Goal: Task Accomplishment & Management: Complete application form

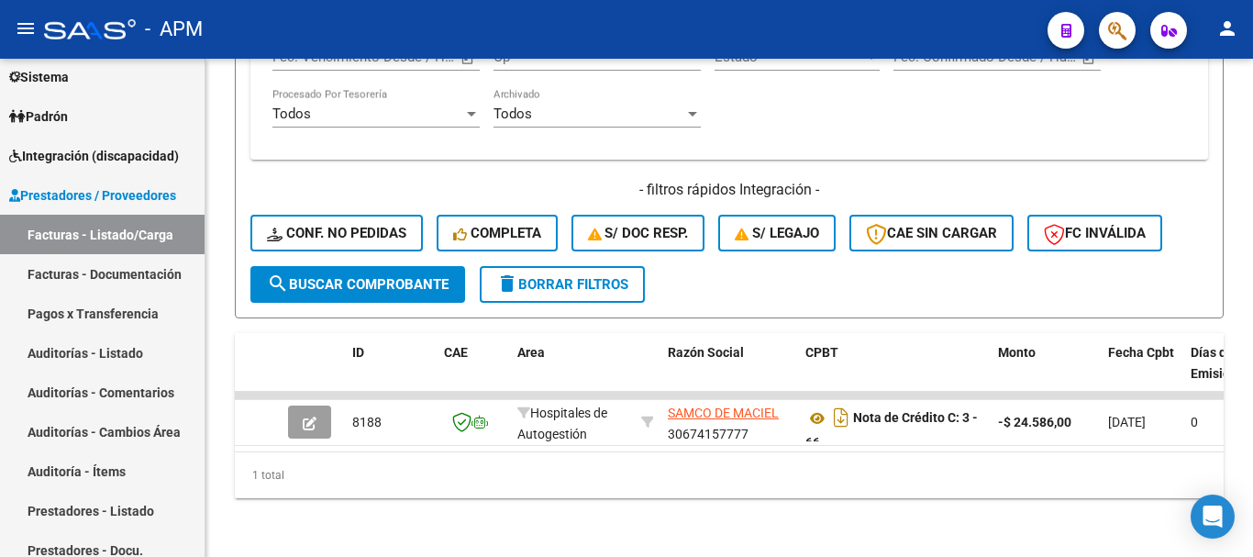
scroll to position [904, 0]
click at [156, 238] on link "Facturas - Listado/Carga" at bounding box center [102, 234] width 205 height 39
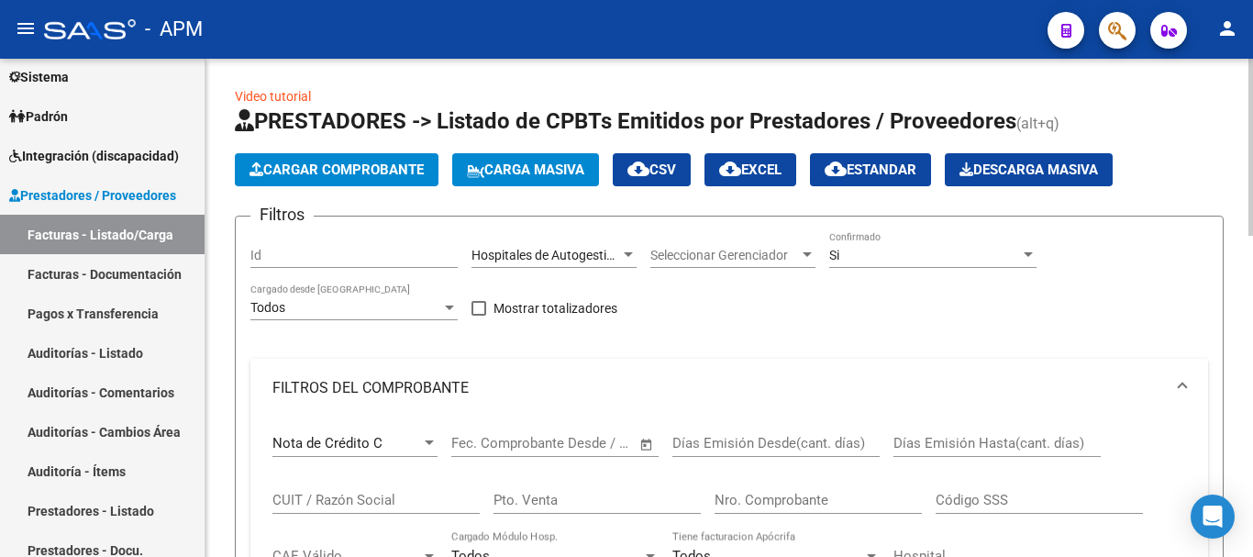
scroll to position [0, 0]
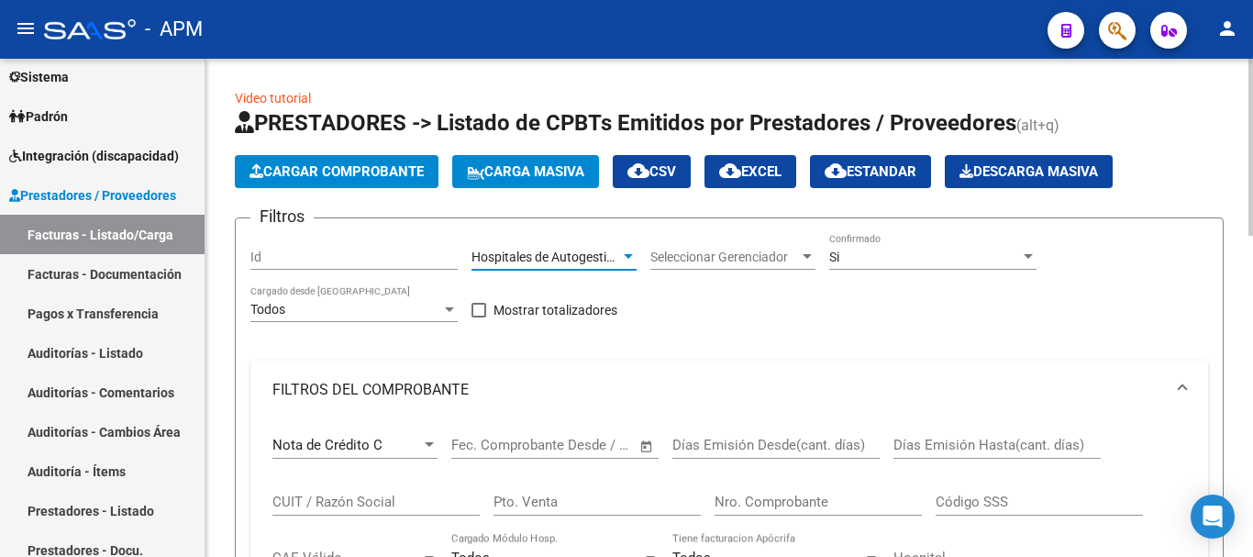
click at [630, 261] on div at bounding box center [628, 257] width 17 height 15
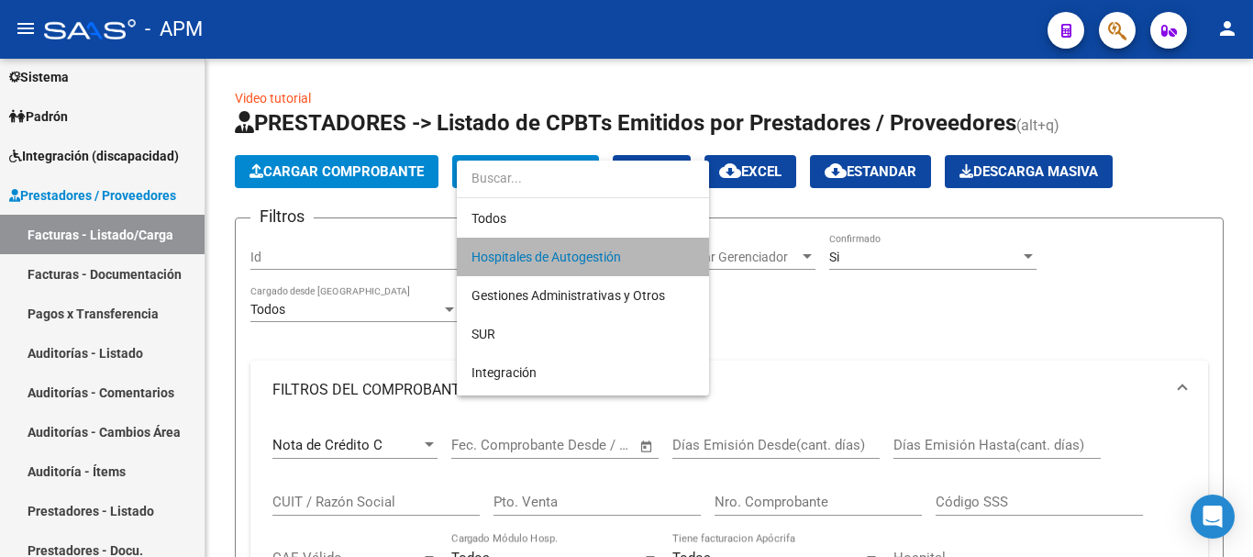
click at [601, 264] on span "Hospitales de Autogestión" at bounding box center [583, 257] width 223 height 39
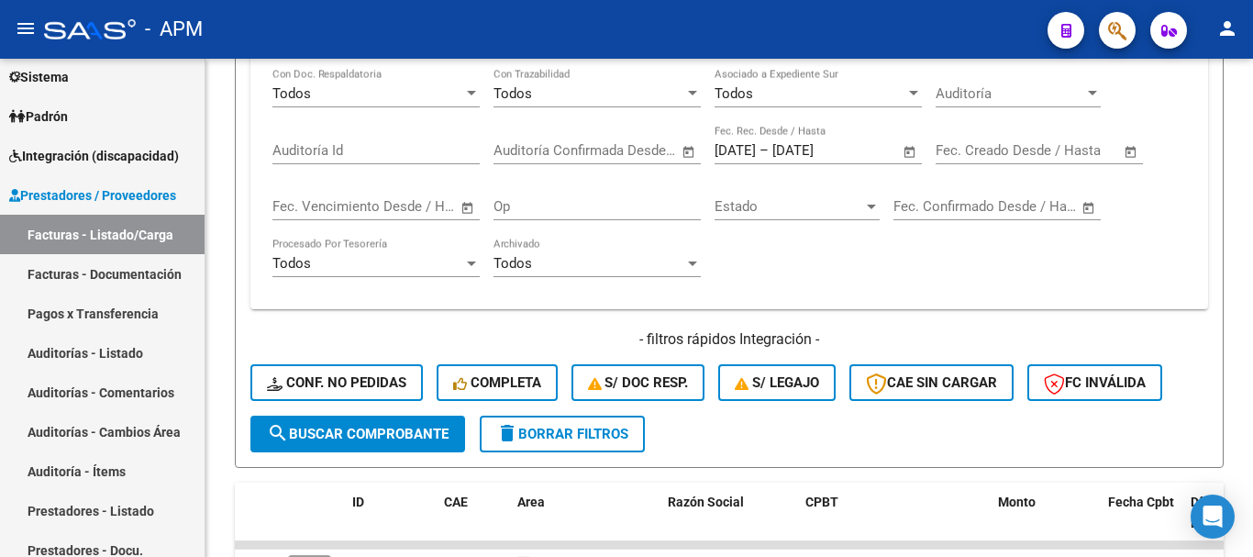
scroll to position [720, 0]
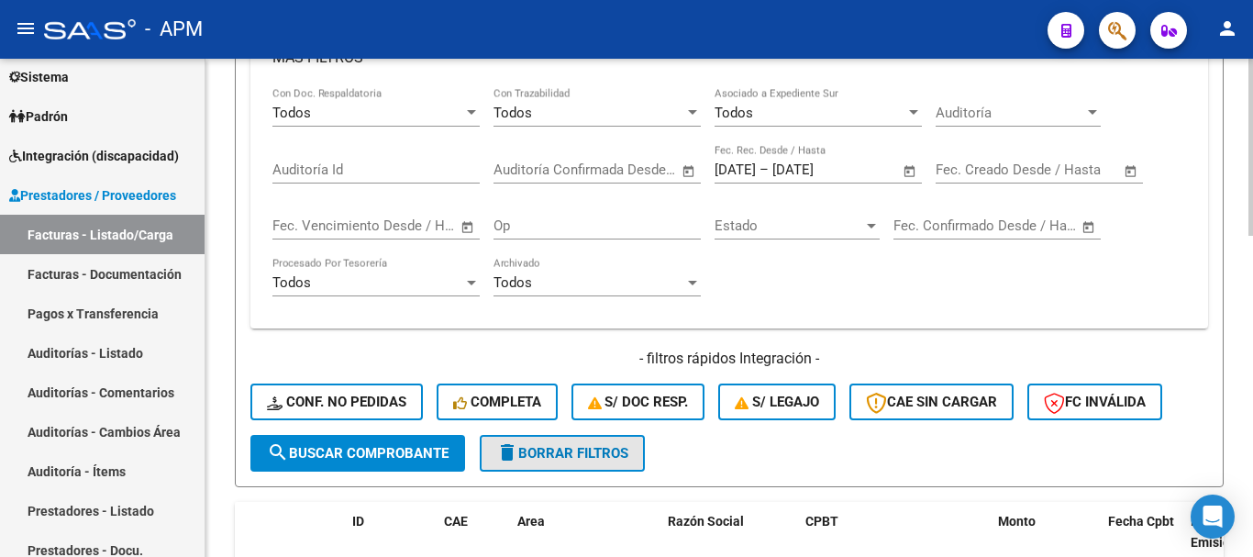
click at [581, 440] on button "delete Borrar Filtros" at bounding box center [562, 453] width 165 height 37
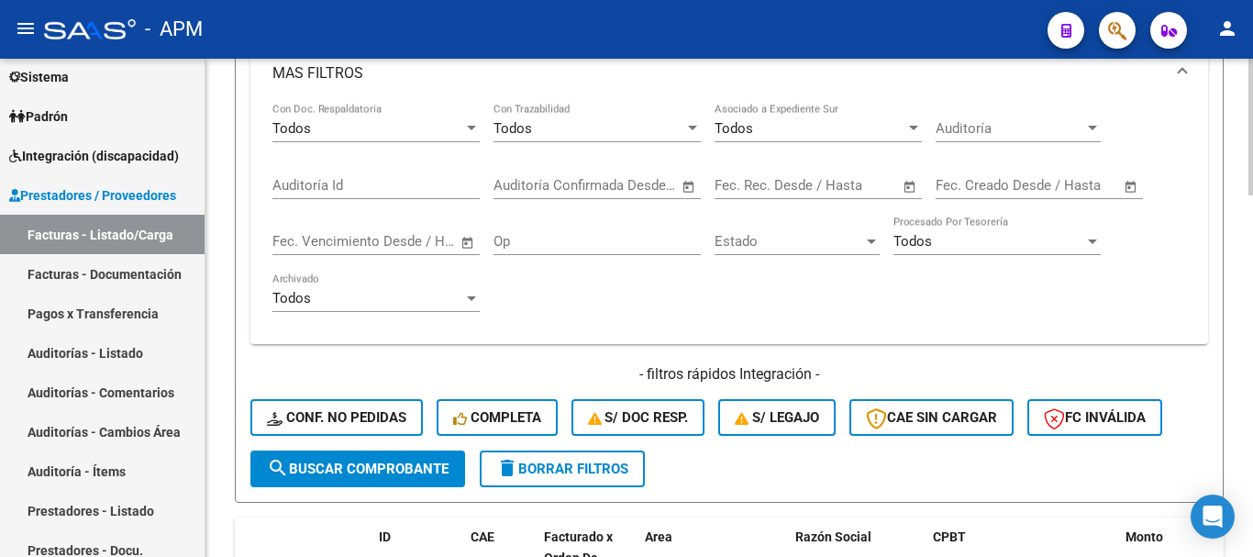
scroll to position [826, 0]
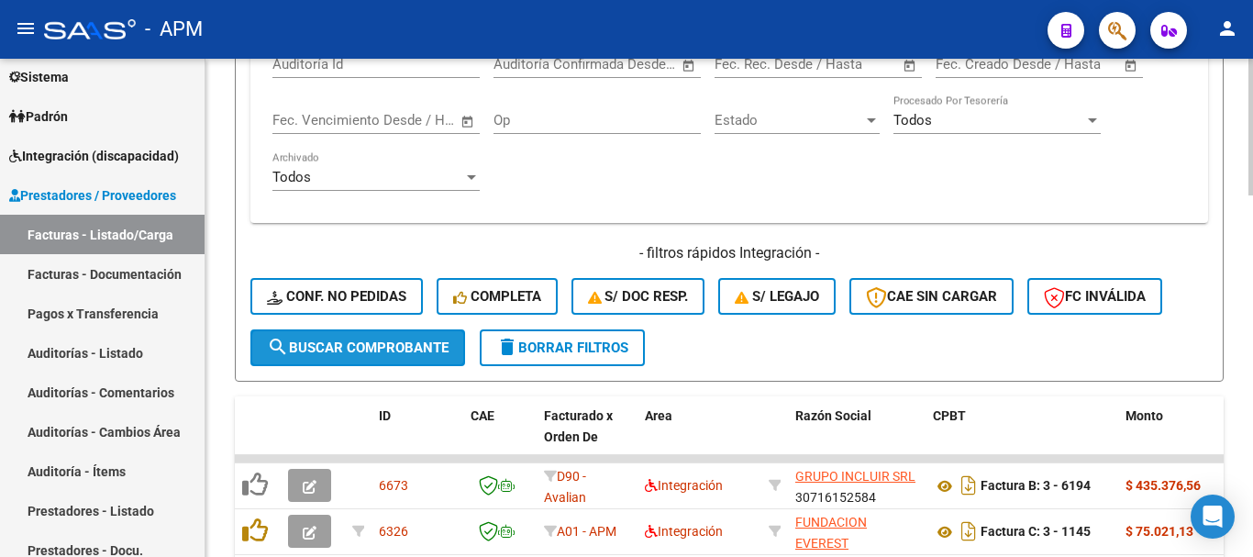
click at [401, 351] on span "search Buscar Comprobante" at bounding box center [358, 347] width 182 height 17
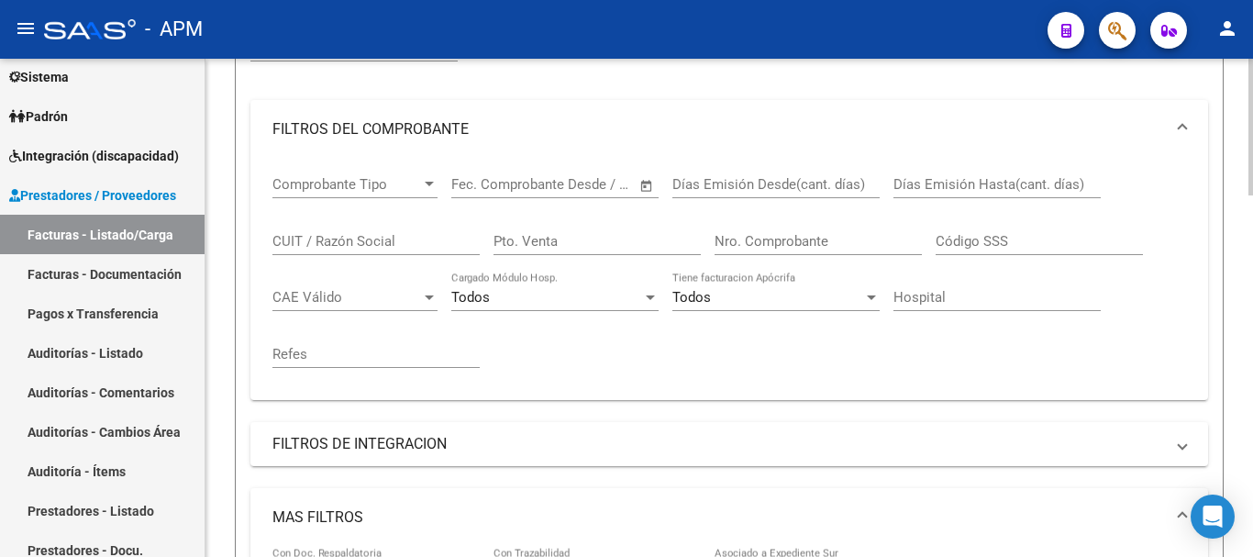
scroll to position [0, 0]
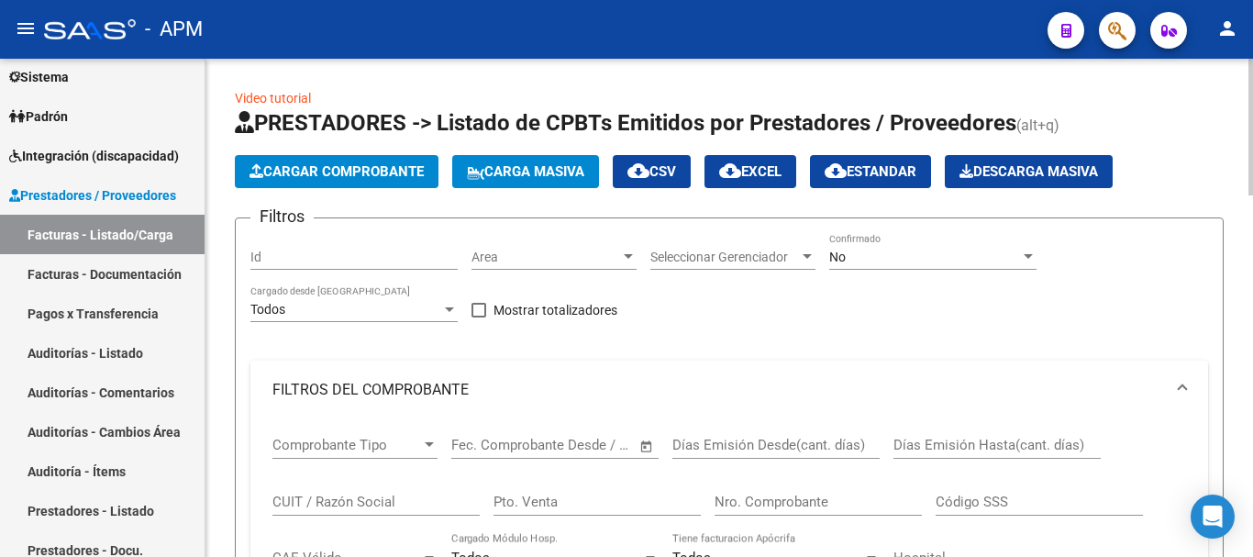
click at [999, 240] on div "No Confirmado" at bounding box center [932, 251] width 207 height 37
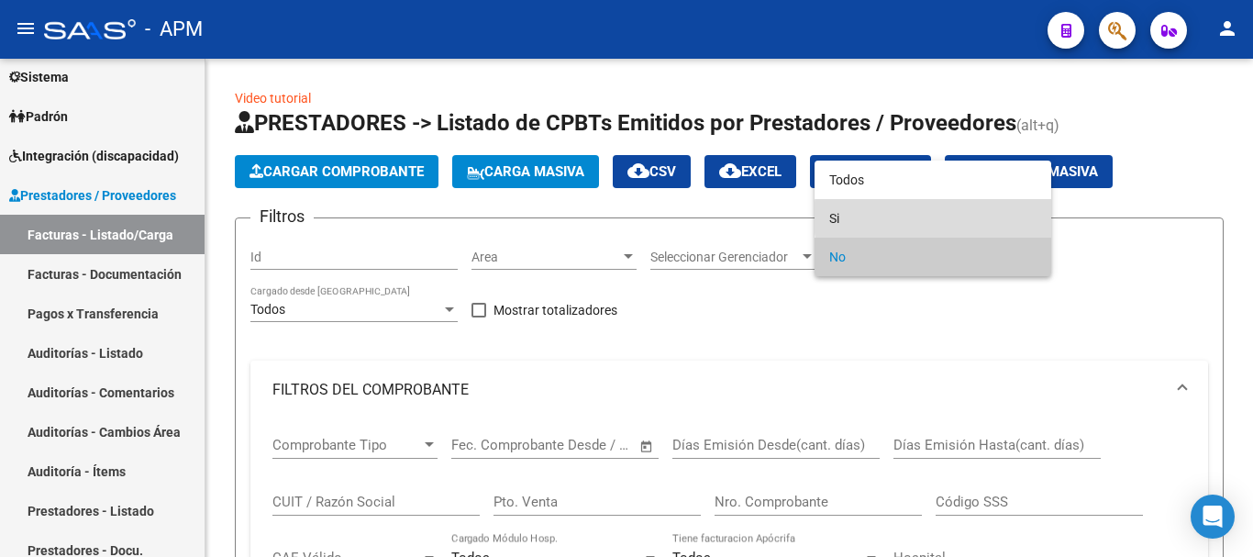
click at [966, 217] on span "Si" at bounding box center [932, 218] width 207 height 39
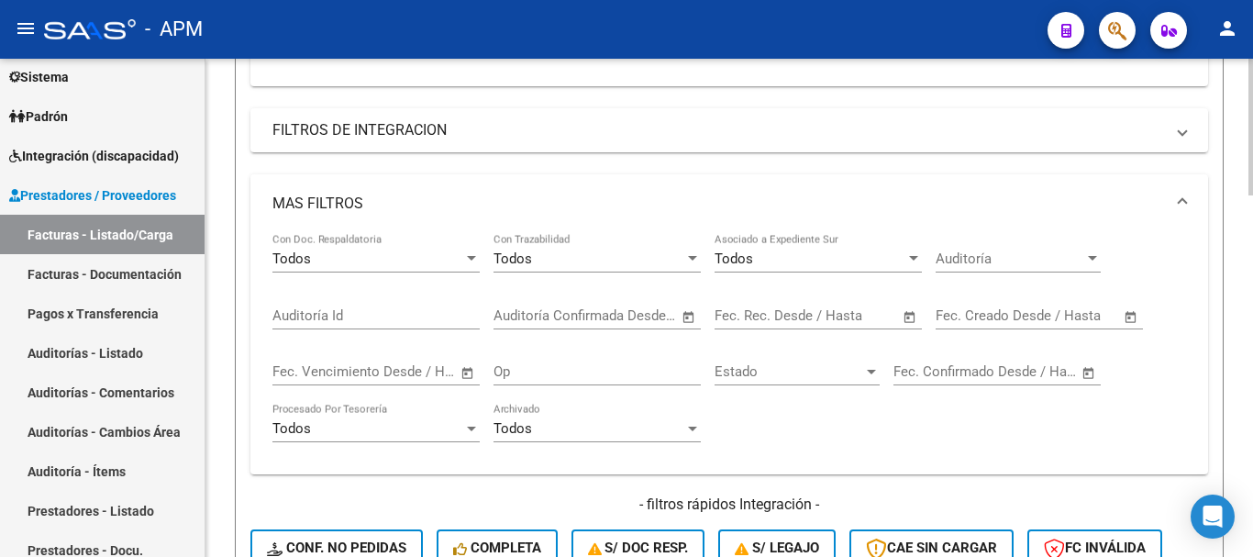
scroll to position [917, 0]
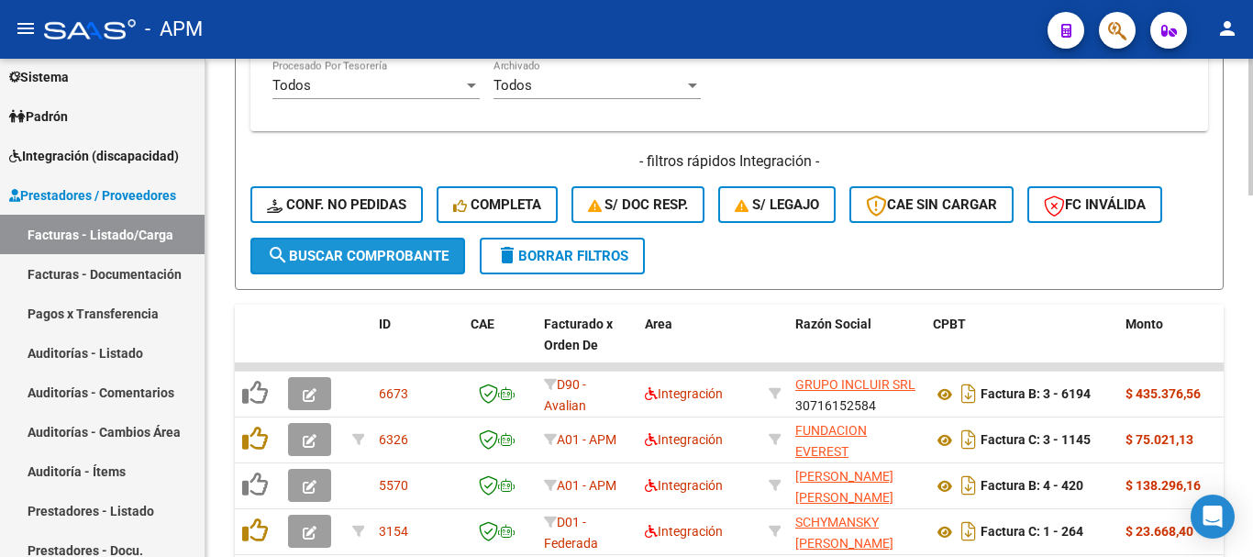
click at [428, 252] on span "search Buscar Comprobante" at bounding box center [358, 256] width 182 height 17
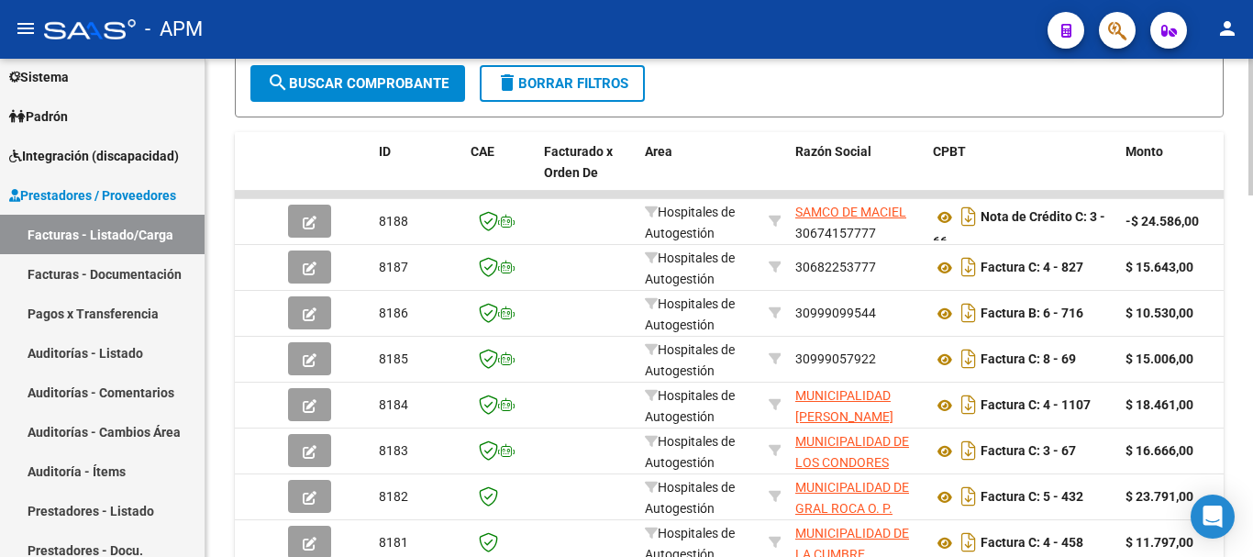
scroll to position [1101, 0]
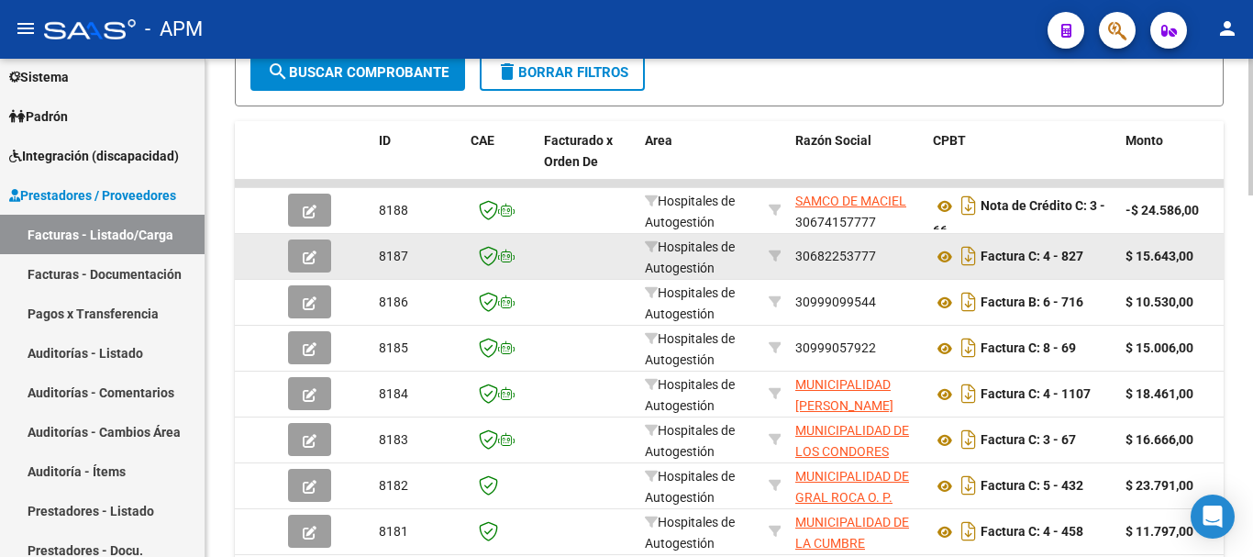
click at [315, 259] on icon "button" at bounding box center [310, 257] width 14 height 14
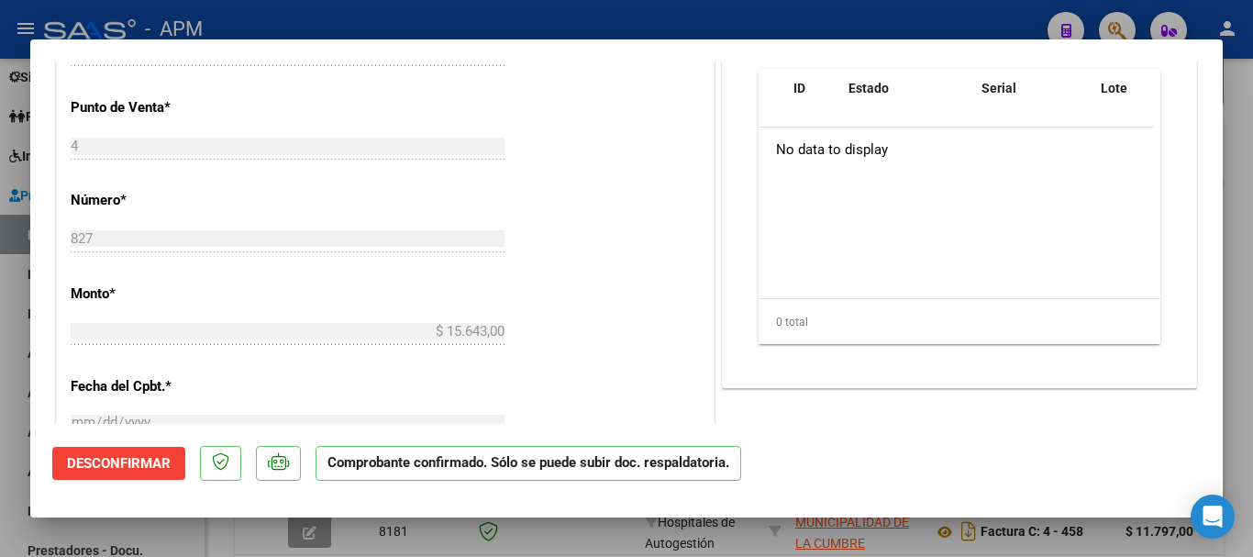
scroll to position [642, 0]
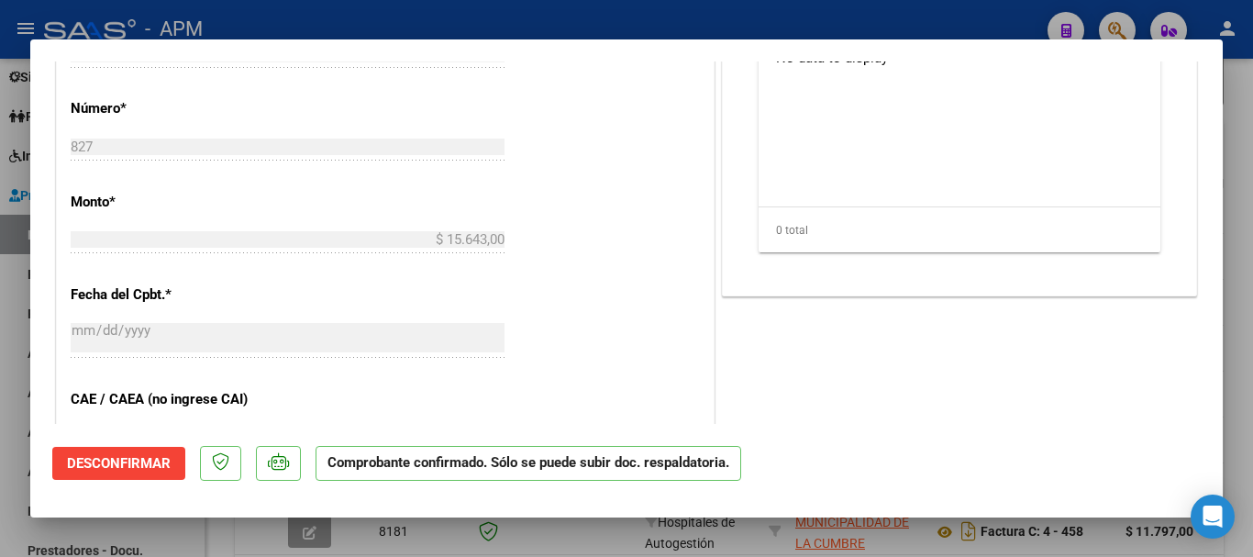
click at [590, 534] on div at bounding box center [626, 278] width 1253 height 557
type input "$ 0,00"
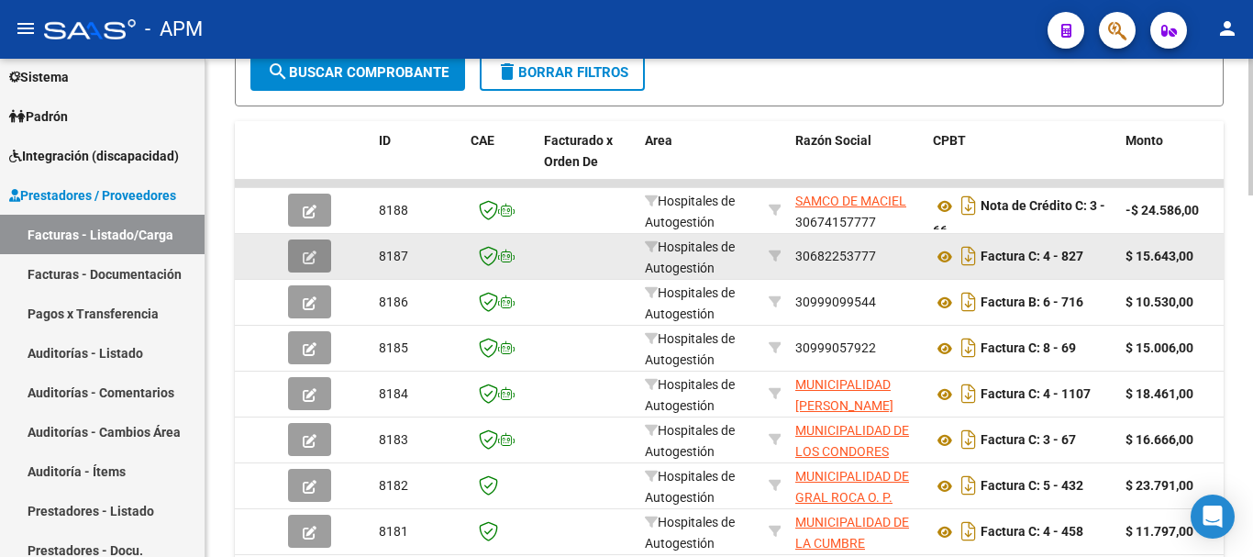
click at [319, 256] on button "button" at bounding box center [309, 255] width 43 height 33
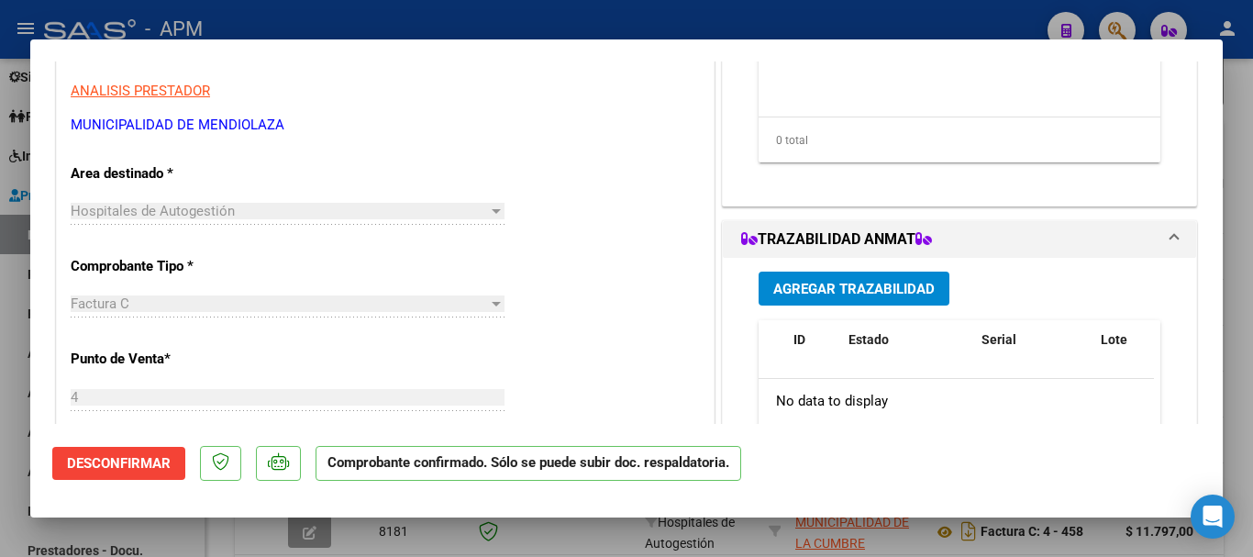
scroll to position [367, 0]
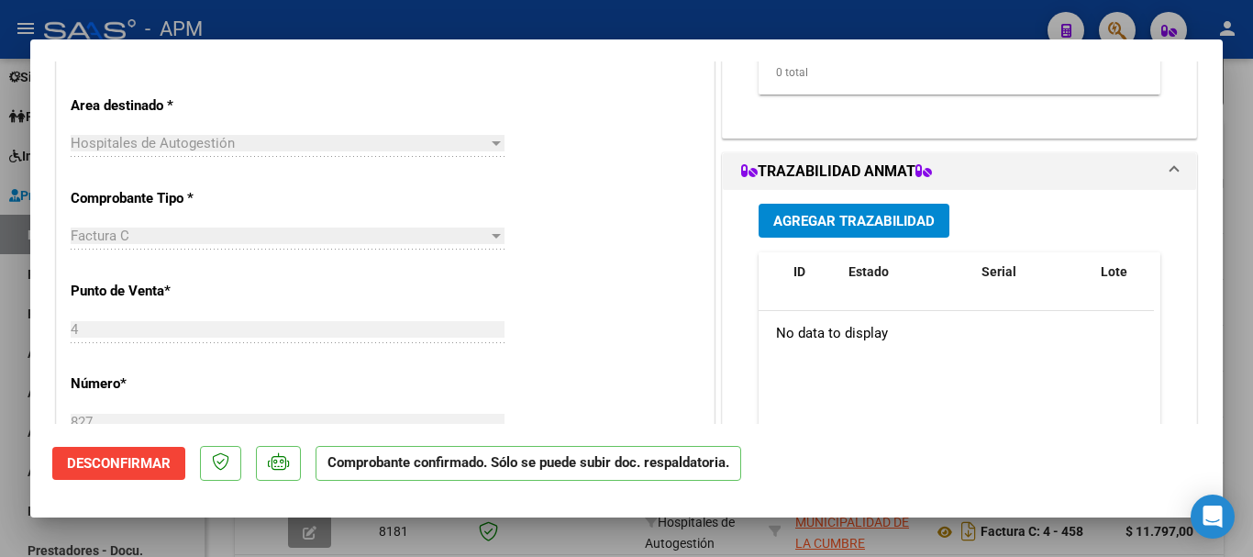
click at [620, 539] on div at bounding box center [626, 278] width 1253 height 557
type input "$ 0,00"
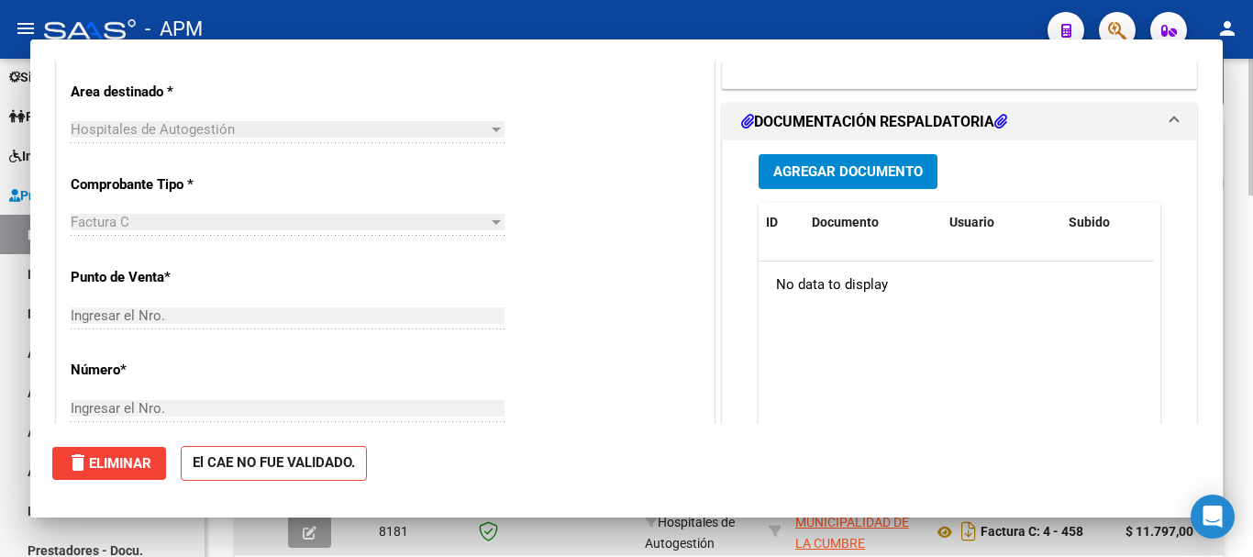
scroll to position [353, 0]
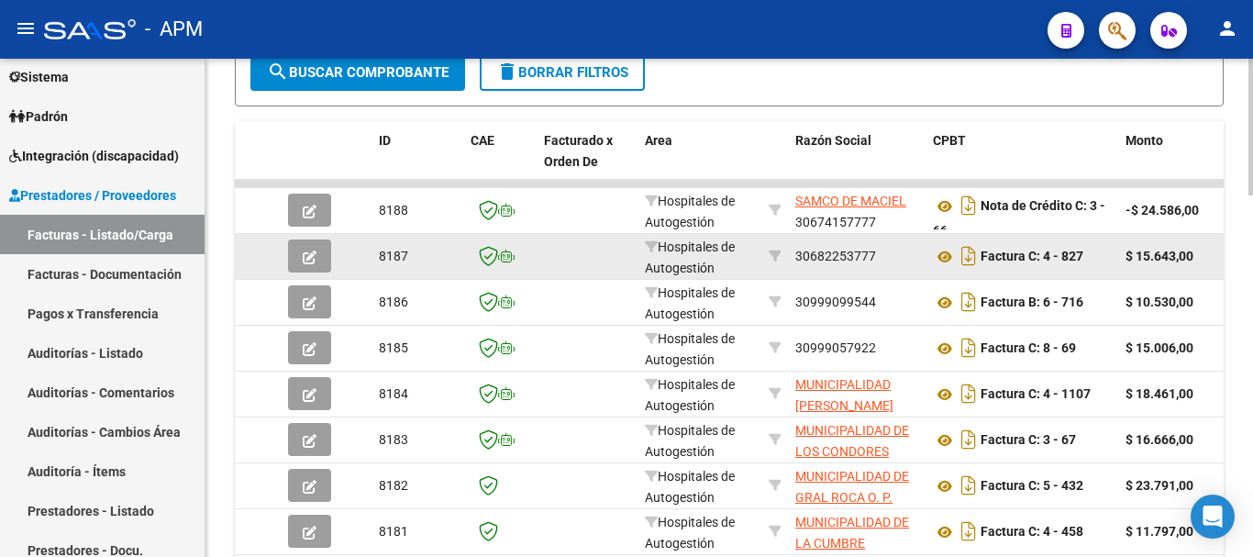
drag, startPoint x: 803, startPoint y: 253, endPoint x: 887, endPoint y: 256, distance: 84.4
click at [887, 256] on div "30682253777" at bounding box center [856, 256] width 123 height 21
copy div "30682253777"
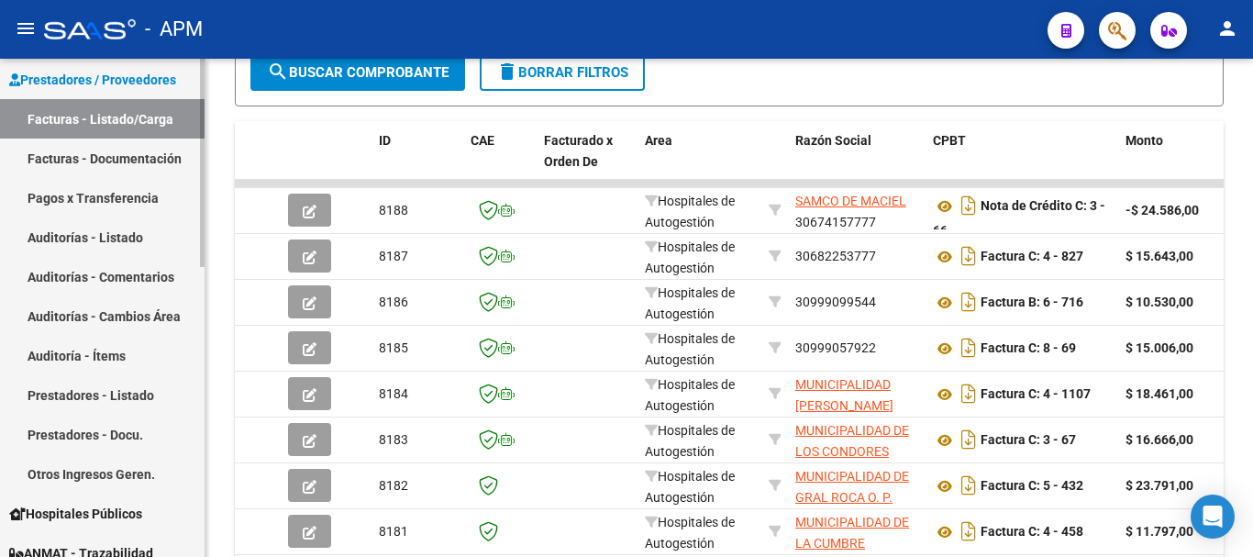
scroll to position [350, 0]
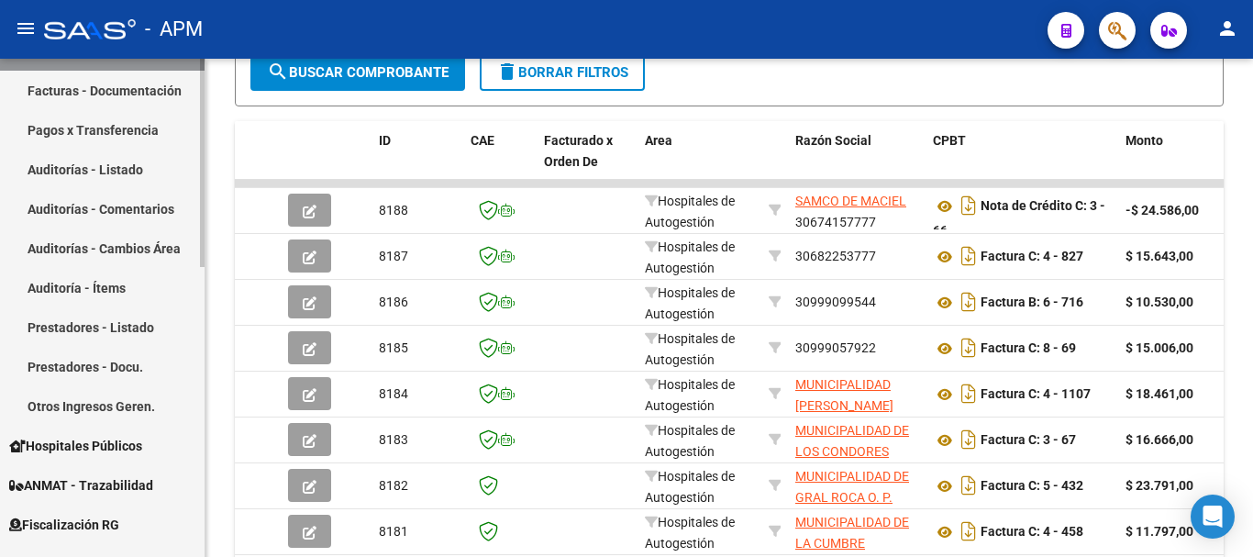
click at [118, 338] on link "Prestadores - Listado" at bounding box center [102, 326] width 205 height 39
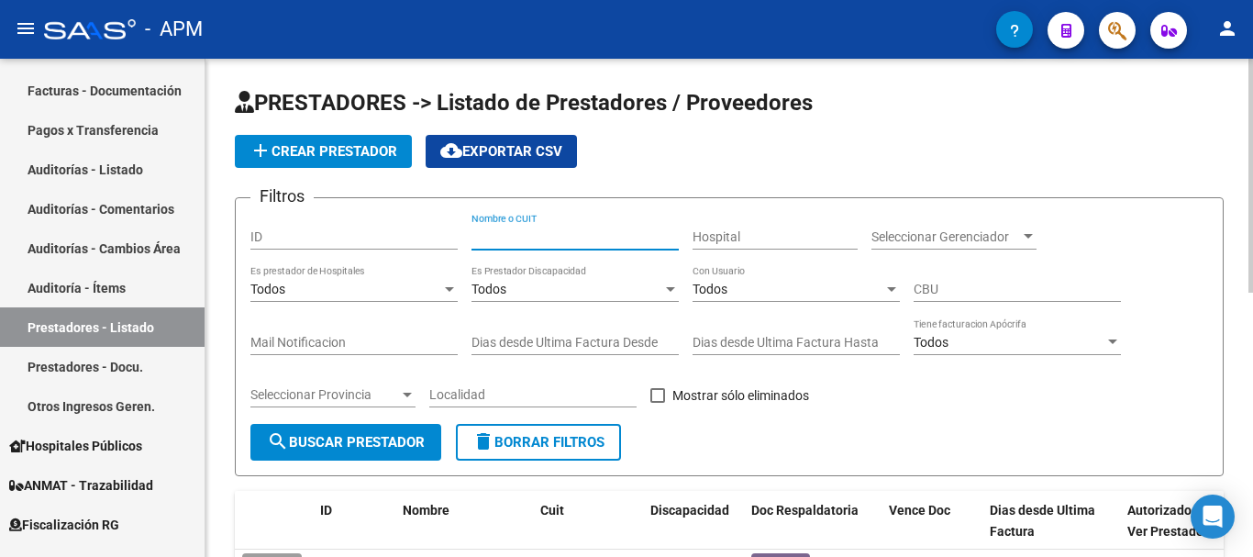
paste input "30682253777"
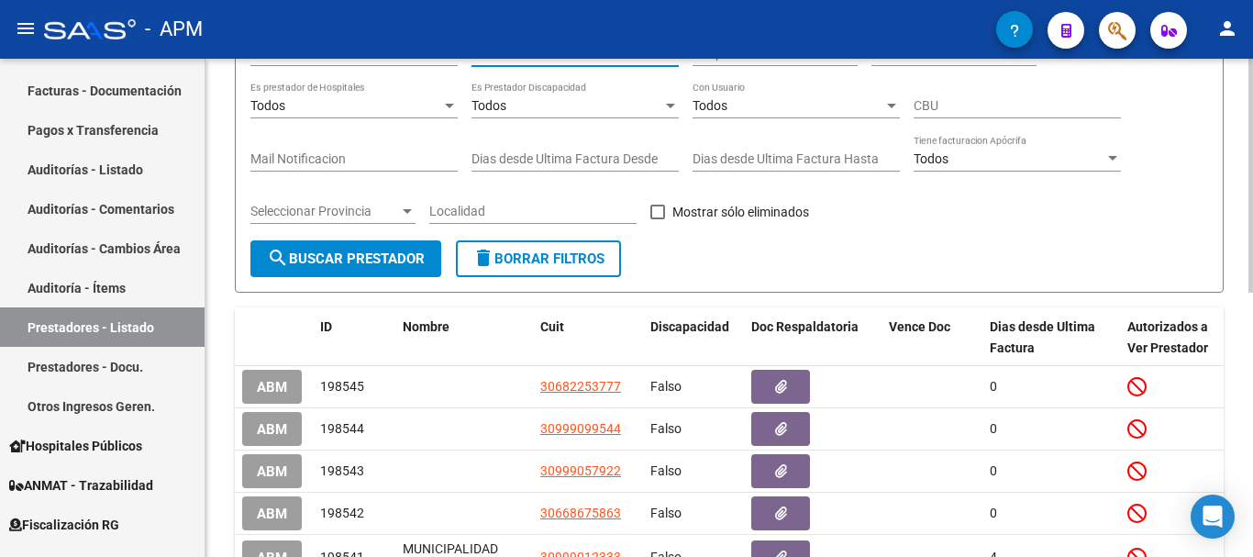
type input "30682253777"
click at [430, 253] on button "search Buscar Prestador" at bounding box center [345, 258] width 191 height 37
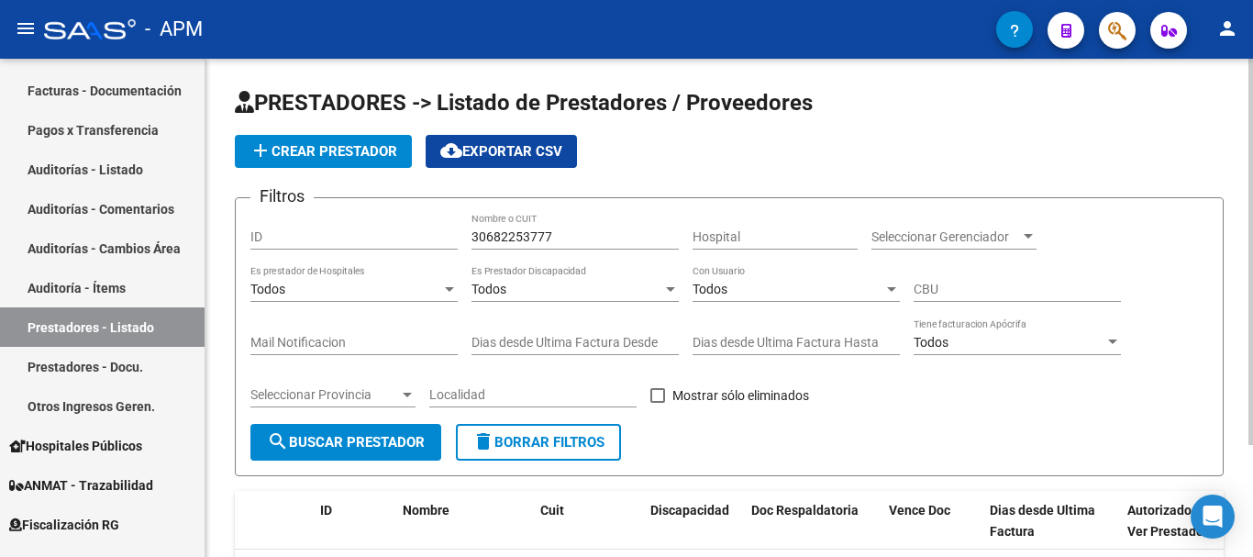
click at [394, 429] on button "search Buscar Prestador" at bounding box center [345, 442] width 191 height 37
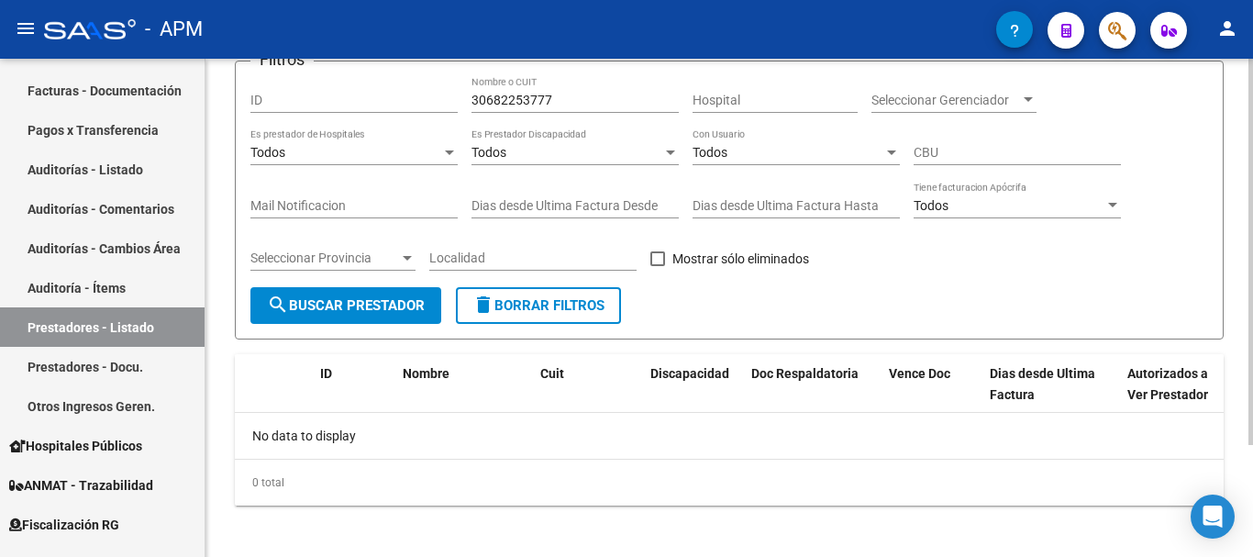
scroll to position [144, 0]
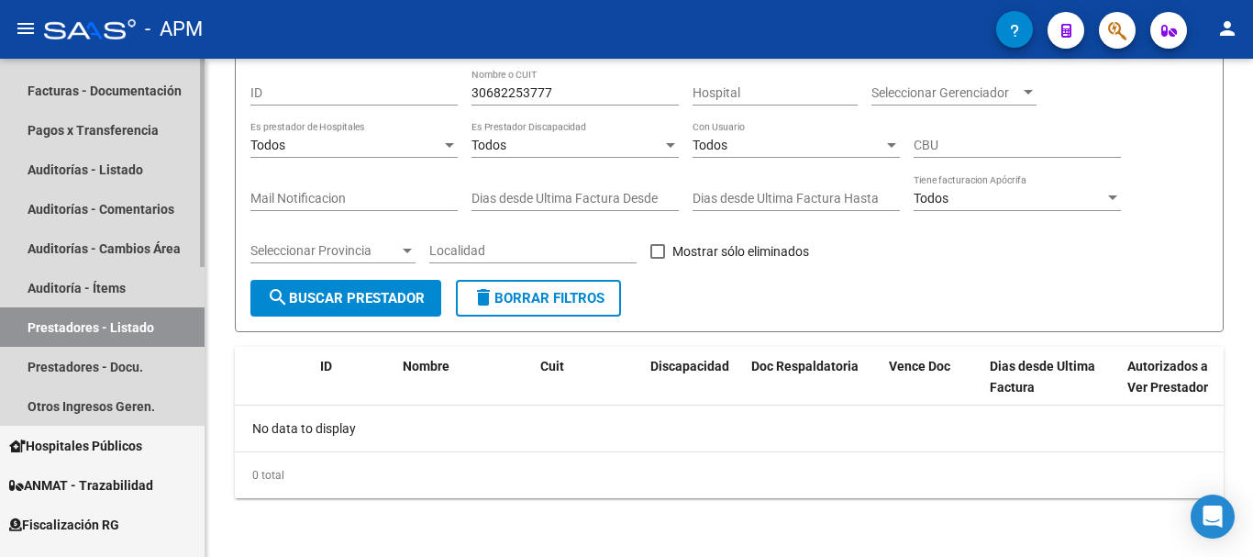
click at [140, 330] on link "Prestadores - Listado" at bounding box center [102, 326] width 205 height 39
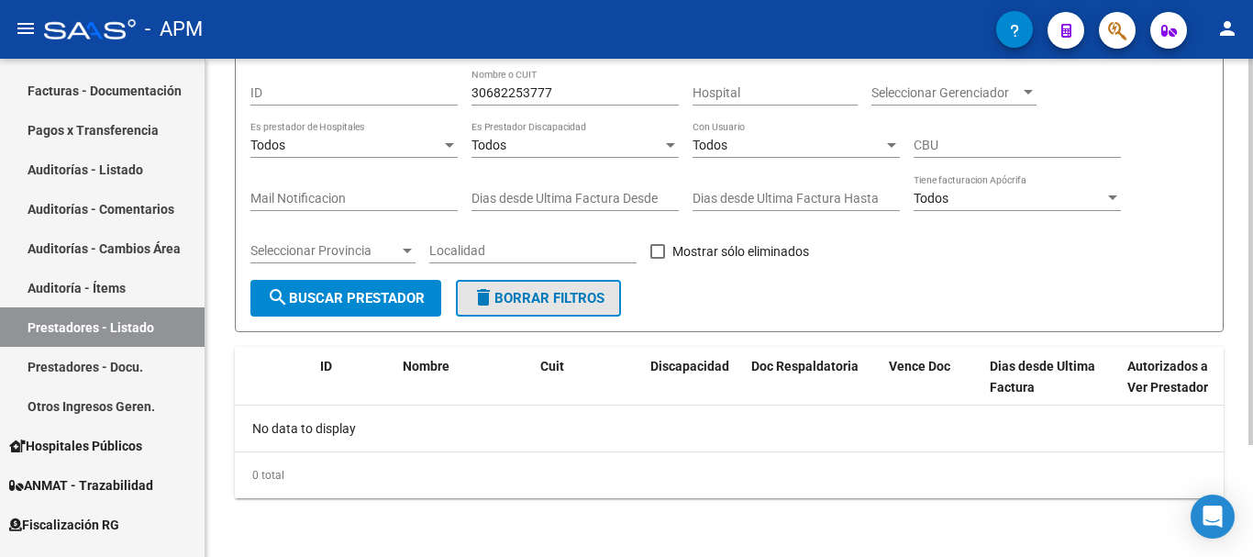
click at [530, 296] on span "delete Borrar Filtros" at bounding box center [538, 298] width 132 height 17
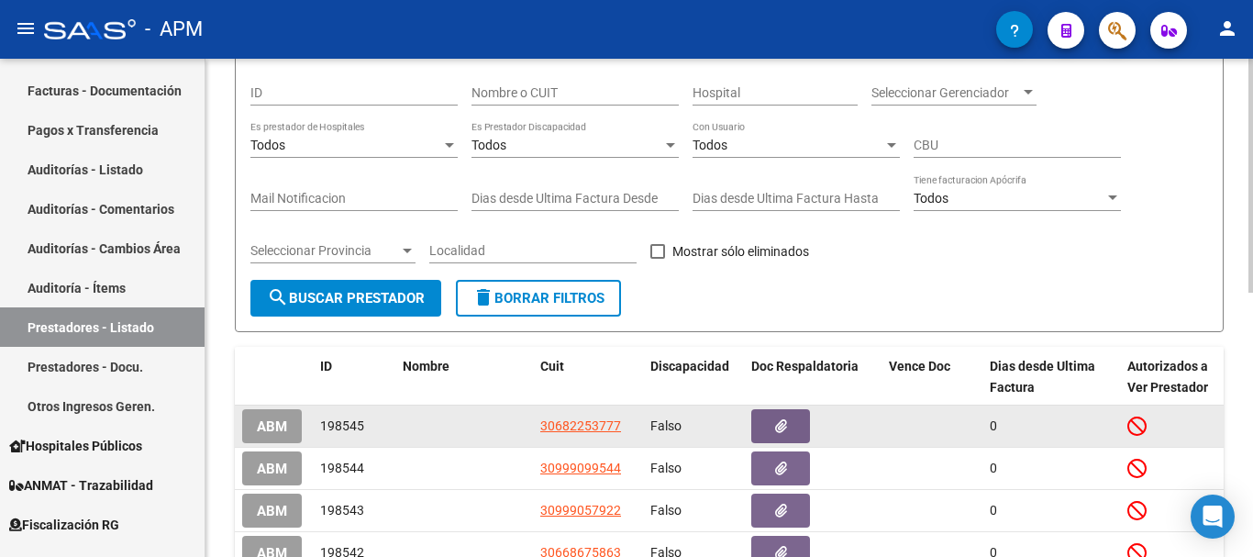
click at [267, 419] on span "ABM" at bounding box center [272, 426] width 30 height 17
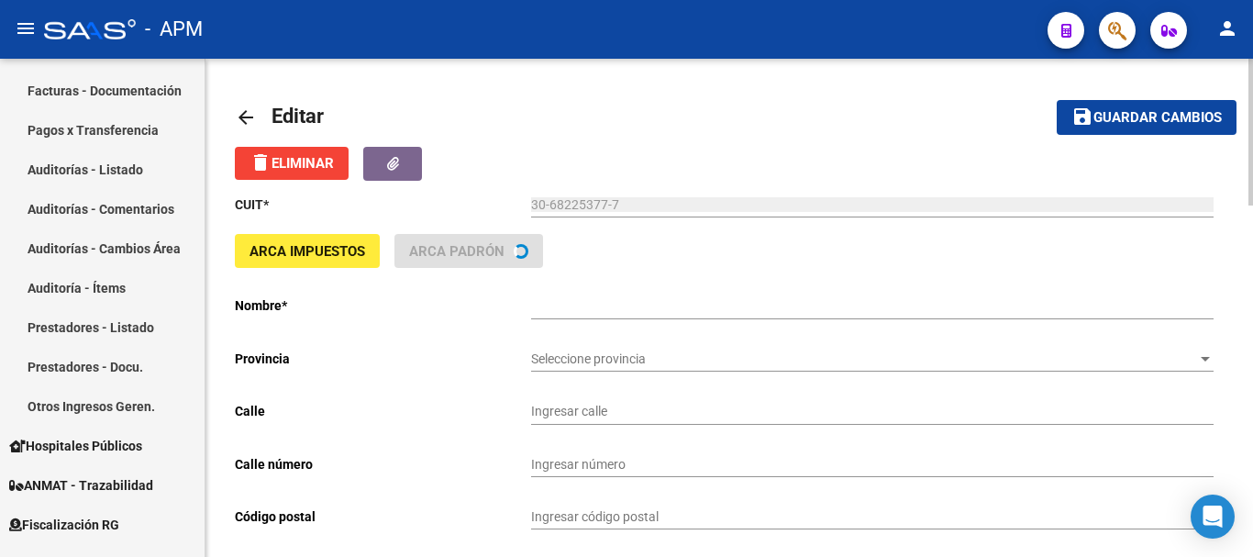
type input "AV LAS MALVINAS"
type input "5107"
type input "MENDIOLAZA"
type input "841100"
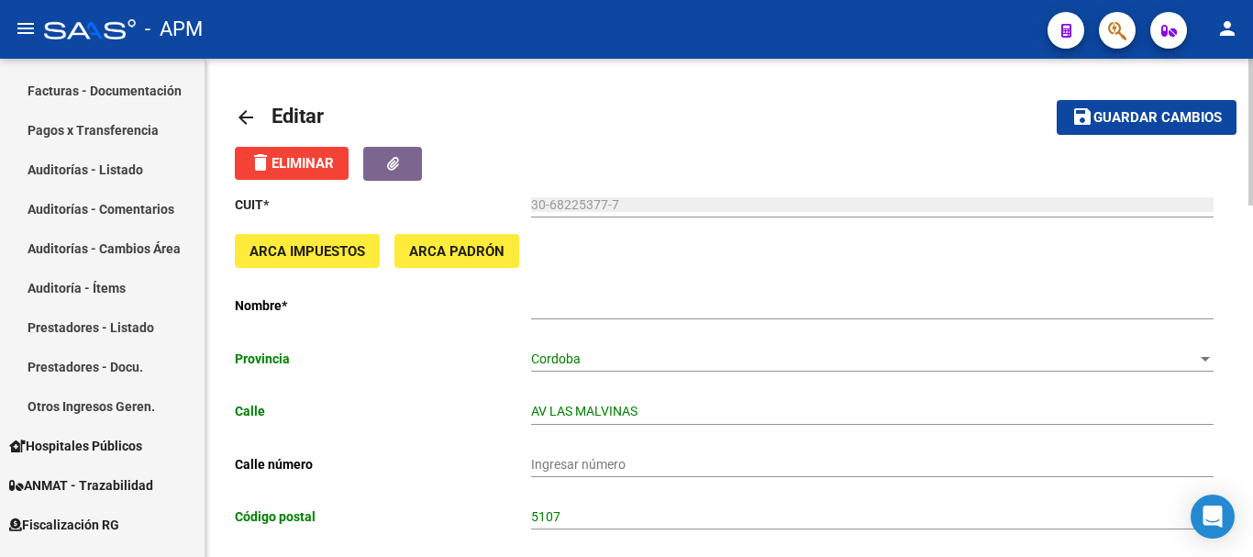
click at [676, 311] on input "Ingresar el nombre" at bounding box center [872, 306] width 682 height 16
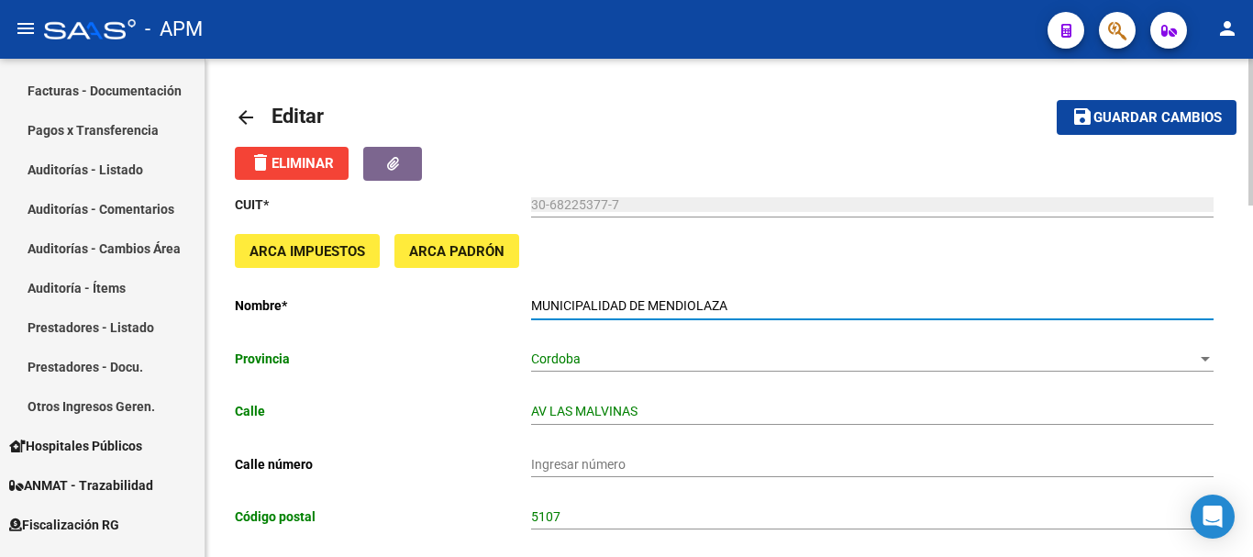
type input "MUNICIPALIDAD DE MENDIOLAZA"
click at [1152, 123] on span "Guardar cambios" at bounding box center [1157, 118] width 128 height 17
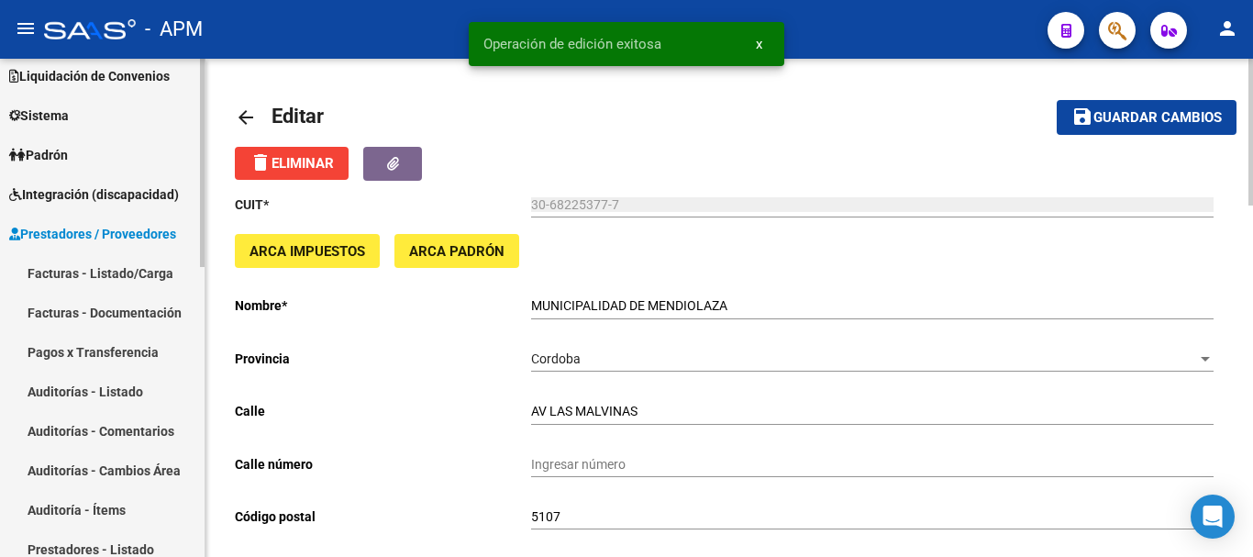
scroll to position [75, 0]
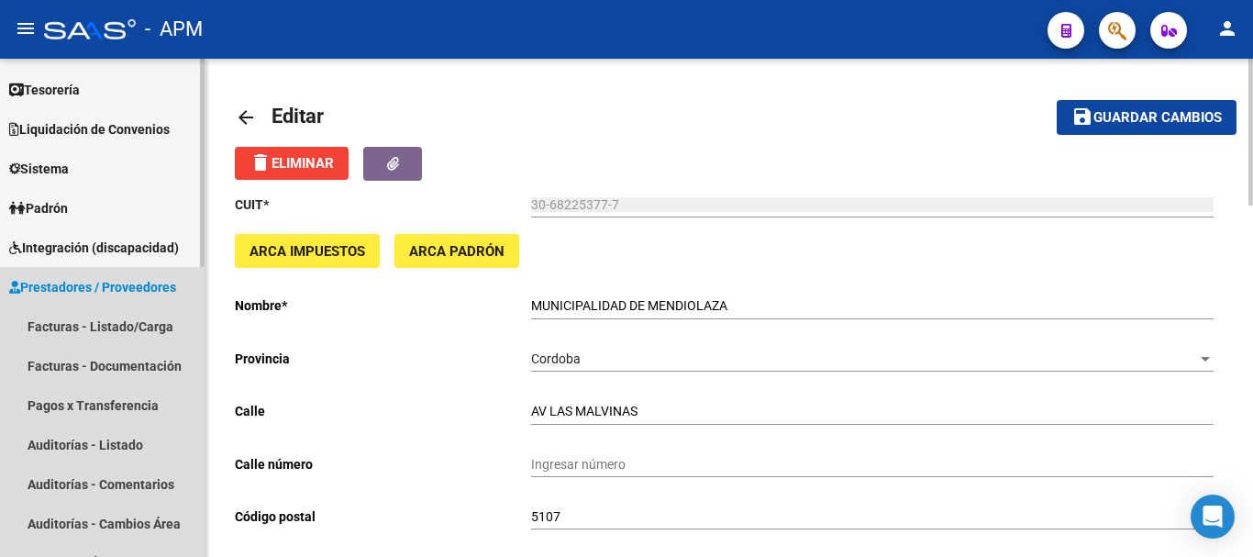
click at [141, 282] on span "Prestadores / Proveedores" at bounding box center [92, 287] width 167 height 20
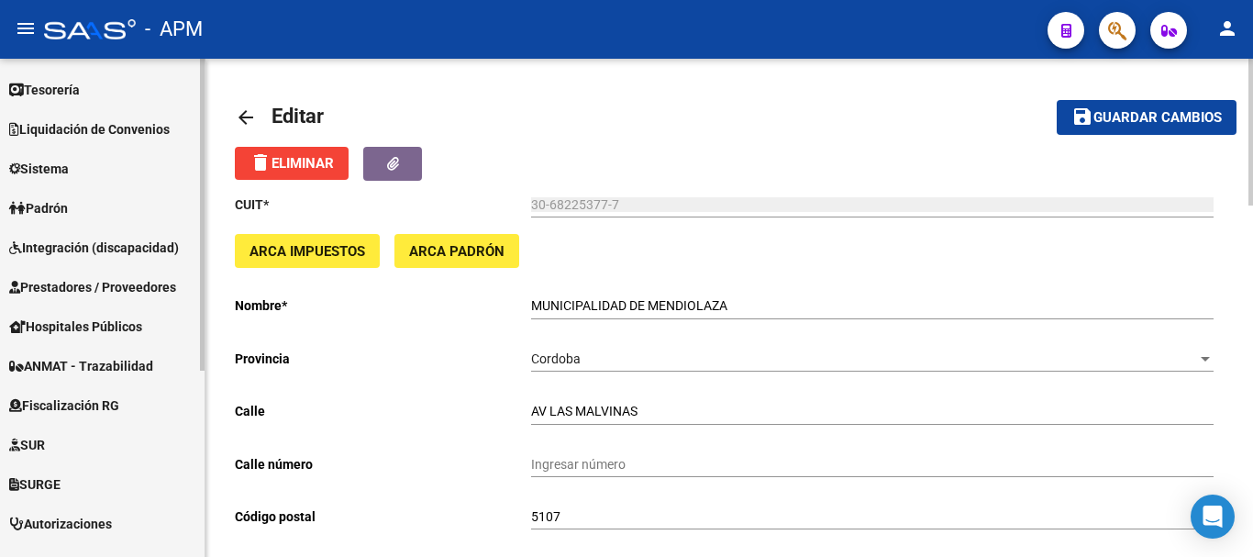
click at [145, 278] on span "Prestadores / Proveedores" at bounding box center [92, 287] width 167 height 20
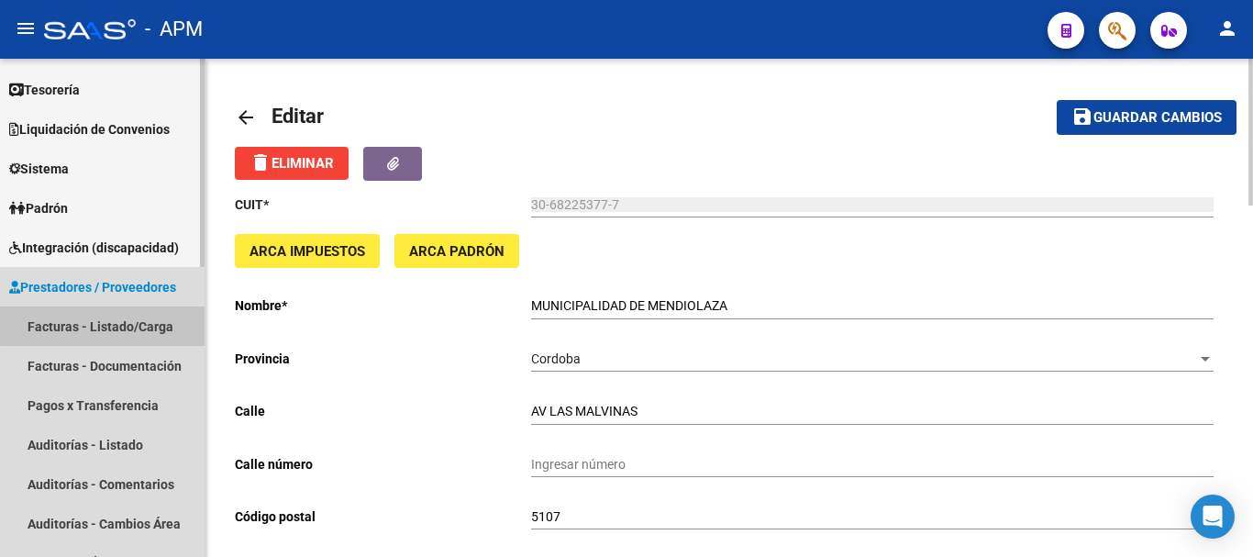
click at [121, 324] on link "Facturas - Listado/Carga" at bounding box center [102, 325] width 205 height 39
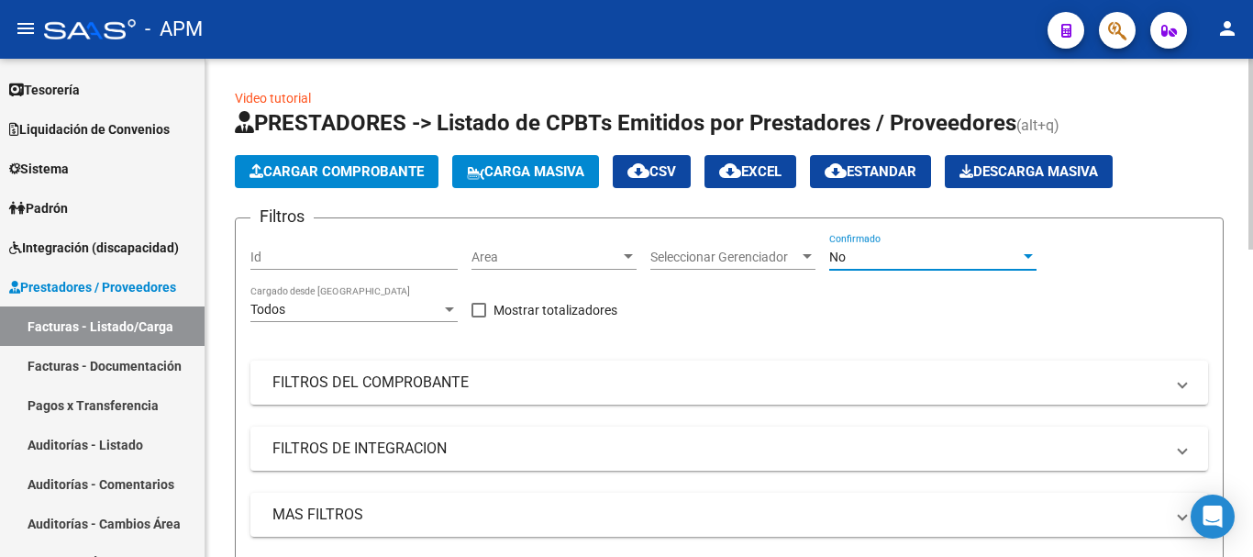
click at [956, 257] on div "No" at bounding box center [924, 258] width 191 height 16
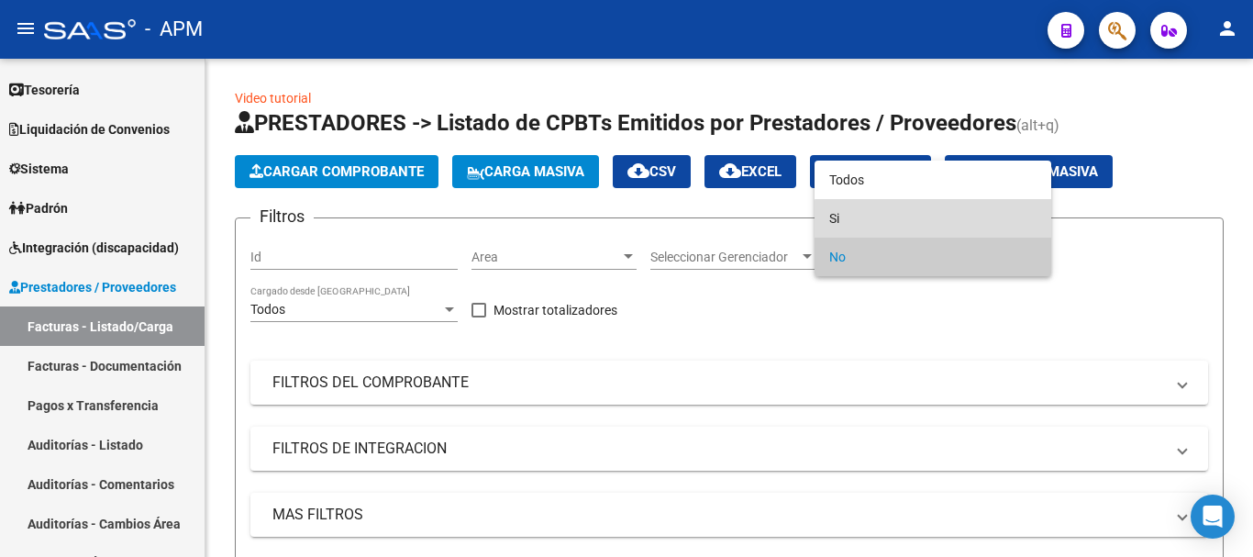
click at [948, 222] on span "Si" at bounding box center [932, 218] width 207 height 39
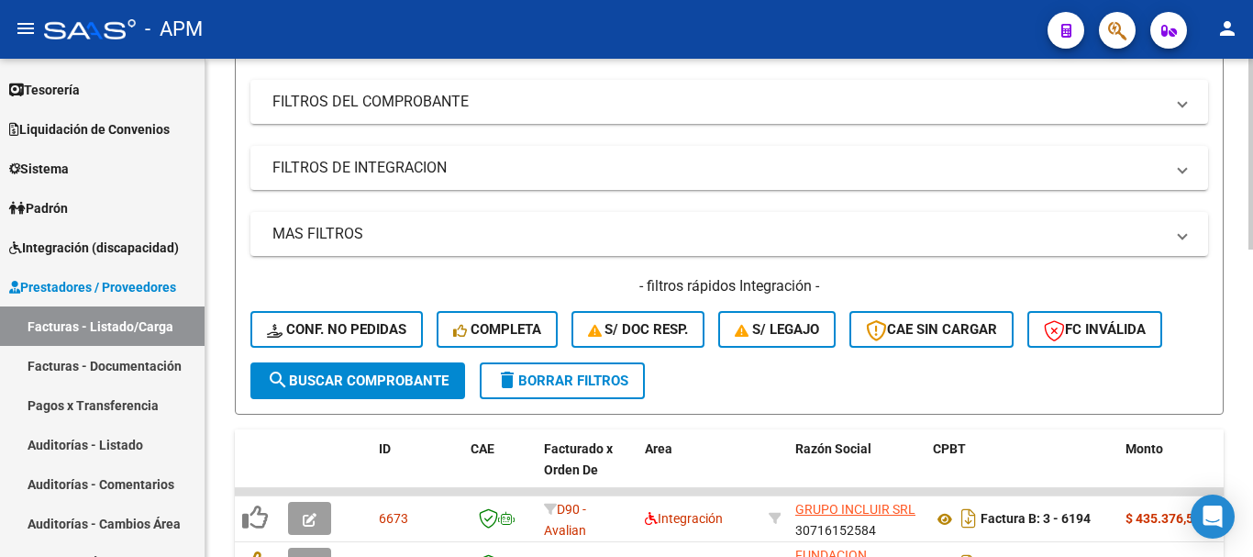
scroll to position [367, 0]
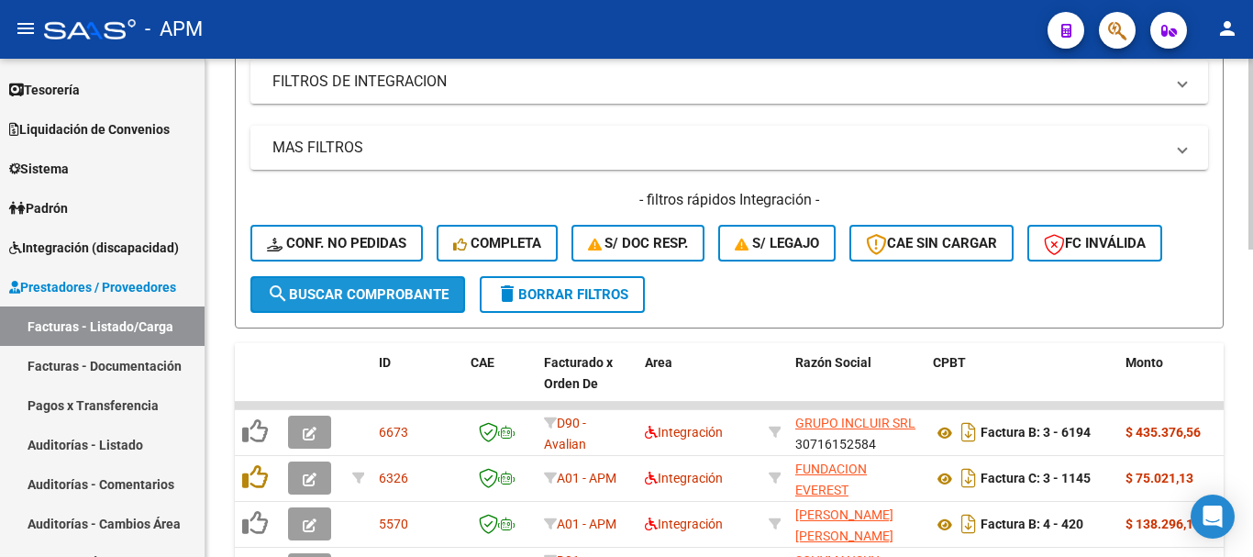
click at [402, 301] on span "search Buscar Comprobante" at bounding box center [358, 294] width 182 height 17
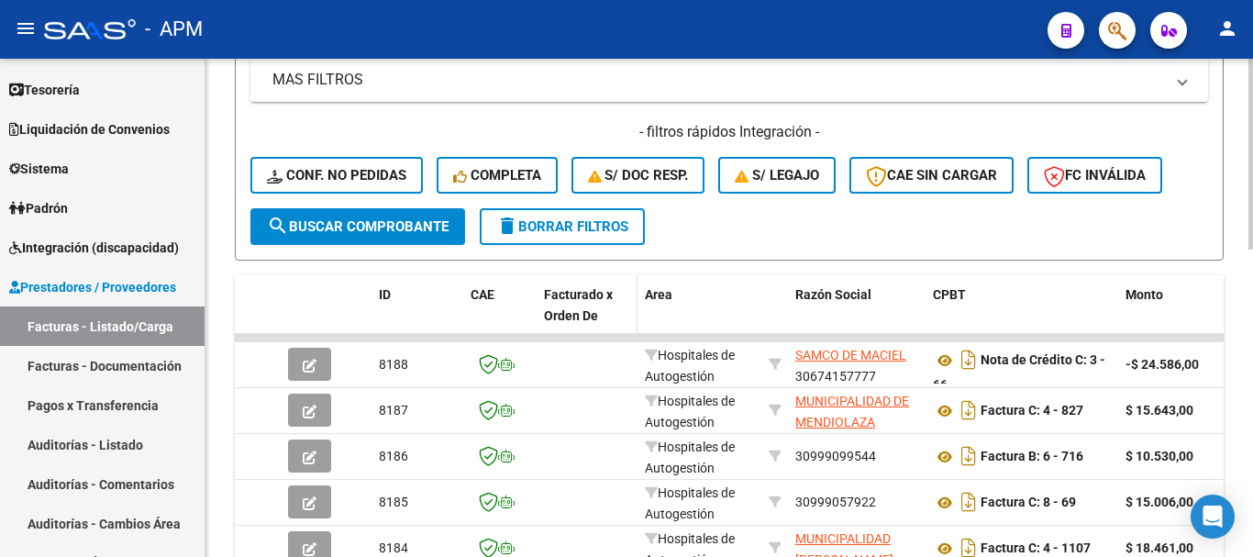
scroll to position [550, 0]
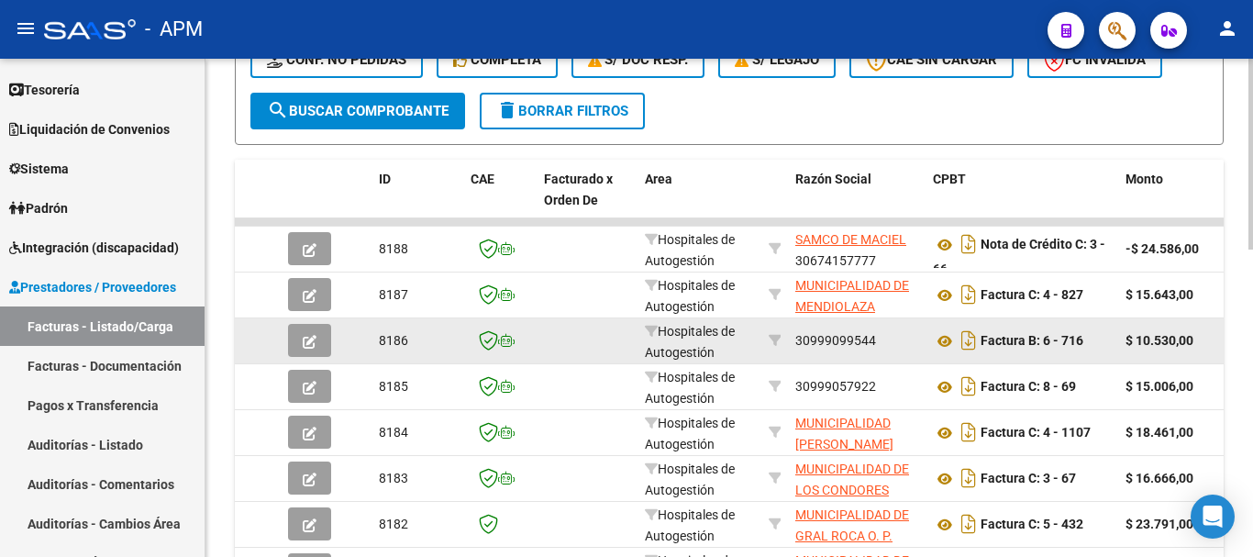
click at [313, 341] on icon "button" at bounding box center [310, 342] width 14 height 14
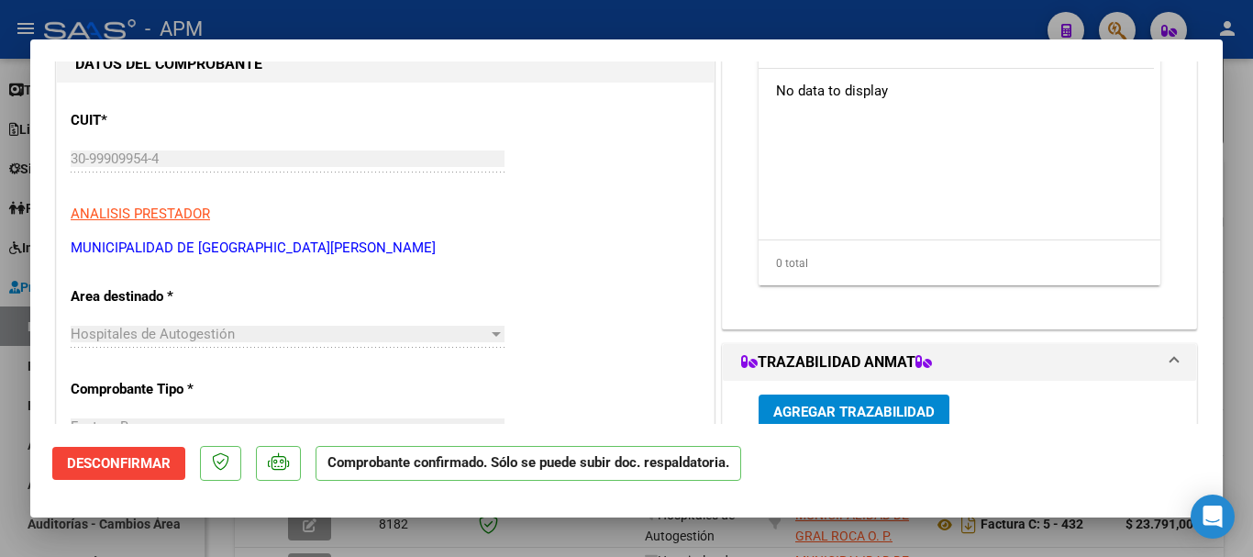
scroll to position [183, 0]
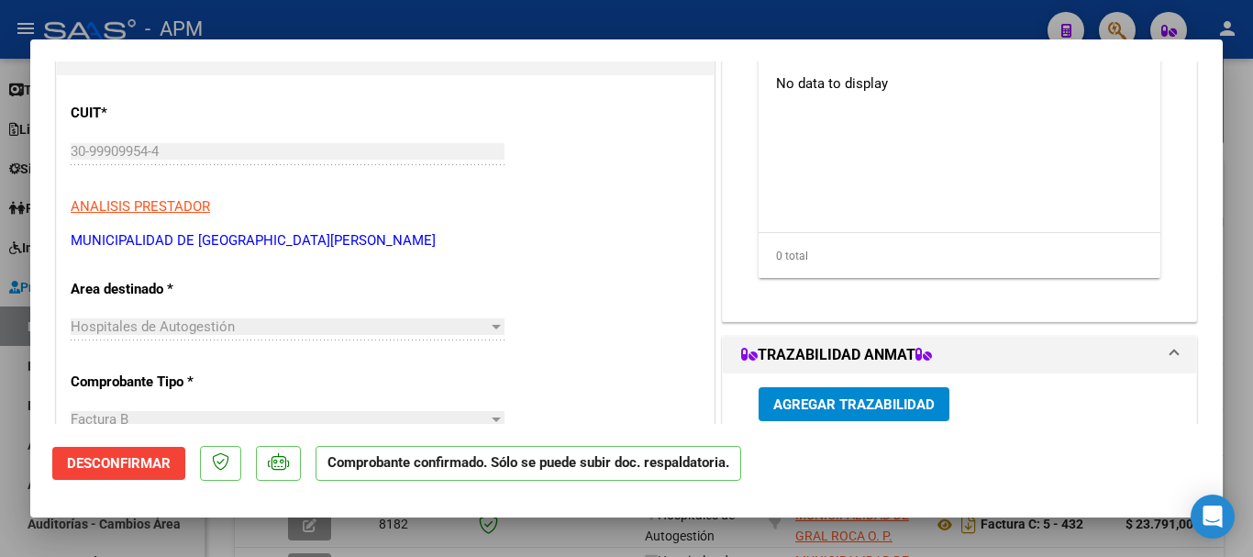
click at [611, 545] on div at bounding box center [626, 278] width 1253 height 557
type input "$ 0,00"
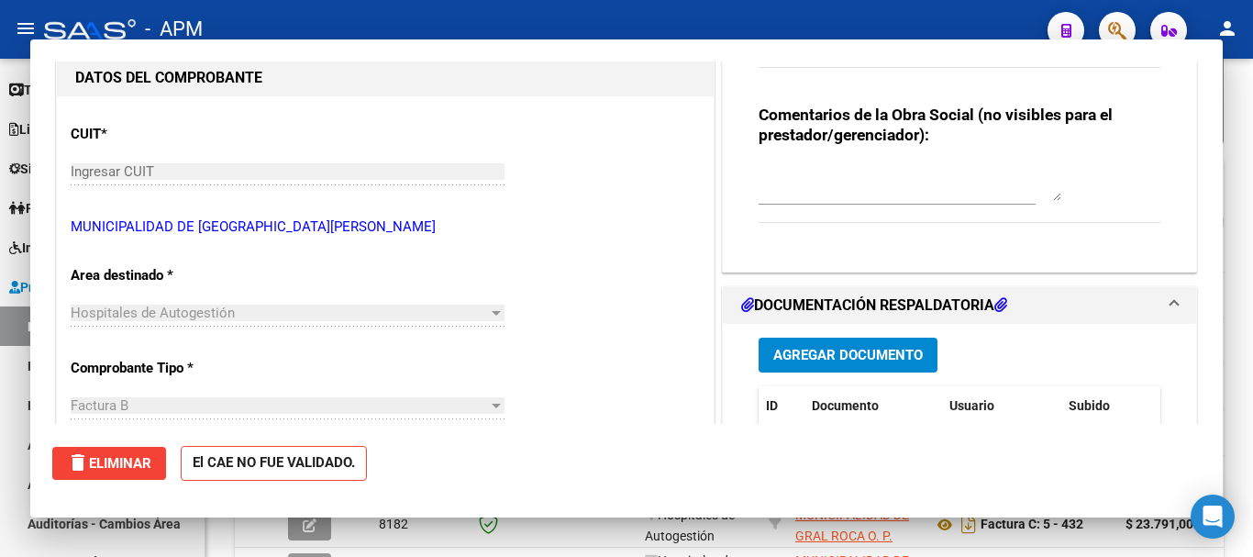
scroll to position [204, 0]
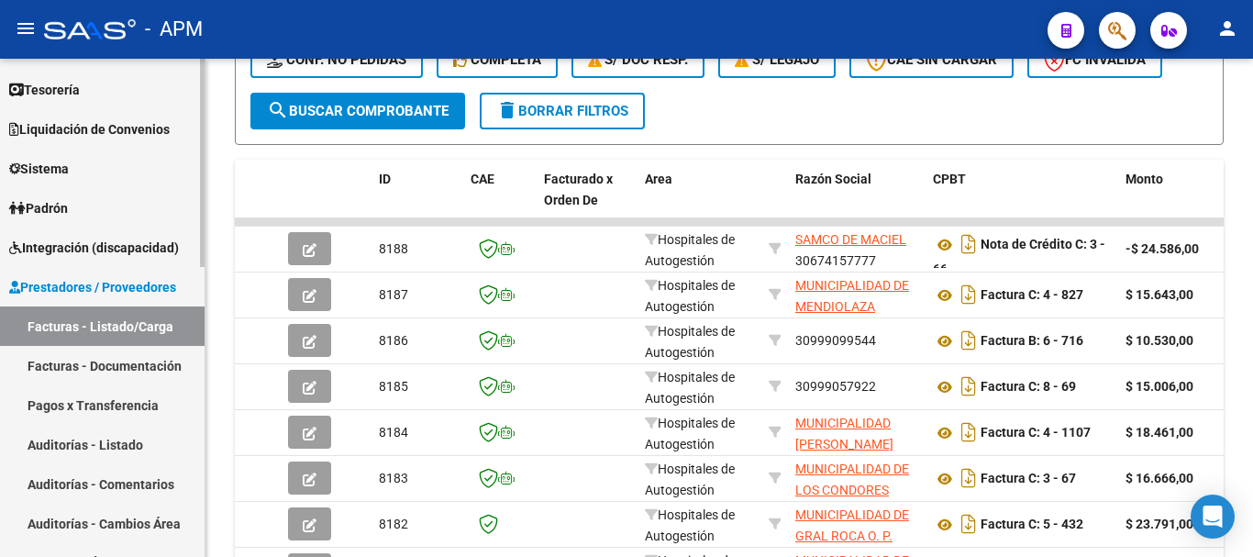
click at [136, 294] on span "Prestadores / Proveedores" at bounding box center [92, 287] width 167 height 20
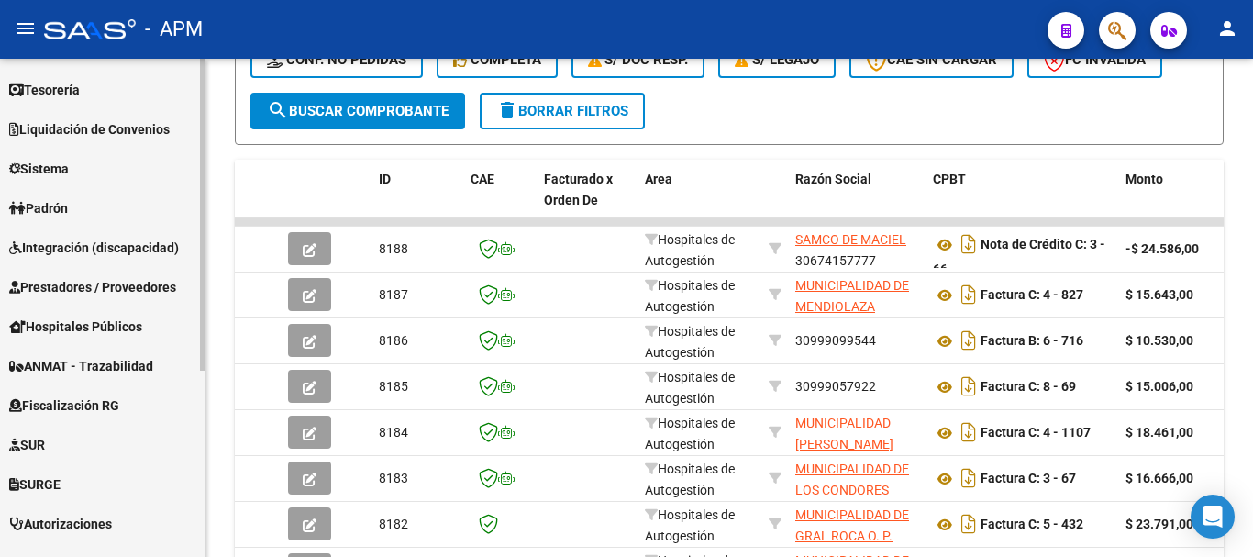
click at [136, 294] on span "Prestadores / Proveedores" at bounding box center [92, 287] width 167 height 20
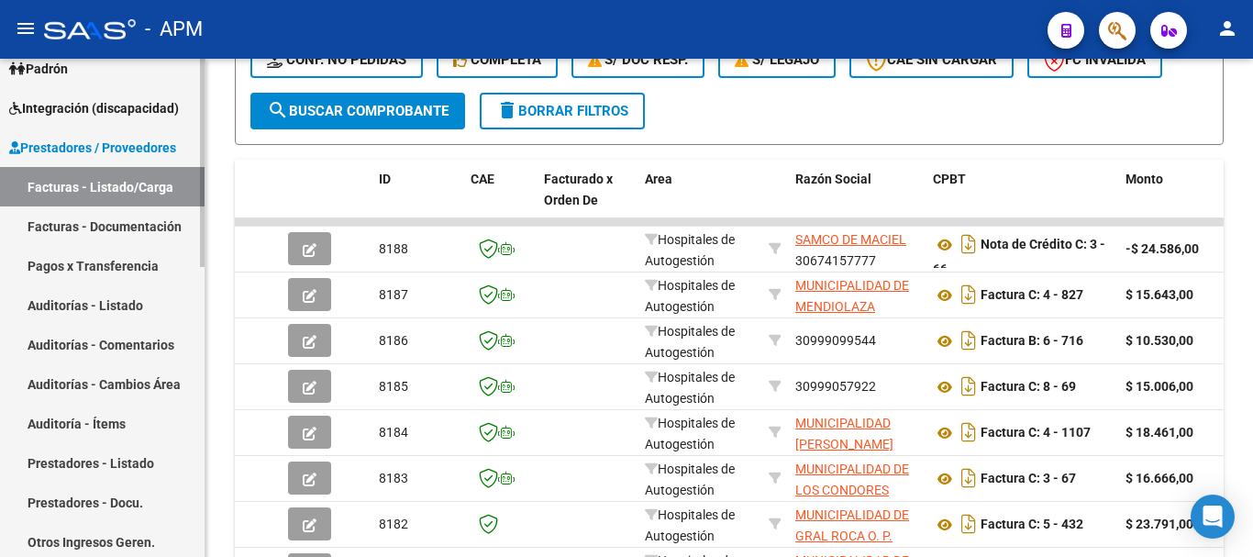
scroll to position [350, 0]
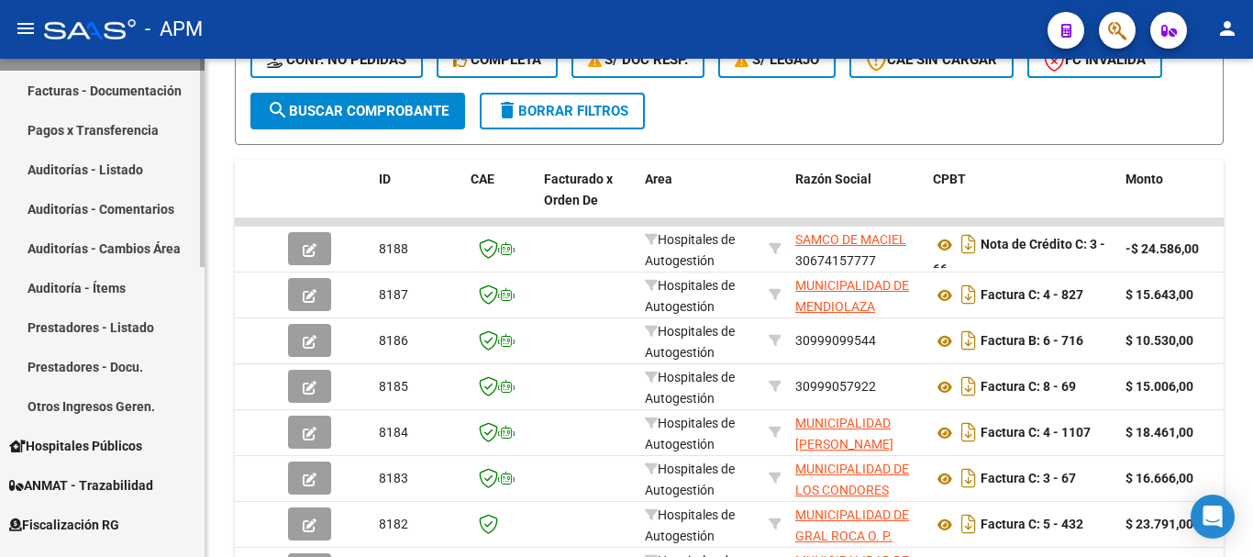
click at [136, 327] on link "Prestadores - Listado" at bounding box center [102, 326] width 205 height 39
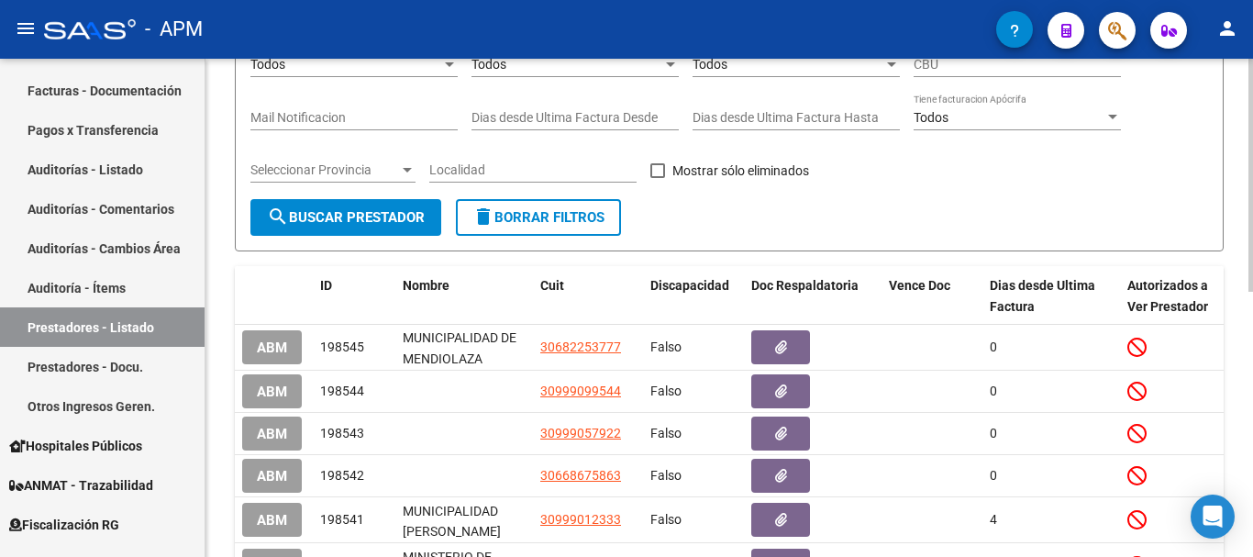
scroll to position [183, 0]
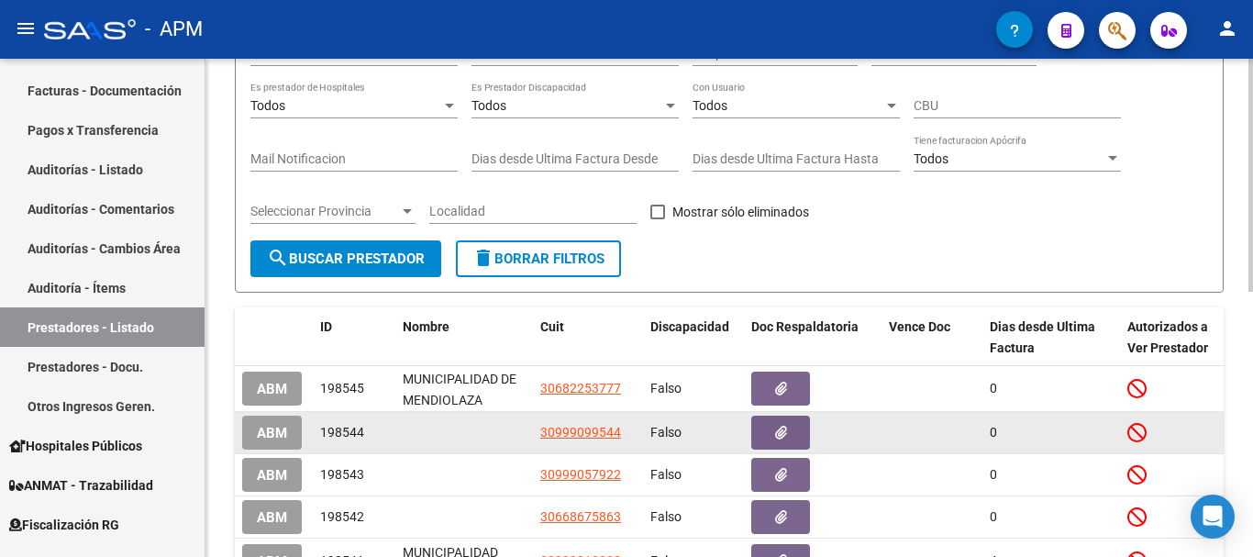
click at [278, 431] on span "ABM" at bounding box center [272, 433] width 30 height 17
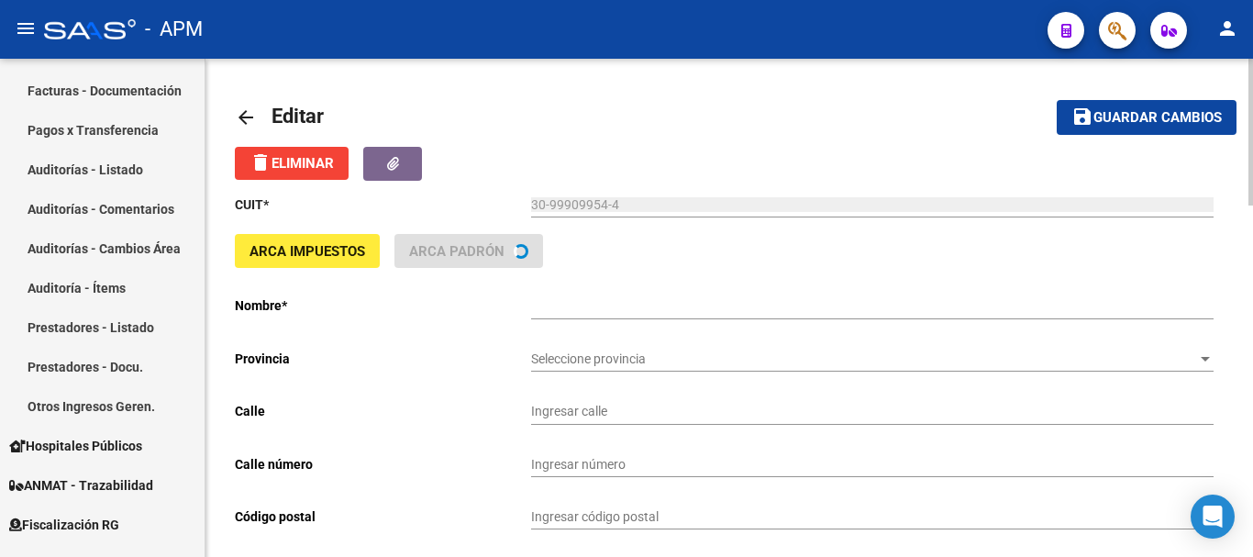
type input "SAN [PERSON_NAME] Y [PERSON_NAME]"
type input "5191"
type input "SAN [PERSON_NAME]"
type input "611090"
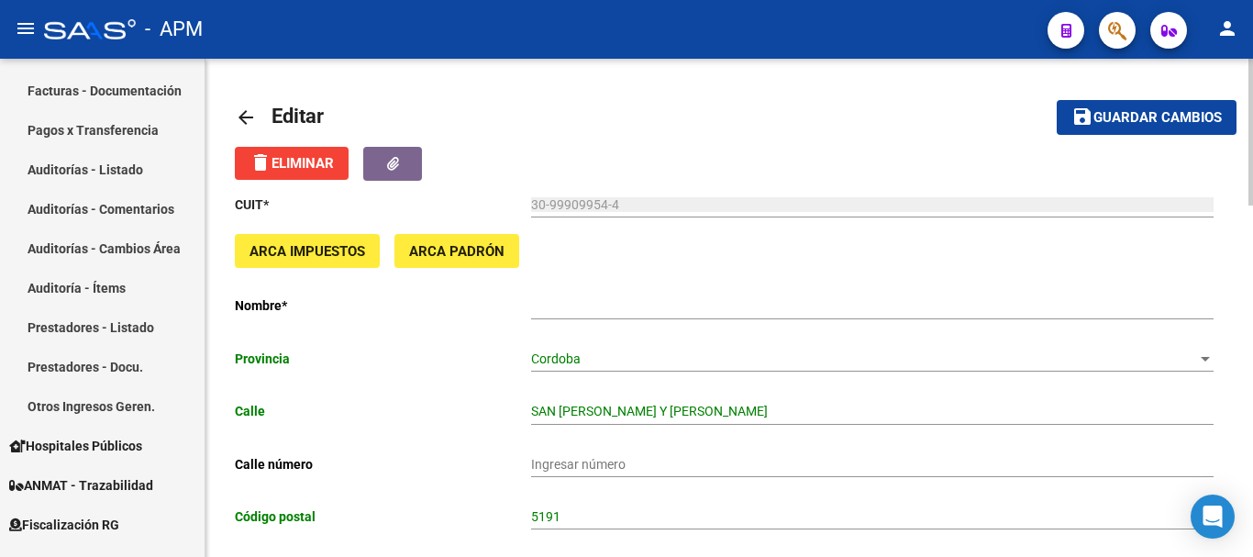
click at [663, 308] on input "Ingresar el nombre" at bounding box center [872, 306] width 682 height 16
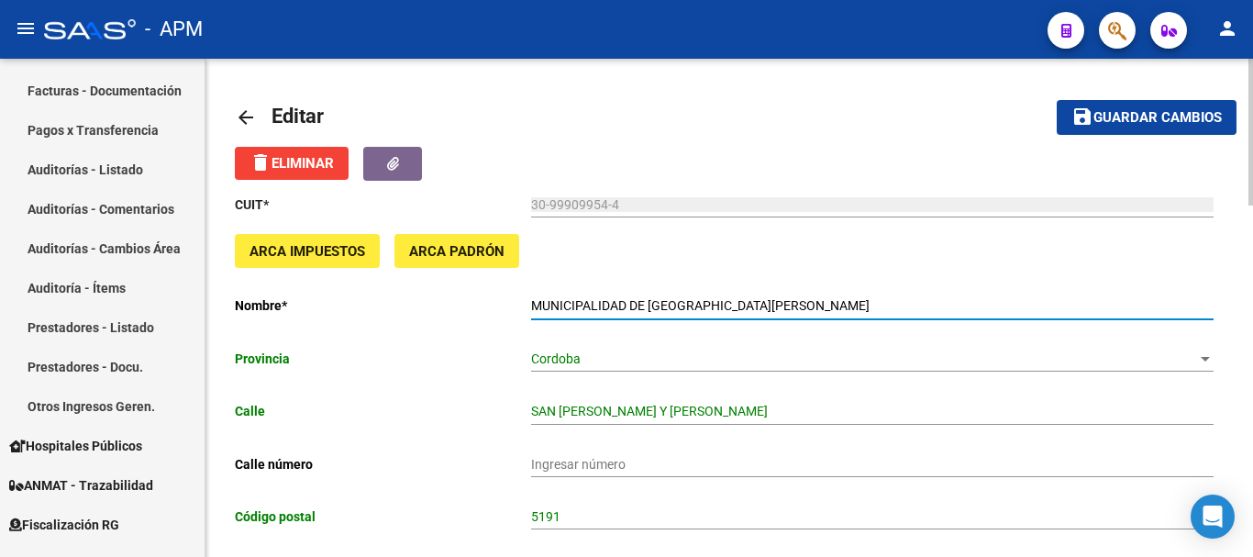
type input "MUNICIPALIDAD DE [GEOGRAPHIC_DATA][PERSON_NAME]"
click at [1146, 105] on button "save Guardar cambios" at bounding box center [1147, 117] width 180 height 34
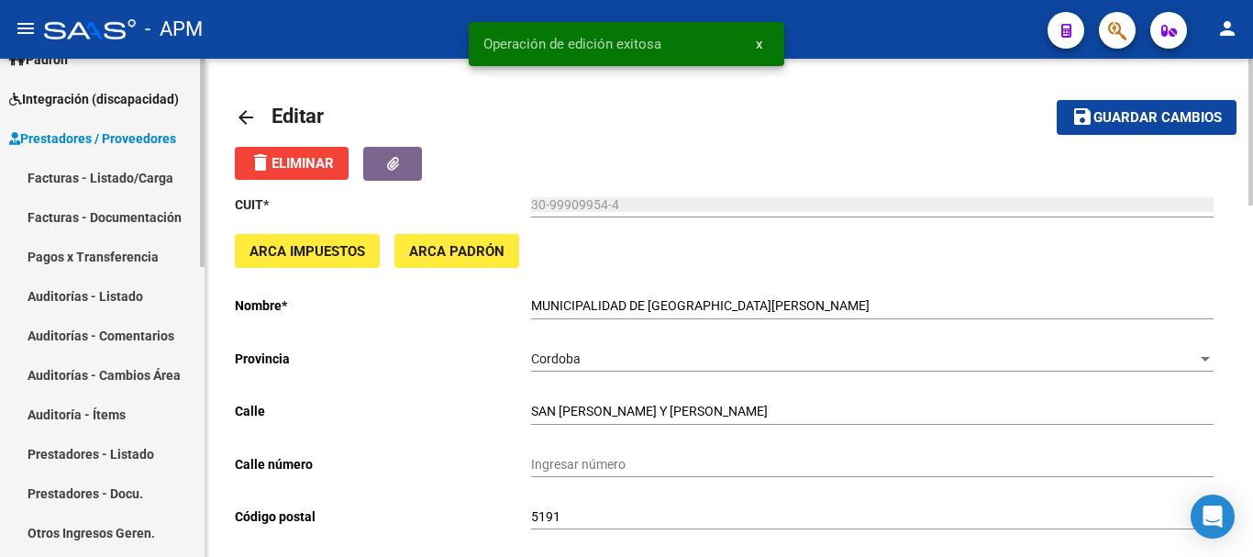
scroll to position [167, 0]
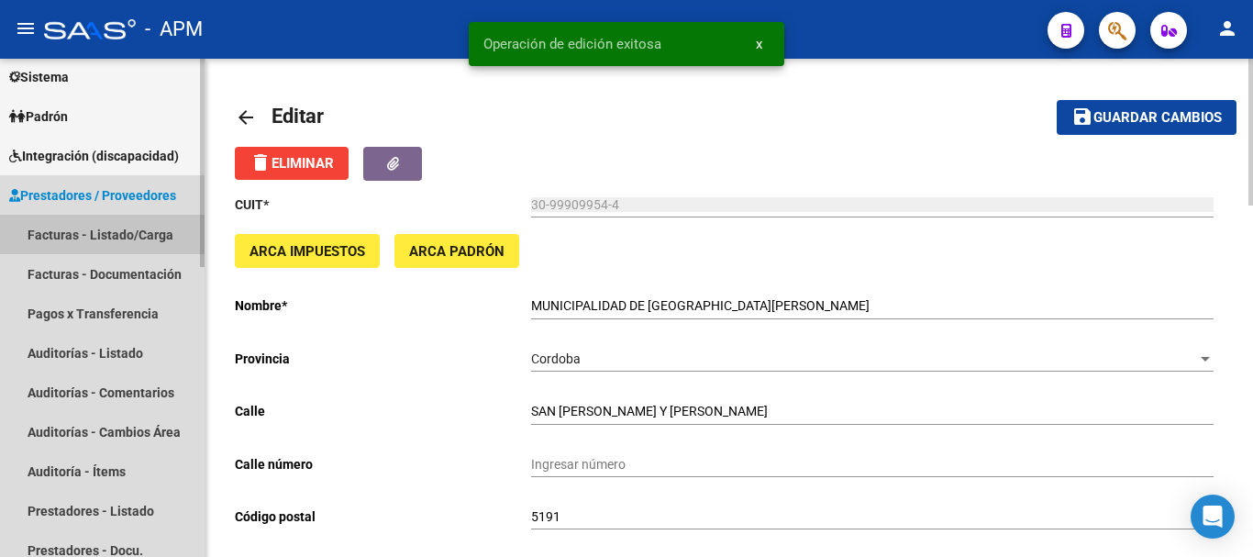
click at [110, 239] on link "Facturas - Listado/Carga" at bounding box center [102, 234] width 205 height 39
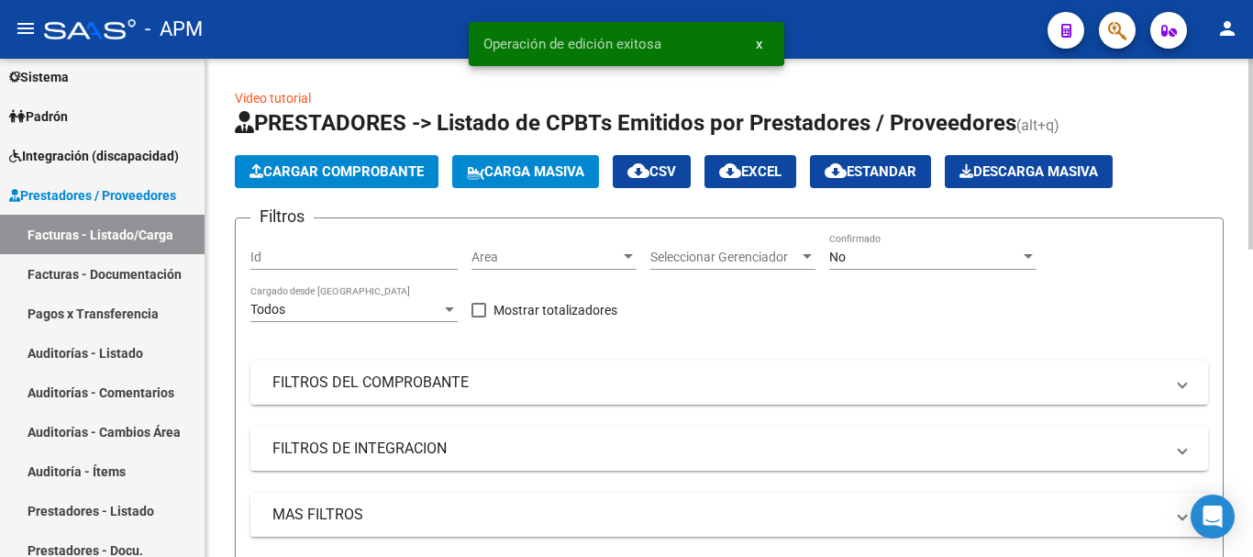
click at [867, 251] on div "No" at bounding box center [924, 258] width 191 height 16
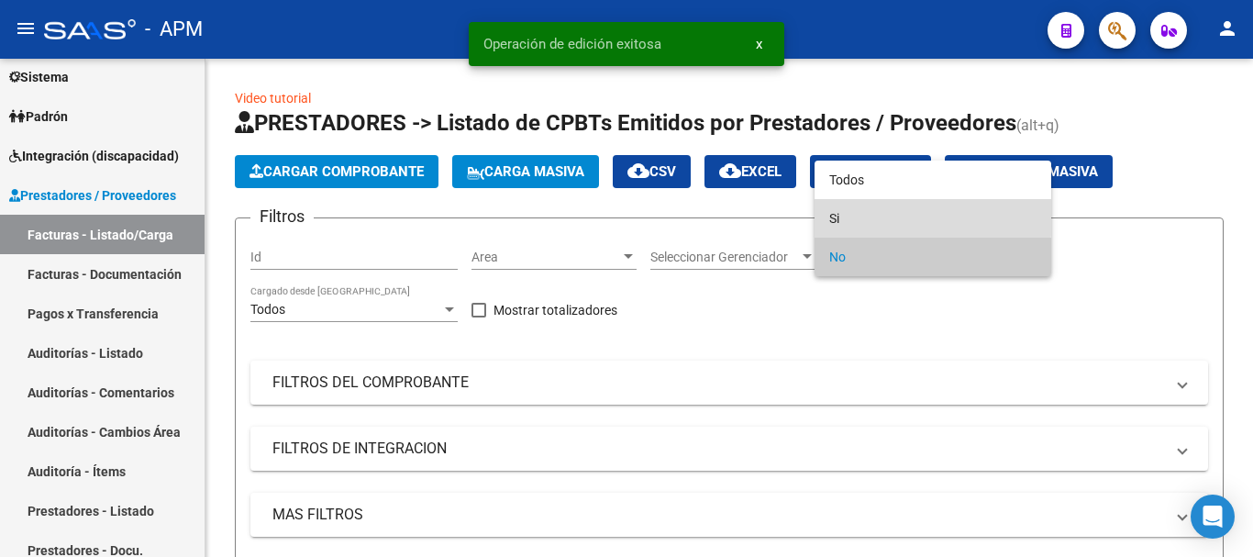
click at [860, 209] on span "Si" at bounding box center [932, 218] width 207 height 39
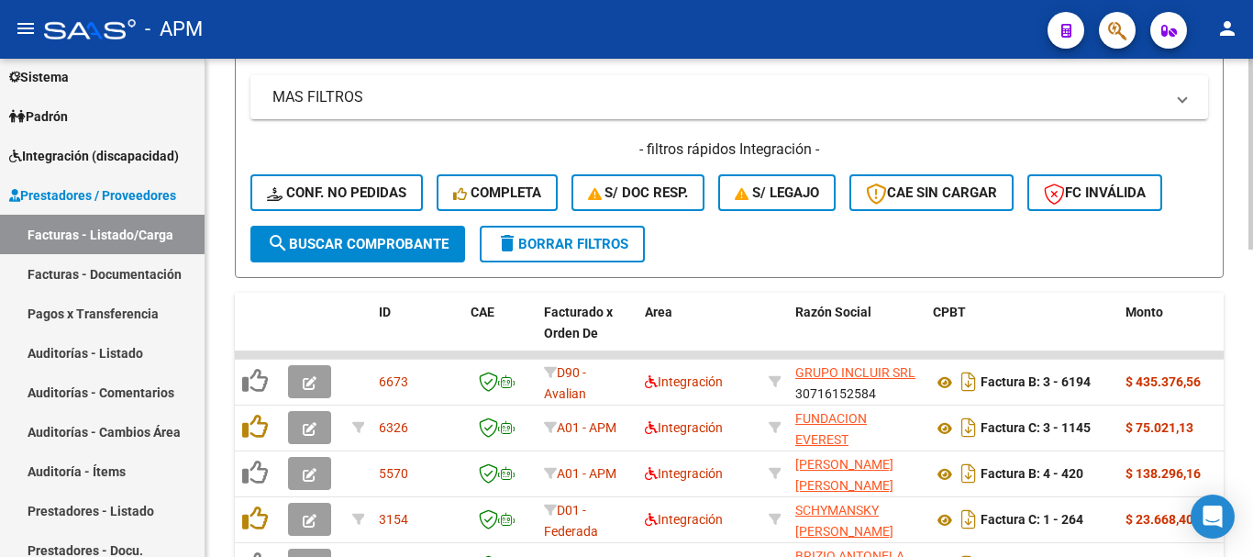
scroll to position [459, 0]
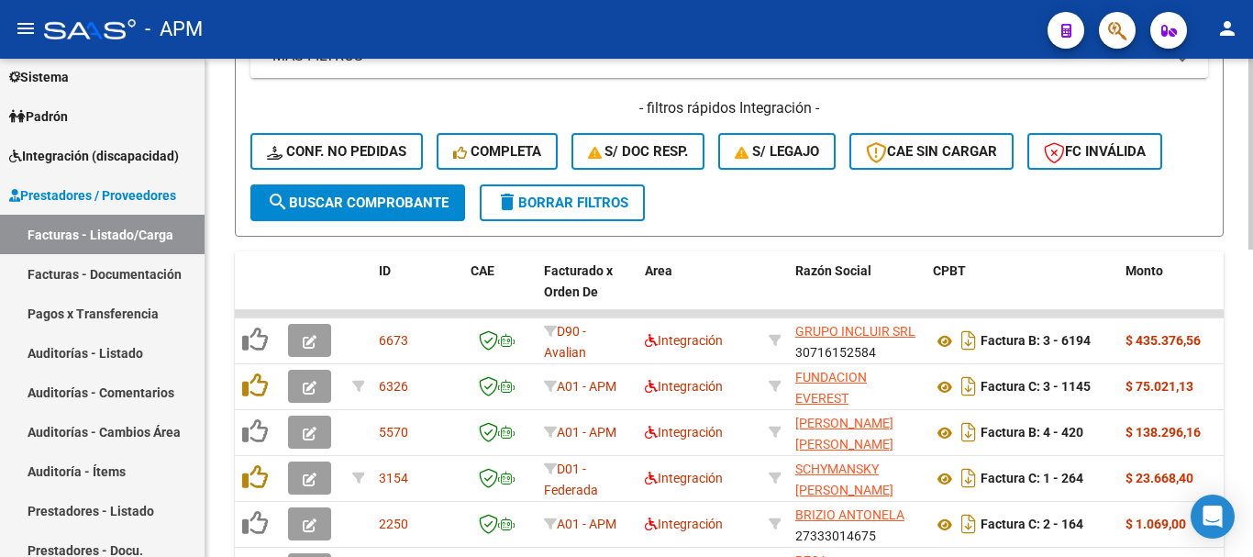
click at [394, 200] on span "search Buscar Comprobante" at bounding box center [358, 202] width 182 height 17
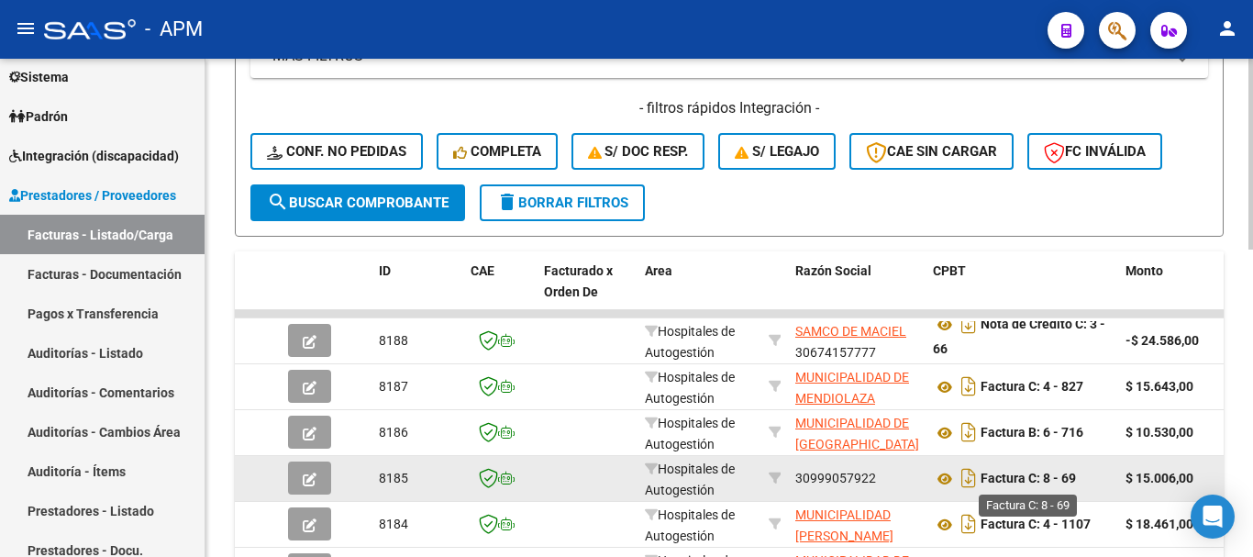
scroll to position [550, 0]
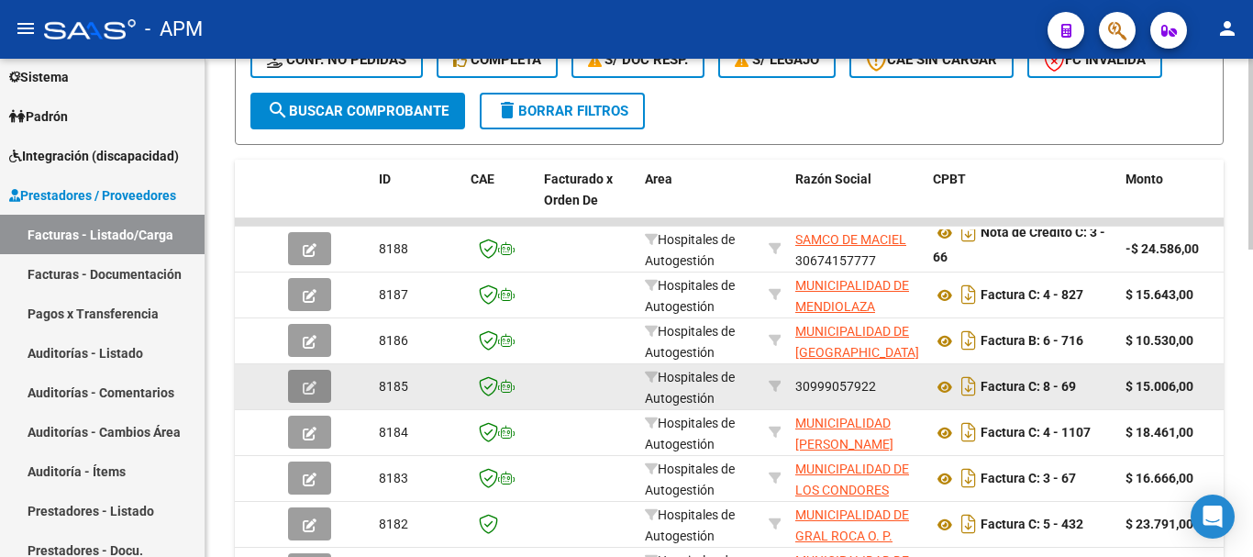
click at [313, 389] on icon "button" at bounding box center [310, 388] width 14 height 14
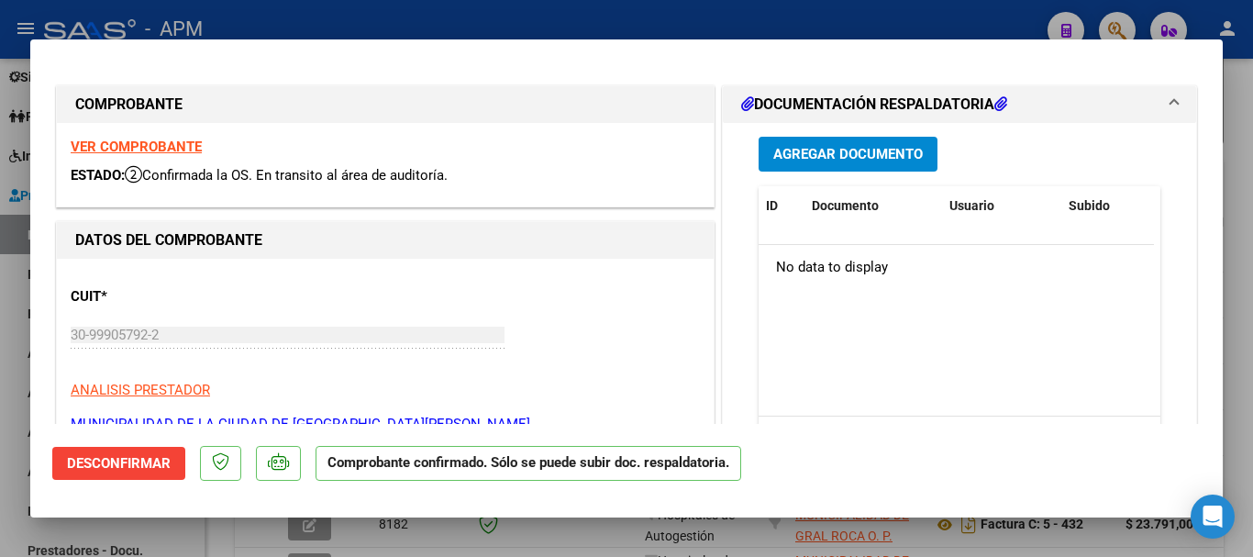
click at [610, 535] on div at bounding box center [626, 278] width 1253 height 557
type input "$ 0,00"
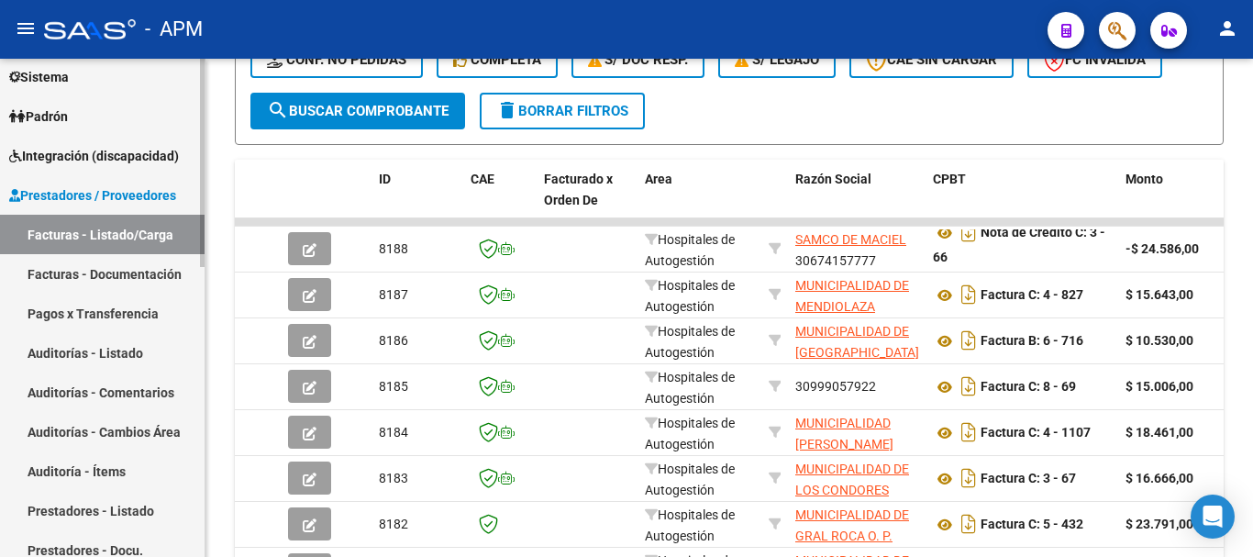
click at [124, 236] on link "Facturas - Listado/Carga" at bounding box center [102, 234] width 205 height 39
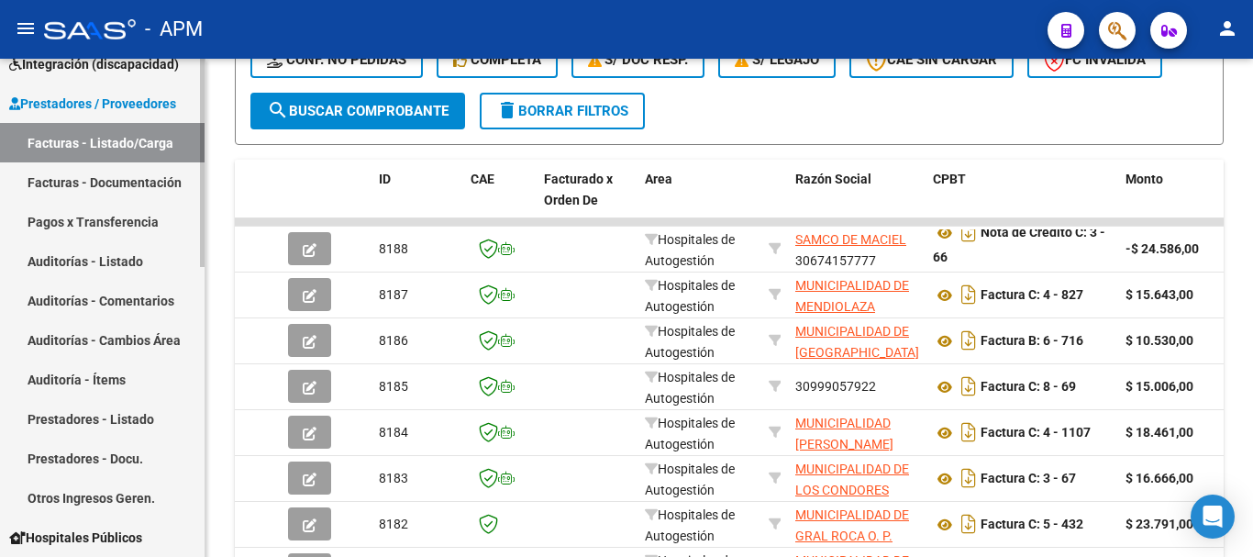
click at [124, 416] on link "Prestadores - Listado" at bounding box center [102, 418] width 205 height 39
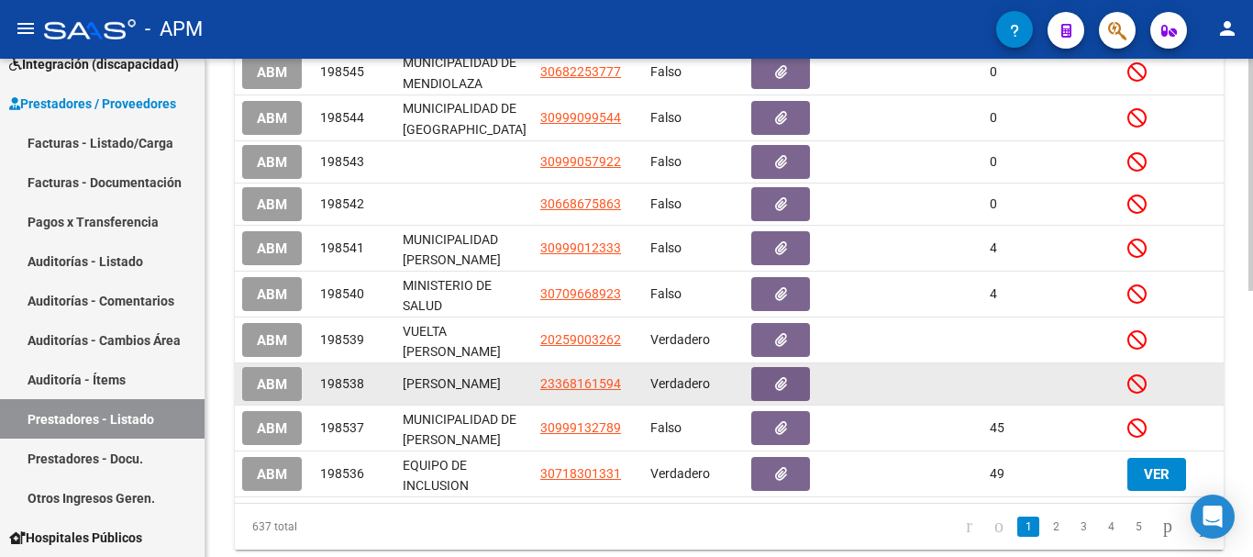
scroll to position [367, 0]
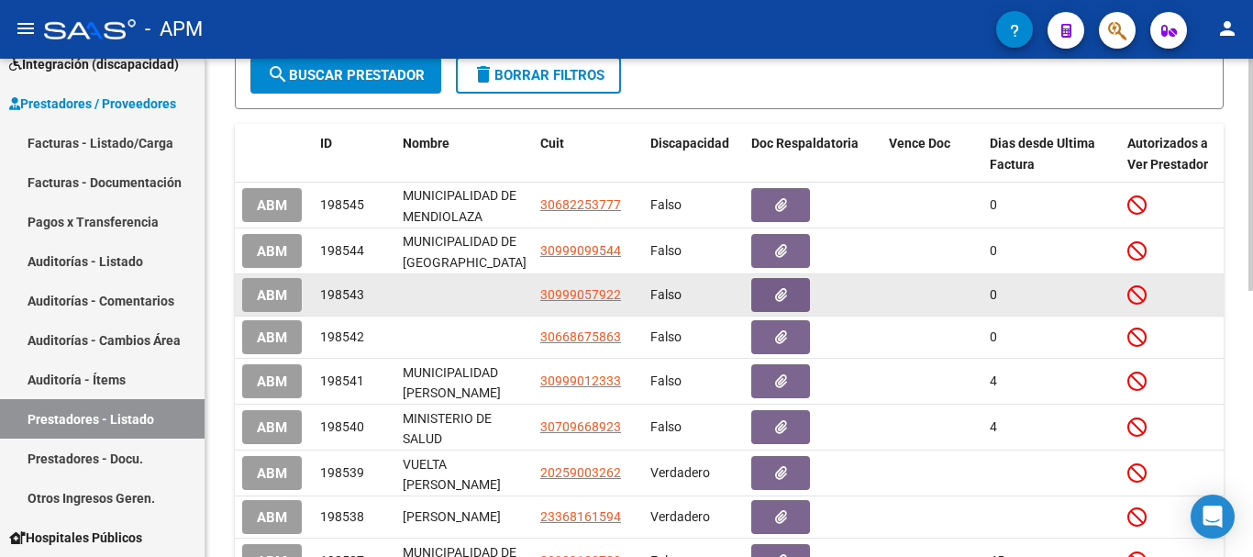
click at [267, 300] on span "ABM" at bounding box center [272, 295] width 30 height 17
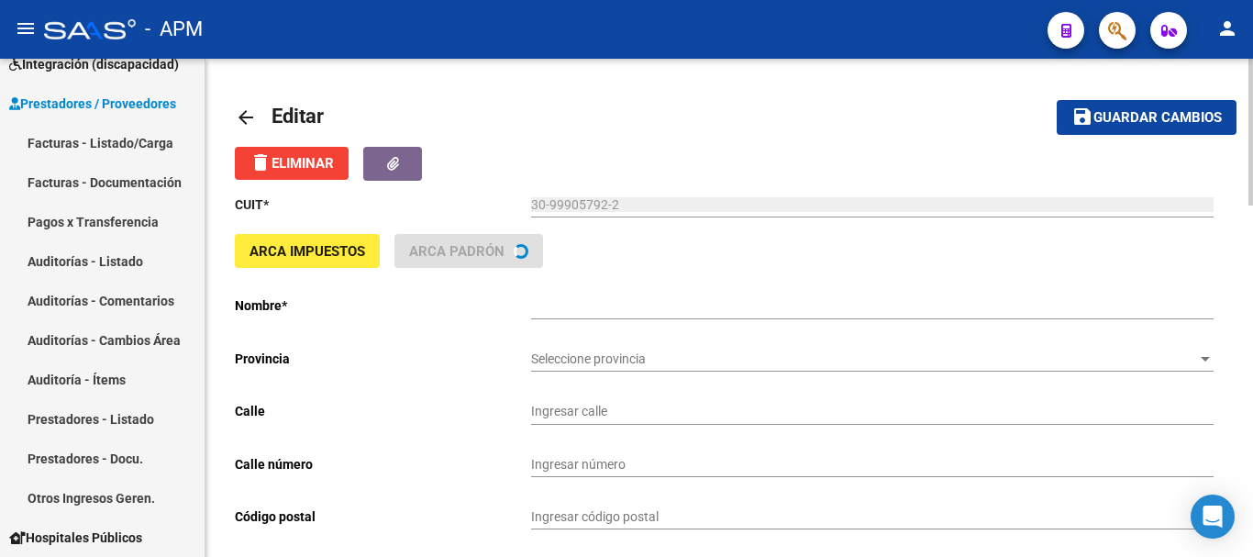
type input "[DATE]"
type input "1187"
type input "2400"
type input "[GEOGRAPHIC_DATA][PERSON_NAME]"
type input "841100"
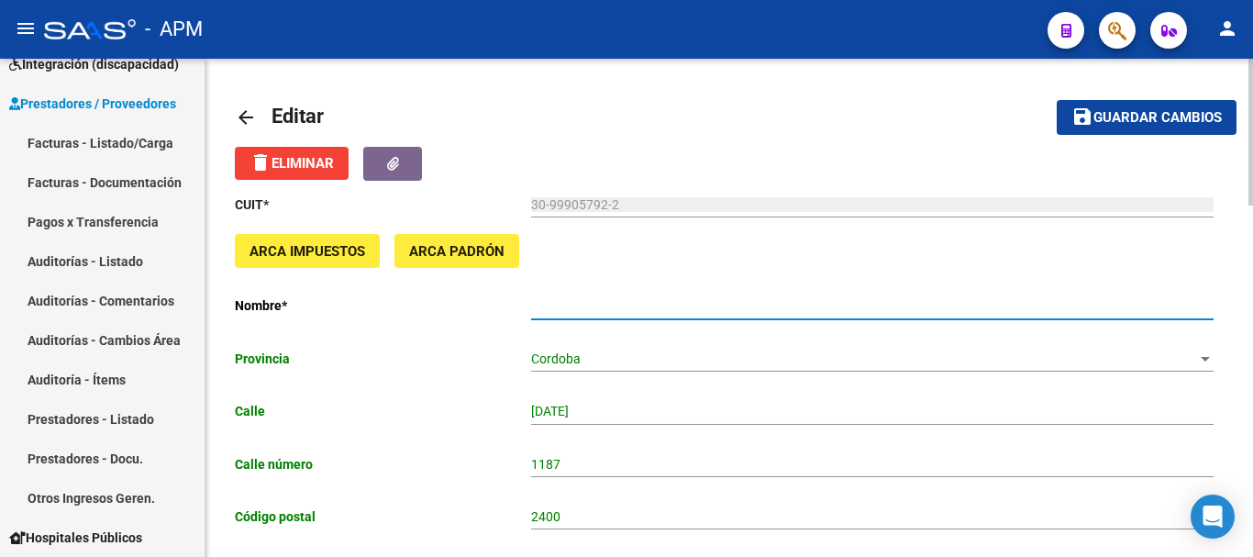
click at [747, 308] on input "Ingresar el nombre" at bounding box center [872, 306] width 682 height 16
type input "MUNICIPALIDAD DE [GEOGRAPHIC_DATA][PERSON_NAME]"
click at [1126, 110] on span "Guardar cambios" at bounding box center [1157, 118] width 128 height 17
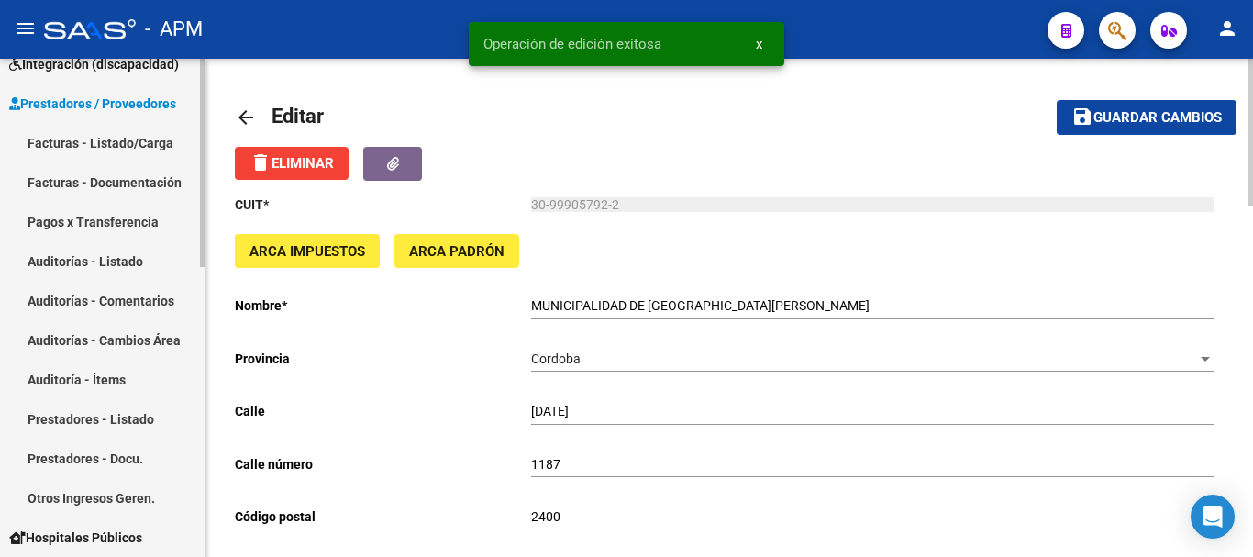
click at [95, 138] on link "Facturas - Listado/Carga" at bounding box center [102, 142] width 205 height 39
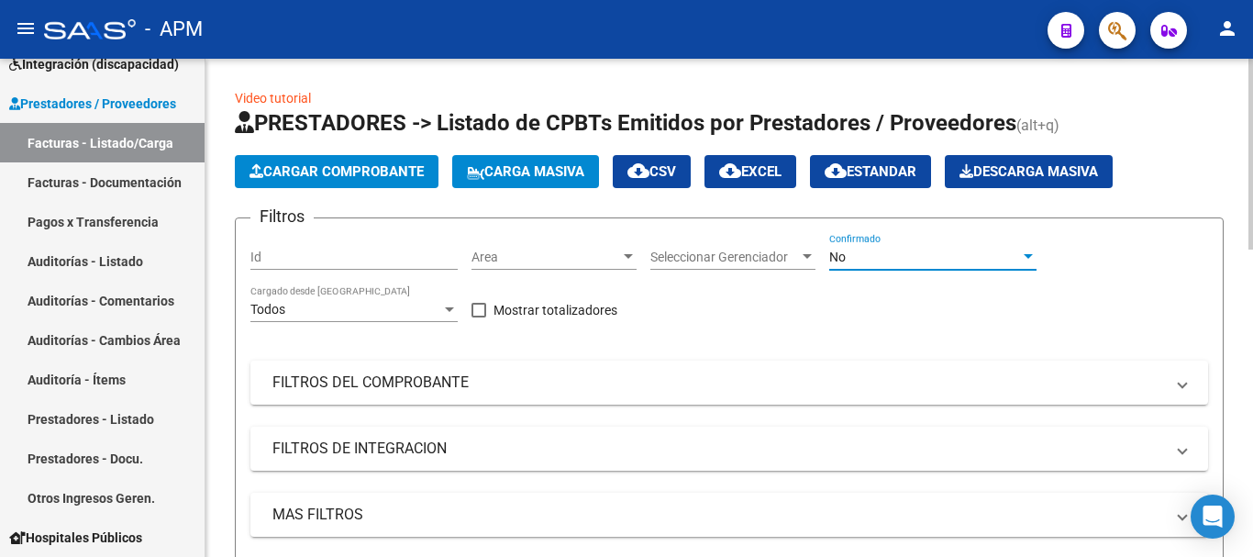
click at [1028, 253] on div at bounding box center [1028, 257] width 17 height 15
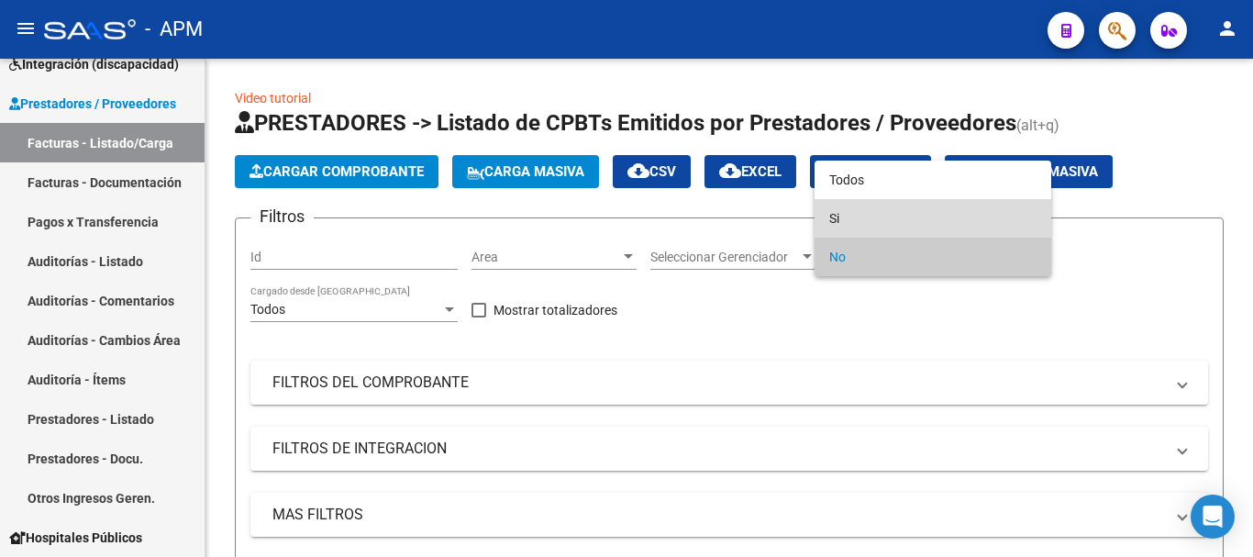
click at [937, 221] on span "Si" at bounding box center [932, 218] width 207 height 39
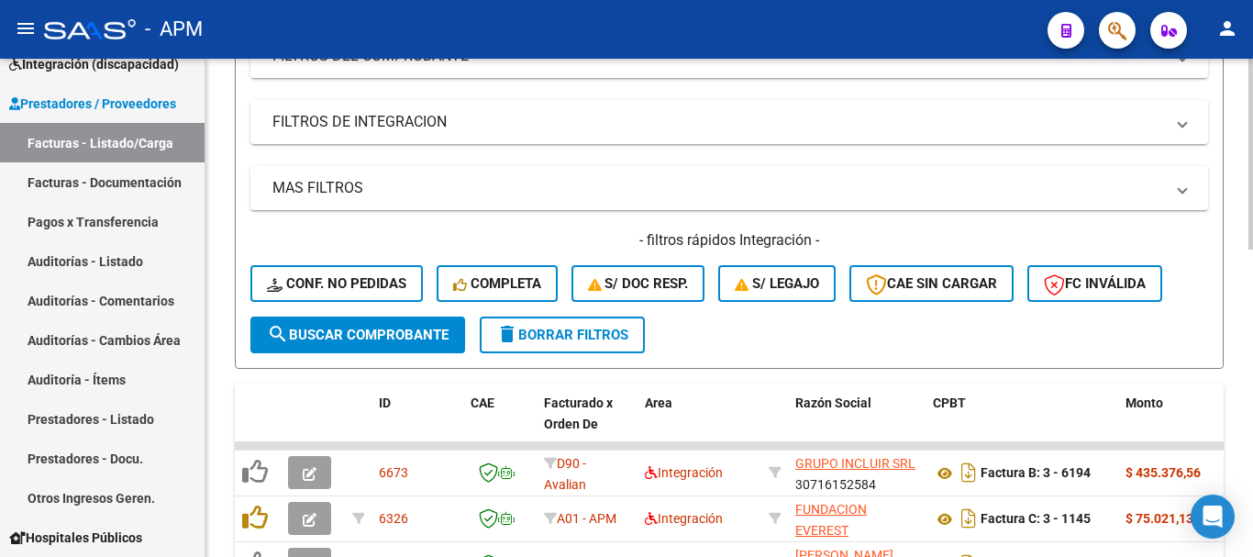
scroll to position [367, 0]
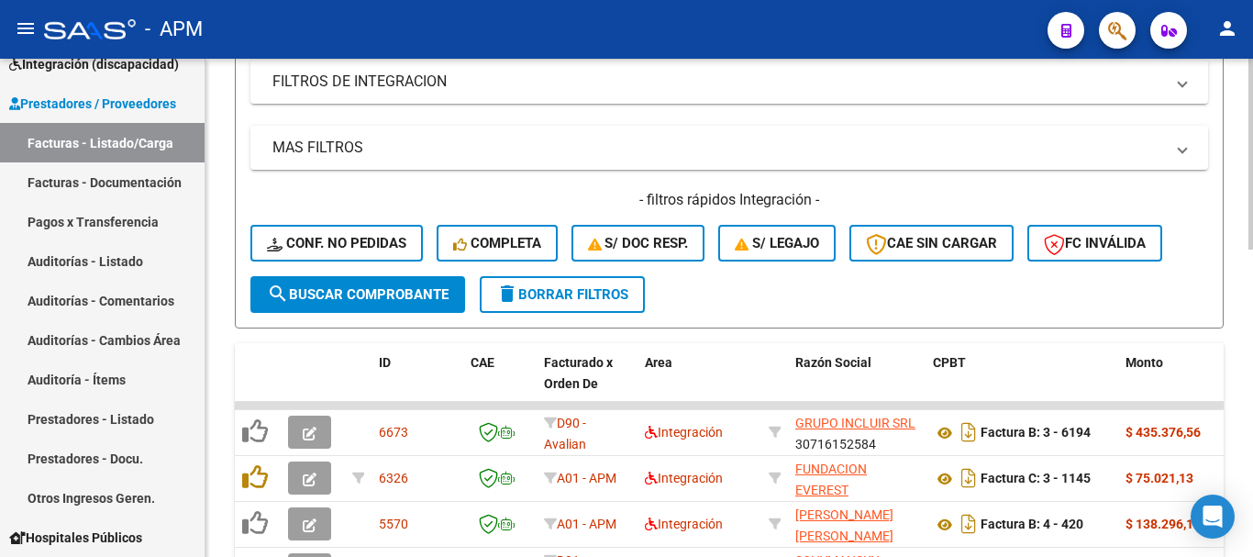
click at [380, 276] on button "search Buscar Comprobante" at bounding box center [357, 294] width 215 height 37
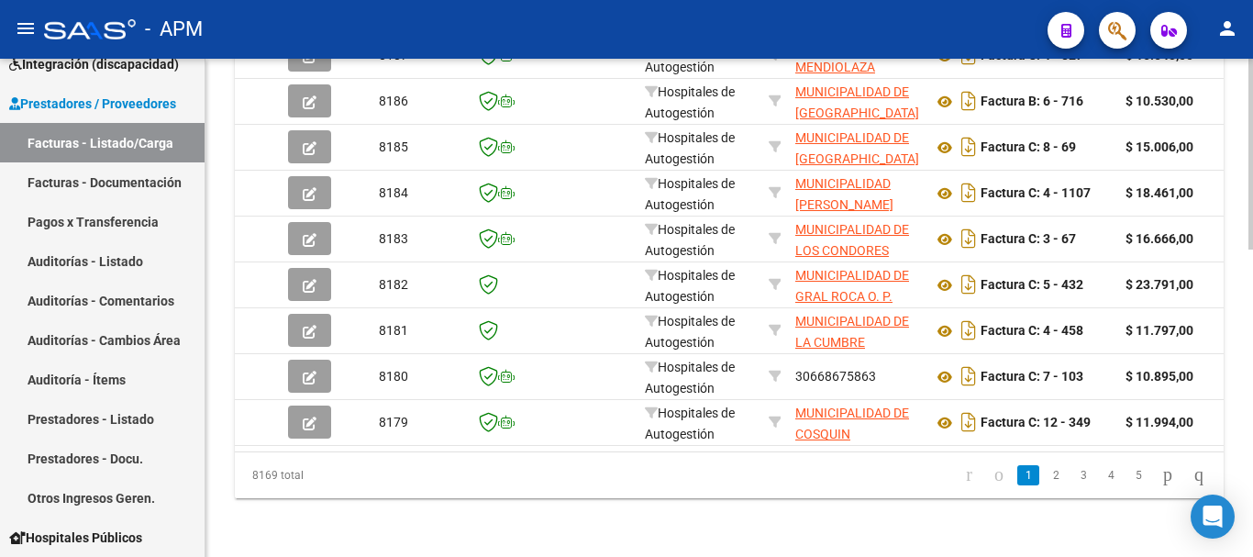
scroll to position [804, 0]
click at [130, 421] on link "Prestadores - Listado" at bounding box center [102, 418] width 205 height 39
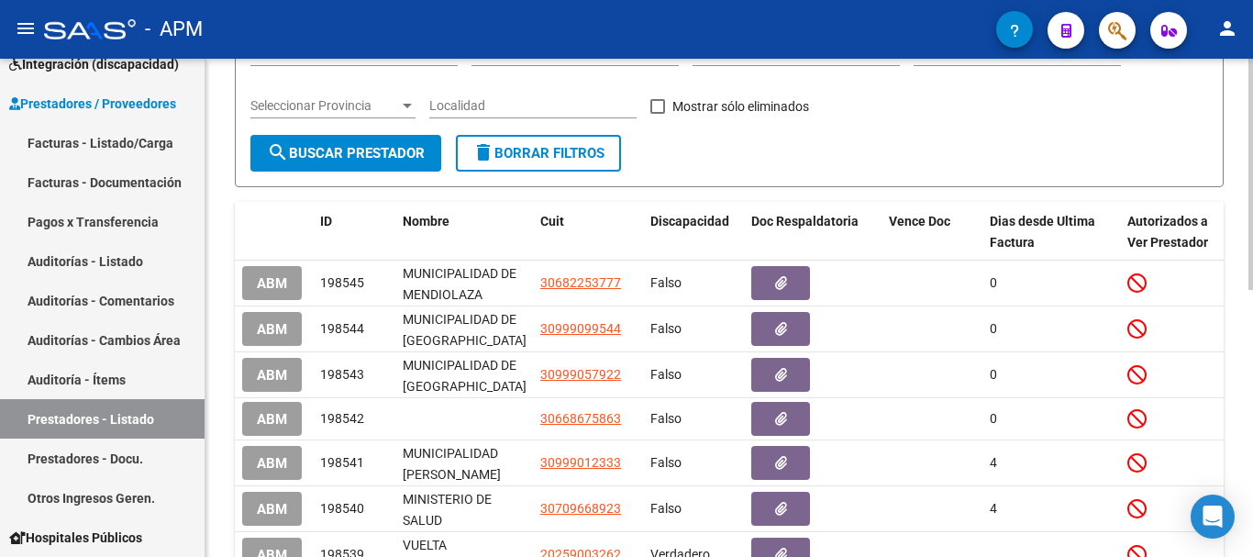
scroll to position [367, 0]
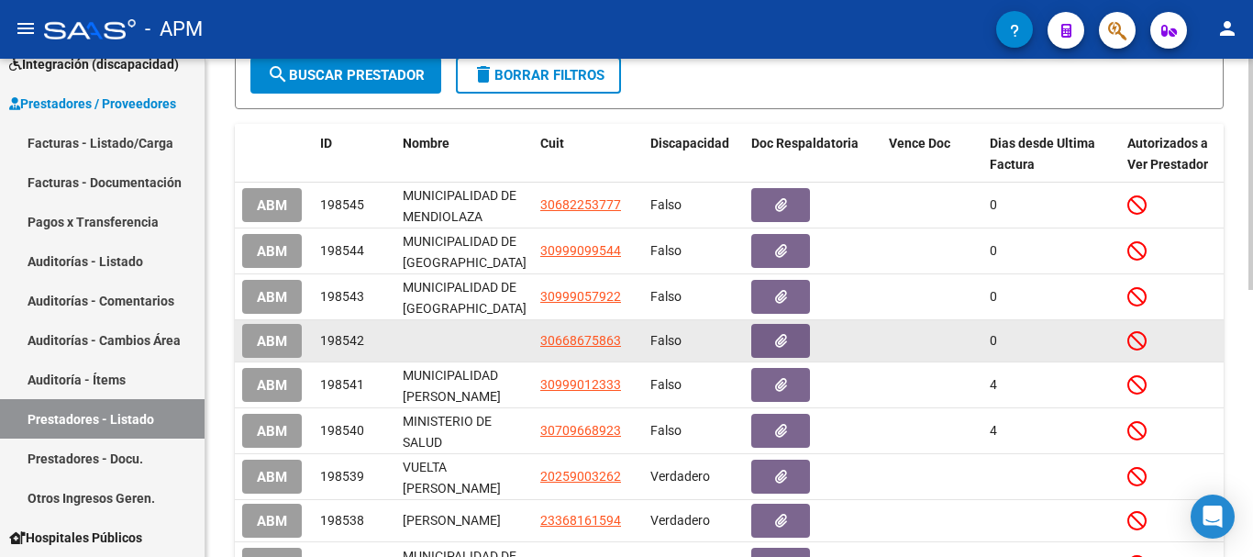
click at [275, 343] on span "ABM" at bounding box center [272, 341] width 30 height 17
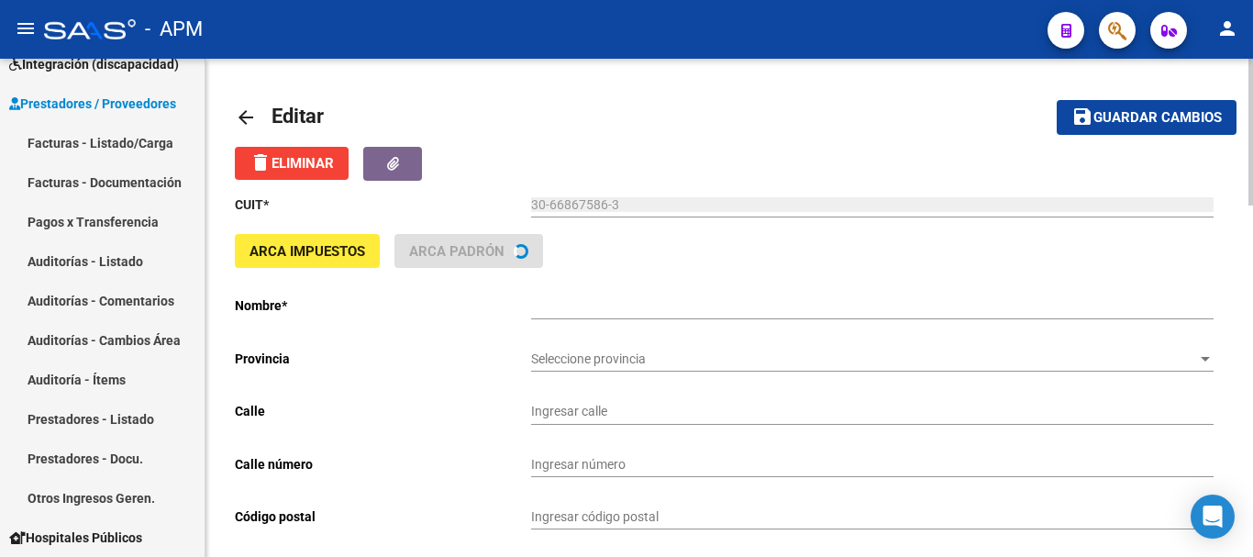
type input "[PERSON_NAME]"
type input "101"
type input "5853"
type input "CORRALITO"
type input "841100"
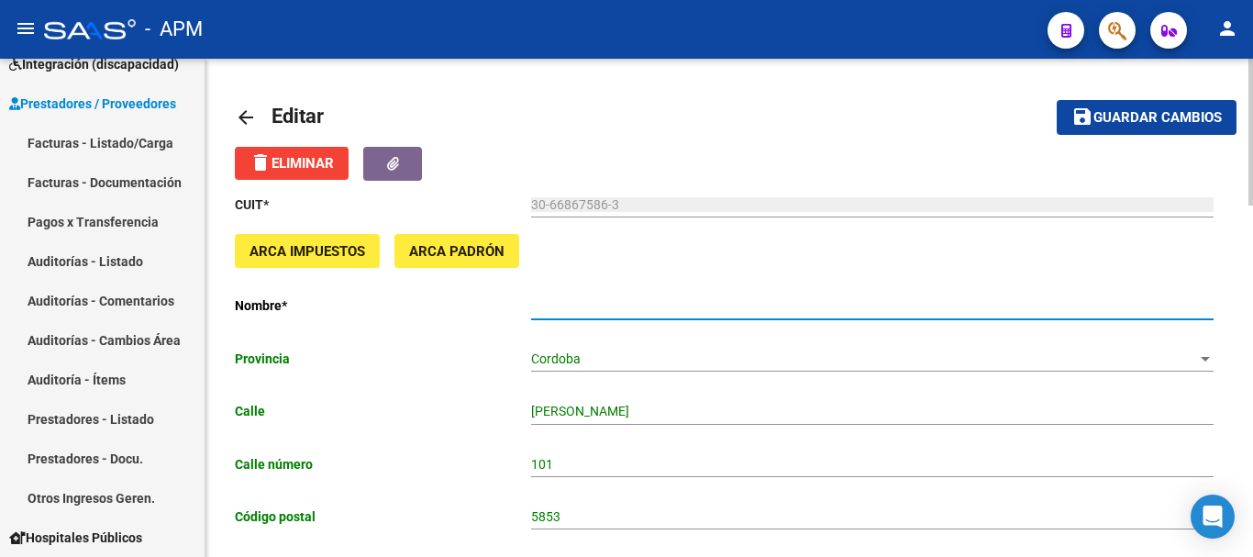
click at [600, 309] on input "Ingresar el nombre" at bounding box center [872, 306] width 682 height 16
type input "MUNICIPALIDAD DE [GEOGRAPHIC_DATA]"
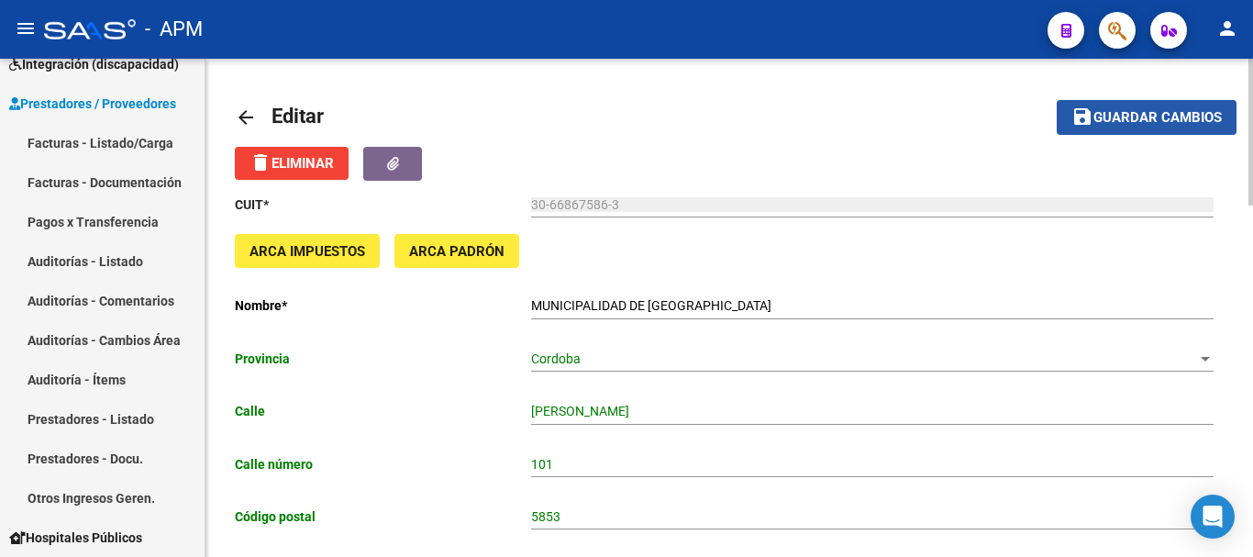
click at [1126, 110] on span "Guardar cambios" at bounding box center [1157, 118] width 128 height 17
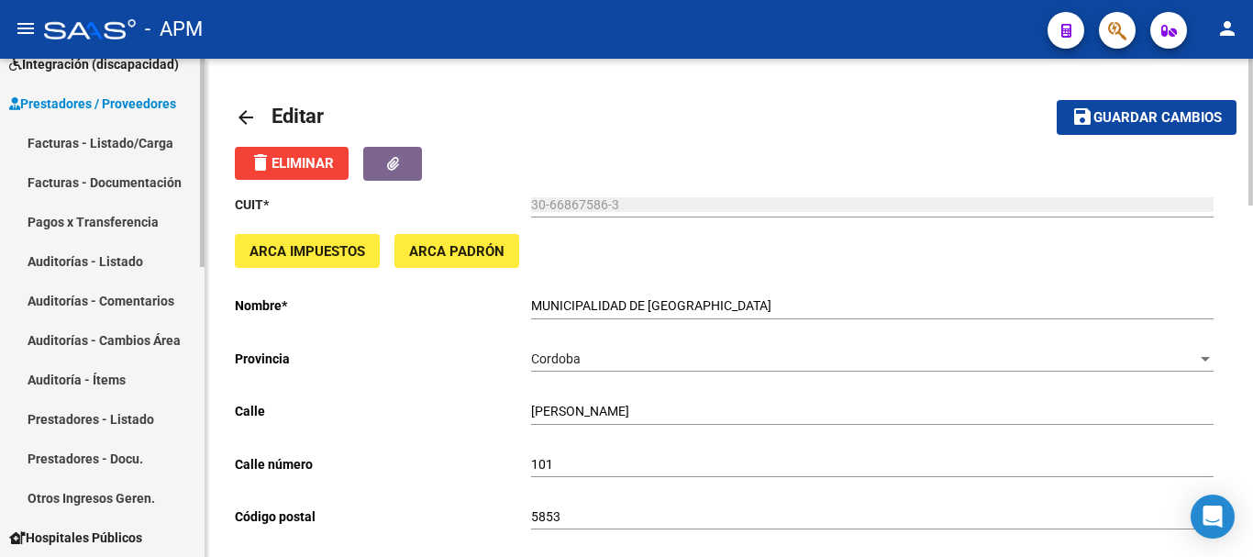
click at [140, 138] on link "Facturas - Listado/Carga" at bounding box center [102, 142] width 205 height 39
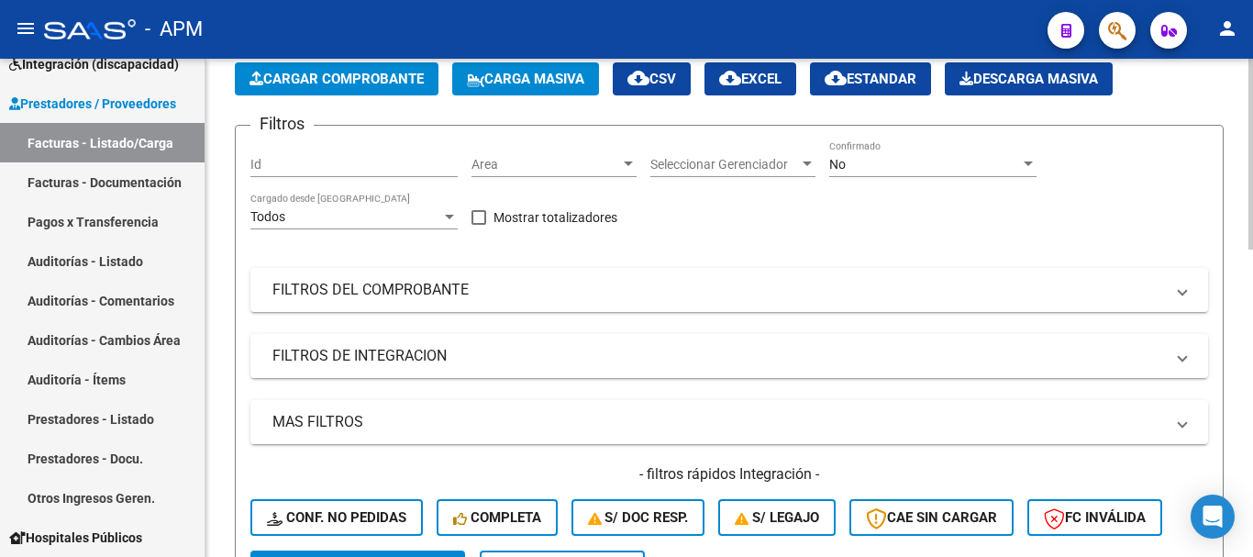
scroll to position [92, 0]
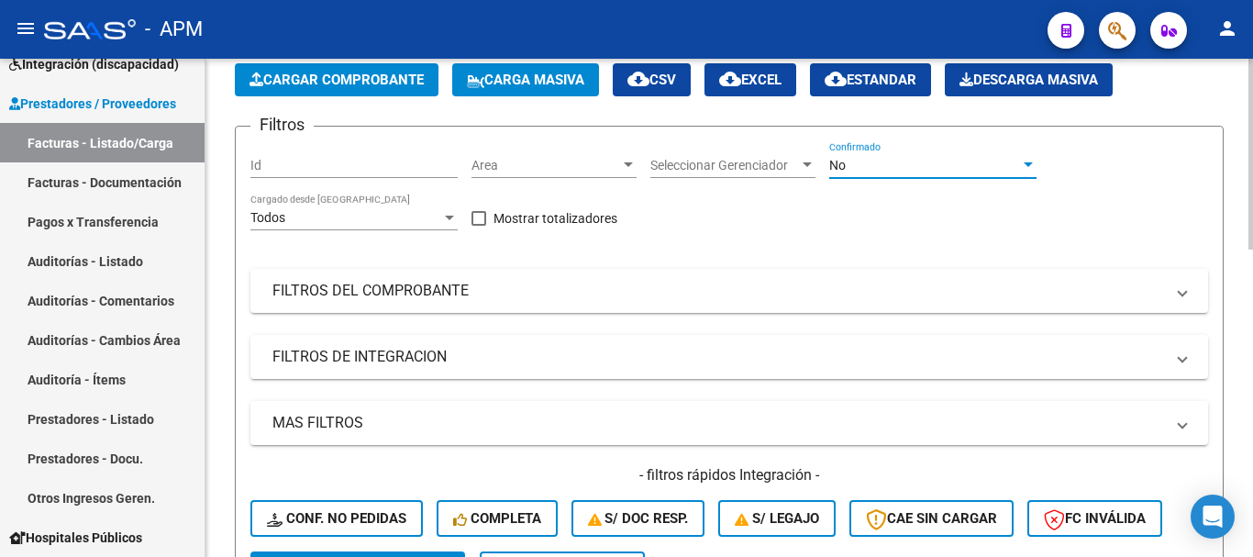
click at [1006, 159] on div "No" at bounding box center [924, 166] width 191 height 16
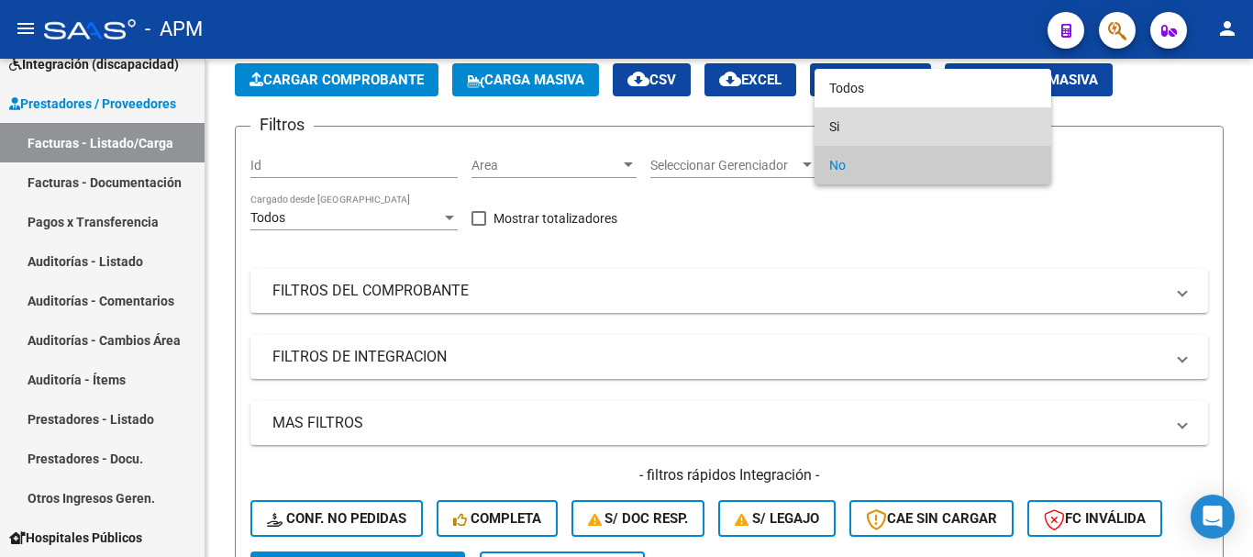
click at [960, 138] on span "Si" at bounding box center [932, 126] width 207 height 39
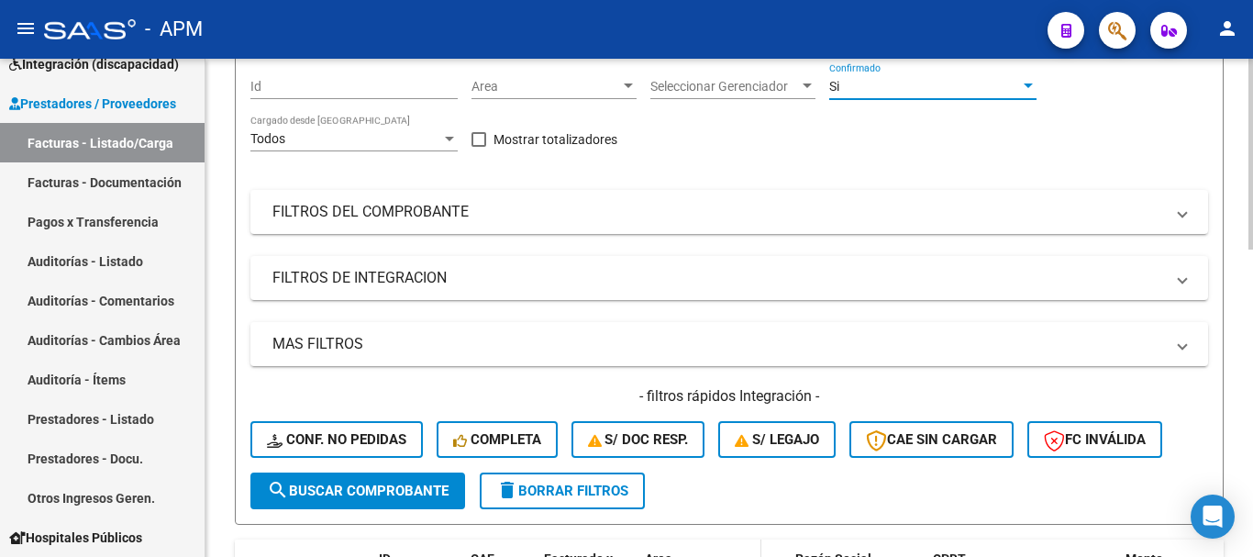
scroll to position [459, 0]
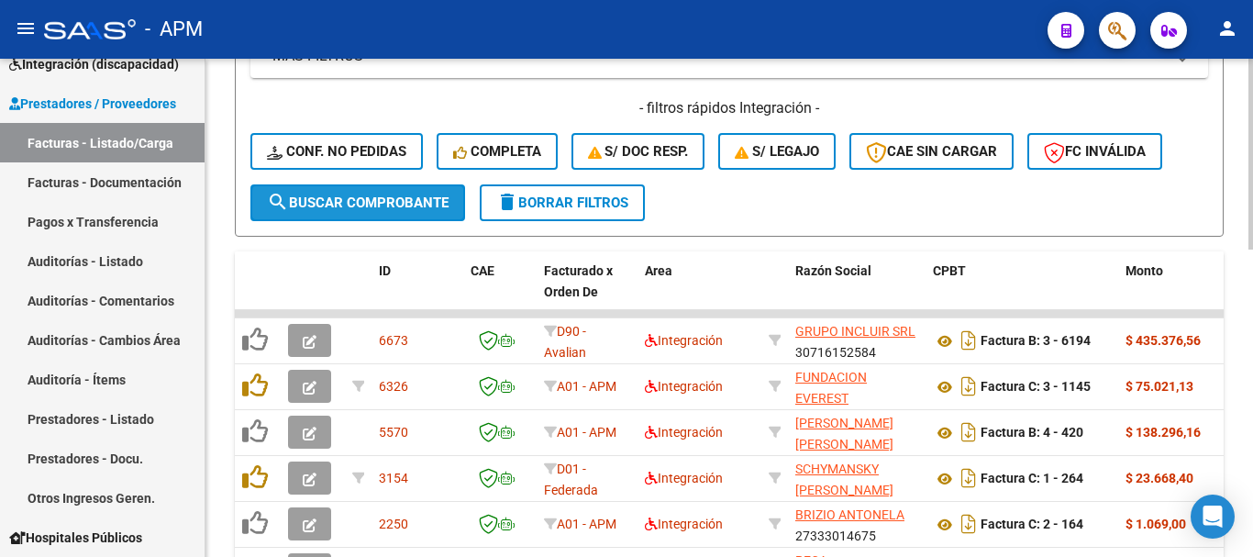
click at [387, 205] on span "search Buscar Comprobante" at bounding box center [358, 202] width 182 height 17
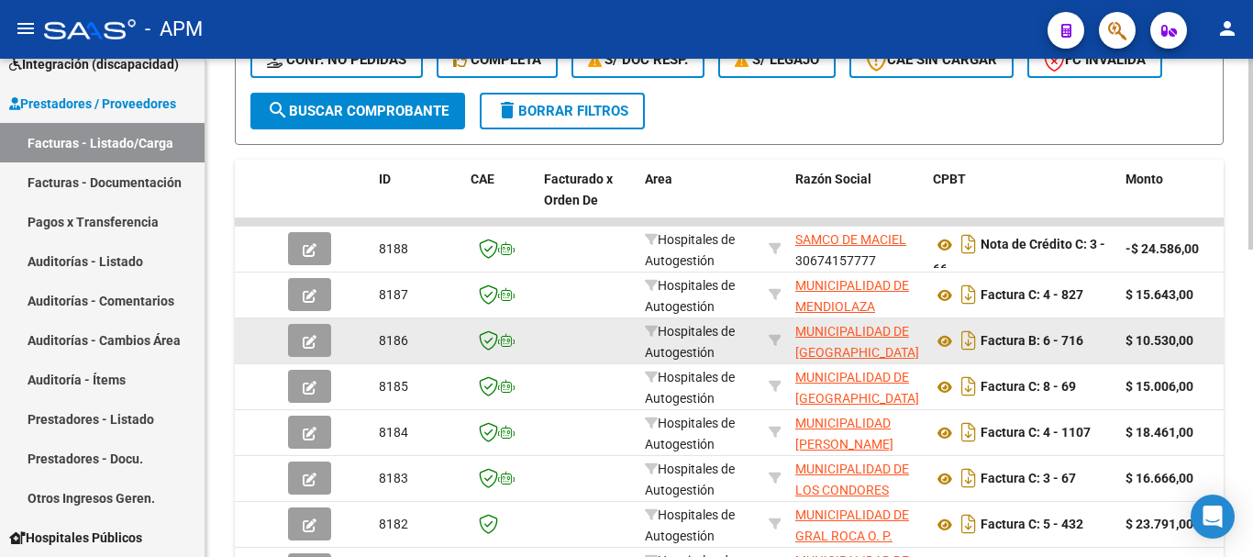
scroll to position [642, 0]
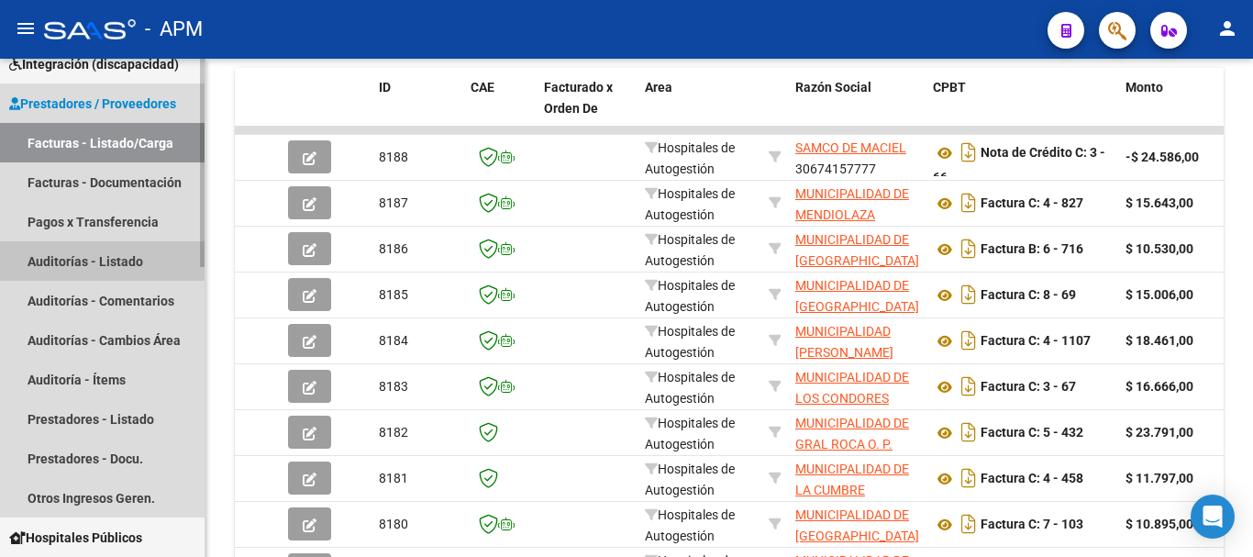
click at [139, 256] on link "Auditorías - Listado" at bounding box center [102, 260] width 205 height 39
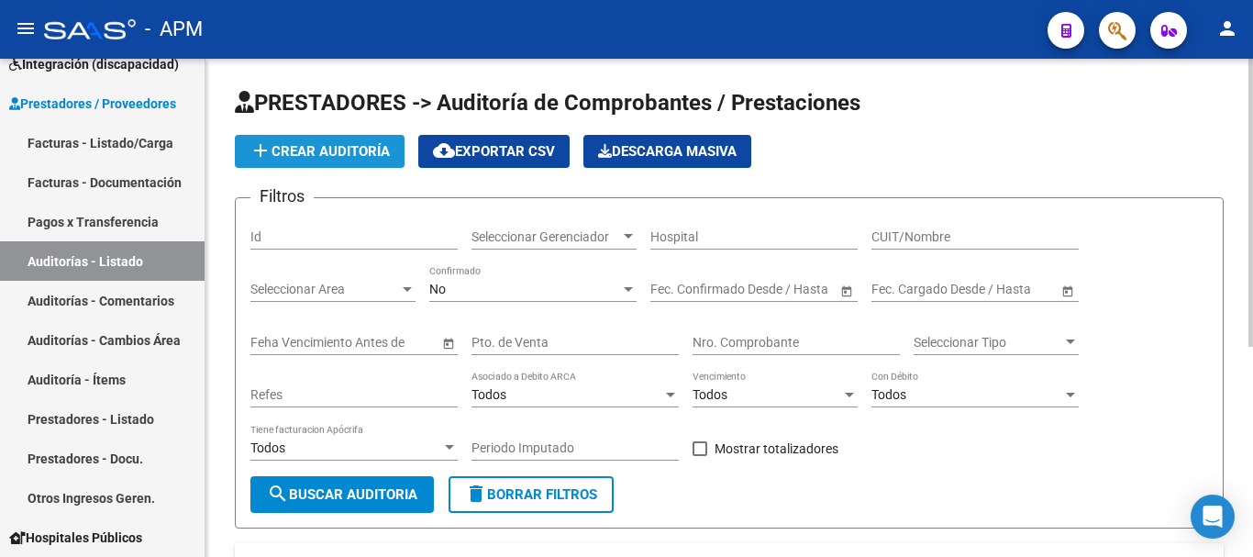
click at [373, 153] on span "add Crear Auditoría" at bounding box center [320, 151] width 140 height 17
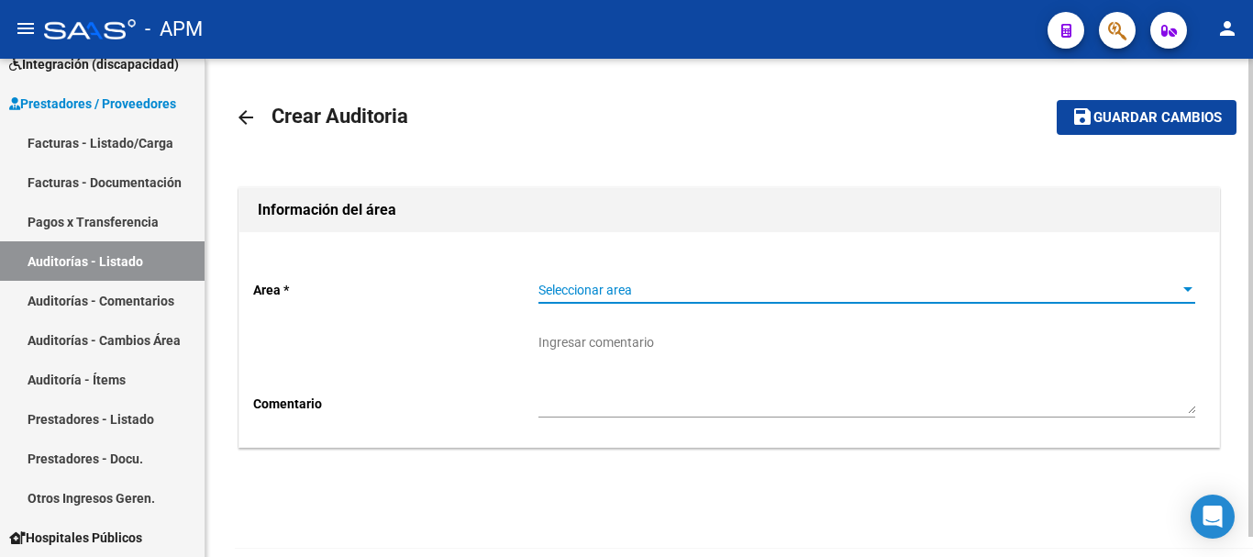
click at [1138, 290] on span "Seleccionar area" at bounding box center [858, 291] width 640 height 16
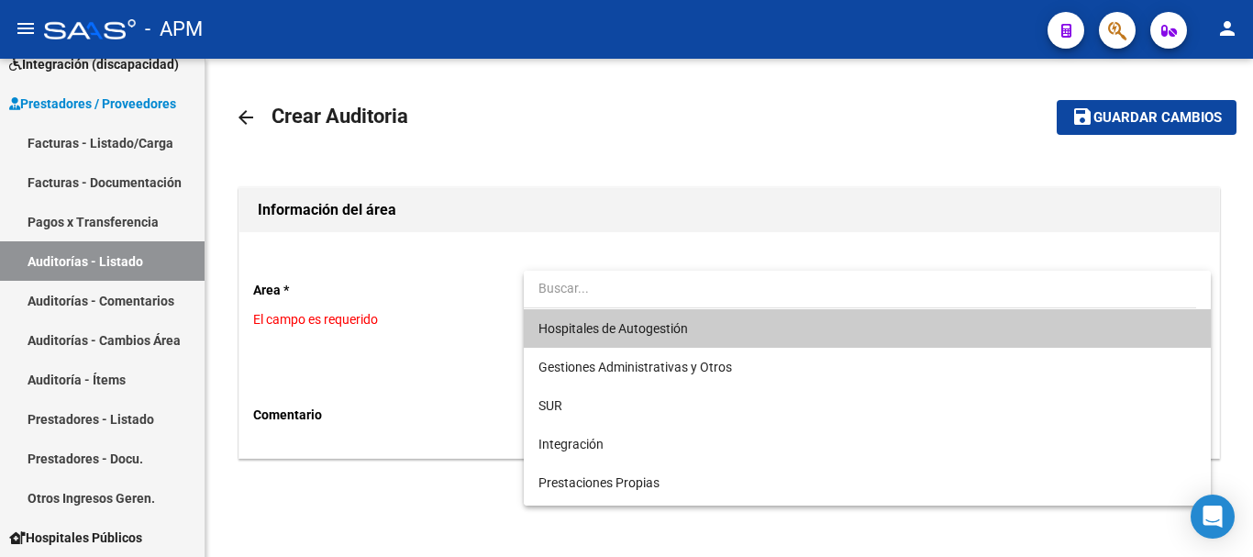
click at [724, 335] on span "Hospitales de Autogestión" at bounding box center [866, 328] width 657 height 39
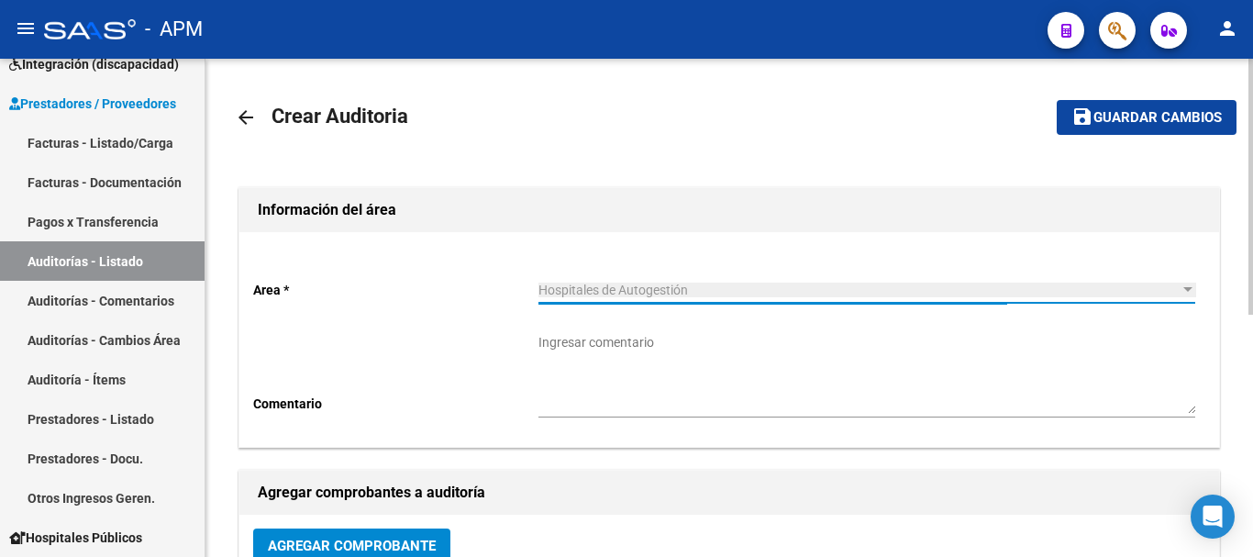
scroll to position [183, 0]
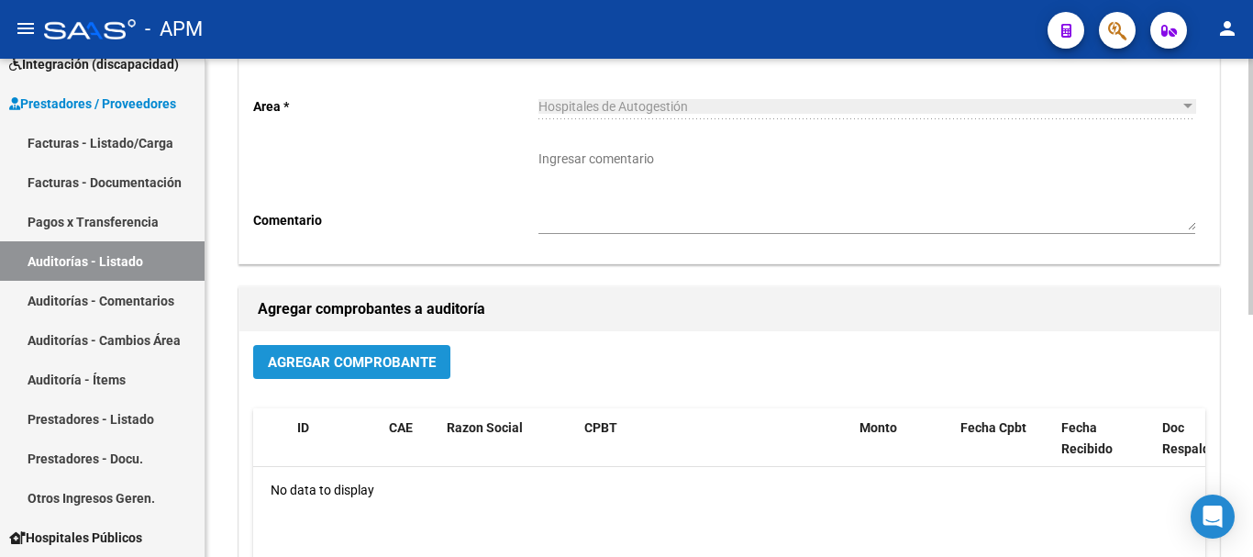
click at [394, 357] on span "Agregar Comprobante" at bounding box center [352, 362] width 168 height 17
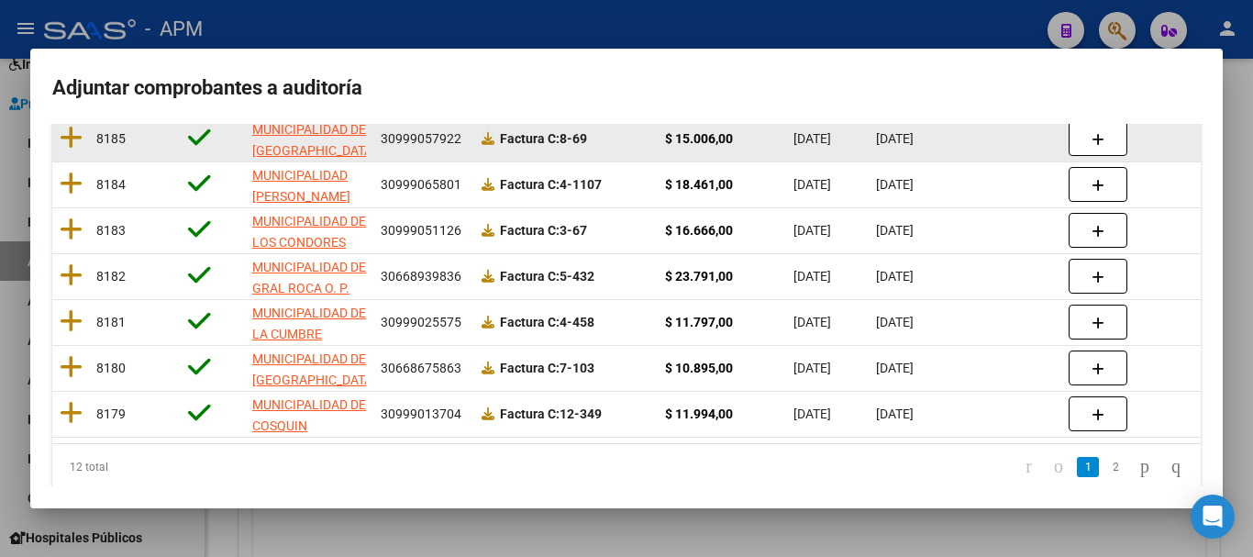
scroll to position [436, 0]
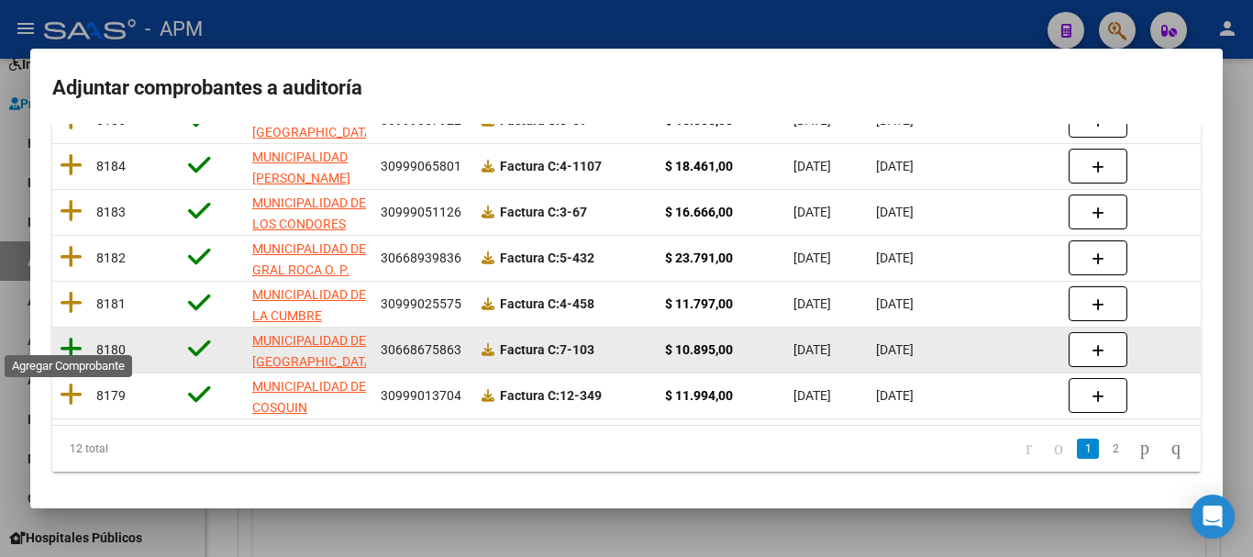
click at [69, 336] on icon at bounding box center [71, 349] width 23 height 26
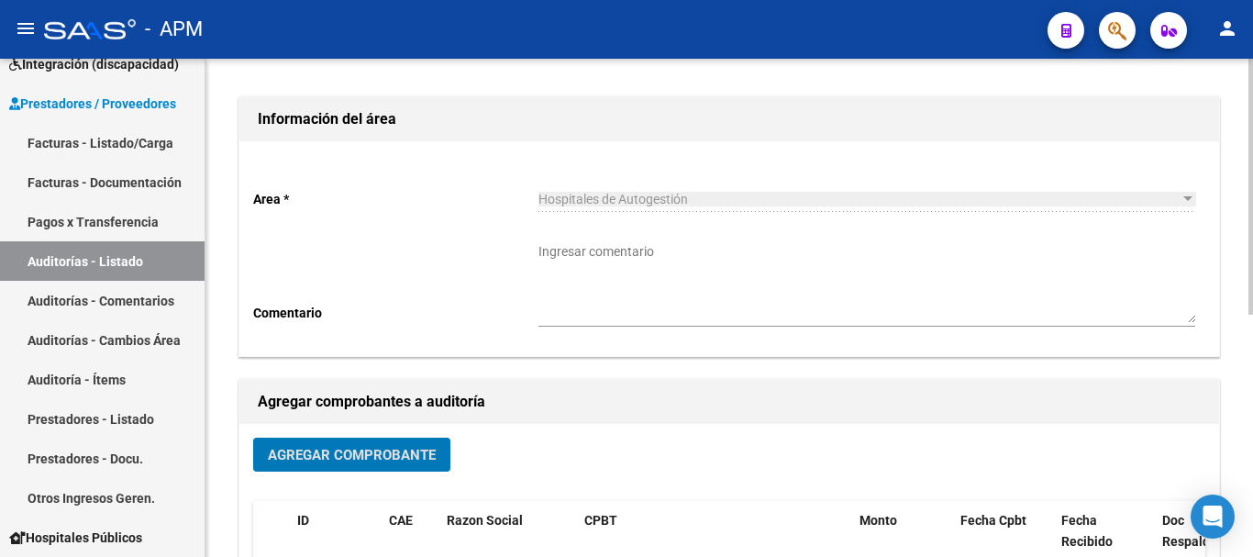
scroll to position [0, 0]
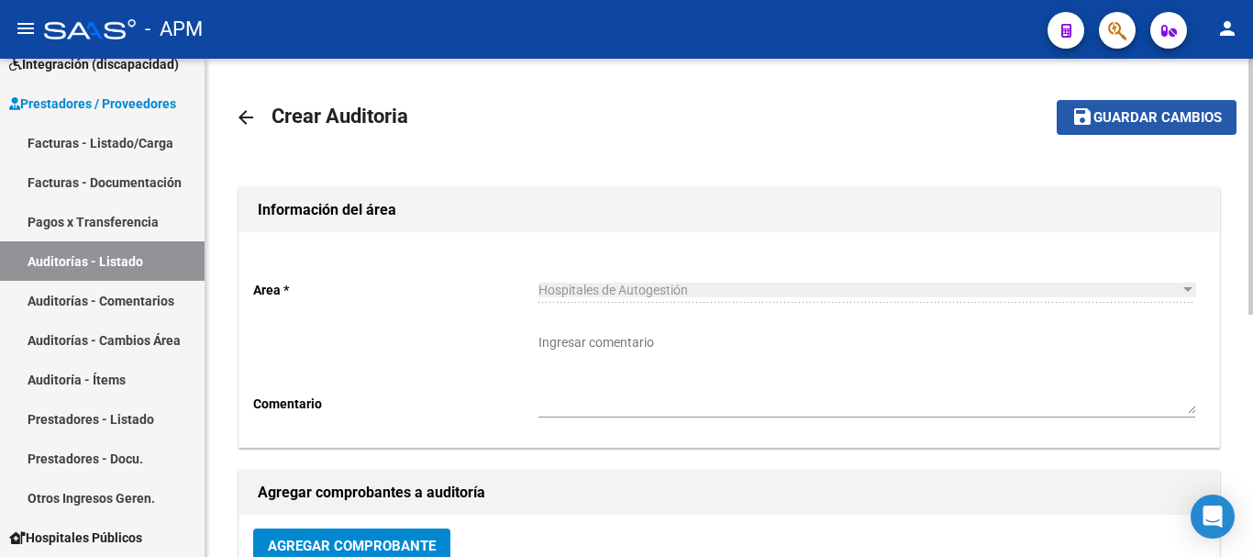
click at [1141, 121] on span "Guardar cambios" at bounding box center [1157, 118] width 128 height 17
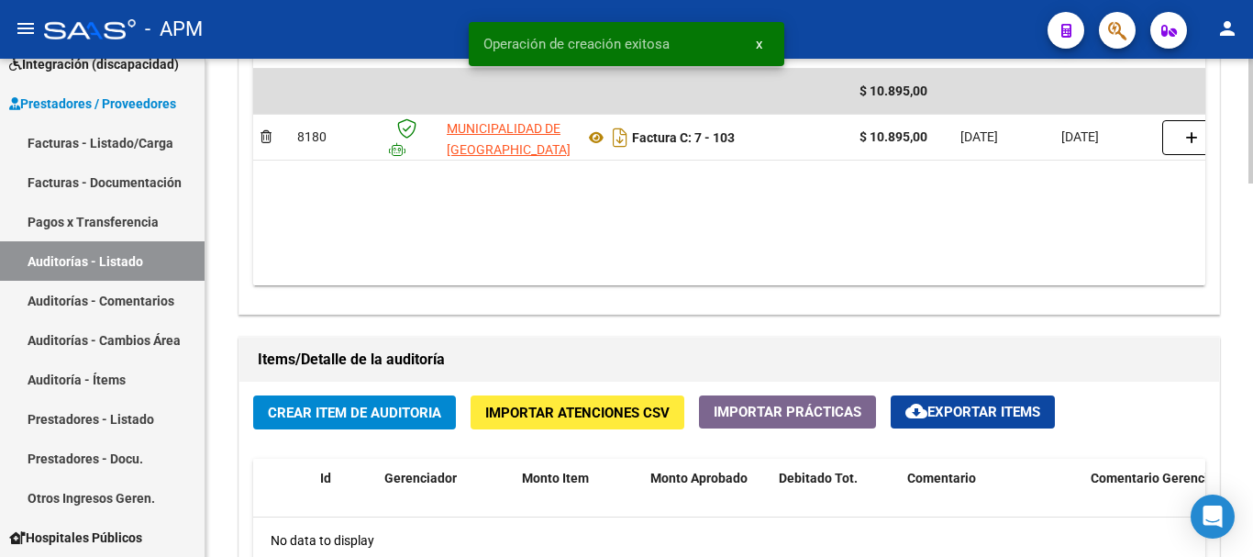
scroll to position [1101, 0]
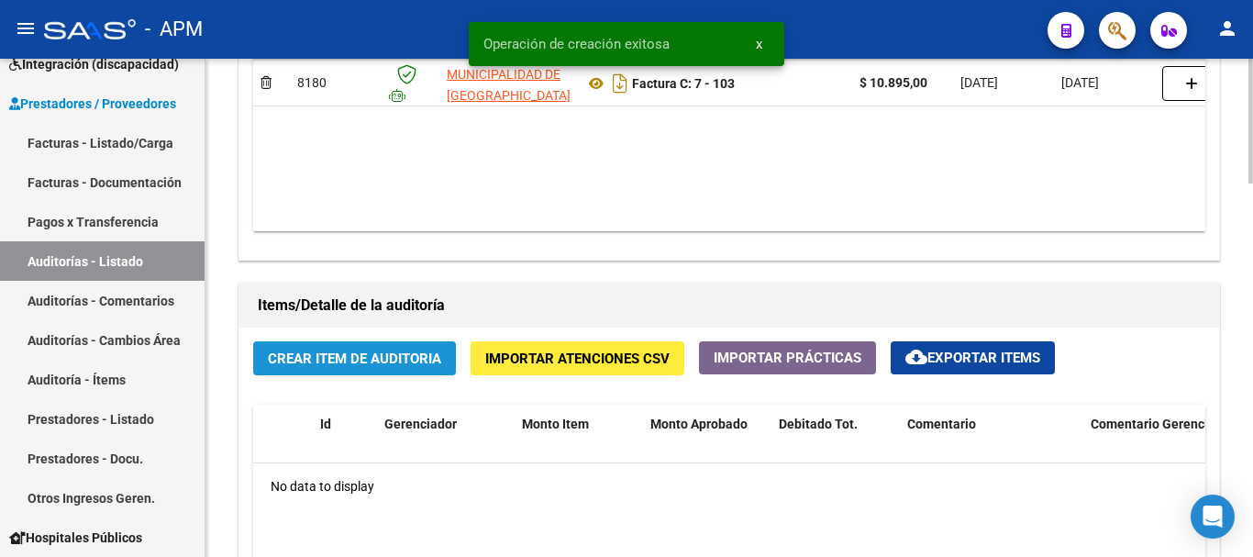
click at [425, 356] on span "Crear Item de Auditoria" at bounding box center [354, 358] width 173 height 17
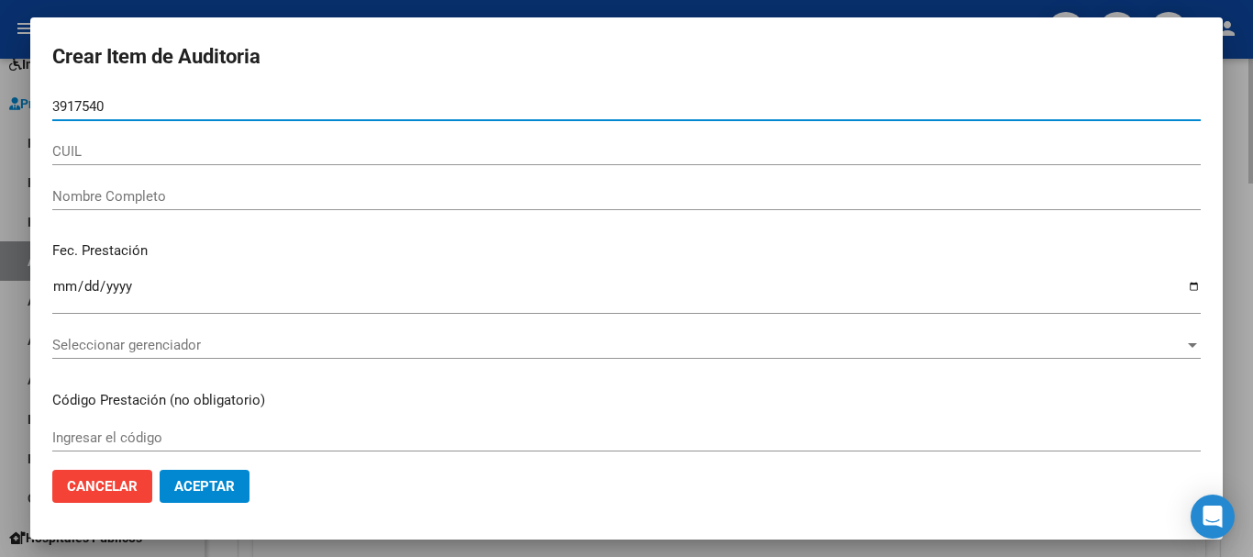
type input "39175404"
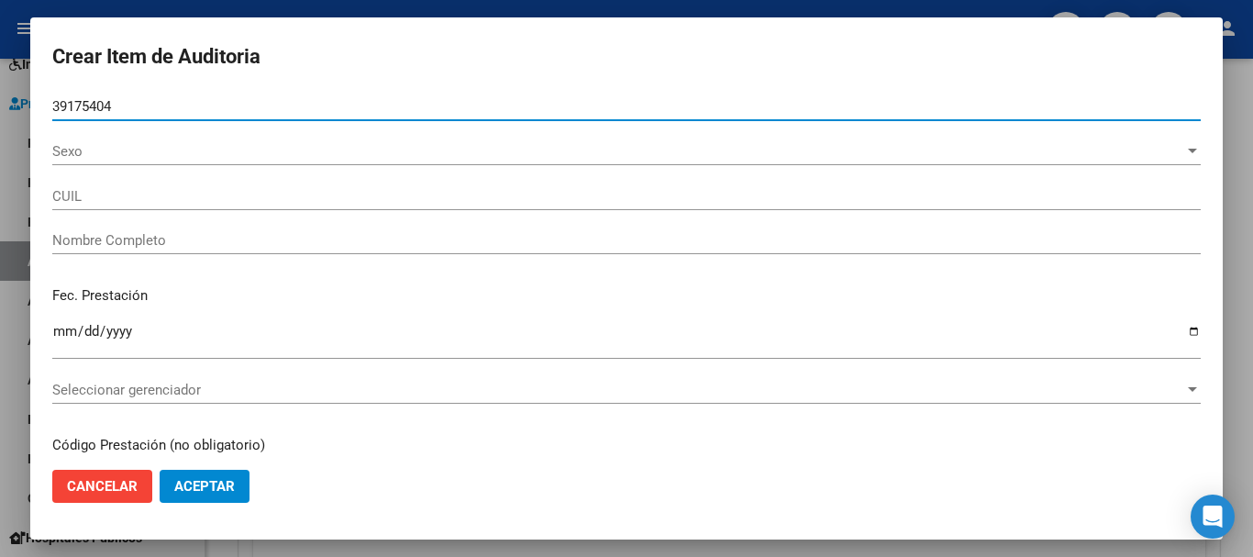
type input "27391754042"
type input "[PERSON_NAME]"
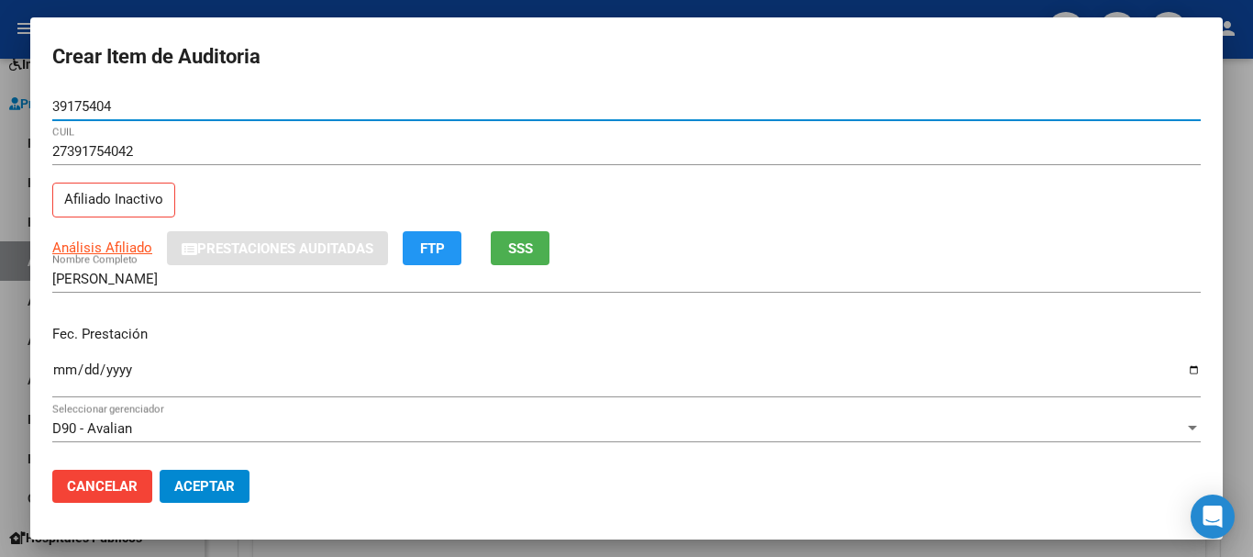
type input "39175404"
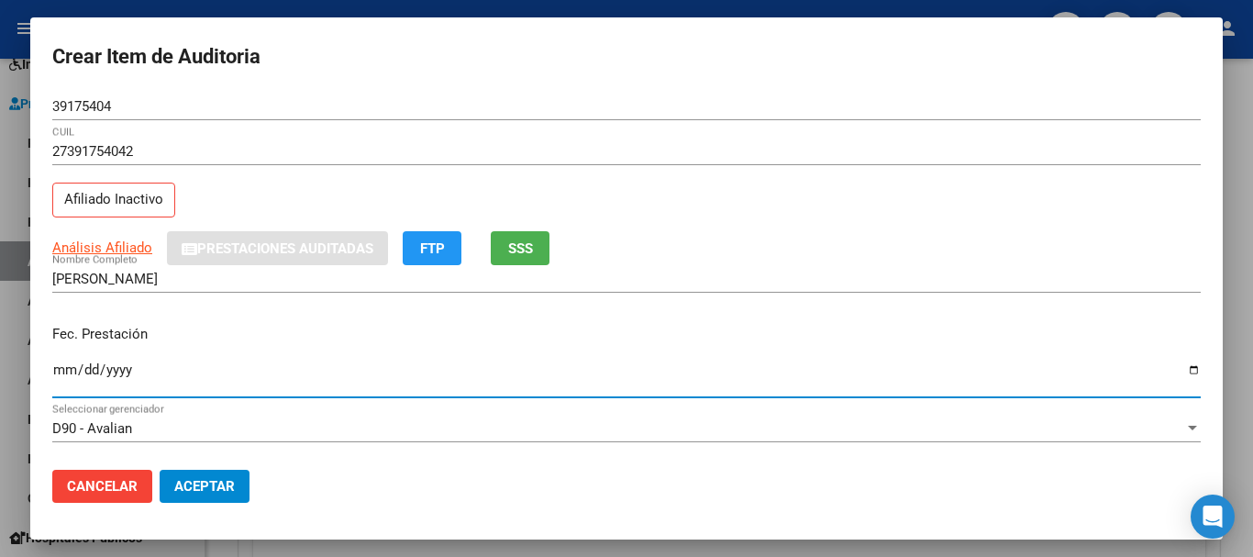
click at [59, 375] on input "Ingresar la fecha" at bounding box center [626, 376] width 1148 height 29
type input "[DATE]"
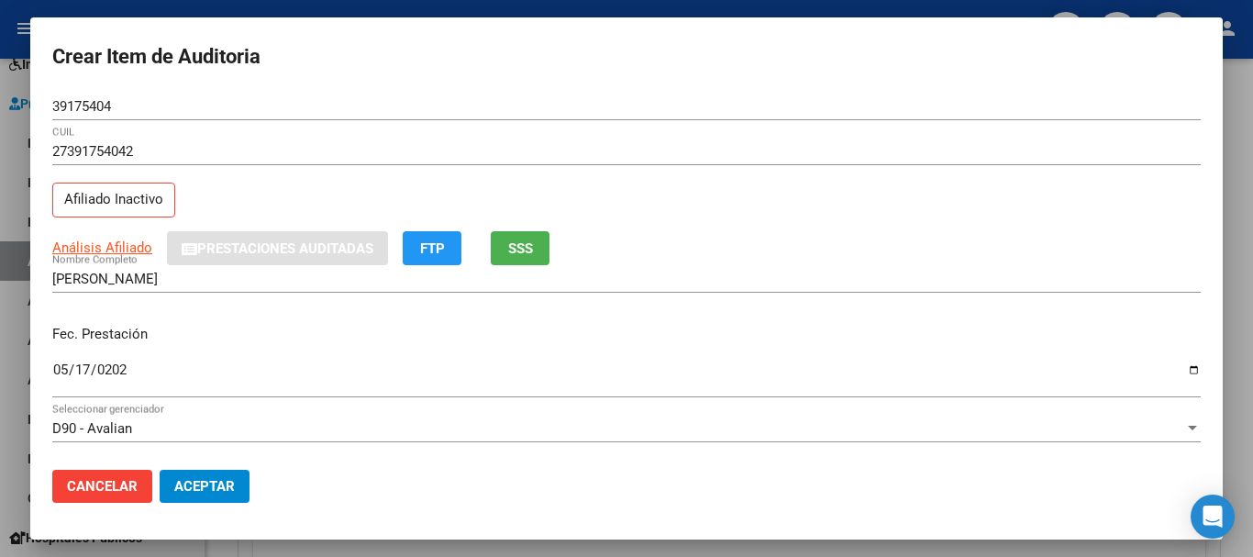
scroll to position [92, 0]
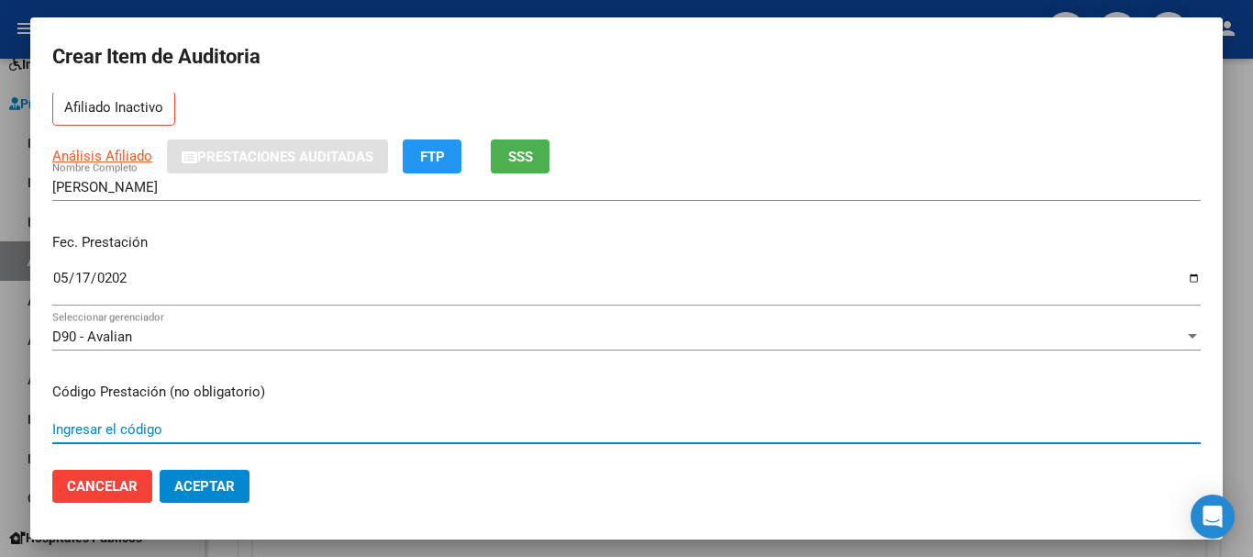
click at [122, 424] on input "Ingresar el código" at bounding box center [626, 429] width 1148 height 17
type input "1.01"
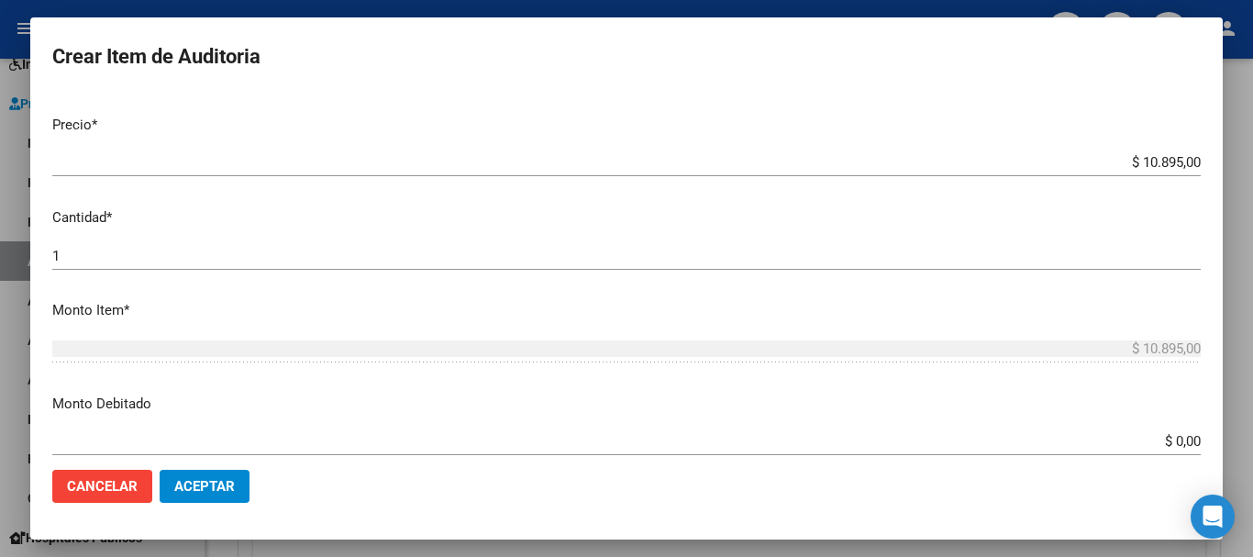
scroll to position [459, 0]
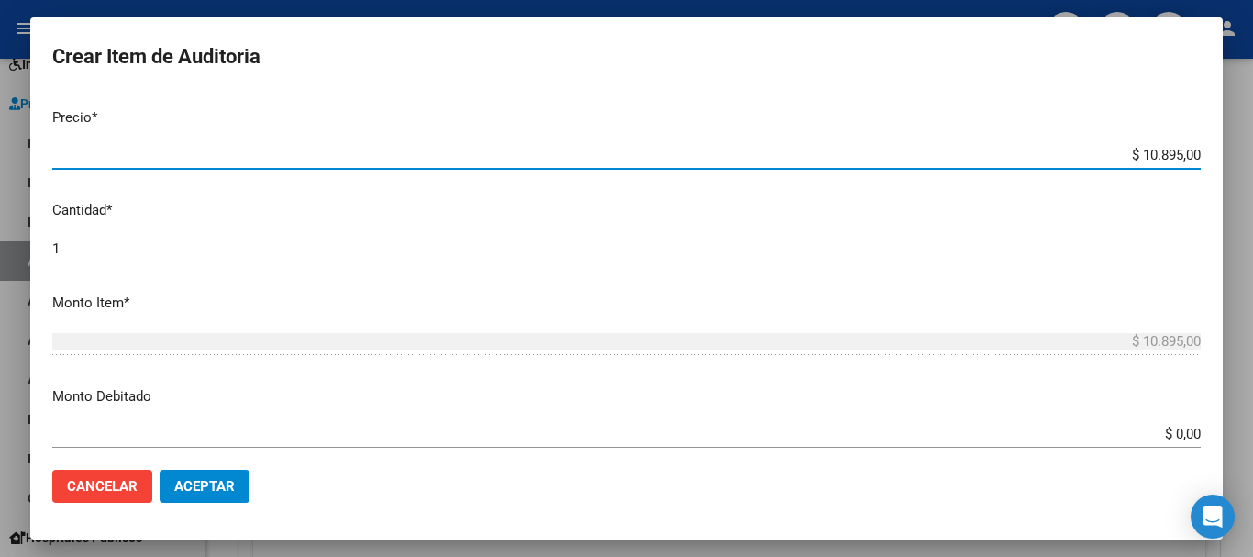
drag, startPoint x: 1124, startPoint y: 151, endPoint x: 1214, endPoint y: 158, distance: 90.1
click at [1214, 158] on mat-dialog-content "39175404 Nro Documento 27391754042 CUIL Afiliado Inactivo Análisis Afiliado Pre…" at bounding box center [626, 274] width 1193 height 362
type input "$ 0,01"
type input "$ 0,12"
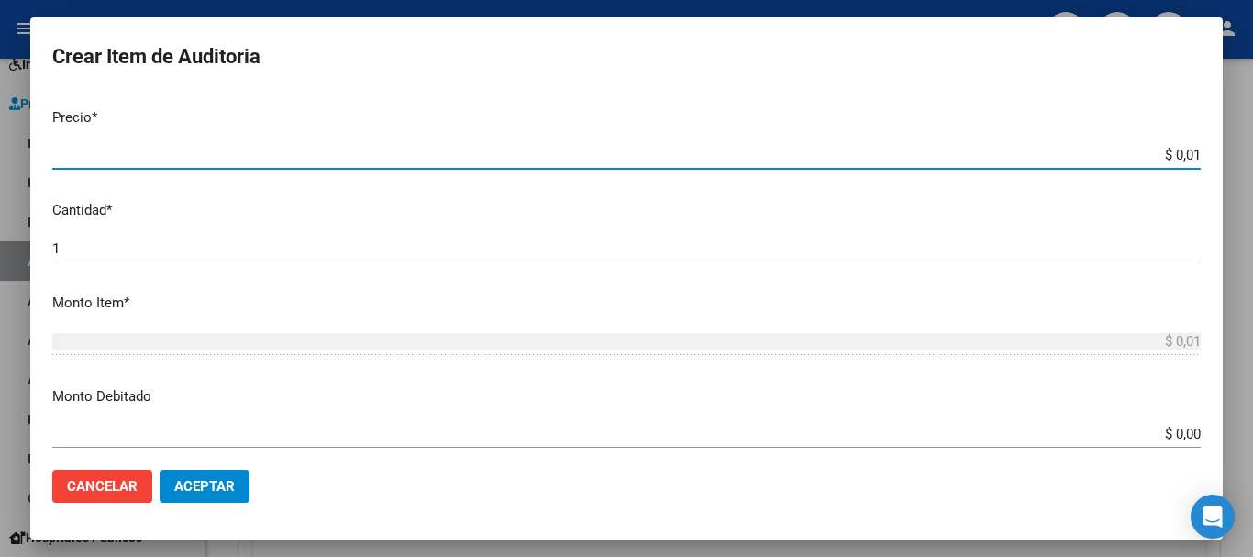
type input "$ 0,12"
type input "$ 1,26"
type input "$ 12,67"
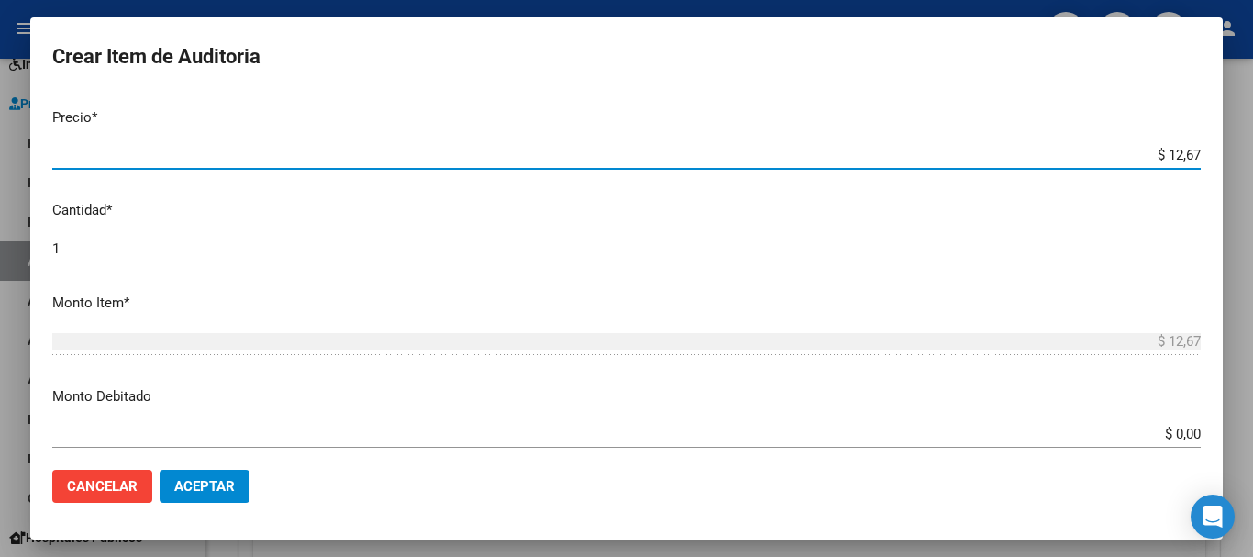
type input "$ 126,70"
type input "$ 1.267,00"
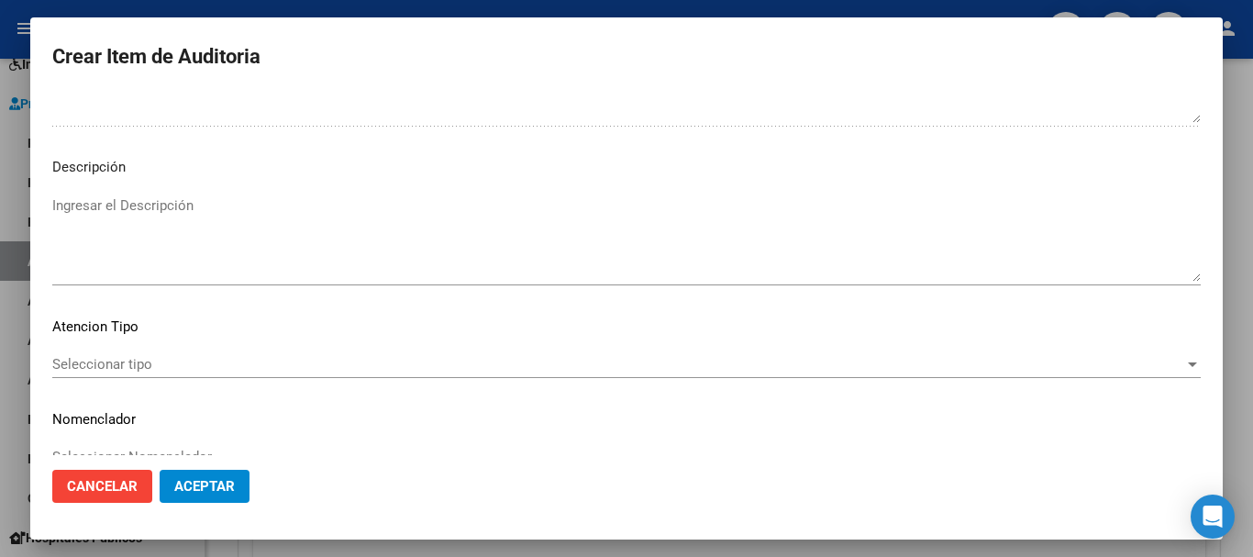
scroll to position [1131, 0]
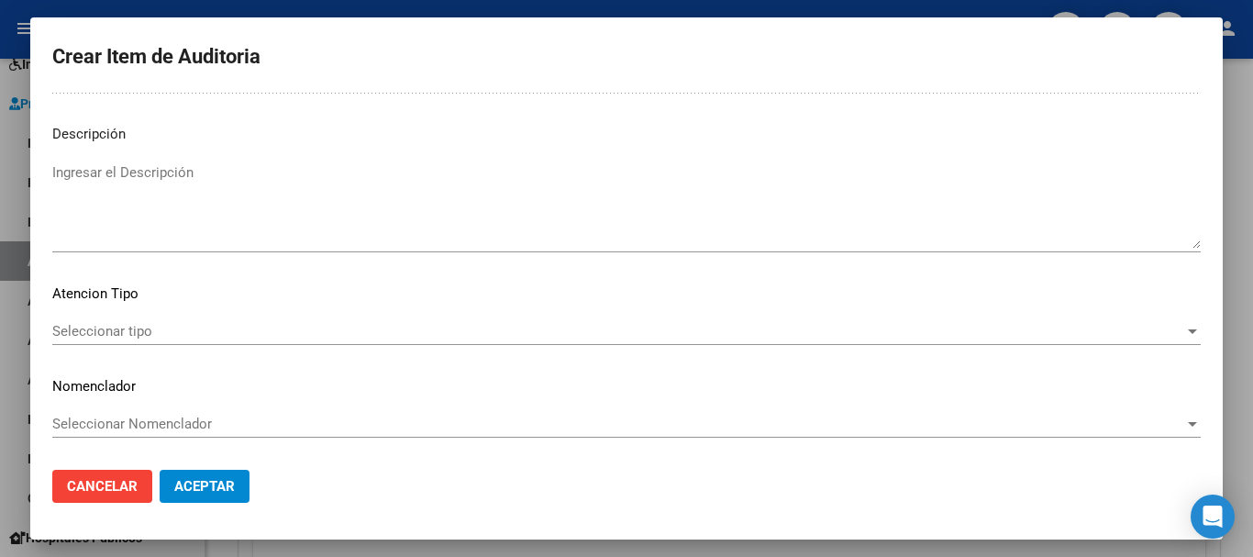
click at [1120, 338] on span "Seleccionar tipo" at bounding box center [618, 331] width 1132 height 17
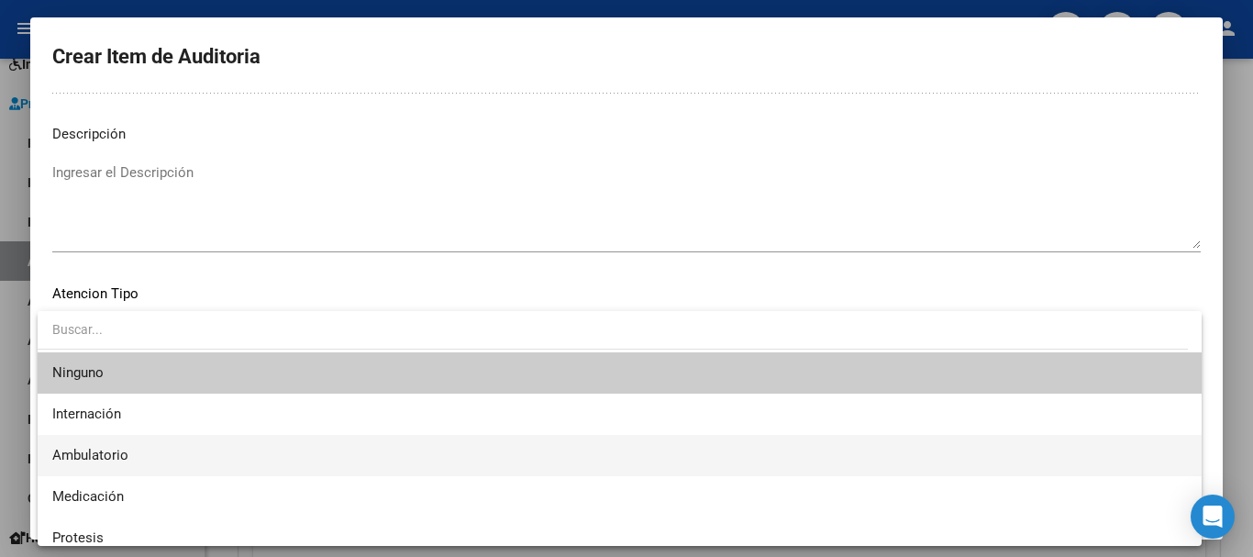
click at [360, 463] on span "Ambulatorio" at bounding box center [619, 455] width 1135 height 41
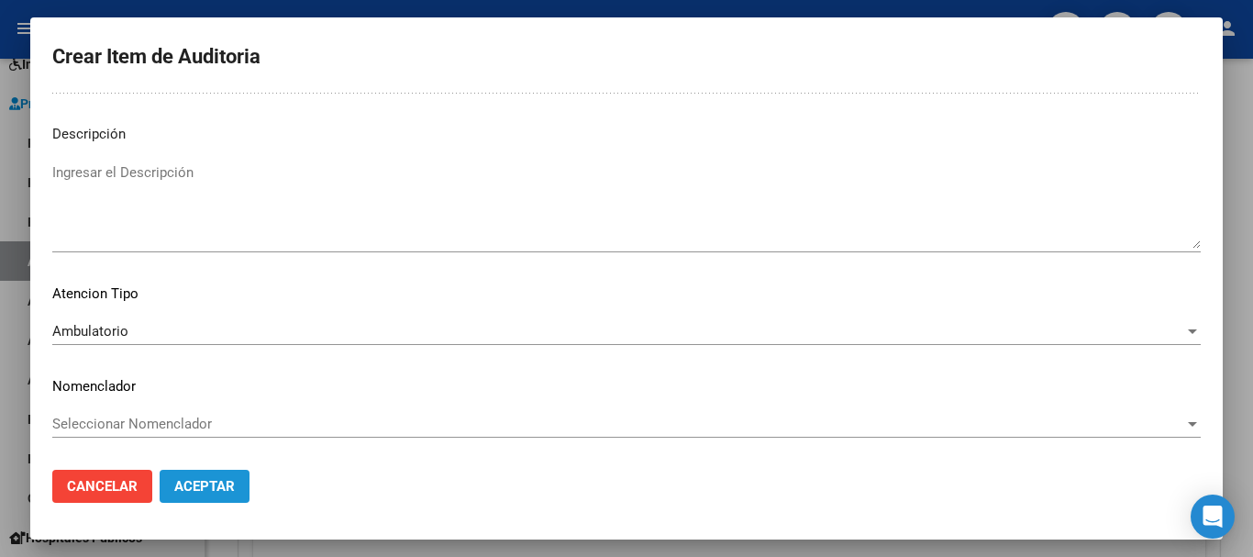
click at [212, 499] on button "Aceptar" at bounding box center [205, 486] width 90 height 33
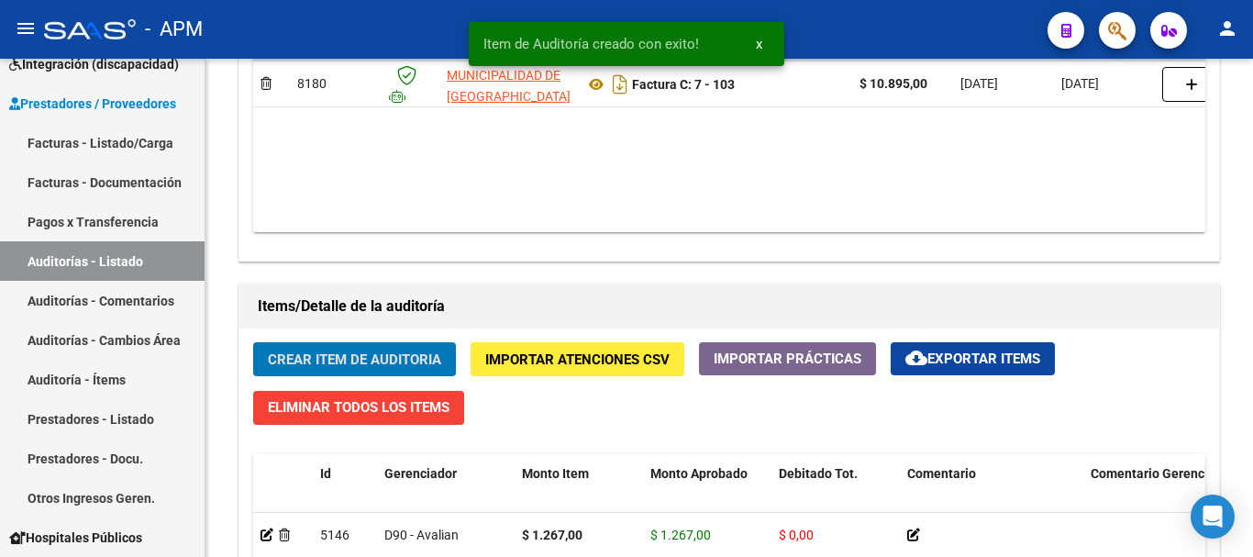
scroll to position [1102, 0]
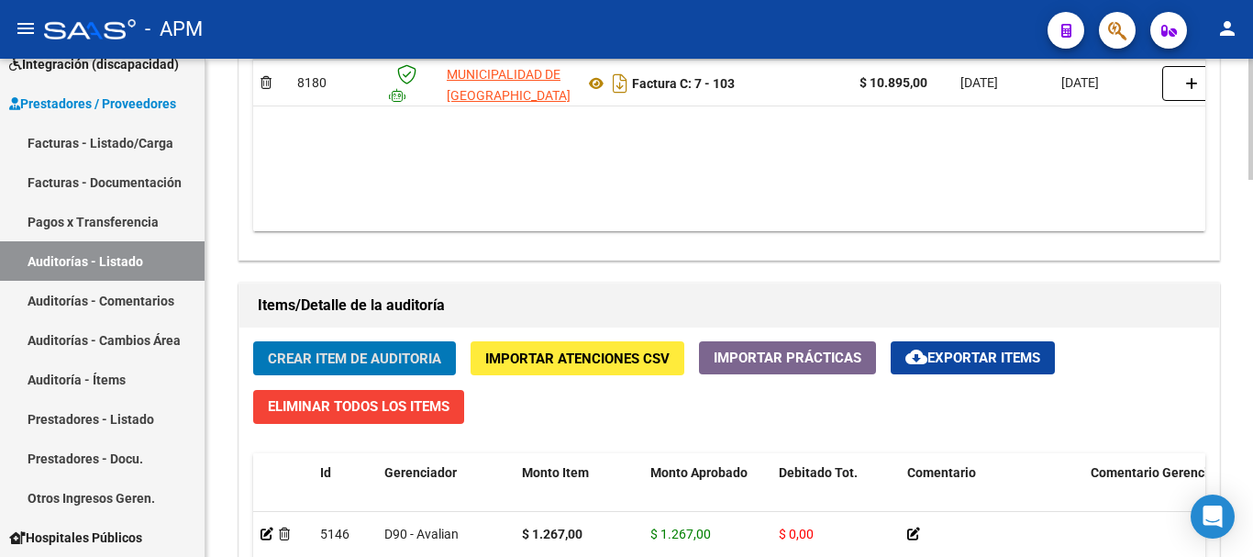
click at [433, 359] on span "Crear Item de Auditoria" at bounding box center [354, 358] width 173 height 17
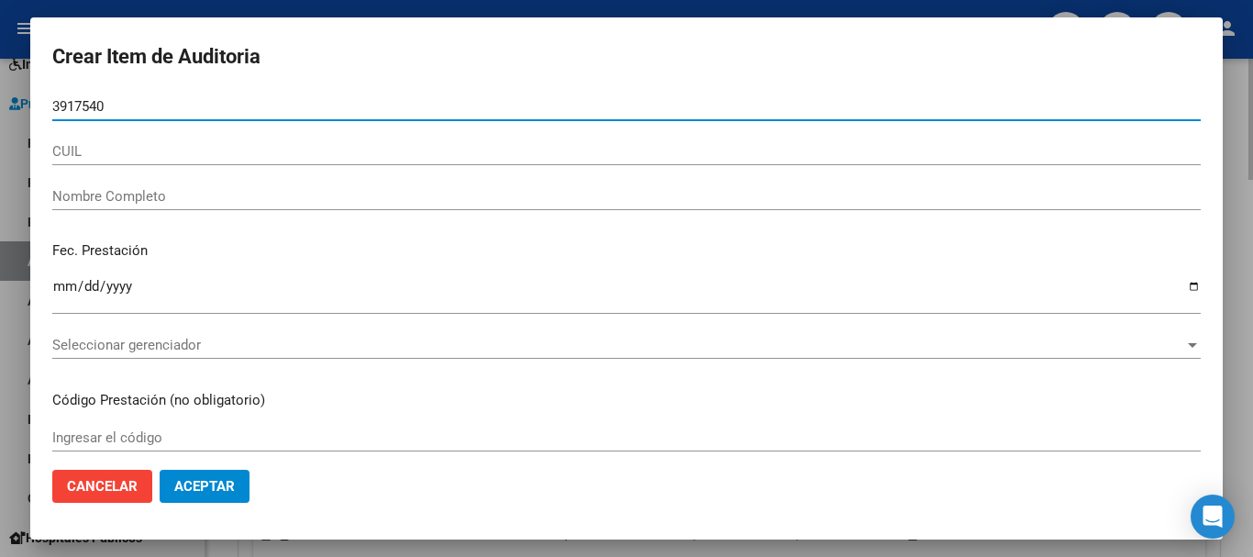
type input "39175404"
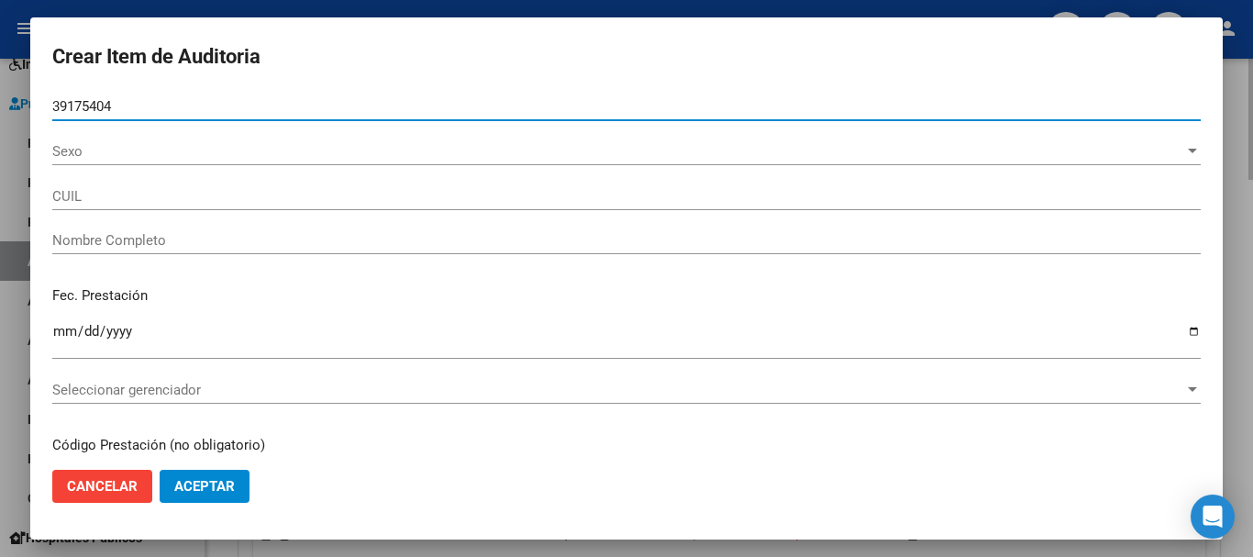
type input "27391754042"
type input "[PERSON_NAME]"
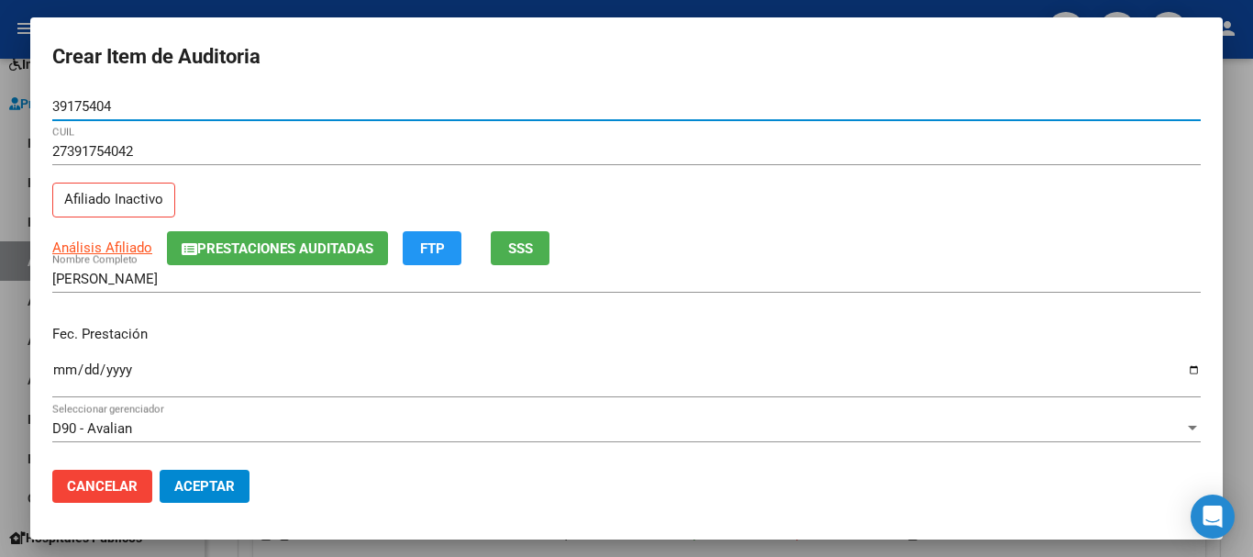
type input "39175404"
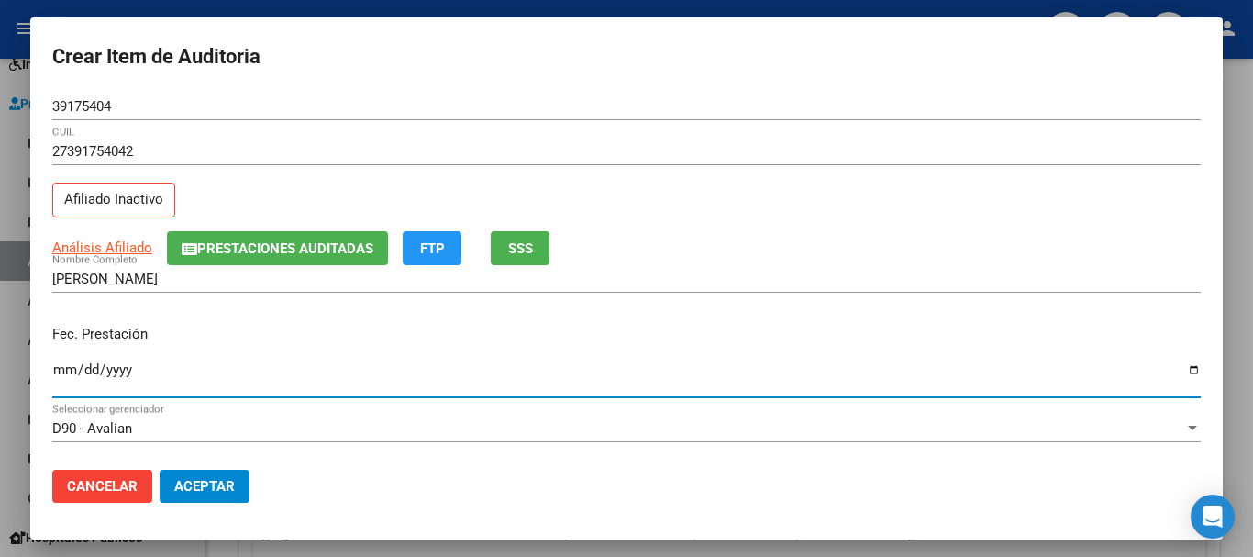
click at [61, 371] on input "Ingresar la fecha" at bounding box center [626, 376] width 1148 height 29
type input "[DATE]"
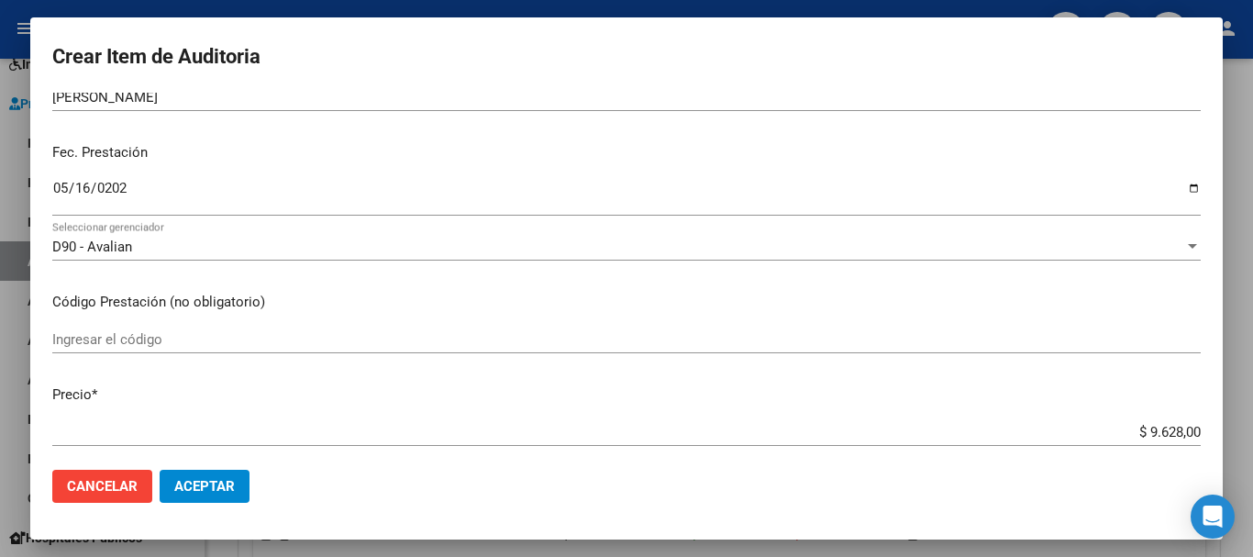
scroll to position [183, 0]
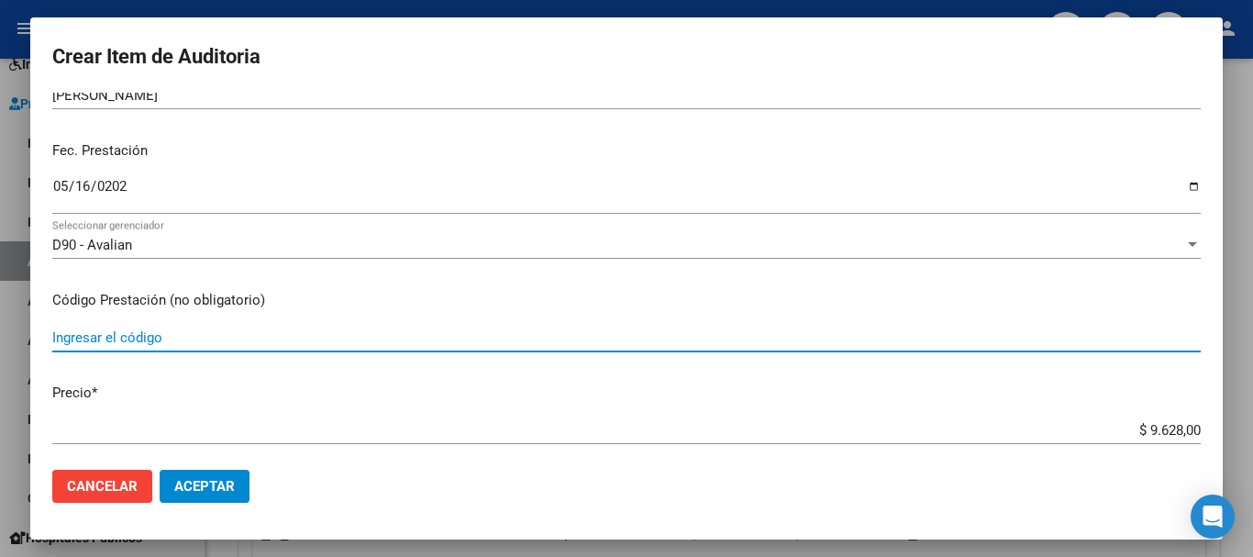
click at [64, 338] on input "Ingresar el código" at bounding box center [626, 337] width 1148 height 17
type input "1.01"
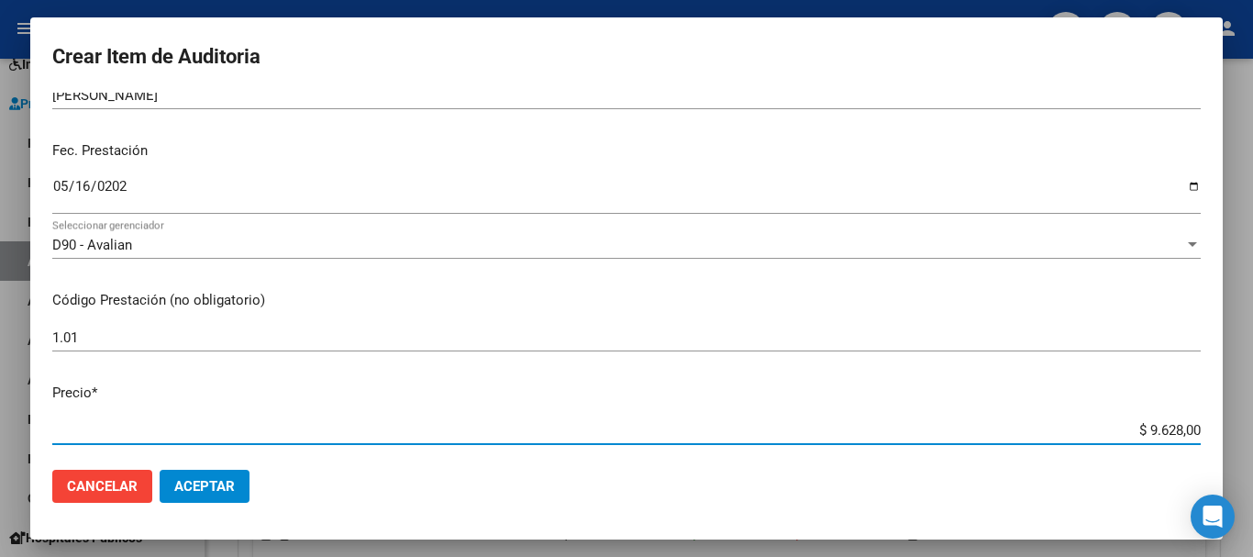
drag, startPoint x: 1133, startPoint y: 428, endPoint x: 1252, endPoint y: 416, distance: 119.8
click at [1252, 416] on div "Crear Item de Auditoria 39175404 Nro Documento 27391754042 CUIL Afiliado Inacti…" at bounding box center [626, 278] width 1253 height 557
type input "$ 0,01"
type input "$ 0,12"
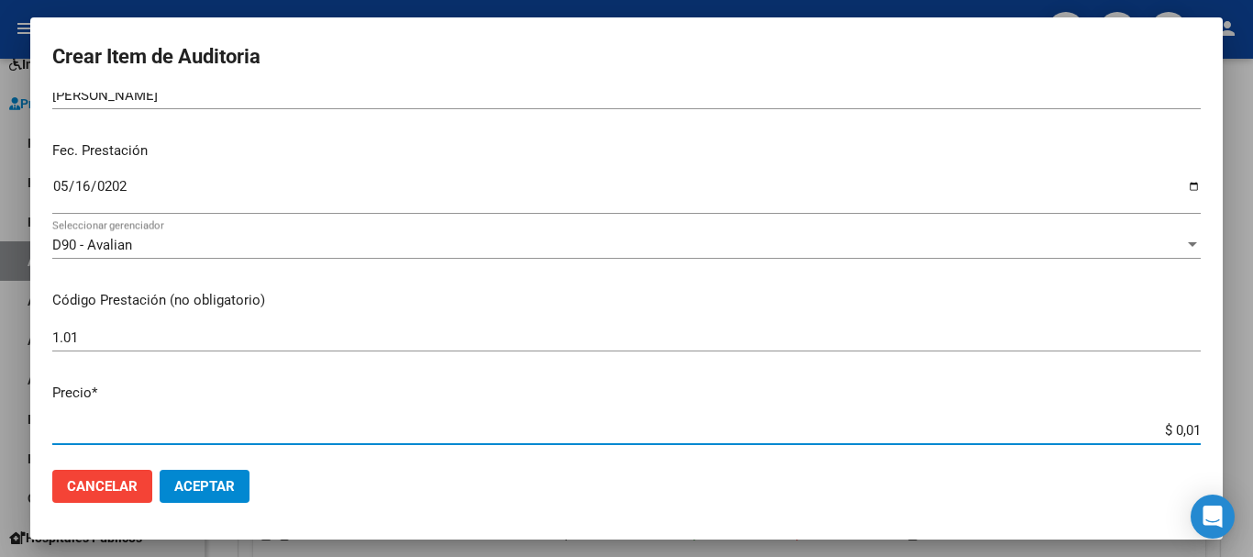
type input "$ 0,12"
type input "$ 1,26"
type input "$ 12,67"
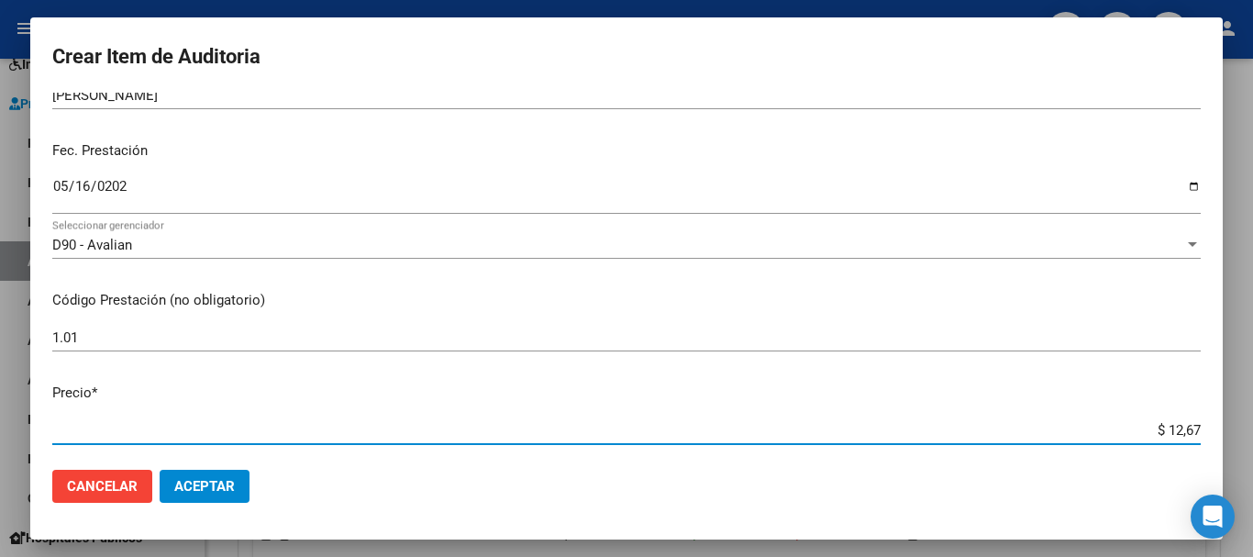
type input "$ 126,70"
type input "$ 1.267,00"
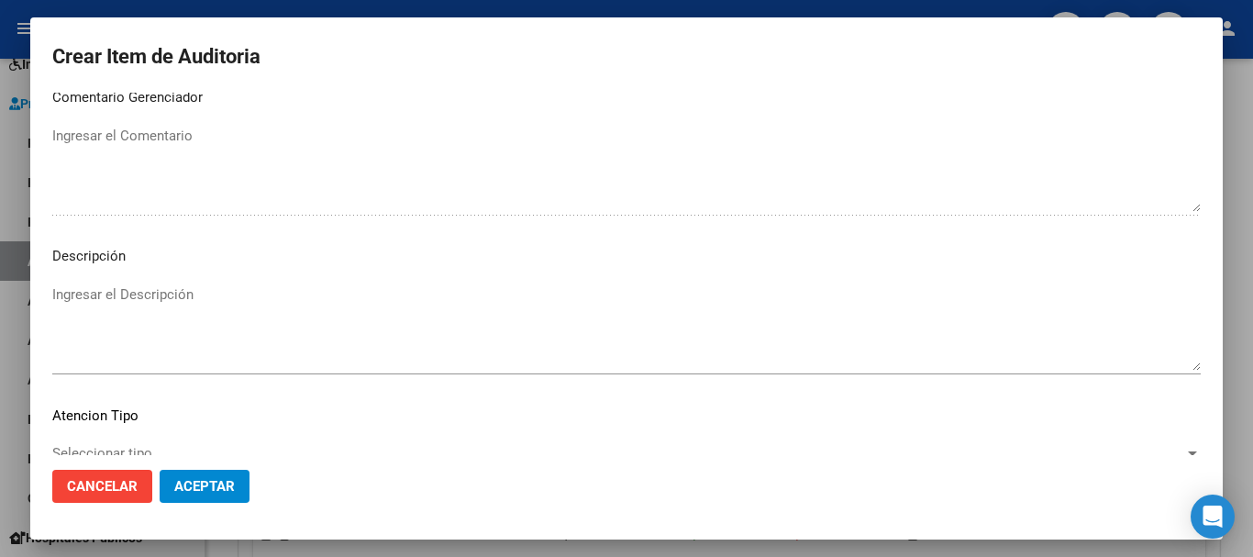
scroll to position [1131, 0]
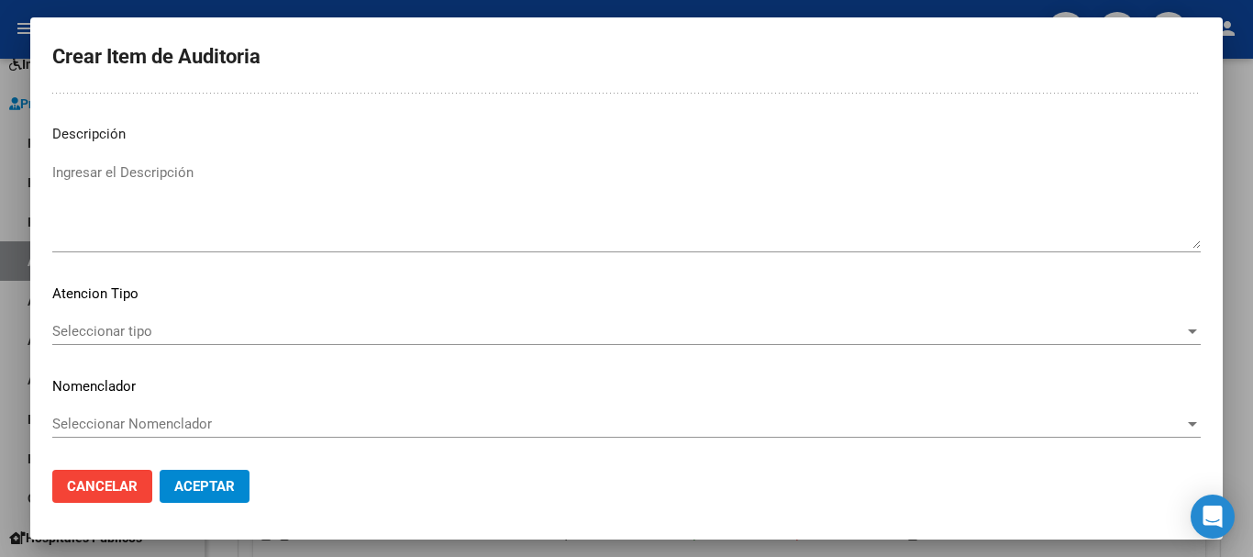
click at [1140, 331] on span "Seleccionar tipo" at bounding box center [618, 331] width 1132 height 17
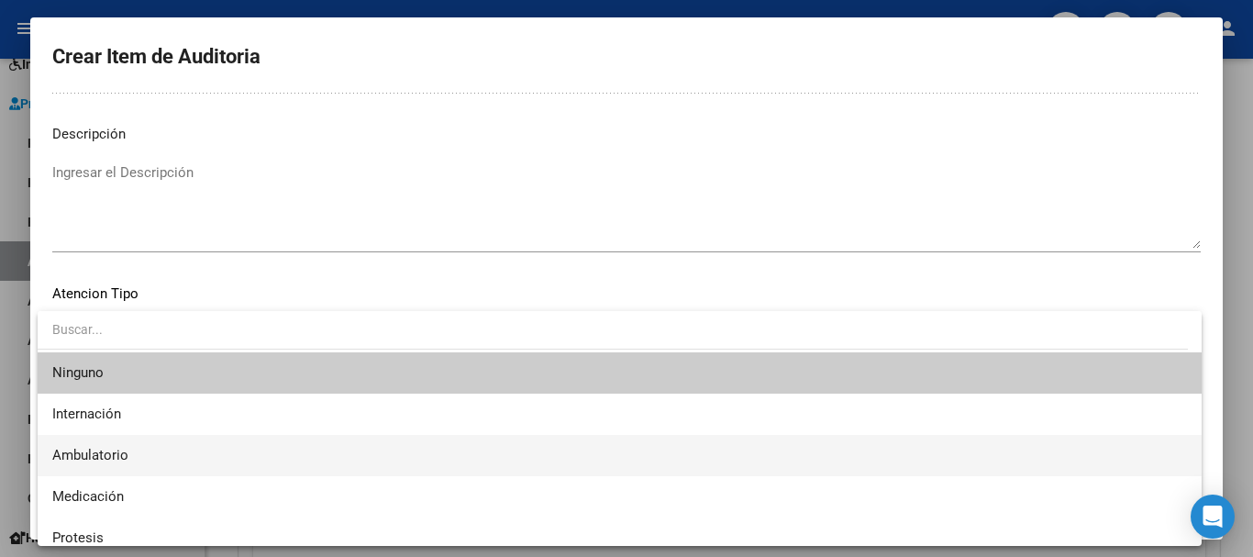
click at [100, 447] on span "Ambulatorio" at bounding box center [90, 455] width 76 height 17
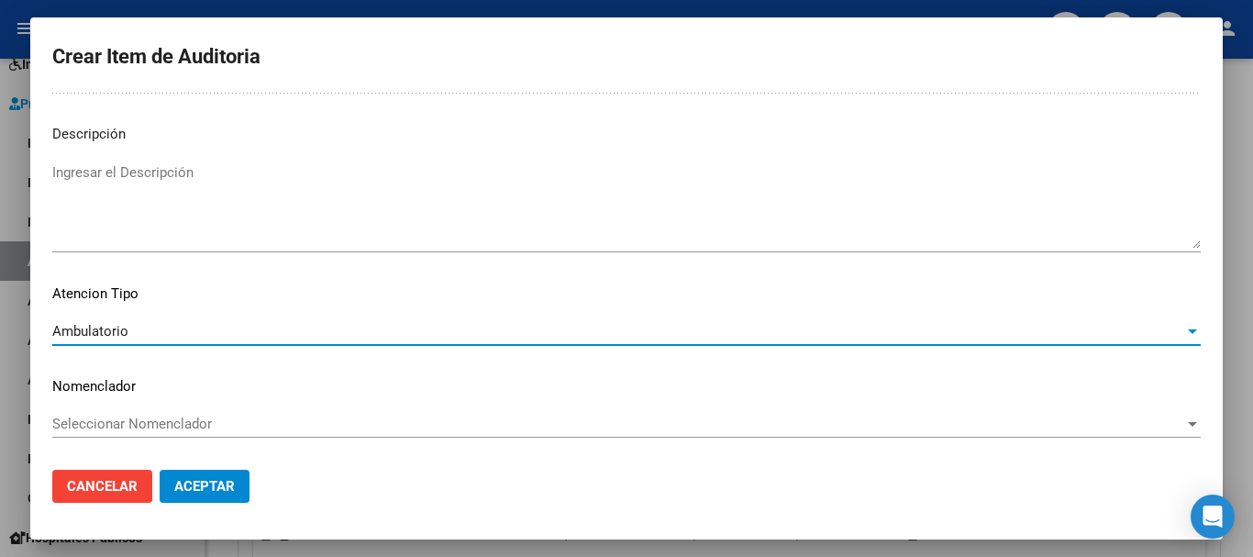
click at [209, 484] on span "Aceptar" at bounding box center [204, 486] width 61 height 17
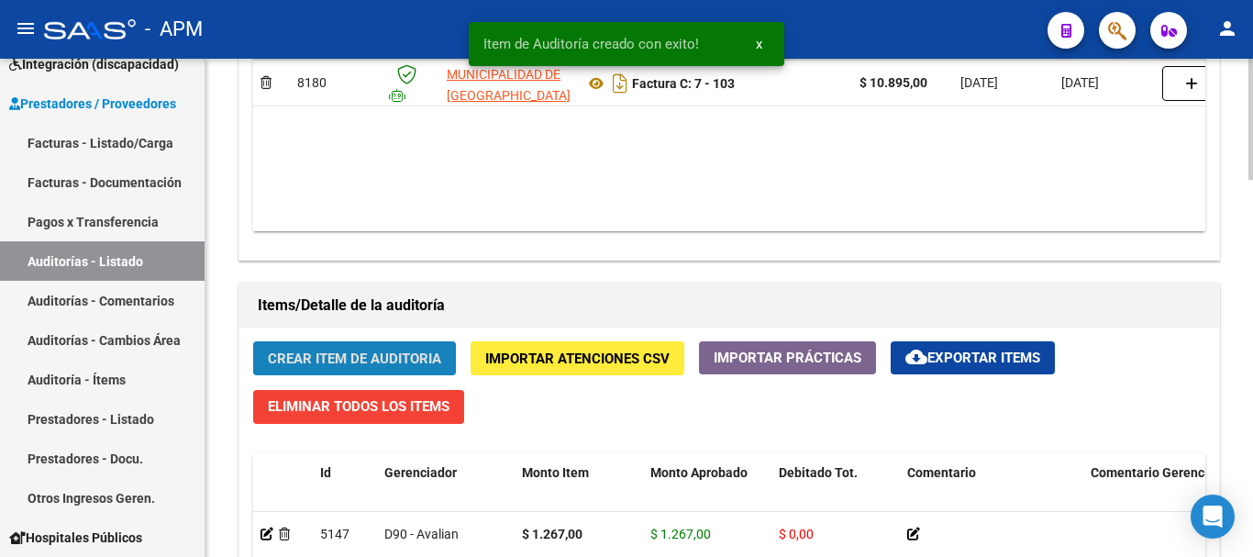
click at [362, 351] on span "Crear Item de Auditoria" at bounding box center [354, 358] width 173 height 17
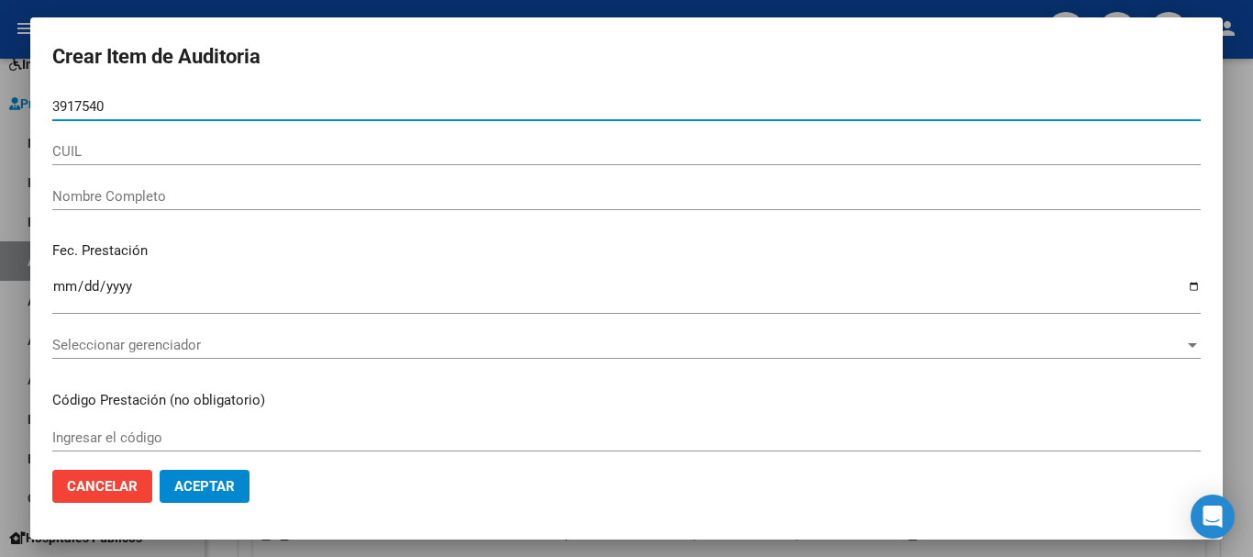
type input "39175404"
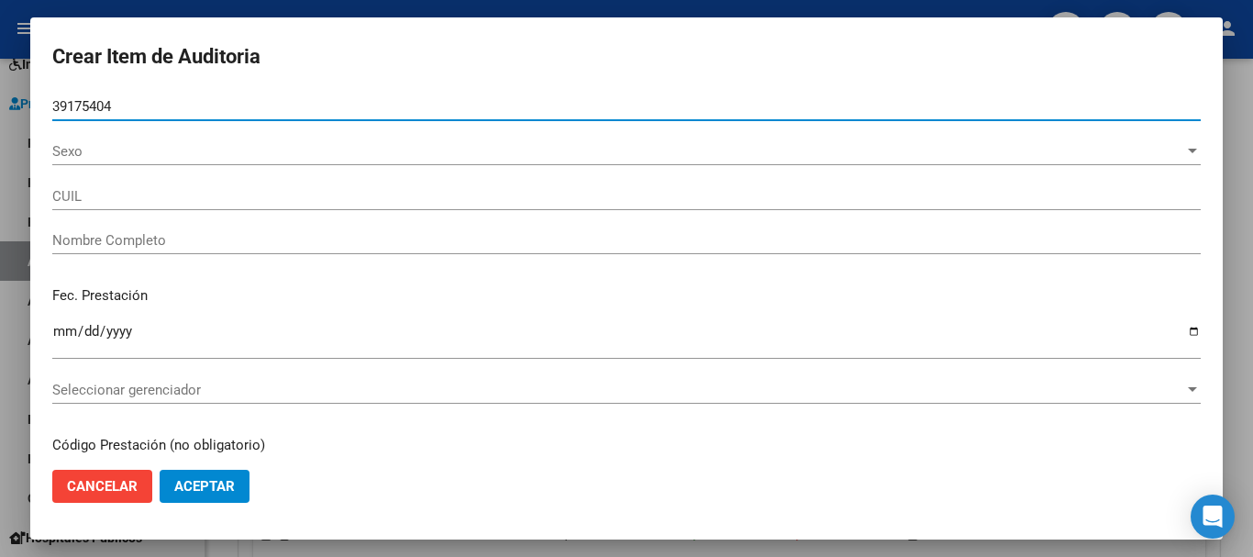
type input "27391754042"
type input "[PERSON_NAME]"
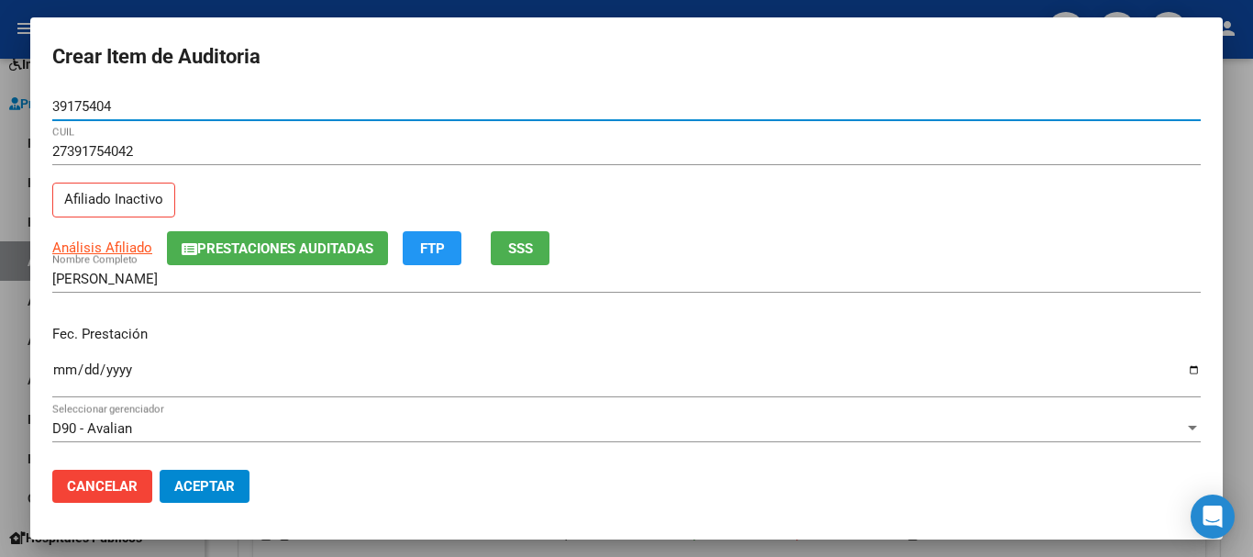
type input "39175404"
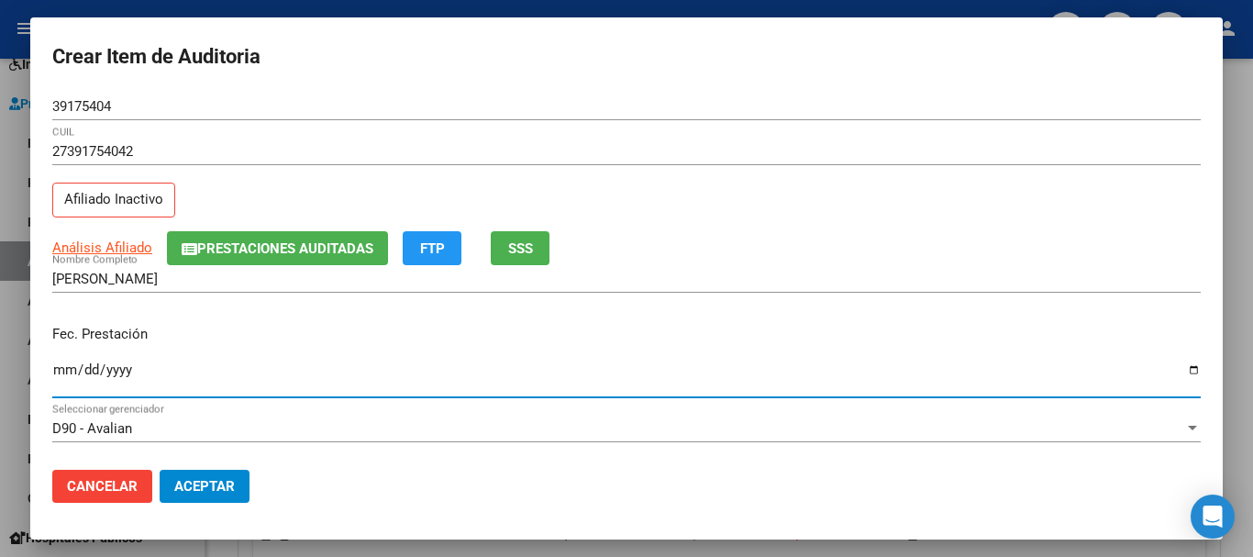
click at [64, 362] on input "Ingresar la fecha" at bounding box center [626, 376] width 1148 height 29
type input "[DATE]"
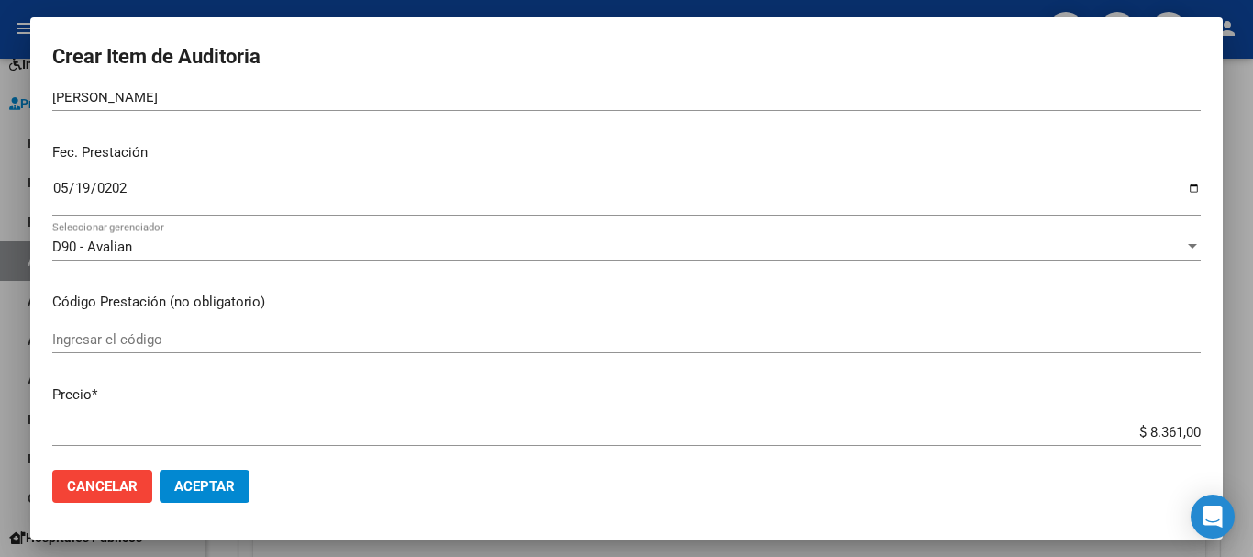
scroll to position [183, 0]
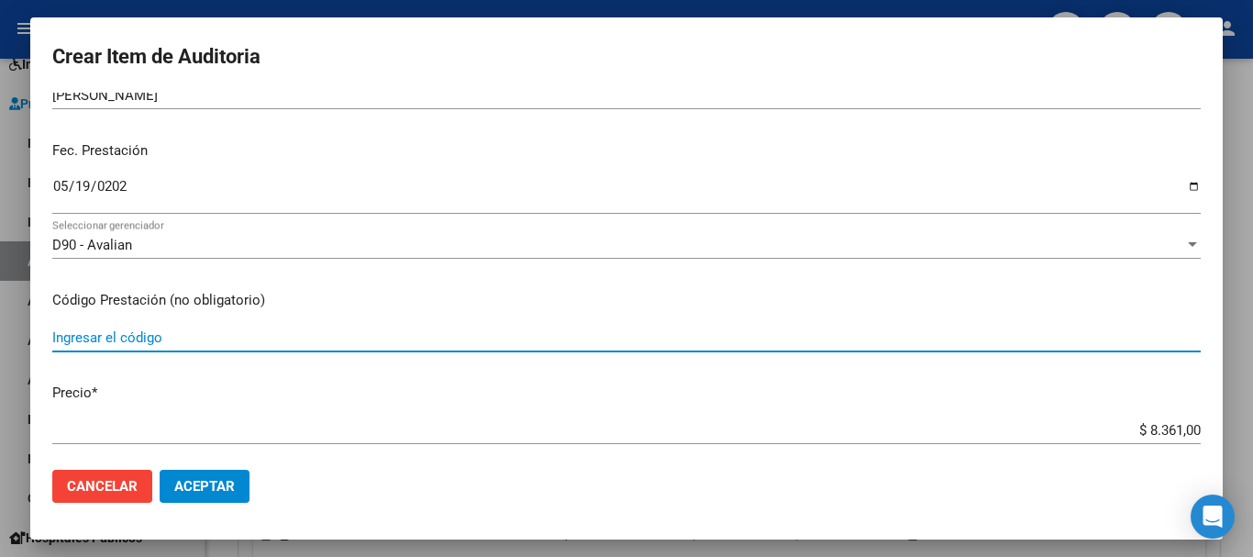
click at [106, 342] on input "Ingresar el código" at bounding box center [626, 337] width 1148 height 17
type input "1.01"
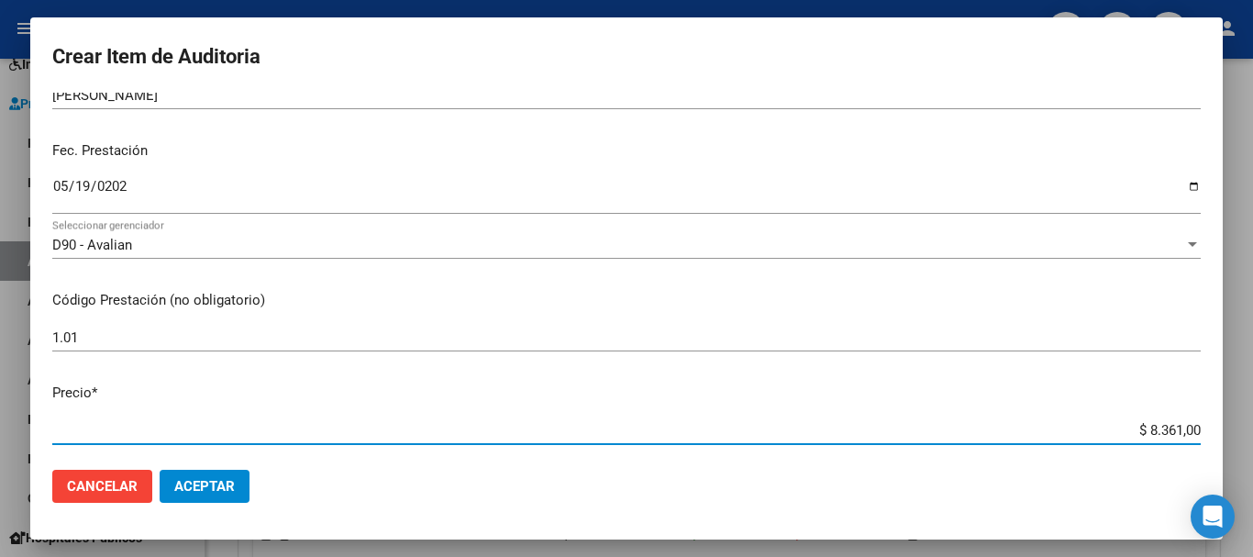
drag, startPoint x: 1133, startPoint y: 425, endPoint x: 1232, endPoint y: 419, distance: 99.2
click at [1232, 419] on div "Crear Item de Auditoria 39175404 Nro Documento 27391754042 CUIL Afiliado Inacti…" at bounding box center [626, 278] width 1253 height 557
type input "$ 0,01"
type input "$ 0,12"
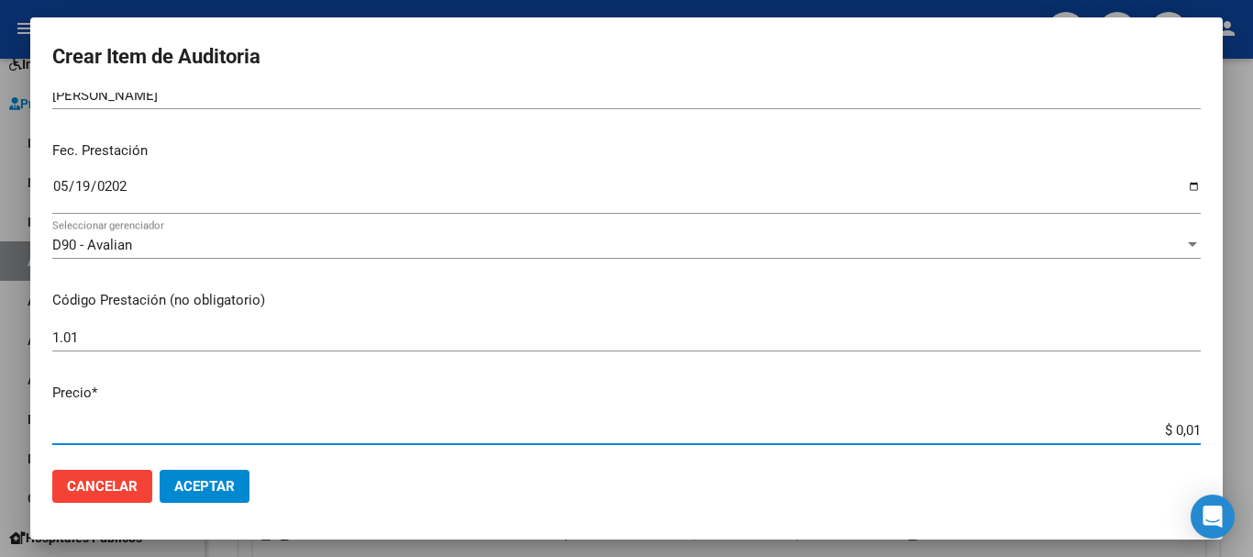
type input "$ 0,12"
type input "$ 1,26"
type input "$ 12,67"
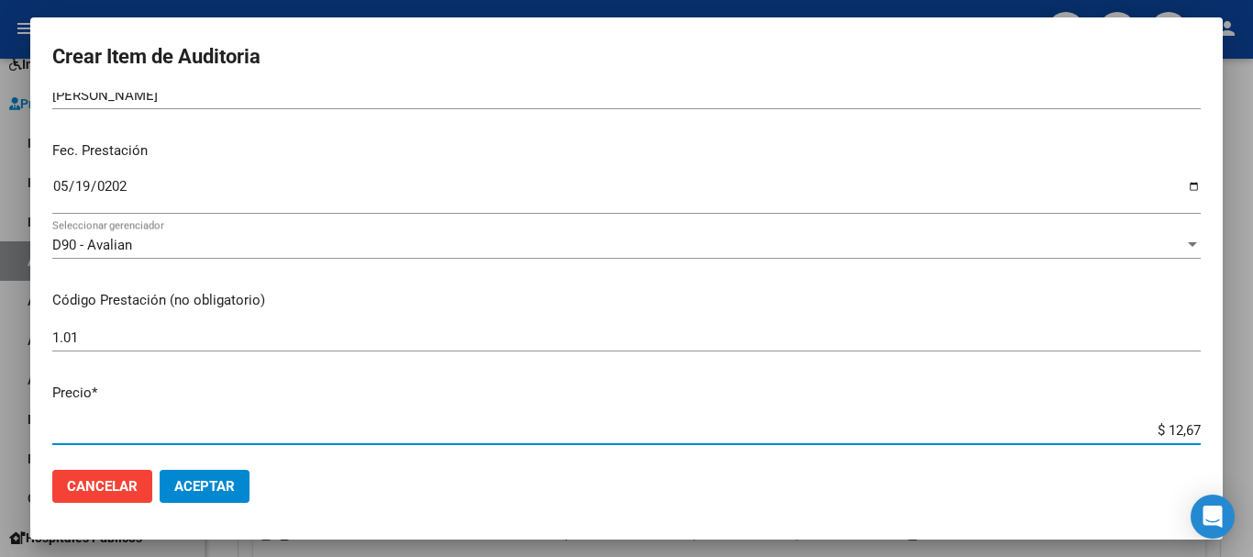
type input "$ 126,70"
type input "$ 1.267,00"
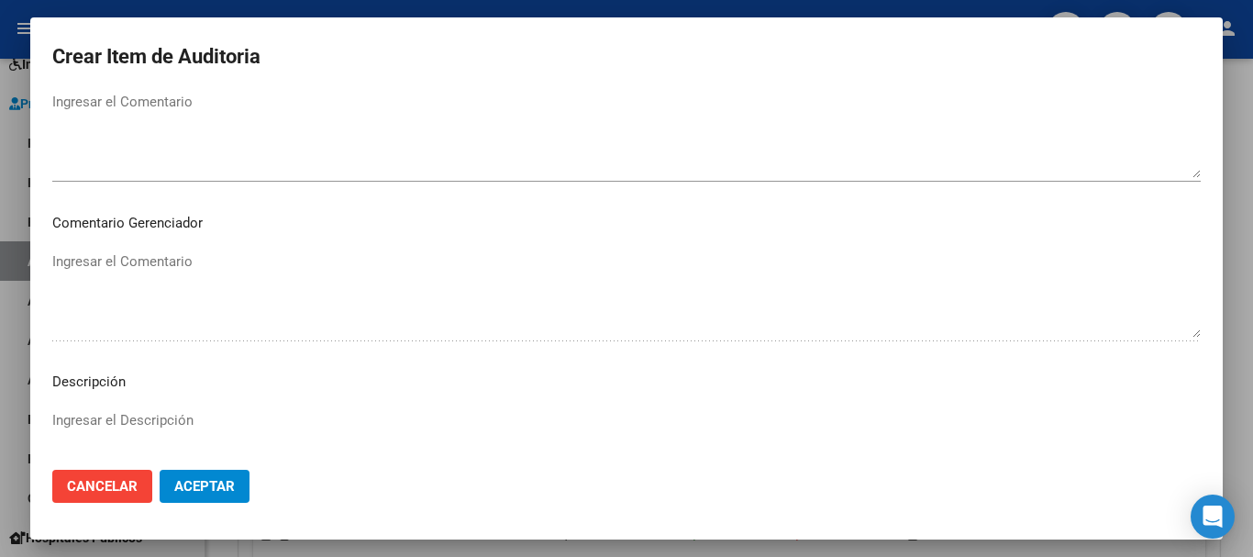
scroll to position [1101, 0]
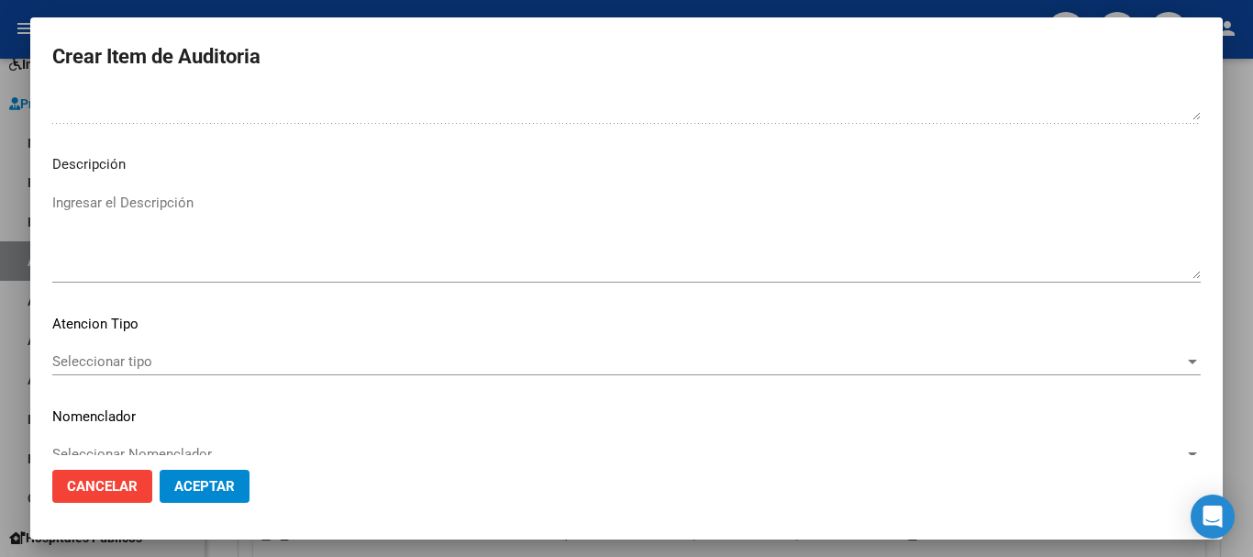
click at [978, 374] on div "Seleccionar tipo Seleccionar tipo" at bounding box center [626, 362] width 1148 height 28
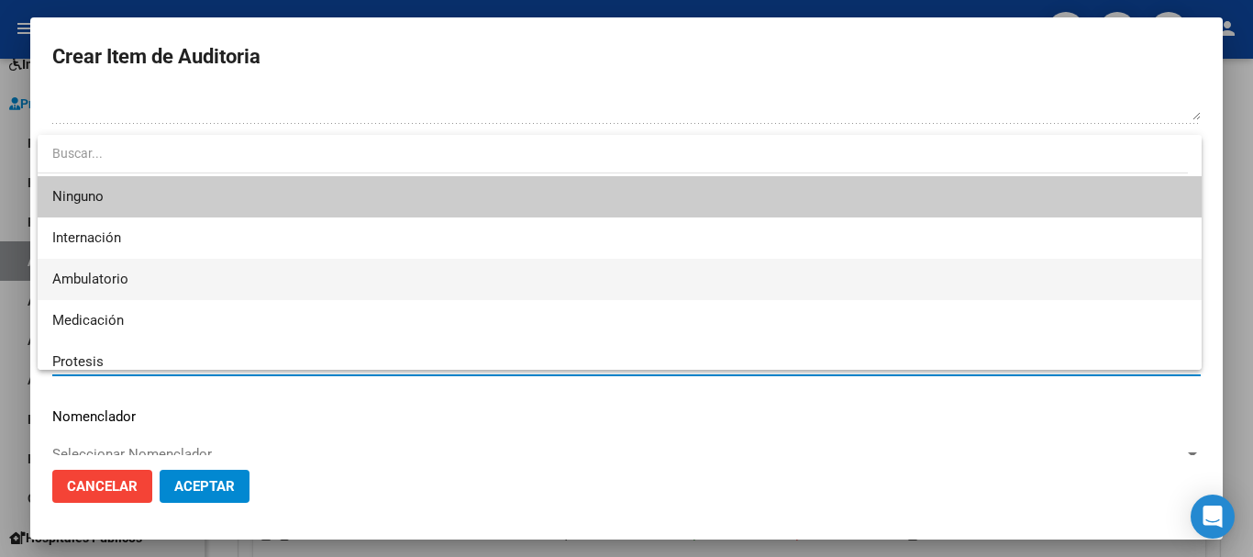
click at [330, 283] on span "Ambulatorio" at bounding box center [619, 279] width 1135 height 41
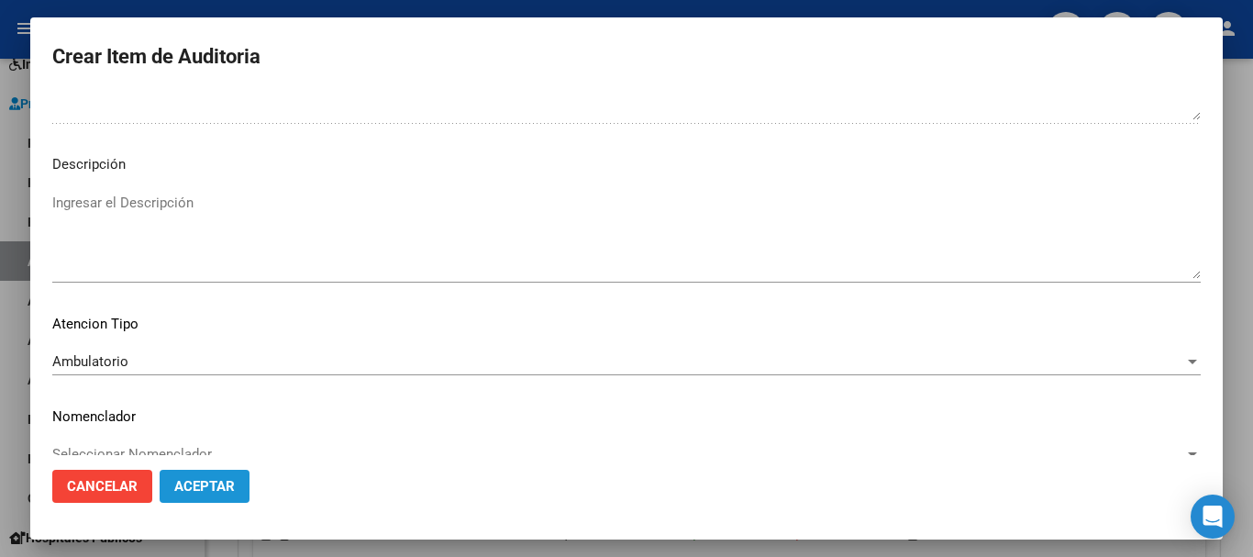
click at [235, 489] on button "Aceptar" at bounding box center [205, 486] width 90 height 33
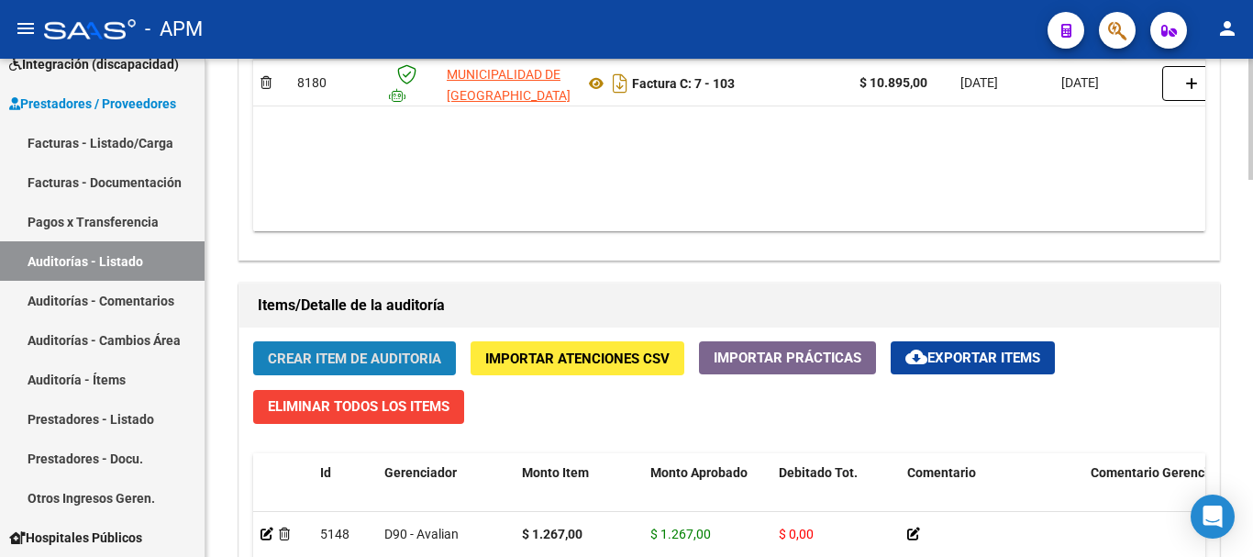
click at [372, 347] on button "Crear Item de Auditoria" at bounding box center [354, 358] width 203 height 34
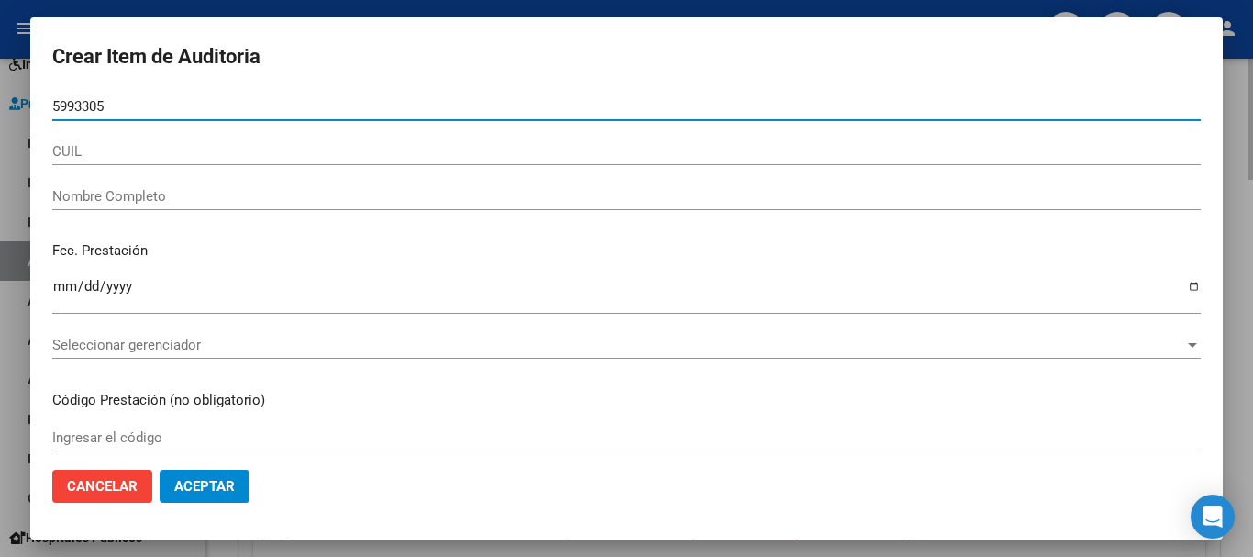
type input "59933053"
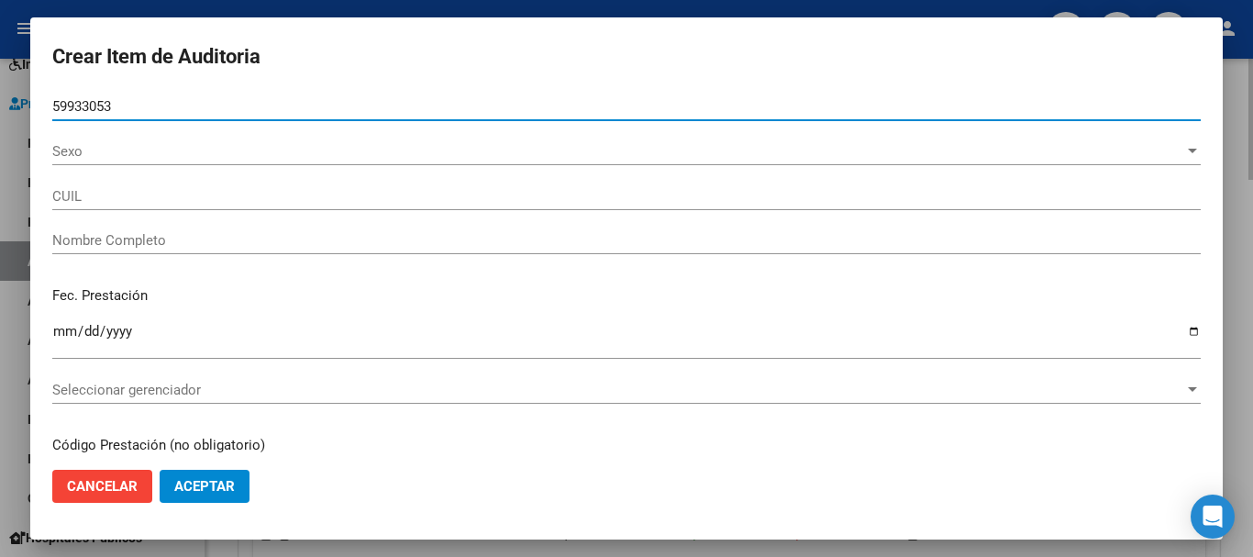
type input "20599330535"
type input "[PERSON_NAME]"
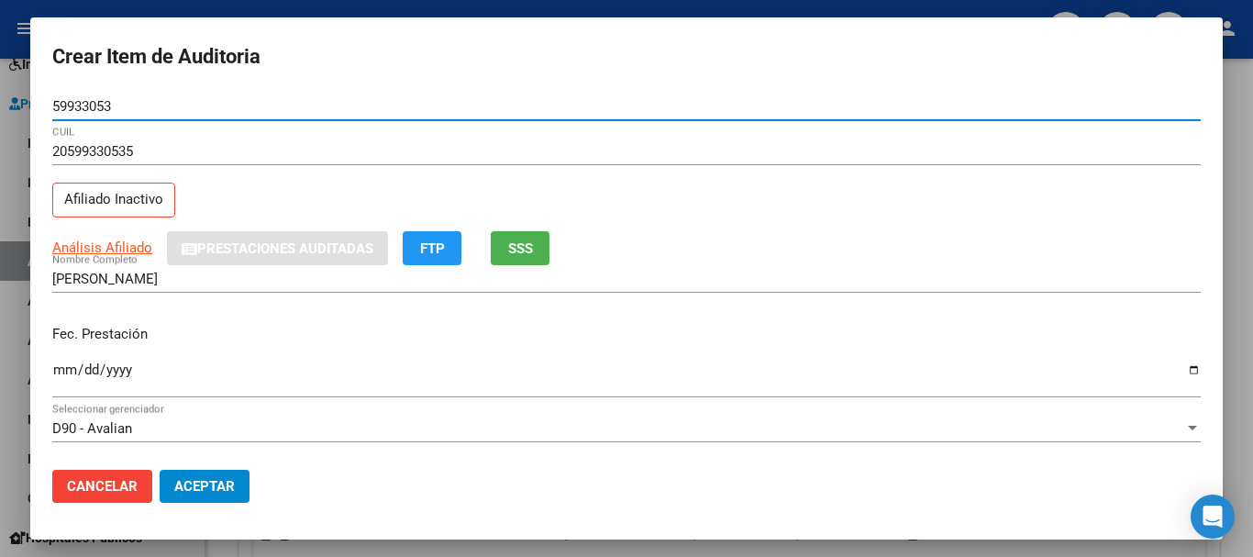
type input "59933053"
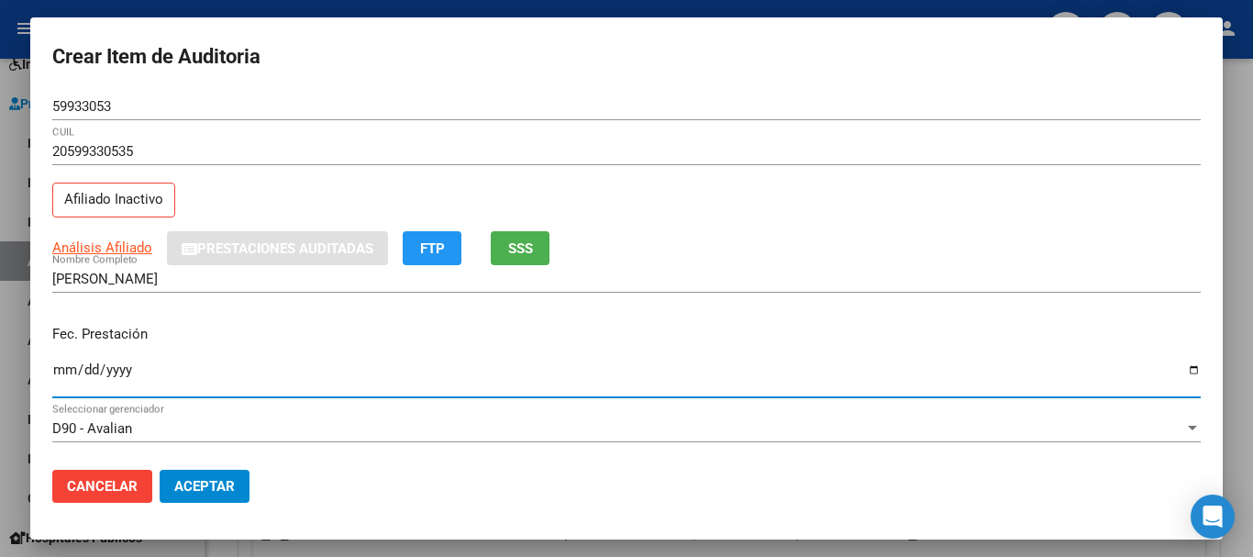
click at [62, 376] on input "Ingresar la fecha" at bounding box center [626, 376] width 1148 height 29
type input "[DATE]"
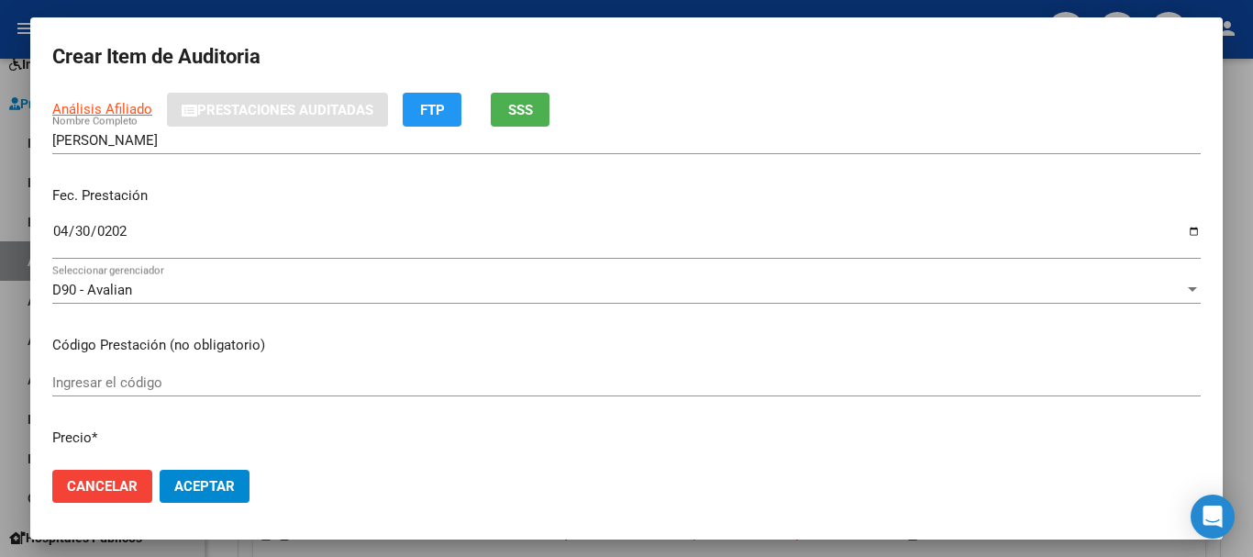
scroll to position [183, 0]
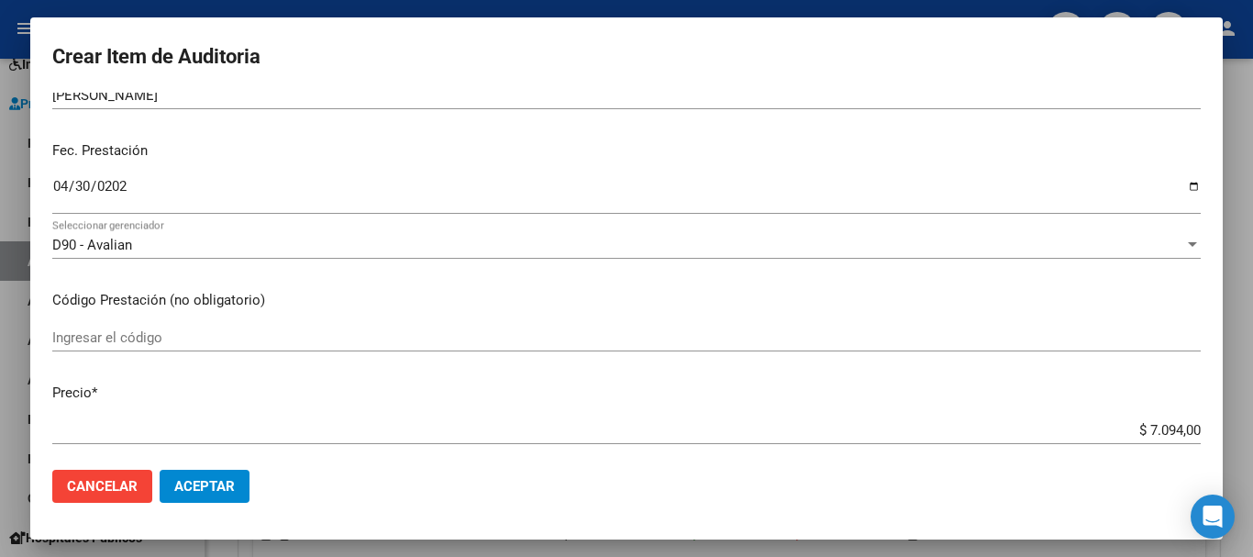
click at [129, 336] on input "Ingresar el código" at bounding box center [626, 337] width 1148 height 17
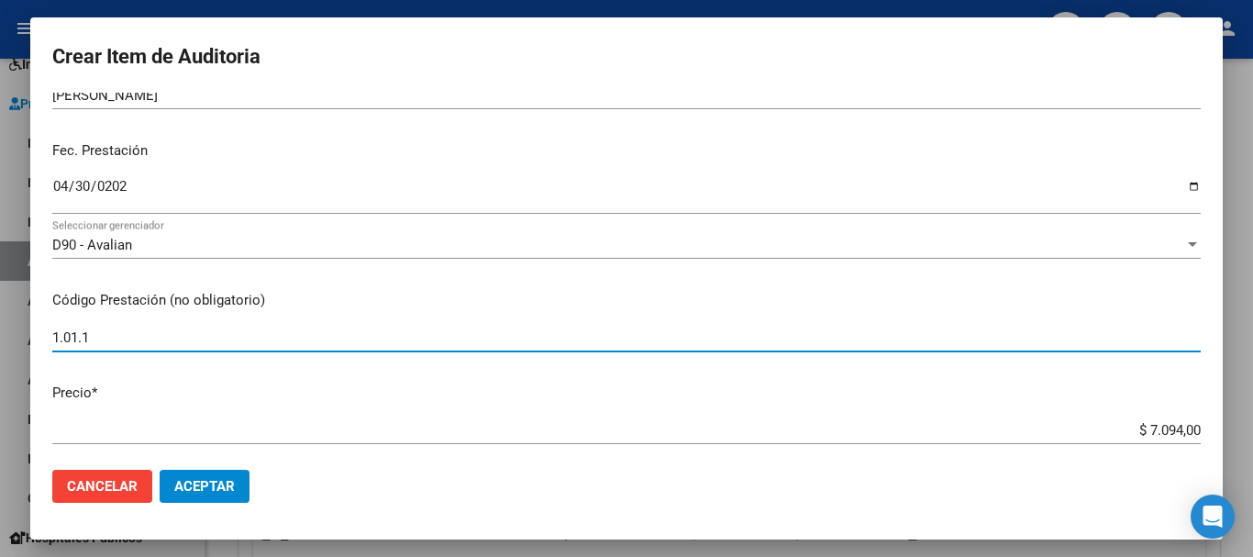
type input "1.01.1"
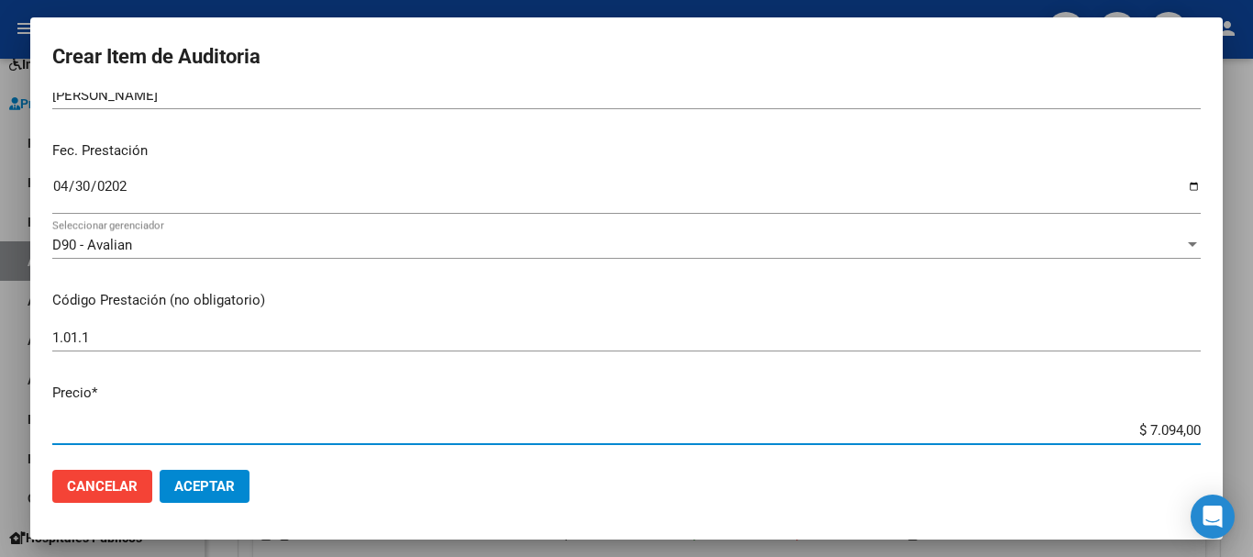
drag, startPoint x: 1136, startPoint y: 427, endPoint x: 1228, endPoint y: 428, distance: 92.7
click at [1228, 428] on div "Crear Item de Auditoria 59933053 Nro Documento 20599330535 CUIL Afiliado Inacti…" at bounding box center [626, 278] width 1253 height 557
type input "$ 0,01"
type input "$ 0,15"
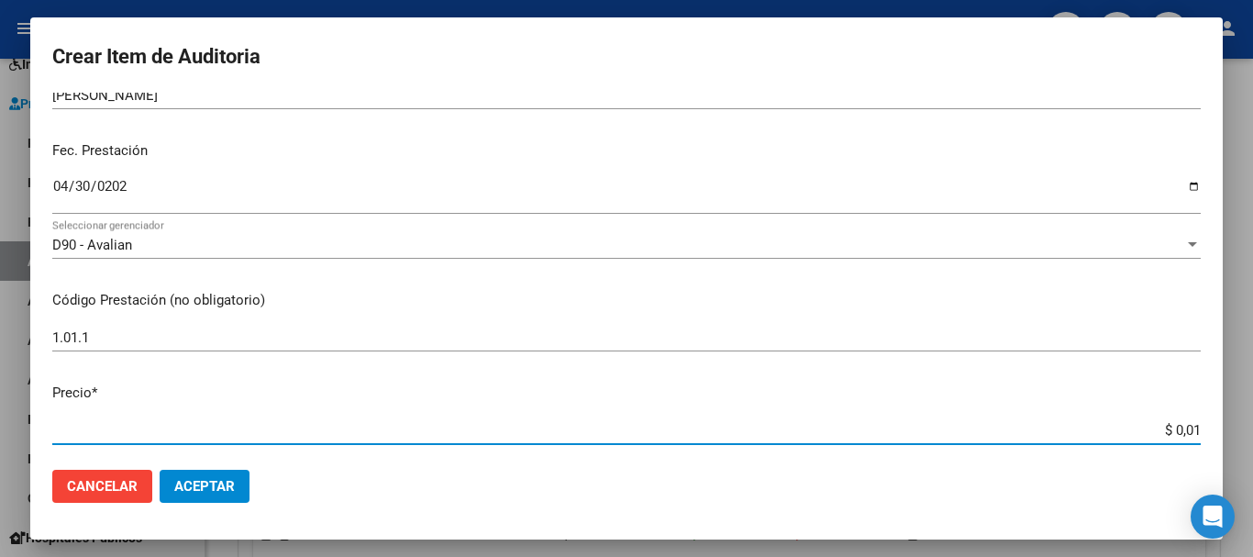
type input "$ 0,15"
type input "$ 1,52"
type input "$ 15,20"
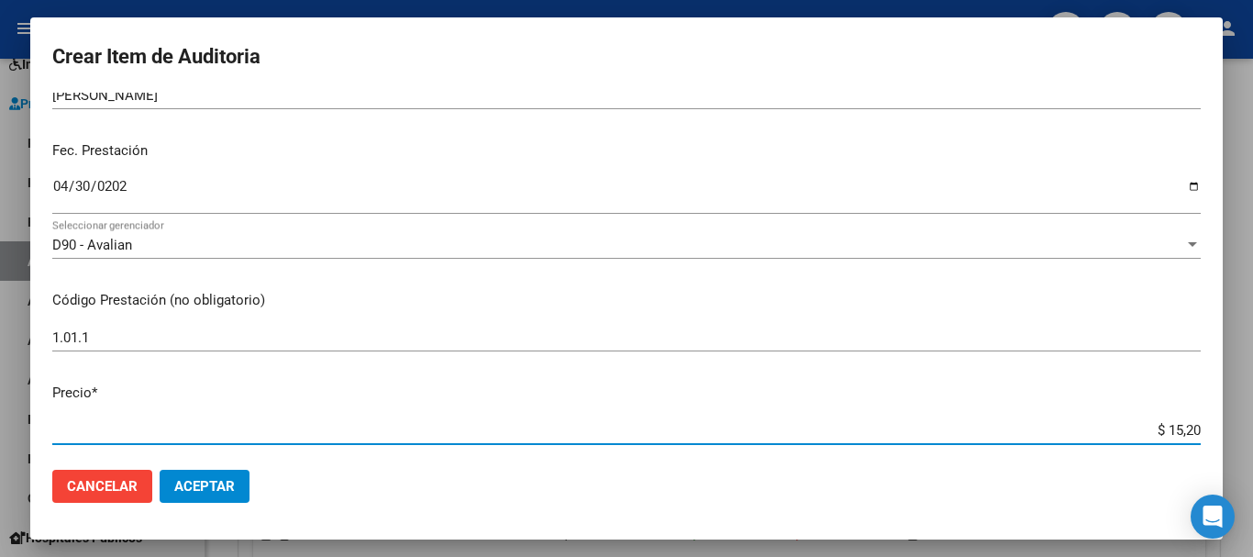
type input "$ 152,00"
type input "$ 1.520,00"
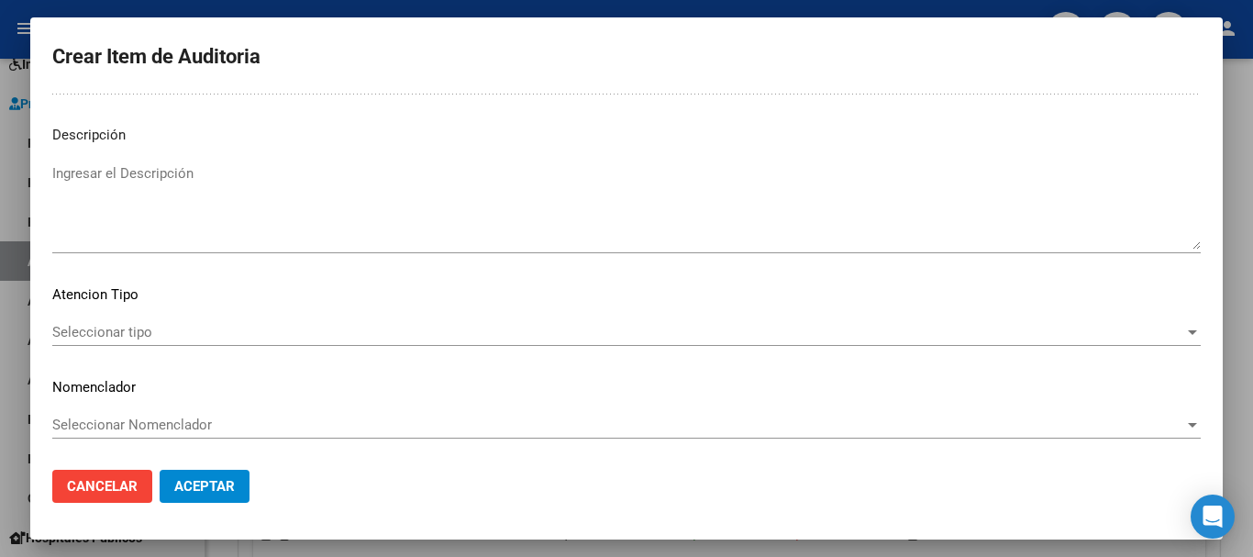
scroll to position [1131, 0]
click at [977, 334] on span "Seleccionar tipo" at bounding box center [618, 331] width 1132 height 17
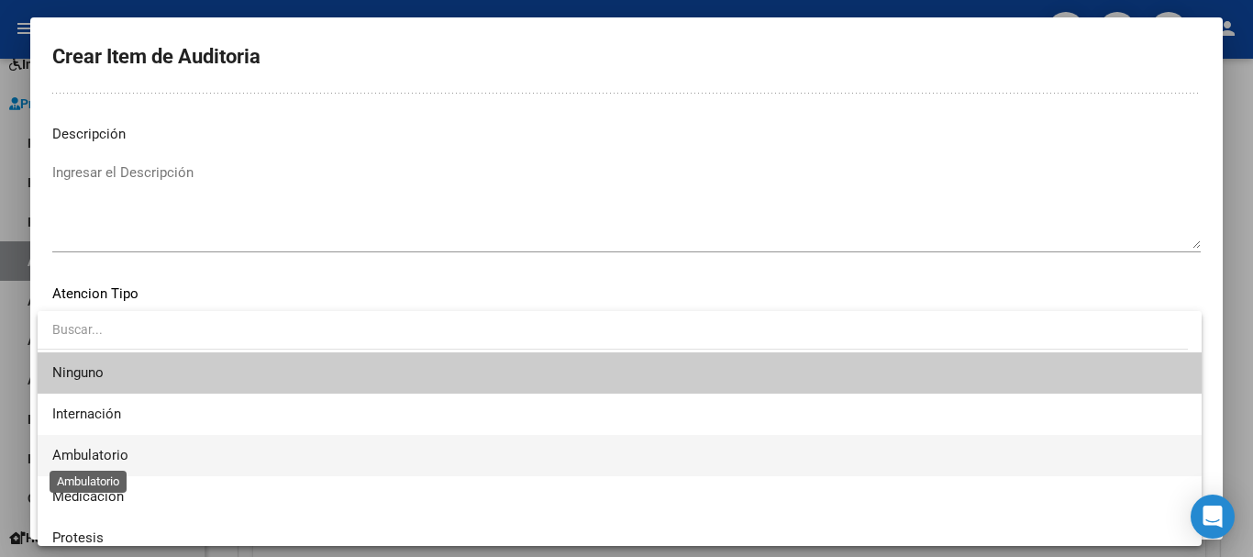
click at [85, 453] on span "Ambulatorio" at bounding box center [90, 455] width 76 height 17
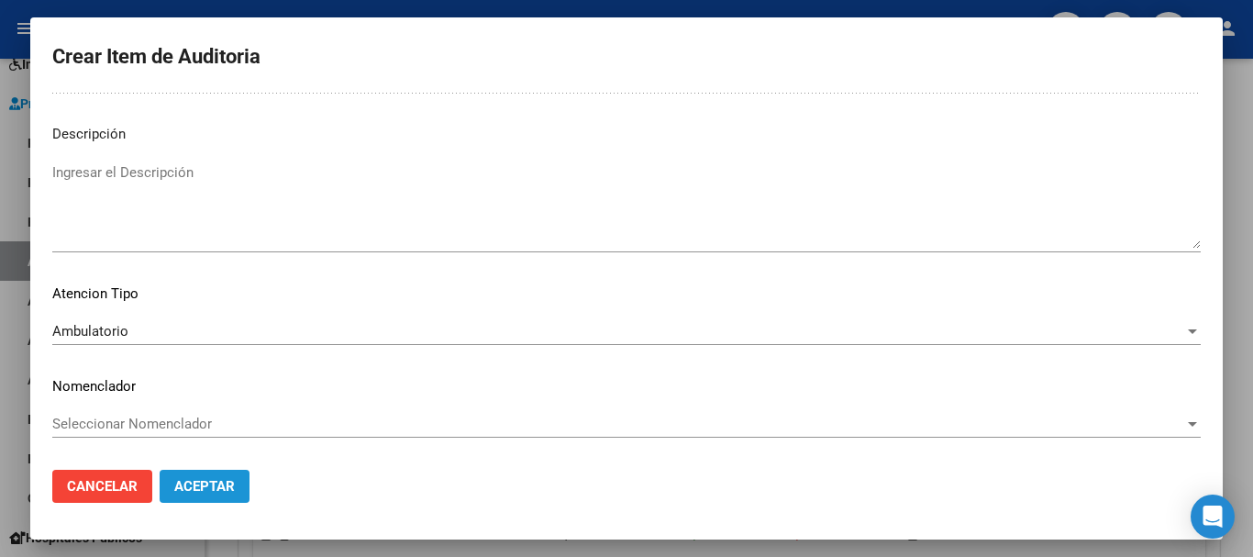
click at [244, 489] on button "Aceptar" at bounding box center [205, 486] width 90 height 33
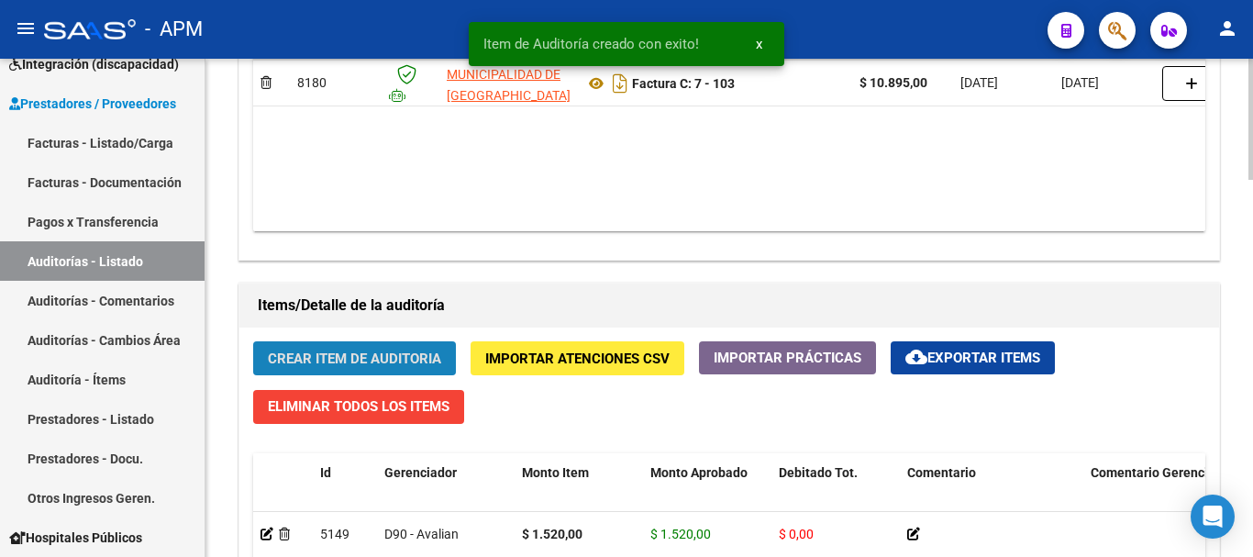
click at [286, 350] on span "Crear Item de Auditoria" at bounding box center [354, 358] width 173 height 17
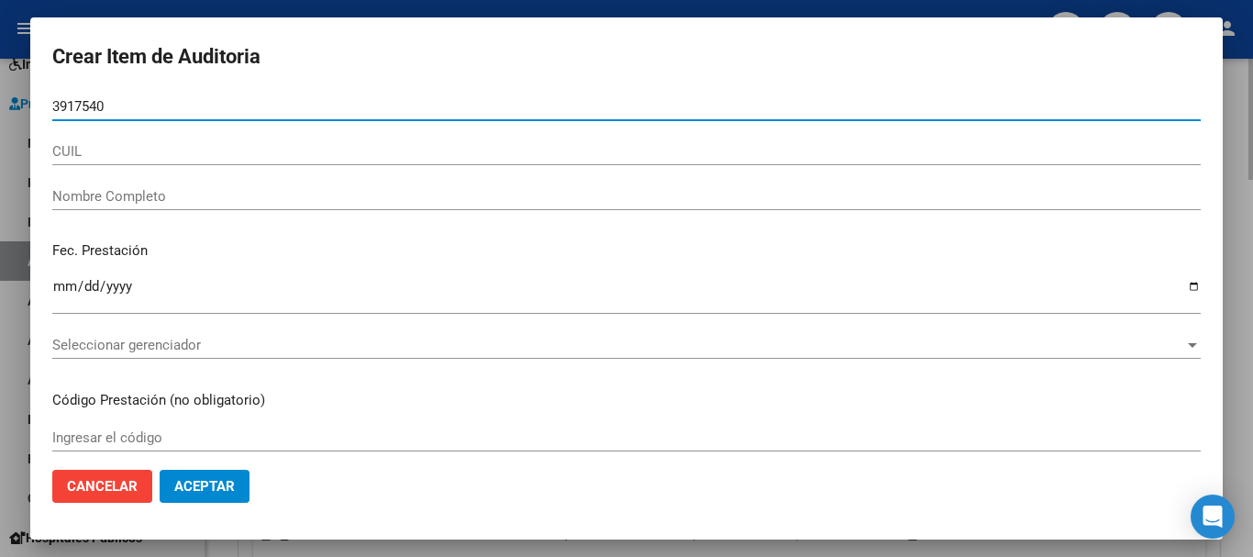
type input "39175404"
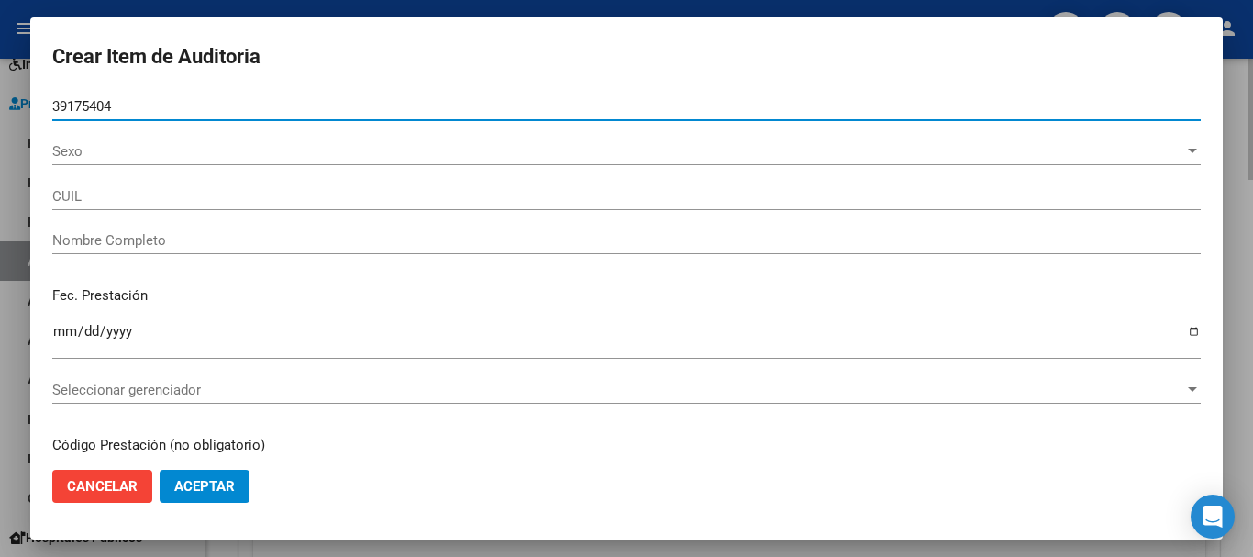
type input "27391754042"
type input "[PERSON_NAME]"
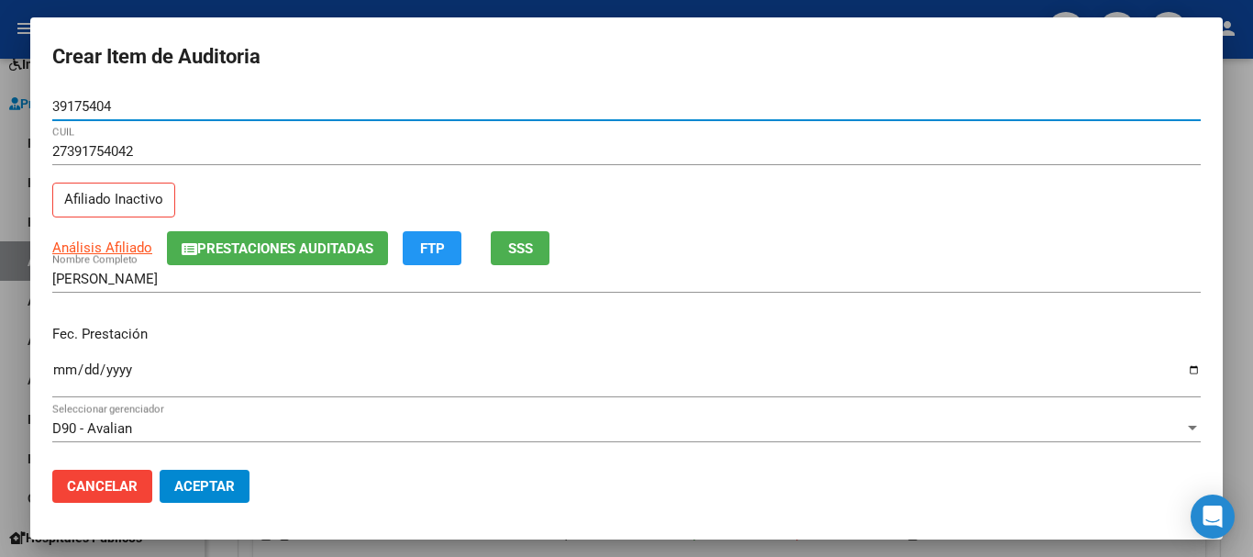
type input "39175404"
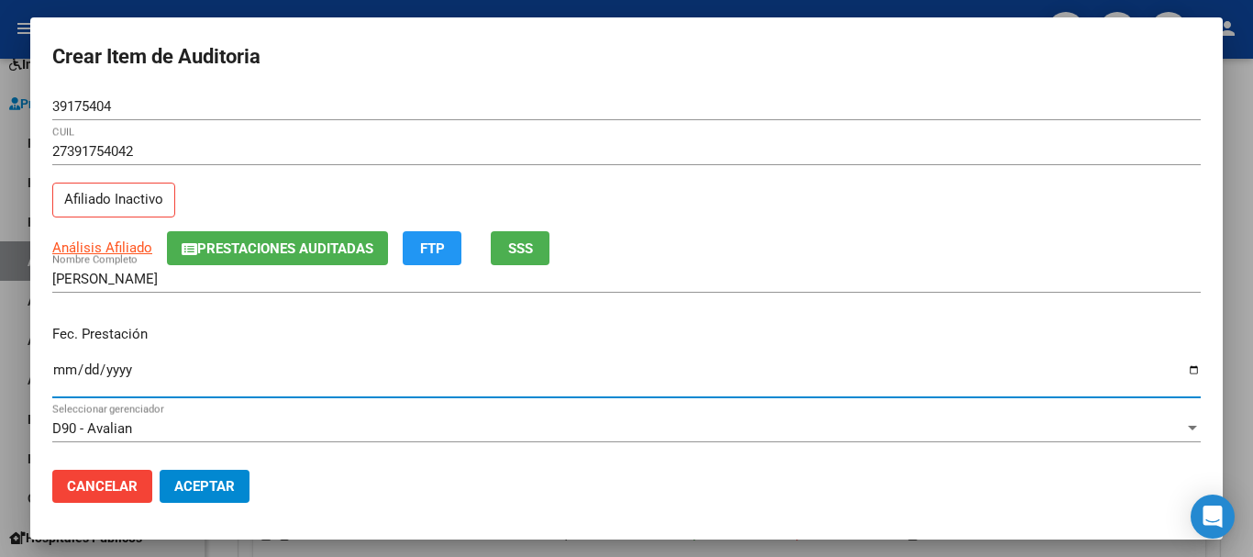
click at [61, 368] on input "Ingresar la fecha" at bounding box center [626, 376] width 1148 height 29
type input "[DATE]"
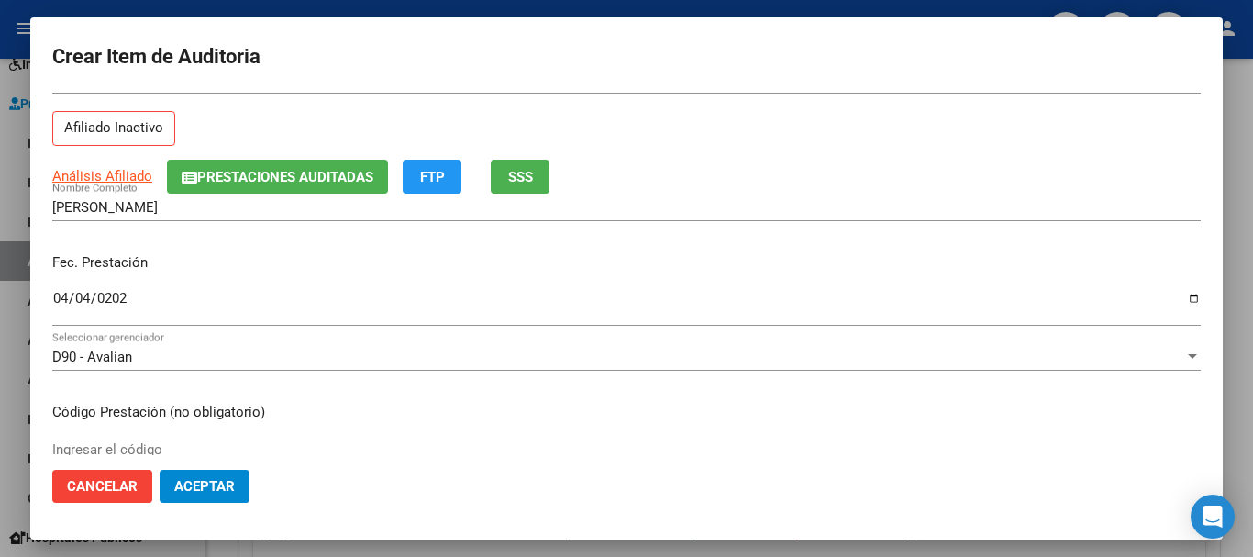
scroll to position [183, 0]
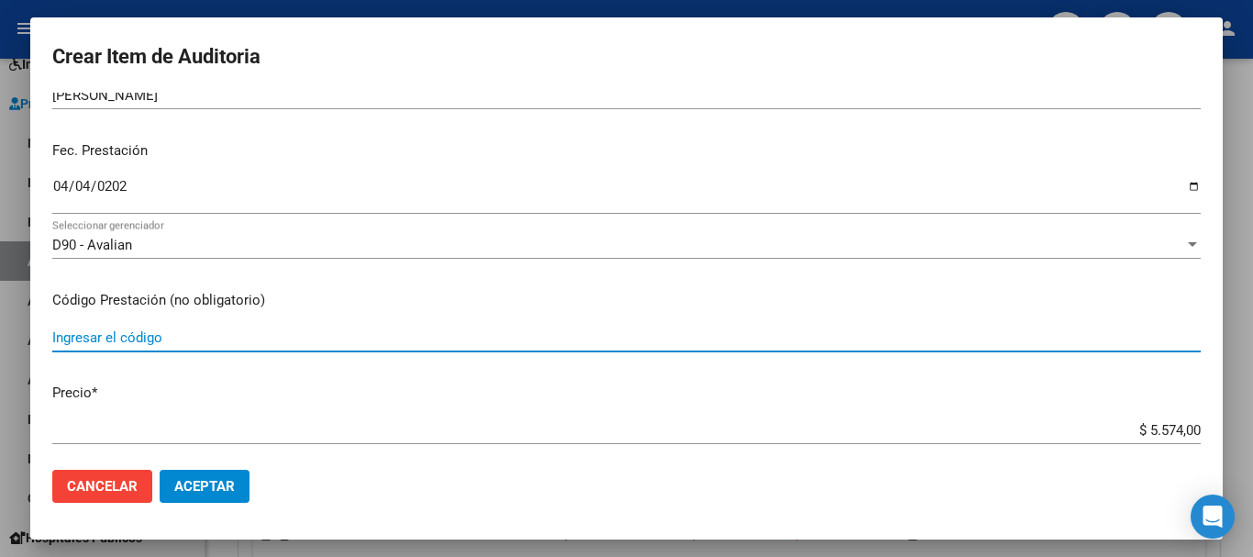
click at [131, 338] on input "Ingresar el código" at bounding box center [626, 337] width 1148 height 17
type input "1.01"
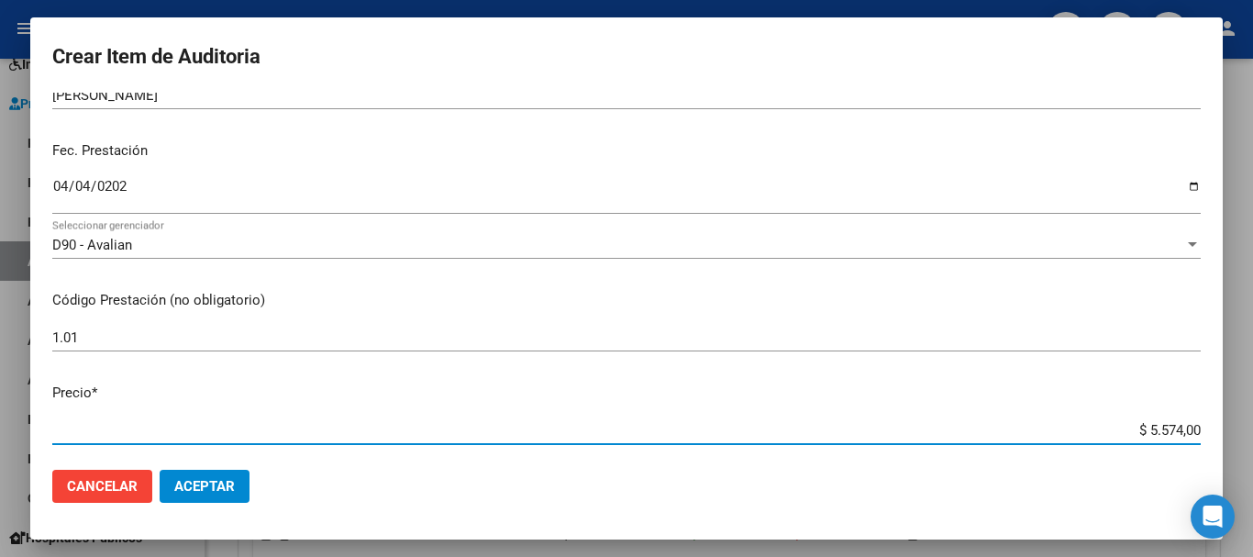
drag, startPoint x: 1135, startPoint y: 427, endPoint x: 1198, endPoint y: 435, distance: 63.7
click at [1198, 435] on app-form-text-field "Precio * $ 5.574,00 Ingresar el precio" at bounding box center [633, 411] width 1163 height 57
type input "$ 0,01"
type input "$ 0,12"
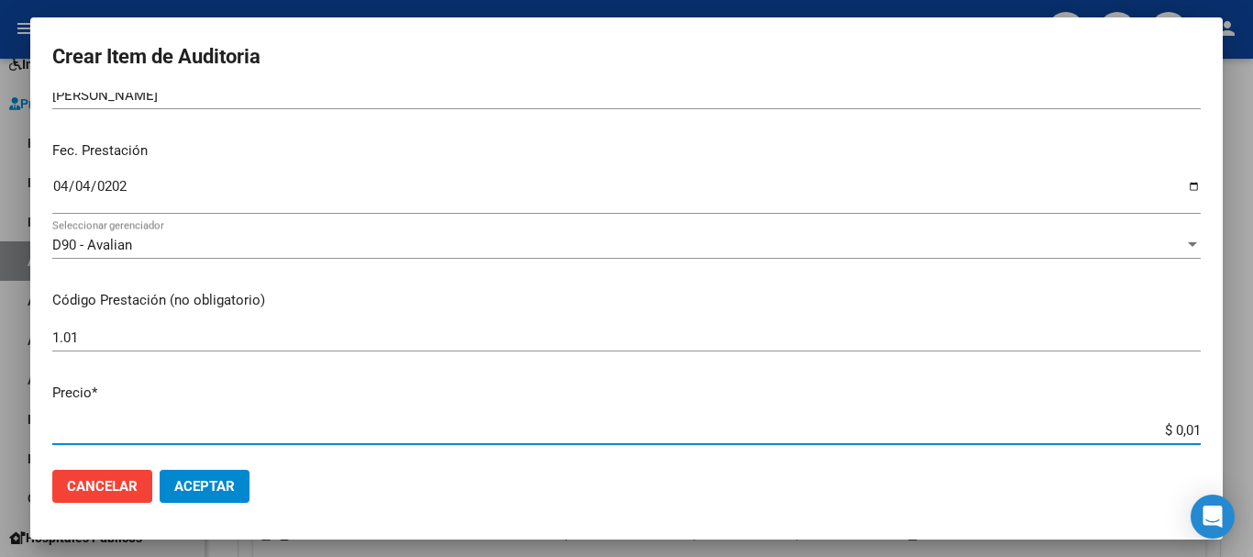
type input "$ 0,12"
type input "$ 1,26"
type input "$ 12,67"
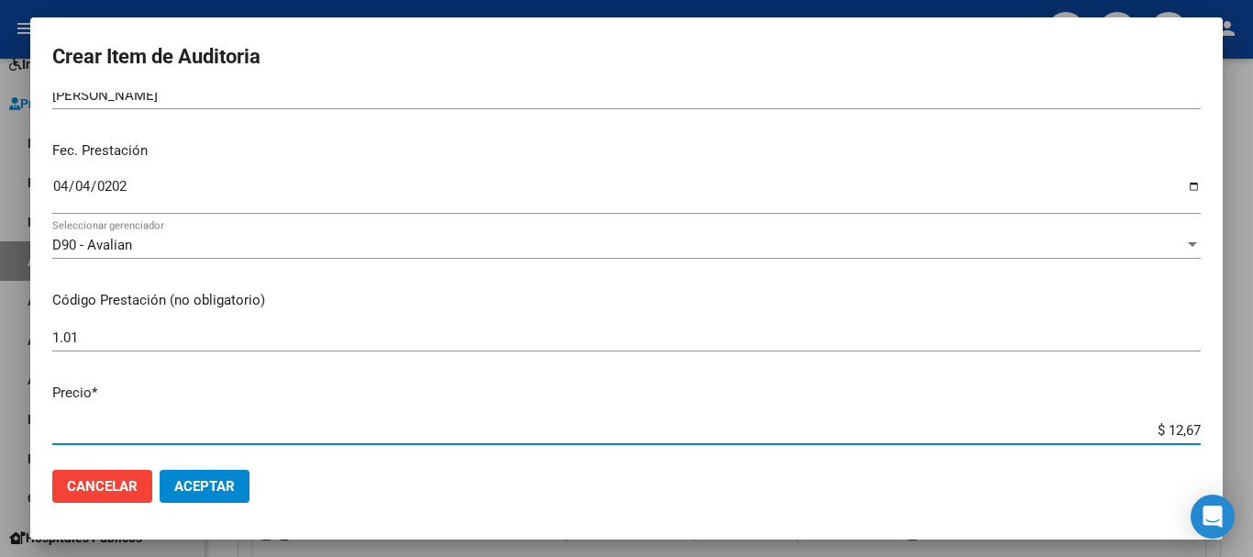
type input "$ 126,70"
type input "$ 1.267,00"
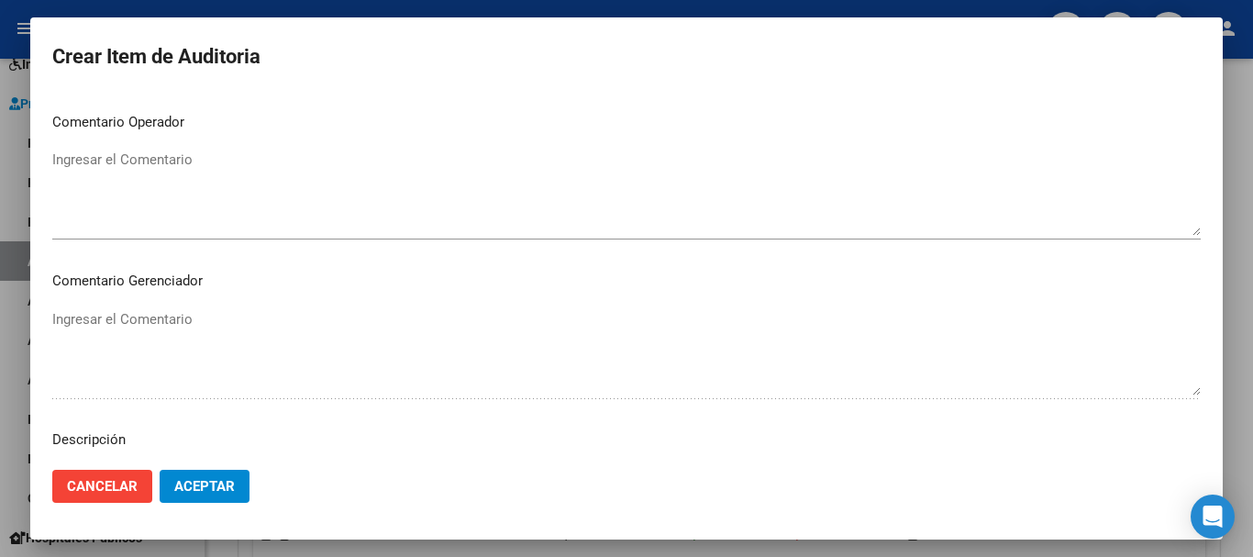
scroll to position [1101, 0]
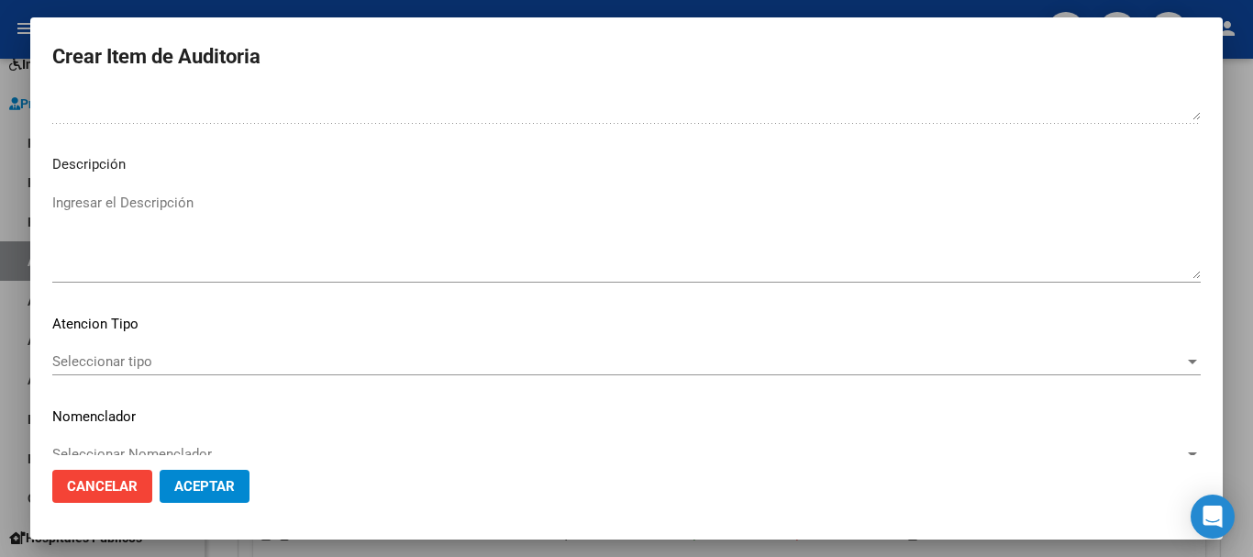
click at [986, 372] on div "Seleccionar tipo Seleccionar tipo" at bounding box center [626, 362] width 1148 height 28
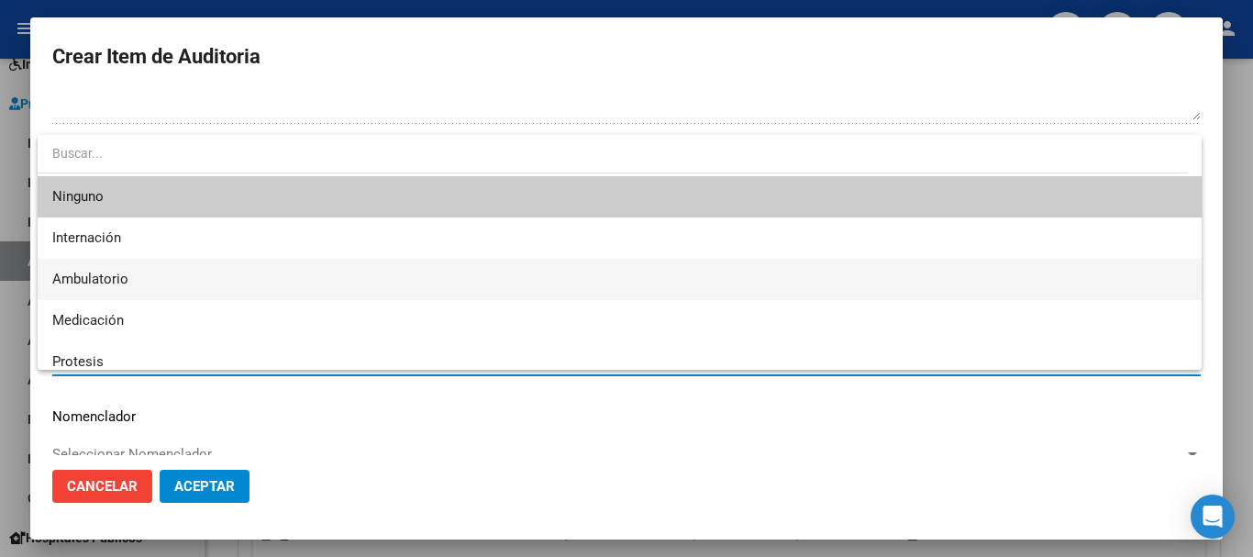
click at [270, 283] on span "Ambulatorio" at bounding box center [619, 279] width 1135 height 41
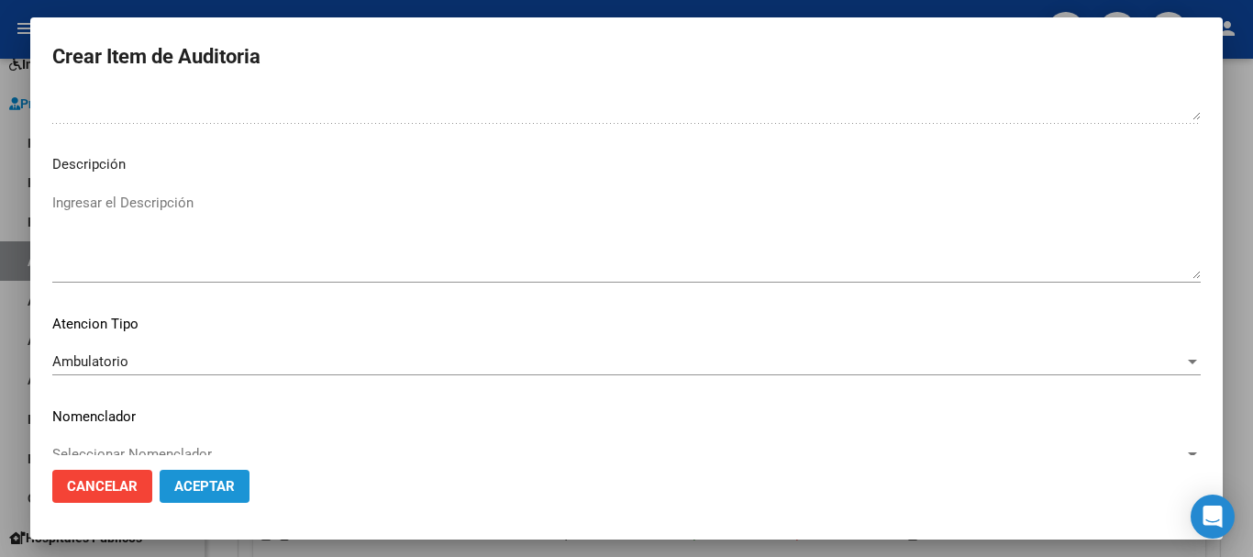
click at [226, 483] on span "Aceptar" at bounding box center [204, 486] width 61 height 17
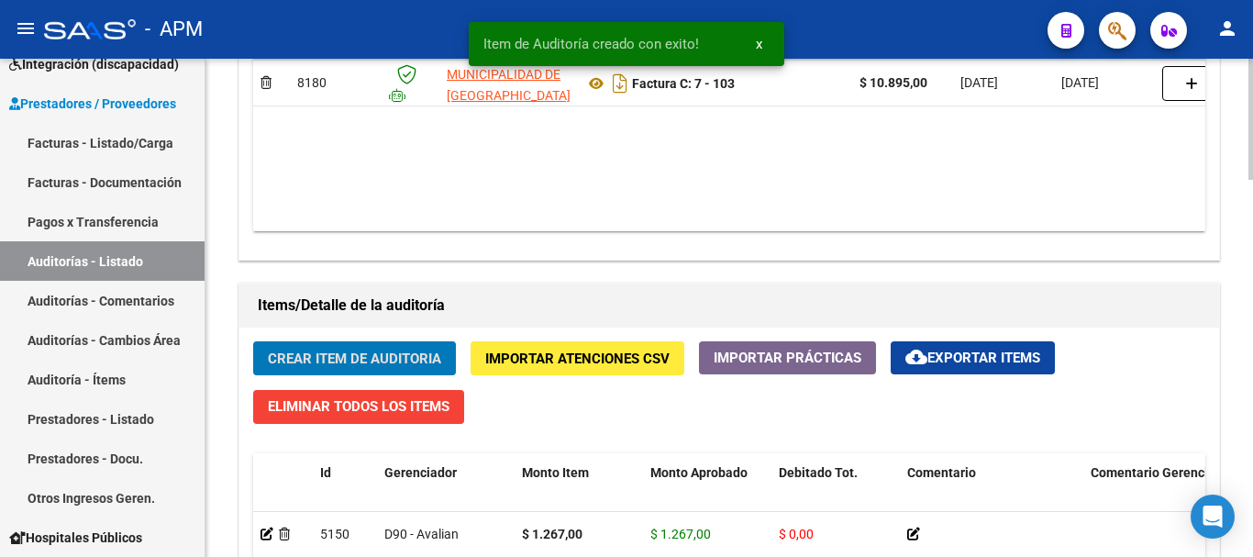
click at [334, 349] on button "Crear Item de Auditoria" at bounding box center [354, 358] width 203 height 34
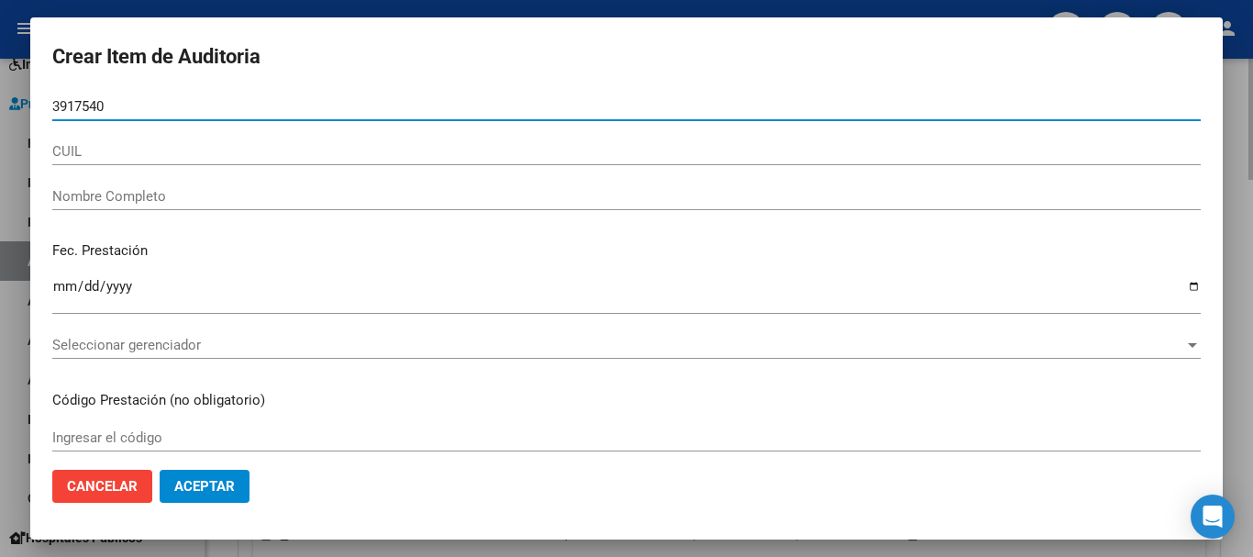
type input "39175404"
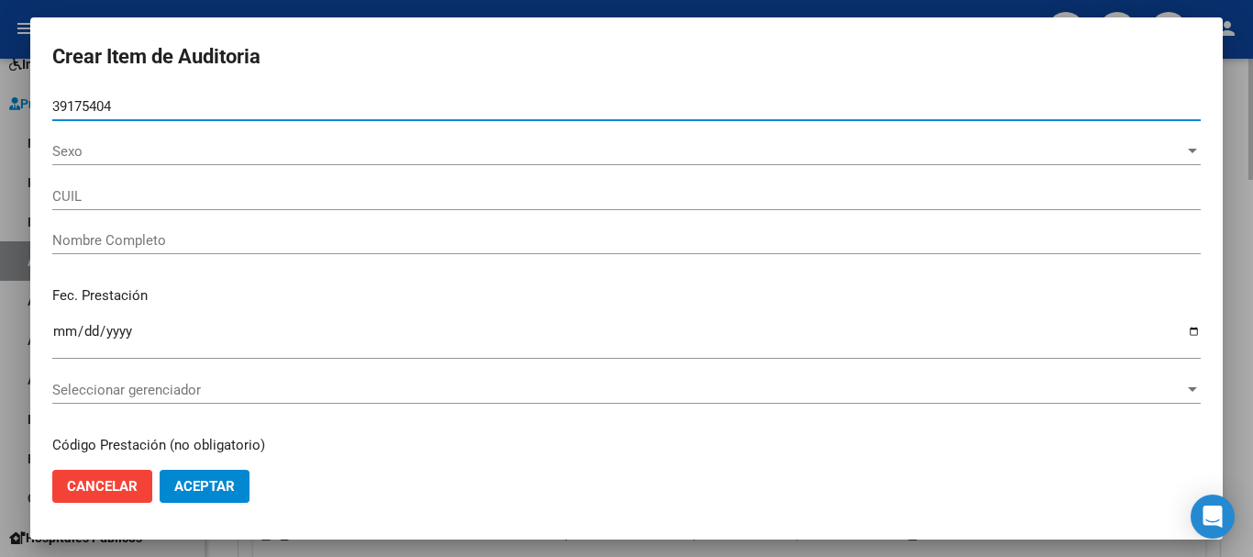
type input "27391754042"
type input "[PERSON_NAME]"
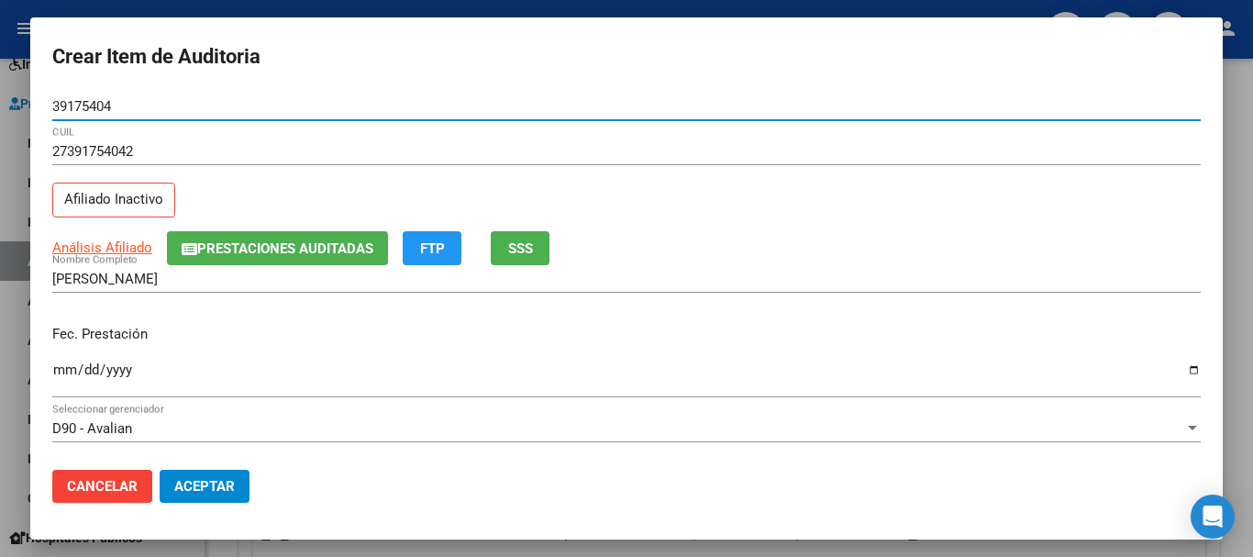
type input "39175404"
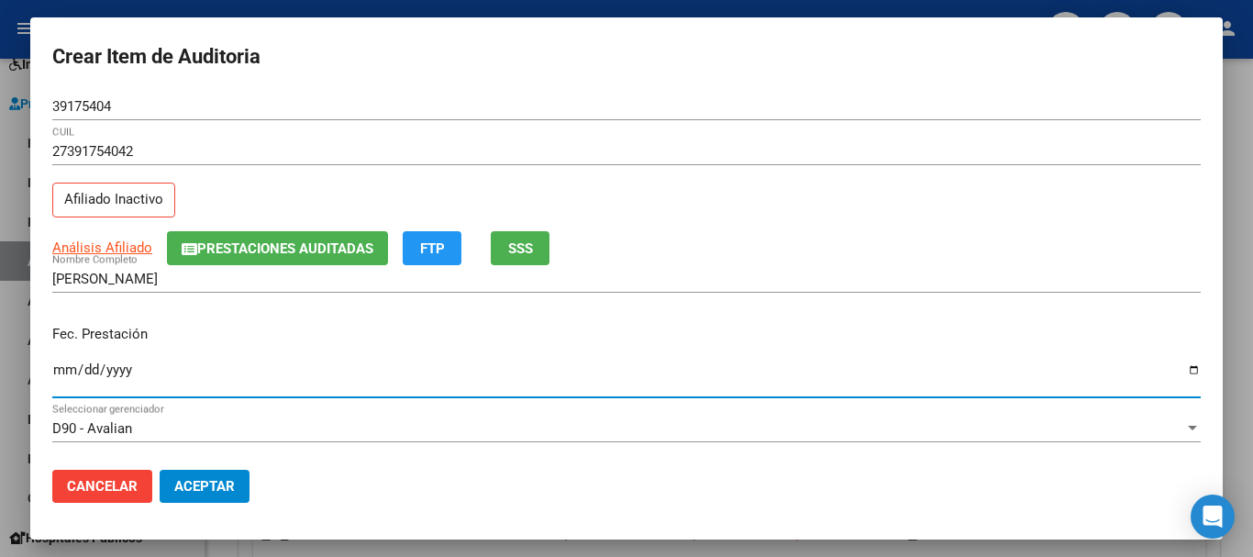
click at [66, 364] on input "Ingresar la fecha" at bounding box center [626, 376] width 1148 height 29
type input "0001-06-21"
click at [86, 363] on input "0001-06-21" at bounding box center [626, 376] width 1148 height 29
type input "[DATE]"
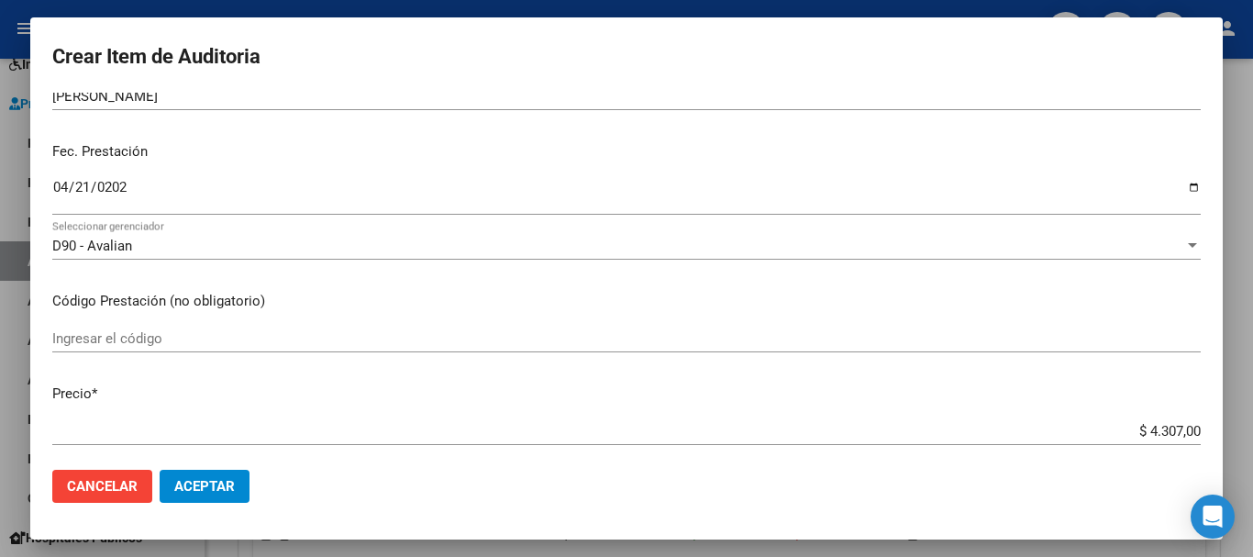
scroll to position [183, 0]
click at [127, 326] on div "Ingresar el código" at bounding box center [626, 338] width 1148 height 28
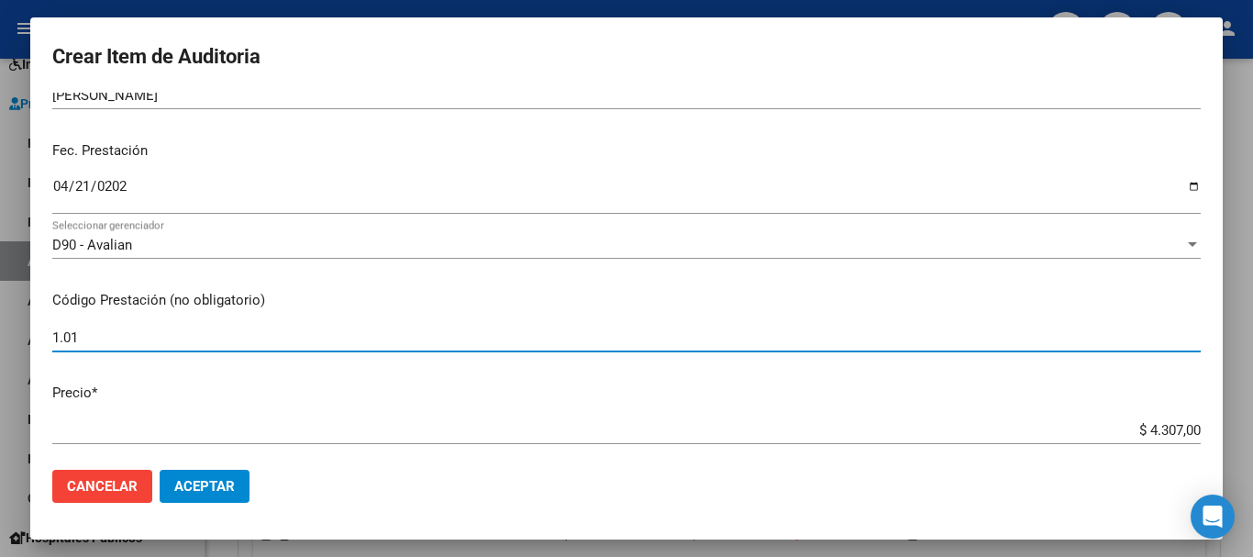
type input "1.01"
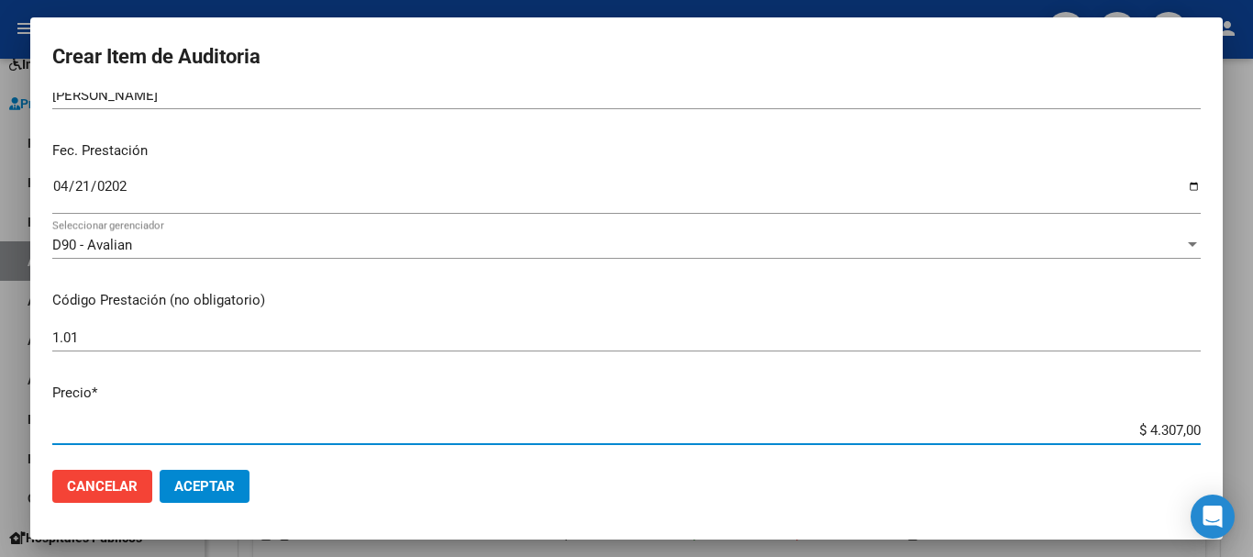
drag, startPoint x: 1137, startPoint y: 430, endPoint x: 1191, endPoint y: 430, distance: 54.1
click at [1191, 430] on app-form-text-field "Precio * $ 4.307,00 Ingresar el precio" at bounding box center [633, 411] width 1163 height 57
type input "$ 0,01"
type input "$ 0,12"
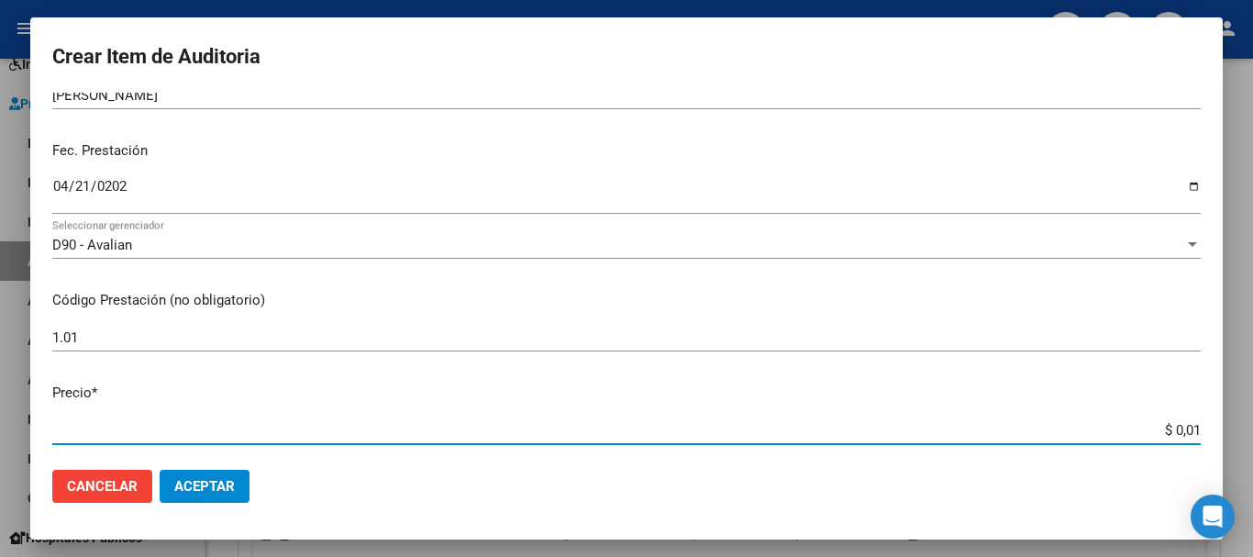
type input "$ 0,12"
type input "$ 1,26"
type input "$ 12,67"
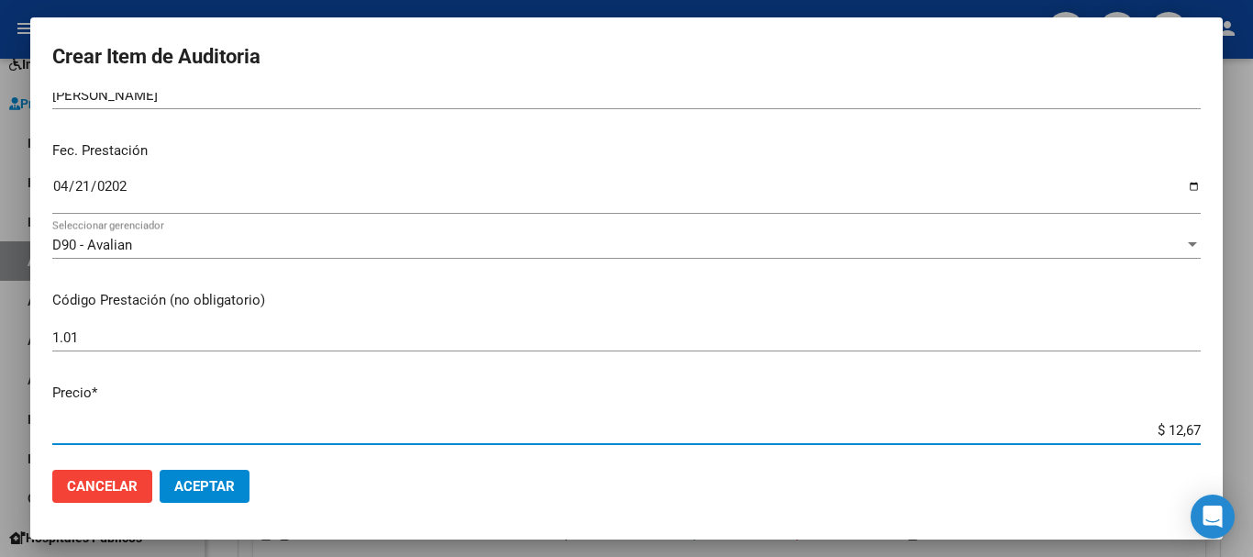
type input "$ 126,70"
type input "$ 1.267,00"
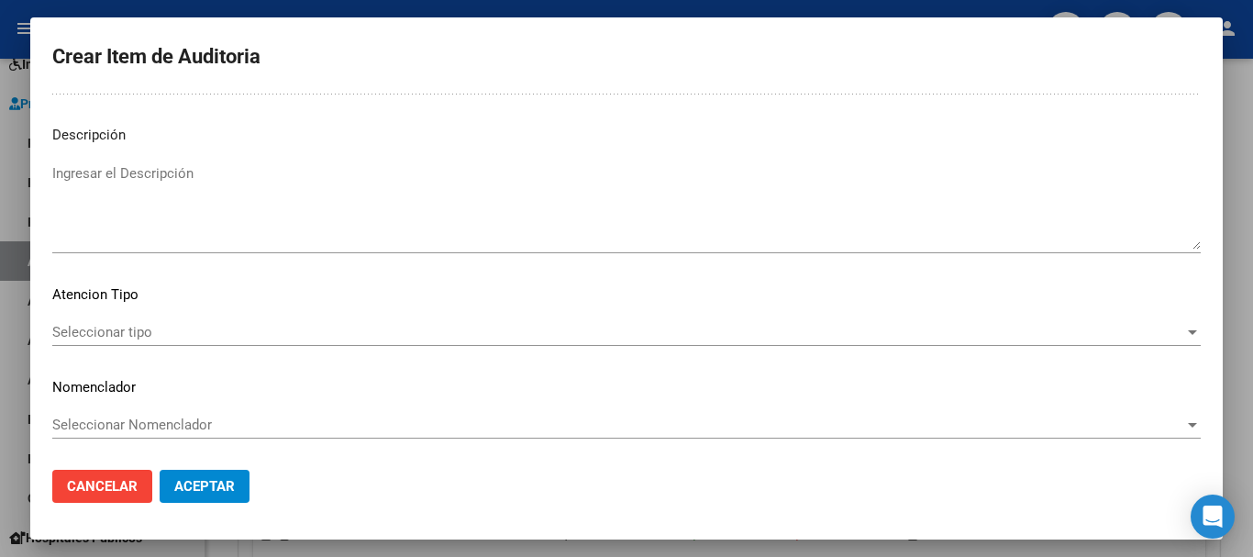
scroll to position [1131, 0]
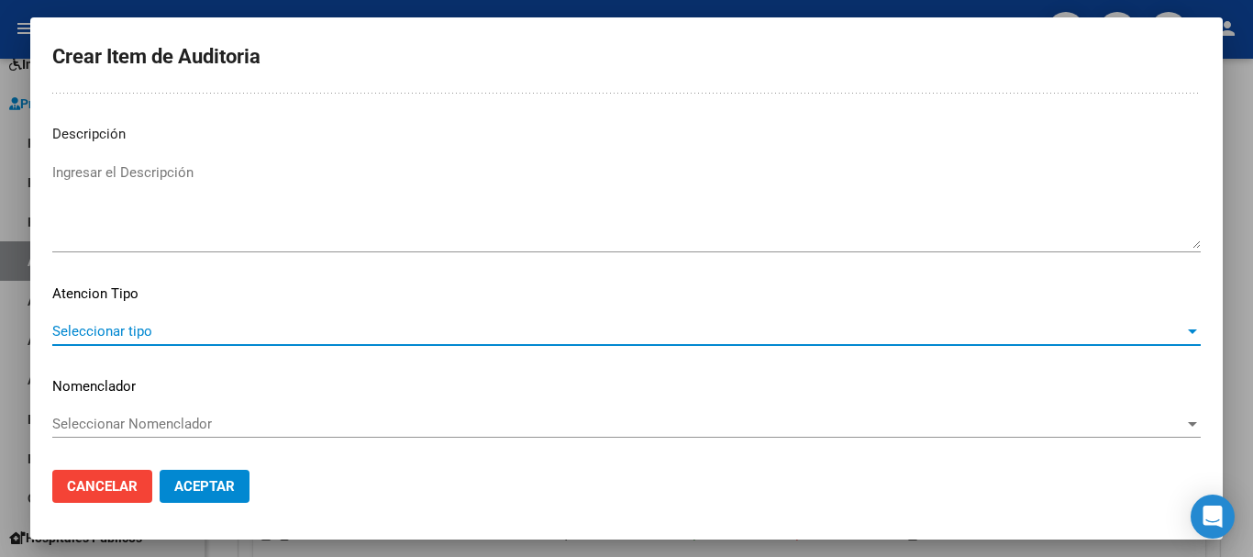
click at [1101, 335] on span "Seleccionar tipo" at bounding box center [618, 331] width 1132 height 17
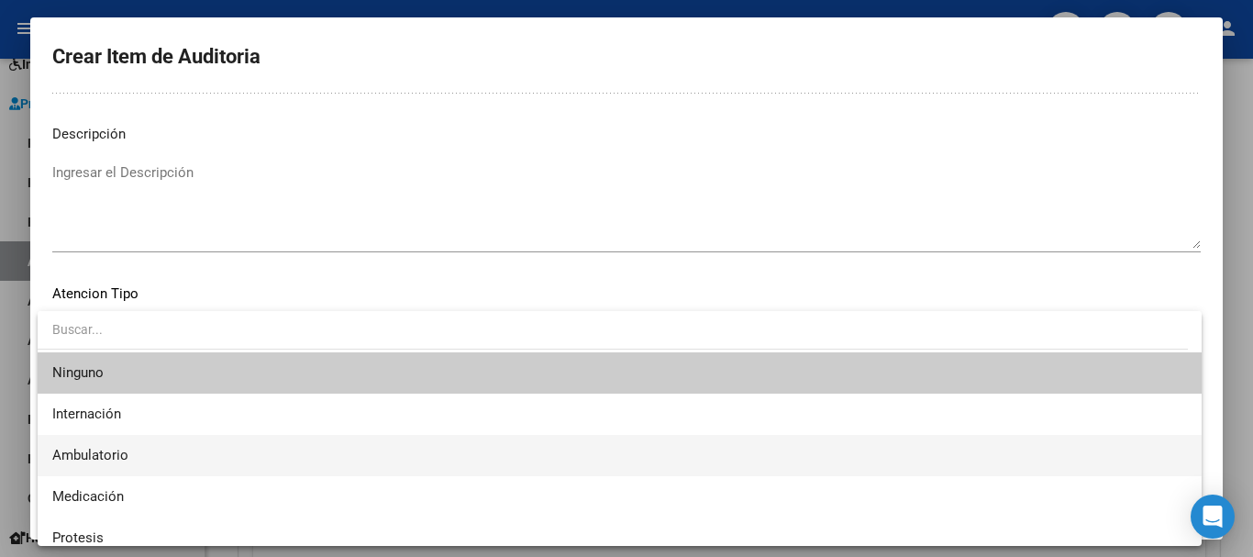
click at [222, 455] on span "Ambulatorio" at bounding box center [619, 455] width 1135 height 41
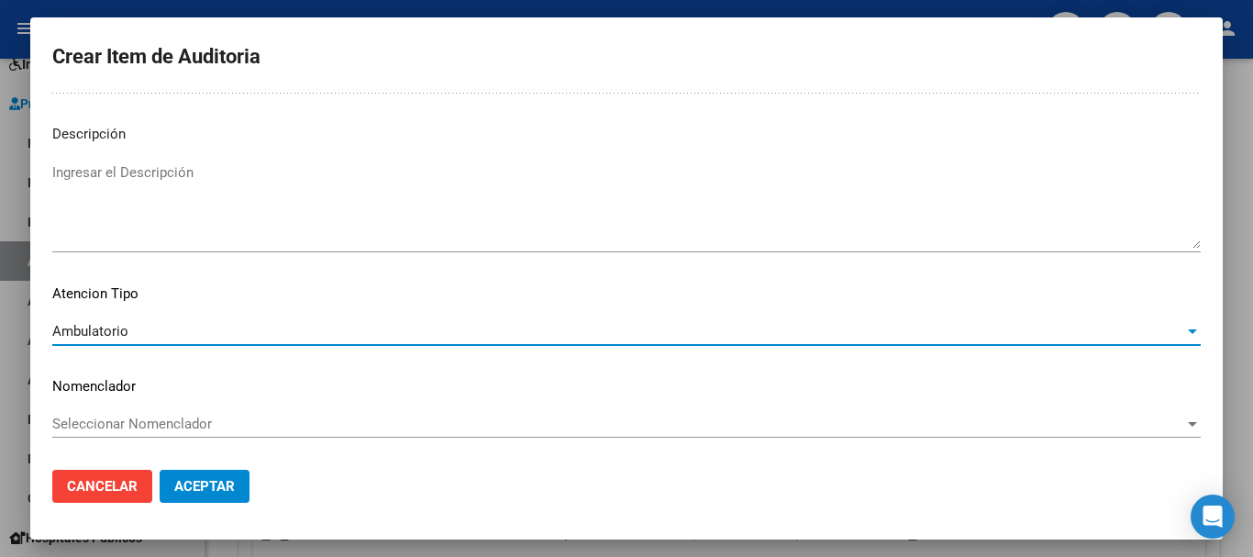
click at [221, 485] on span "Aceptar" at bounding box center [204, 486] width 61 height 17
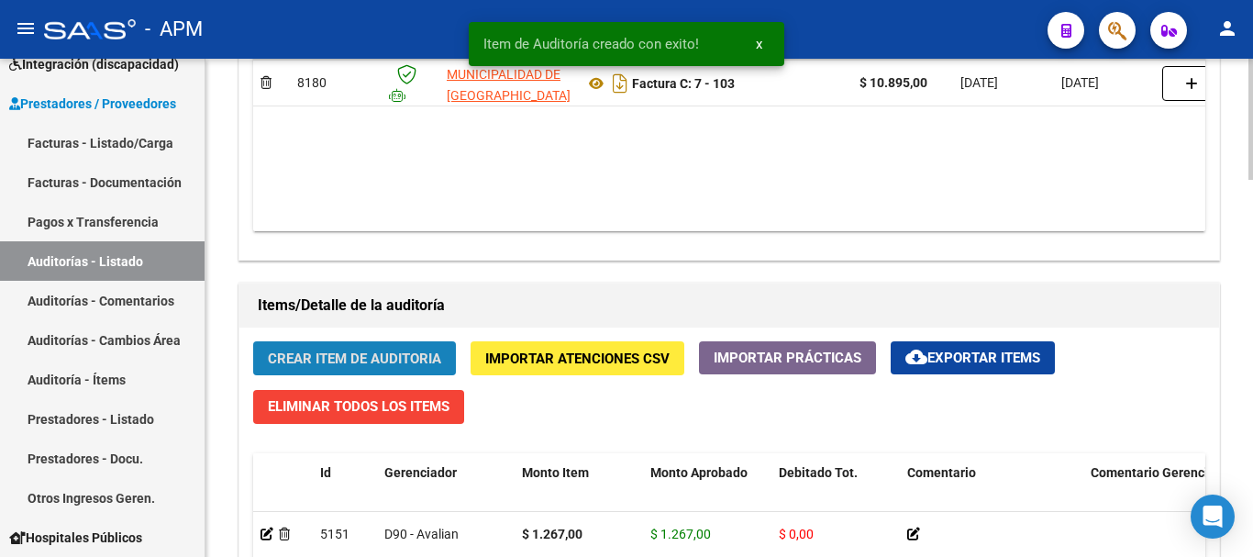
click at [311, 357] on span "Crear Item de Auditoria" at bounding box center [354, 358] width 173 height 17
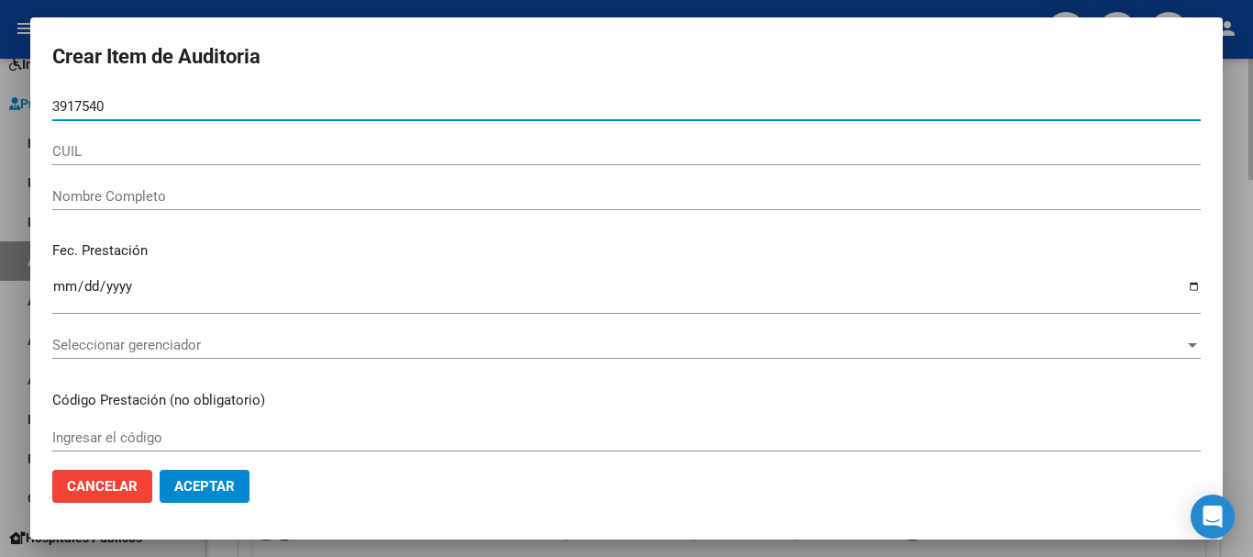
type input "39175404"
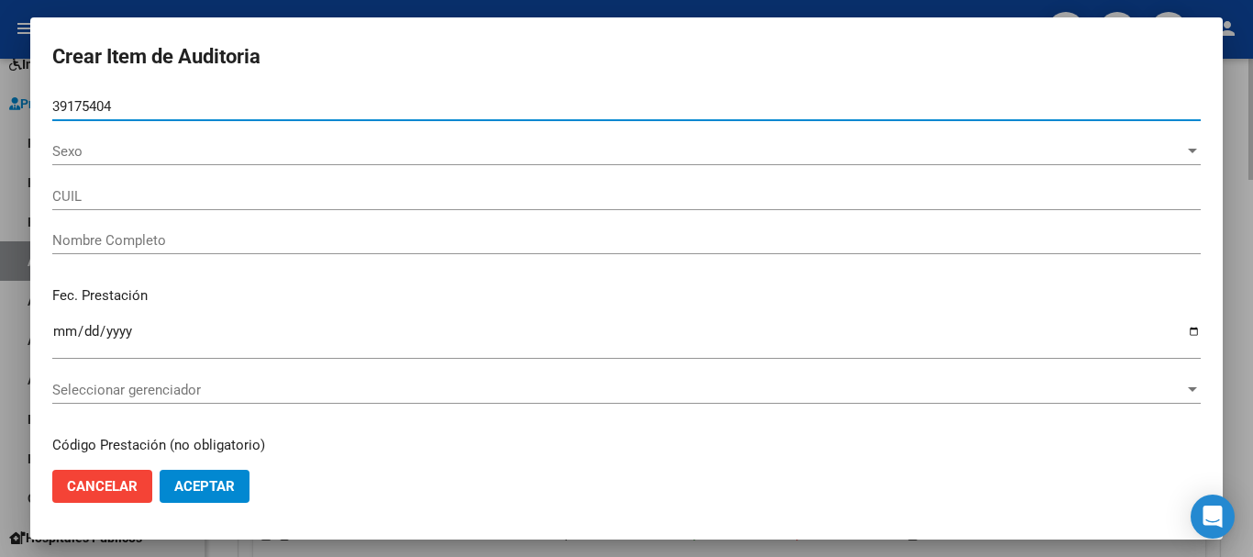
type input "27391754042"
type input "[PERSON_NAME]"
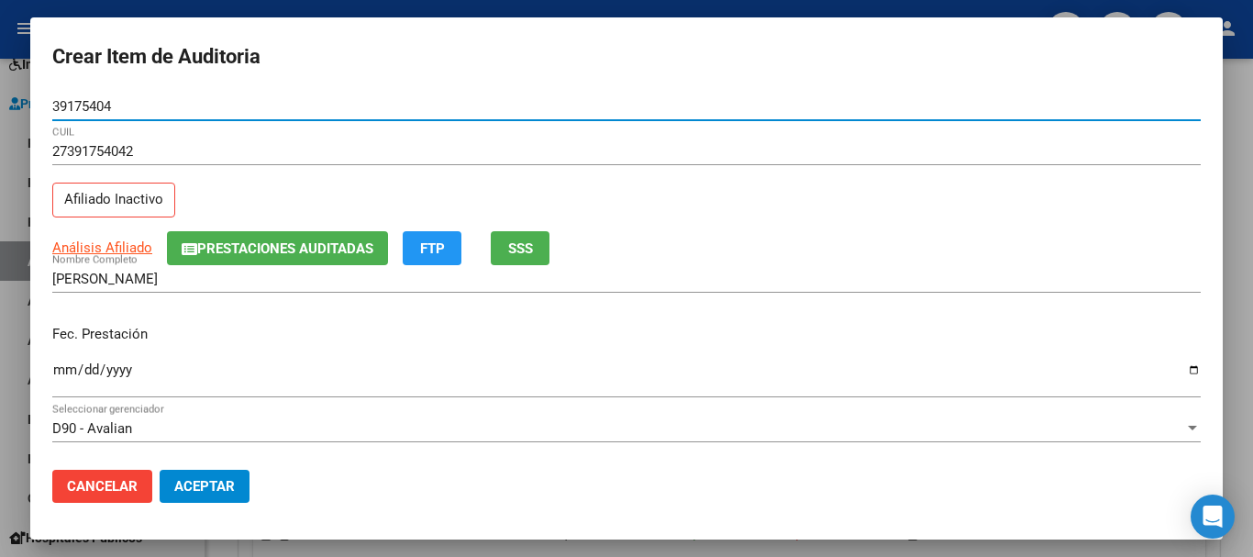
type input "39175404"
click at [66, 367] on input "Ingresar la fecha" at bounding box center [626, 376] width 1148 height 29
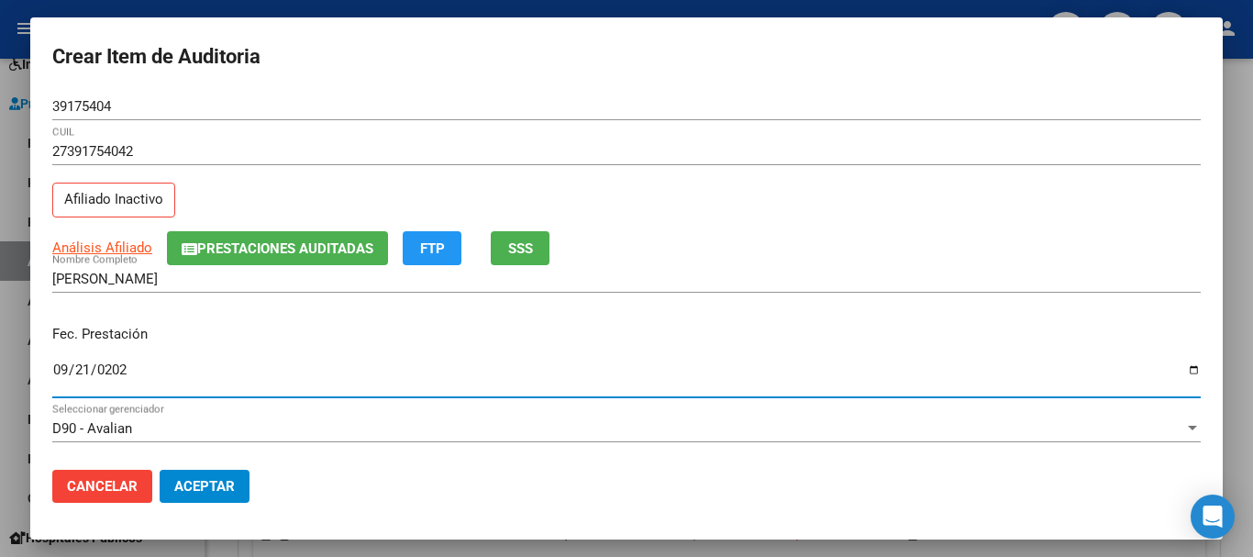
type input "[DATE]"
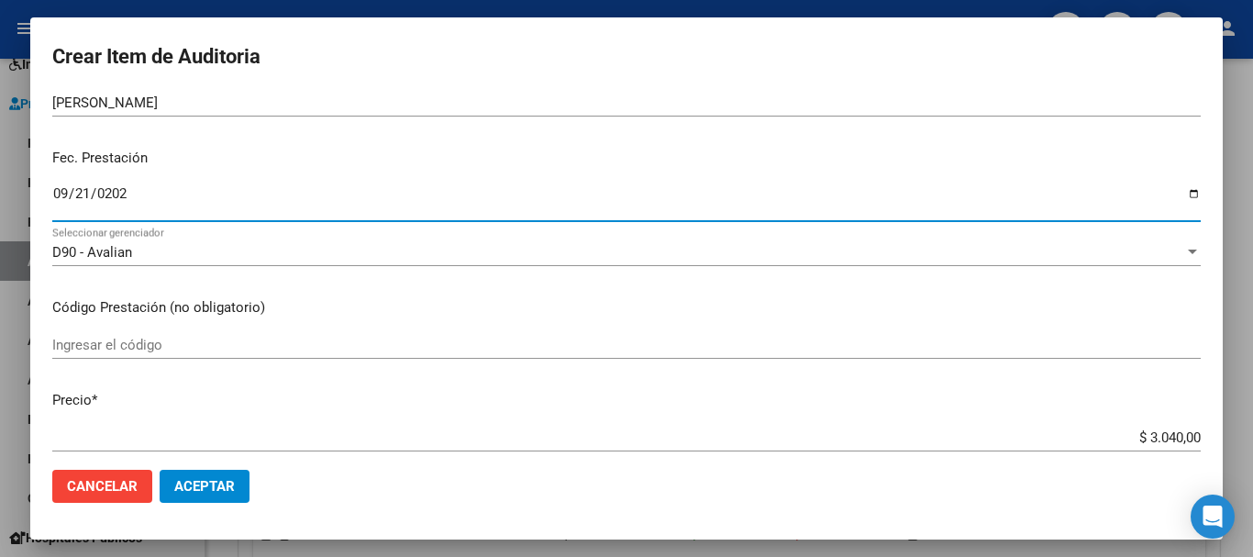
scroll to position [183, 0]
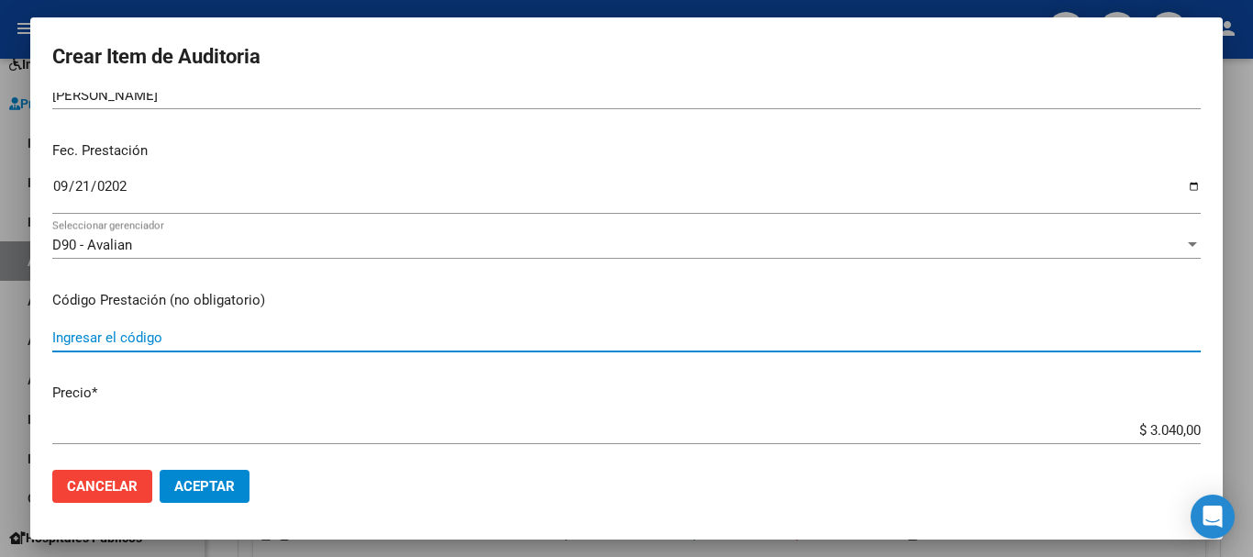
click at [76, 332] on input "Ingresar el código" at bounding box center [626, 337] width 1148 height 17
type input "1.01.1"
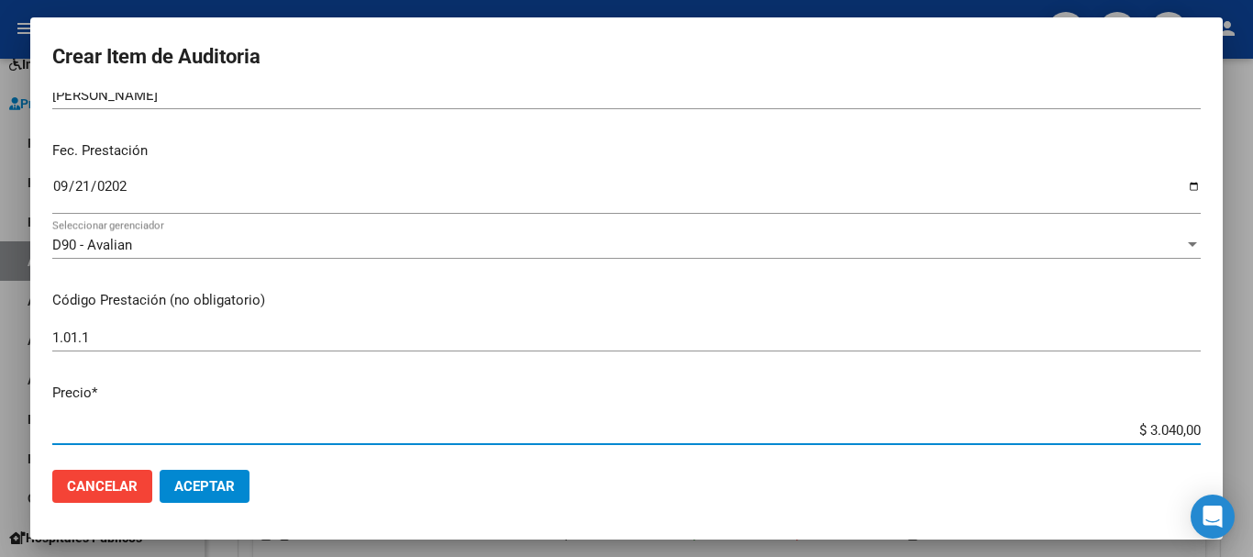
drag, startPoint x: 1134, startPoint y: 429, endPoint x: 1197, endPoint y: 430, distance: 63.3
click at [1197, 430] on app-form-text-field "Precio * $ 3.040,00 Ingresar el precio" at bounding box center [633, 411] width 1163 height 57
drag, startPoint x: 1136, startPoint y: 425, endPoint x: 1224, endPoint y: 425, distance: 88.1
click at [1224, 425] on div "Crear Item de Auditoria 39175404 Nro Documento 27391754042 CUIL Afiliado Inacti…" at bounding box center [626, 278] width 1253 height 557
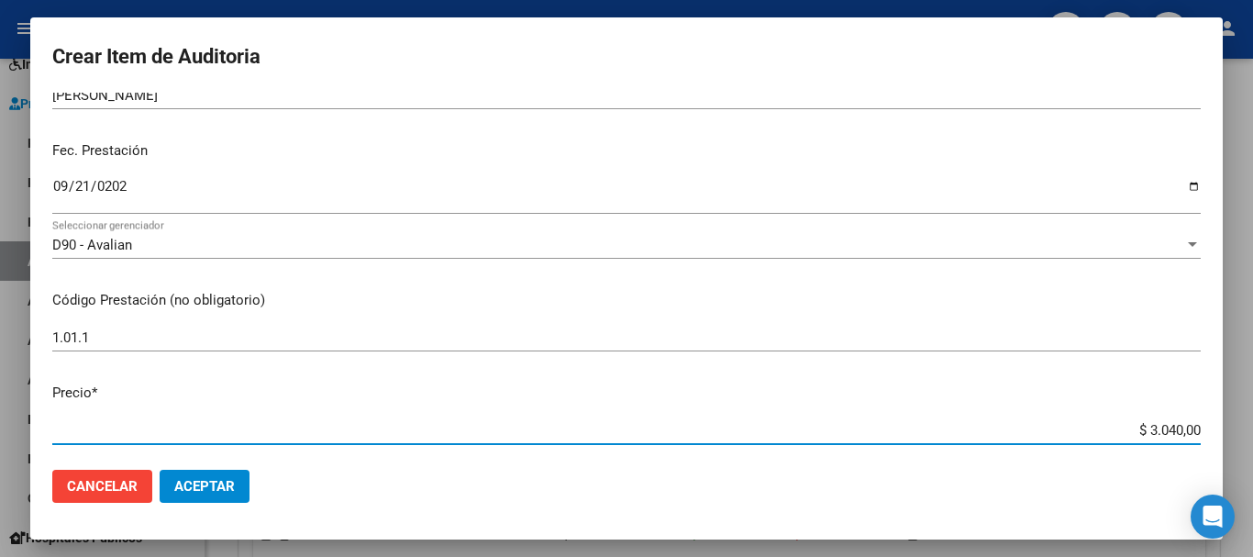
type input "$ 0,01"
type input "$ 0,15"
type input "$ 1,52"
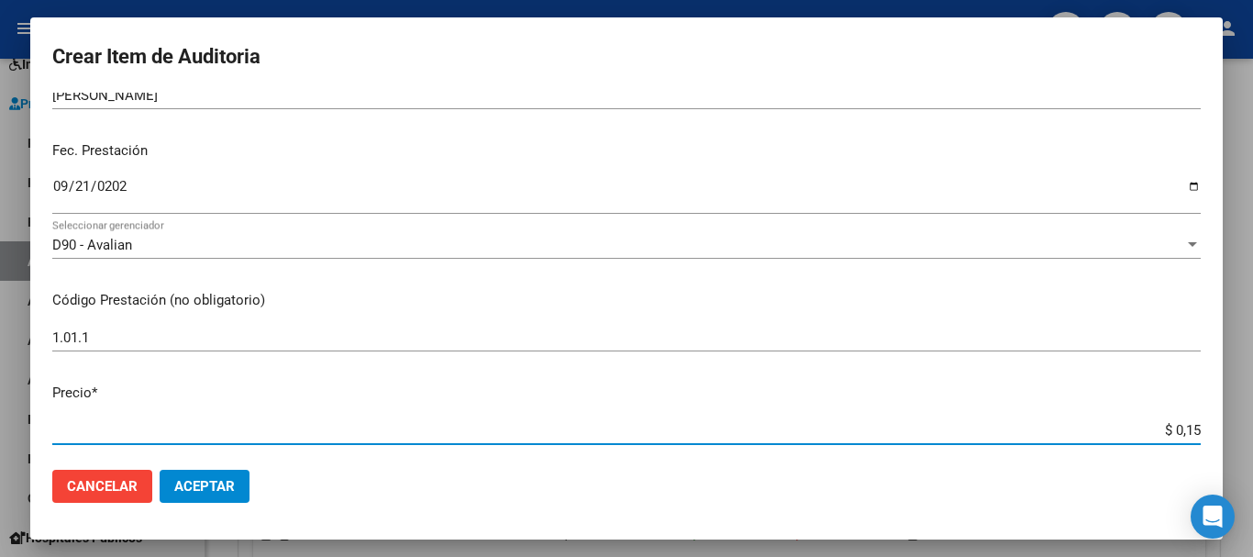
type input "$ 1,52"
type input "$ 15,20"
type input "$ 152,00"
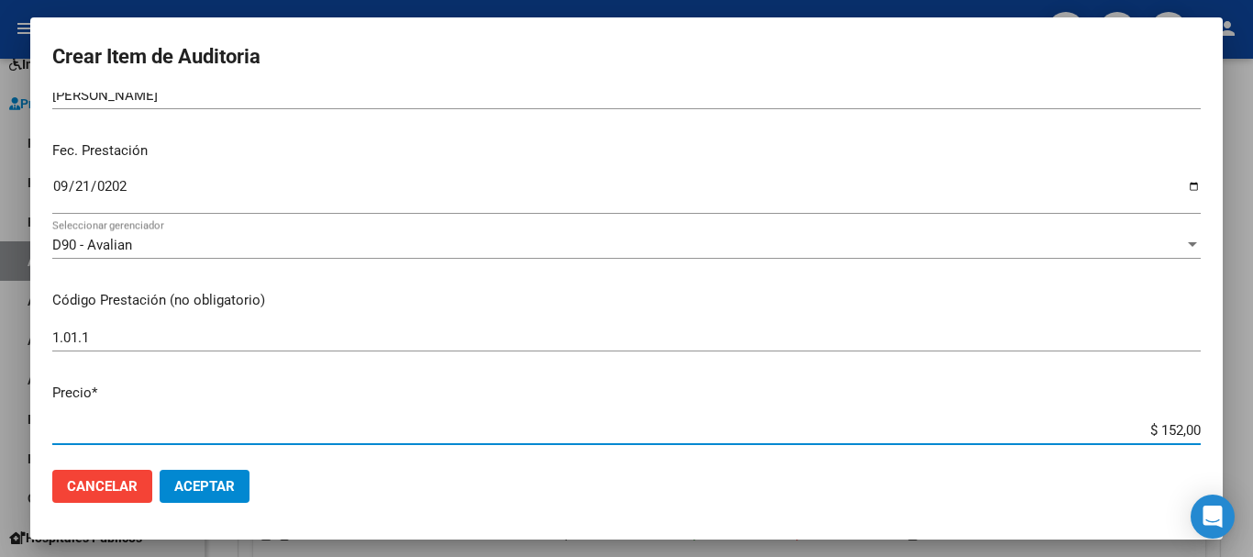
type input "$ 1.520,00"
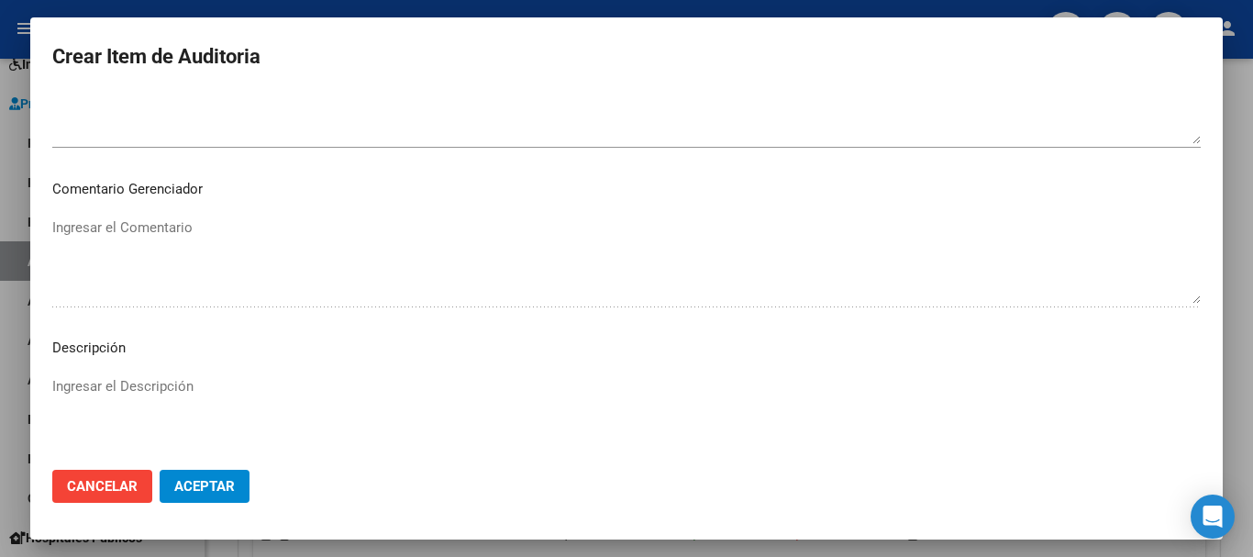
scroll to position [1131, 0]
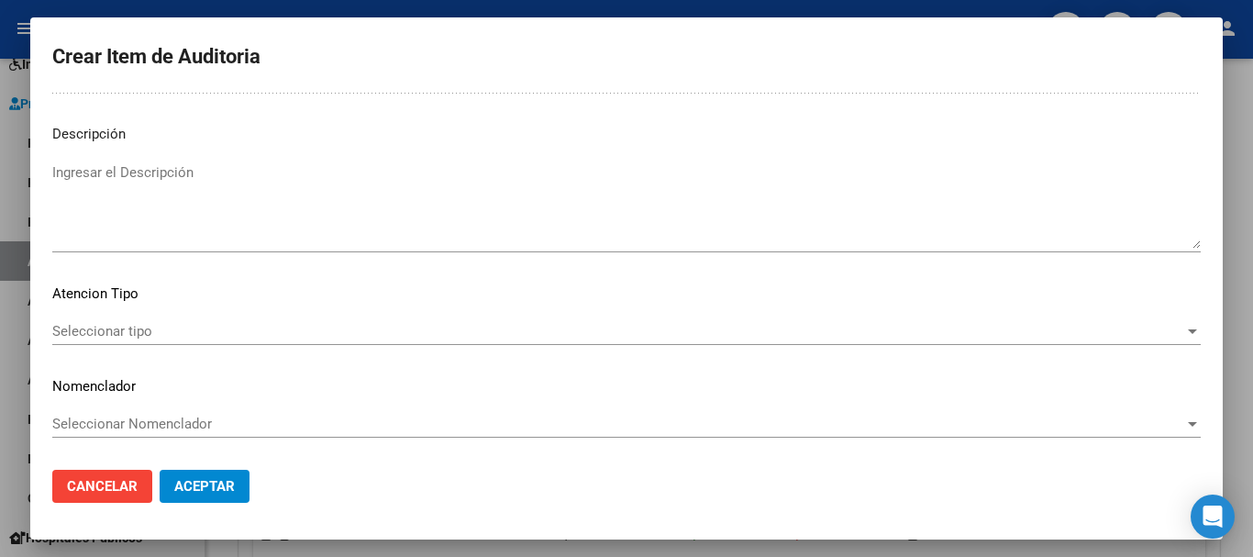
click at [1053, 342] on div "Seleccionar tipo Seleccionar tipo" at bounding box center [626, 331] width 1148 height 28
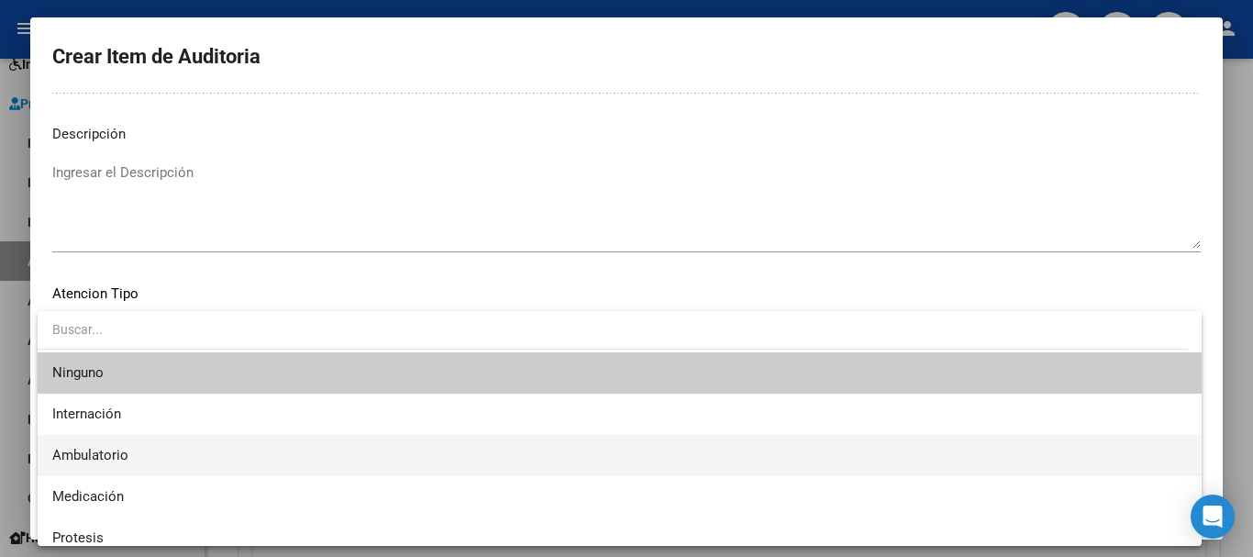
click at [196, 450] on span "Ambulatorio" at bounding box center [619, 455] width 1135 height 41
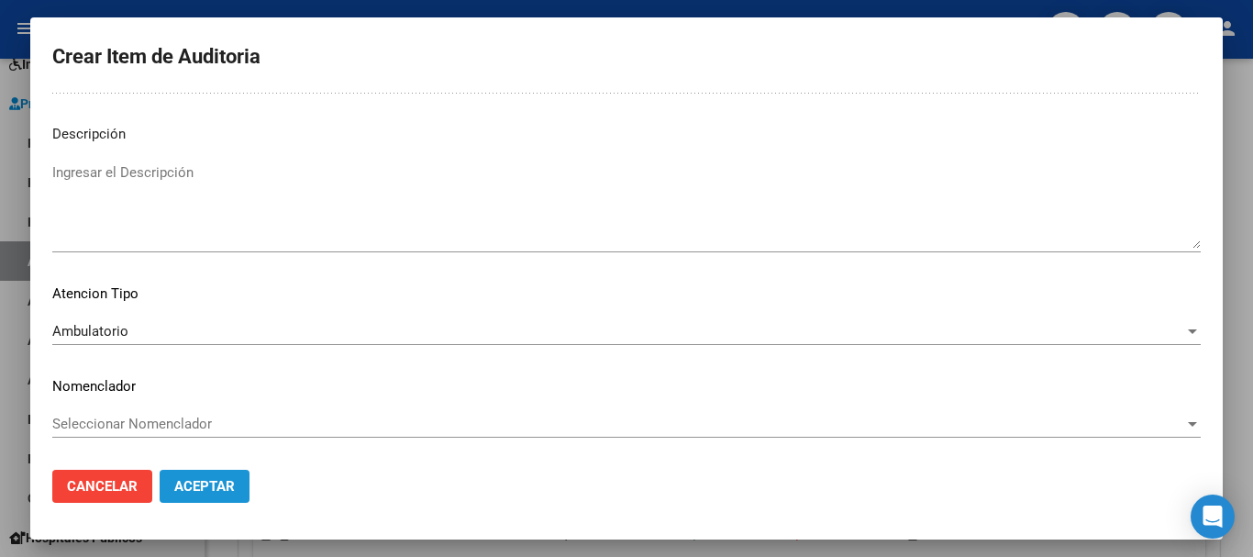
click at [234, 486] on span "Aceptar" at bounding box center [204, 486] width 61 height 17
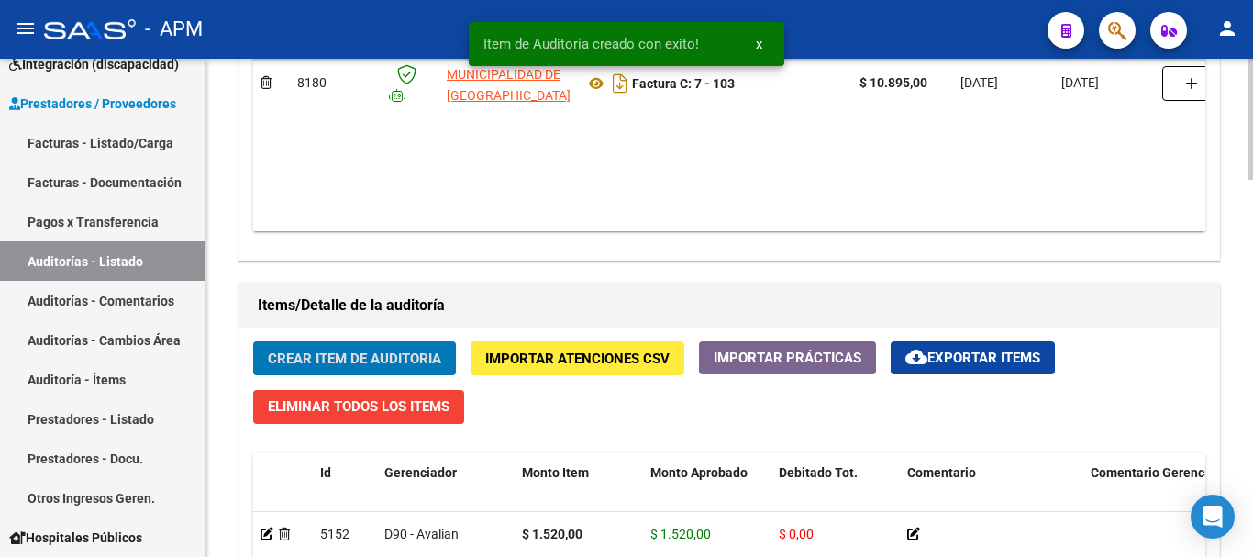
click at [338, 356] on span "Crear Item de Auditoria" at bounding box center [354, 358] width 173 height 17
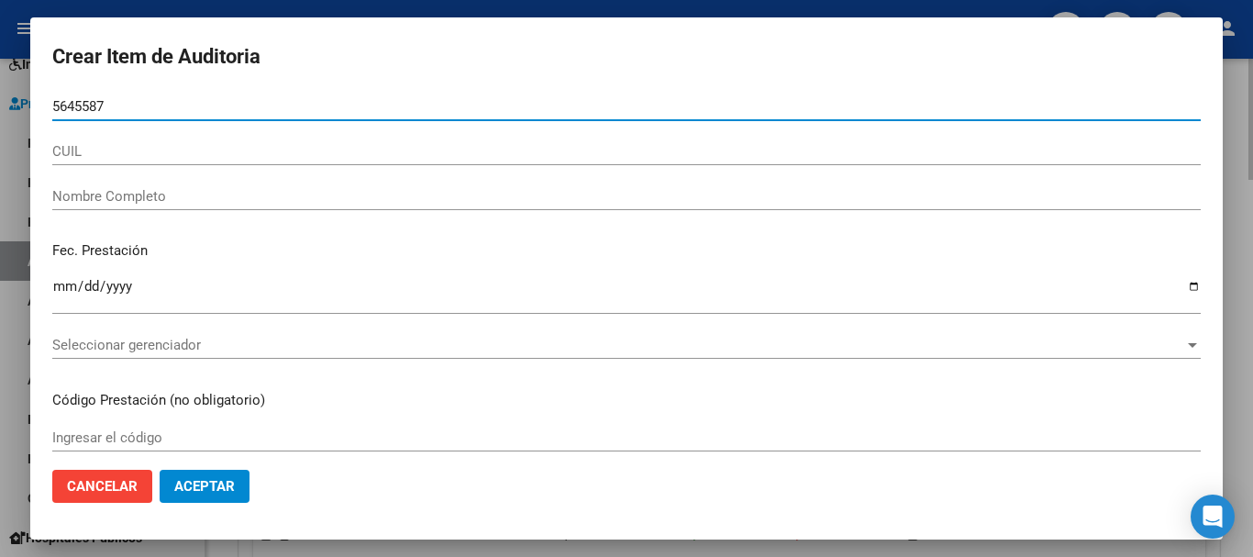
type input "56455875"
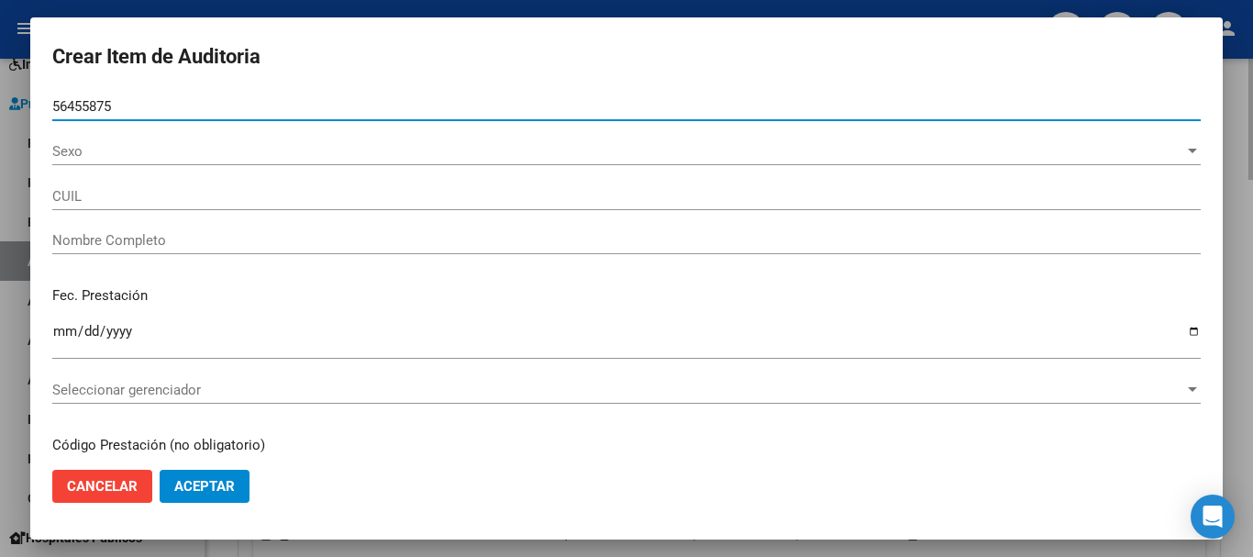
type input "20564558754"
type input "[PERSON_NAME]"
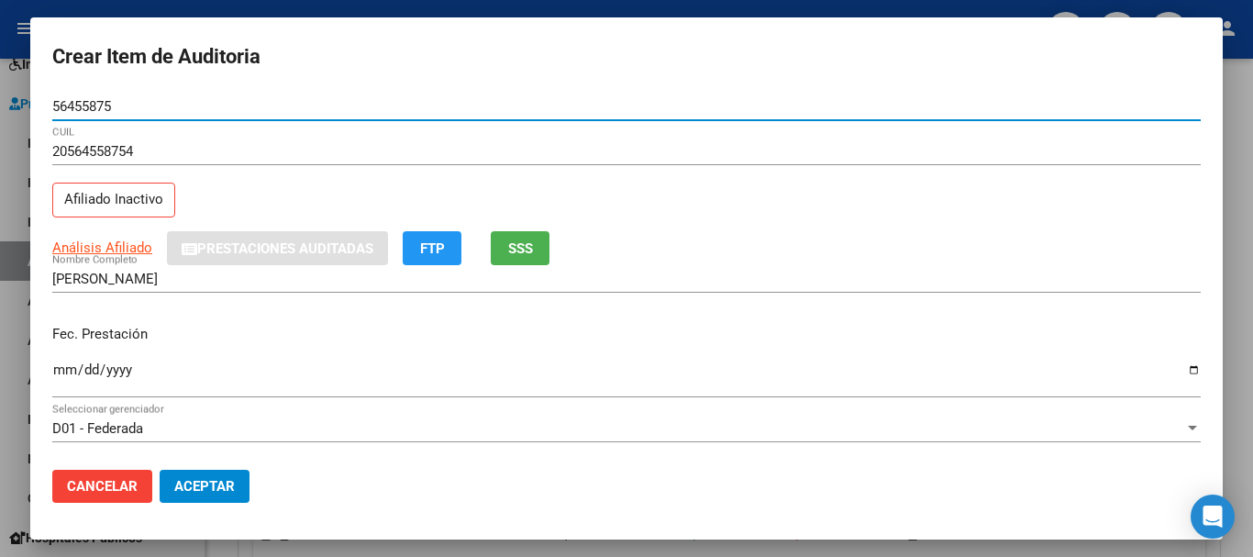
type input "56455875"
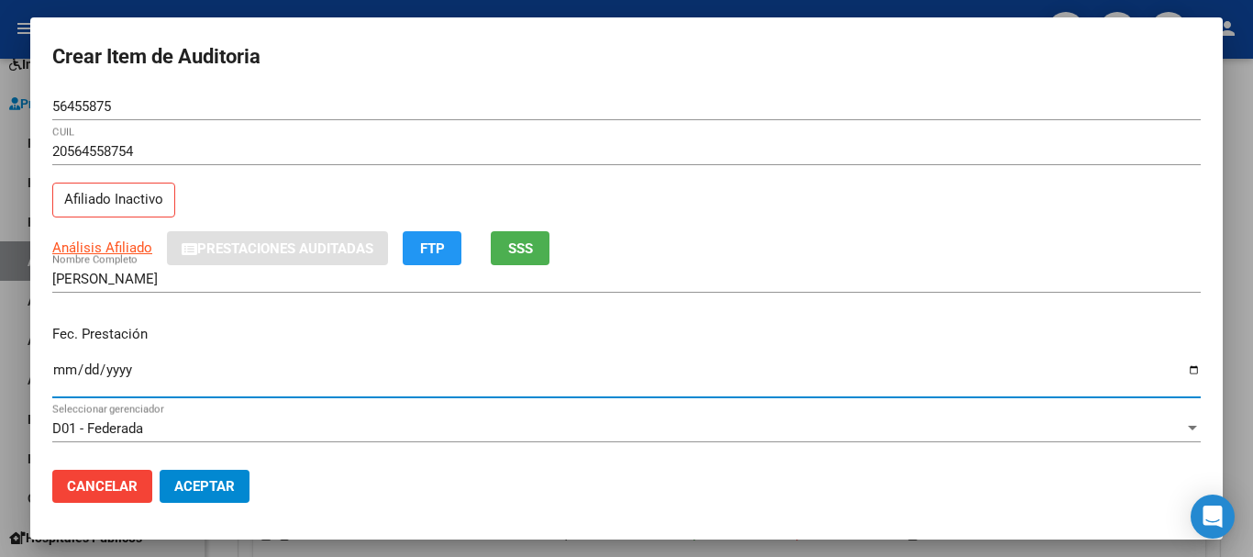
click at [69, 368] on input "Ingresar la fecha" at bounding box center [626, 376] width 1148 height 29
type input "[DATE]"
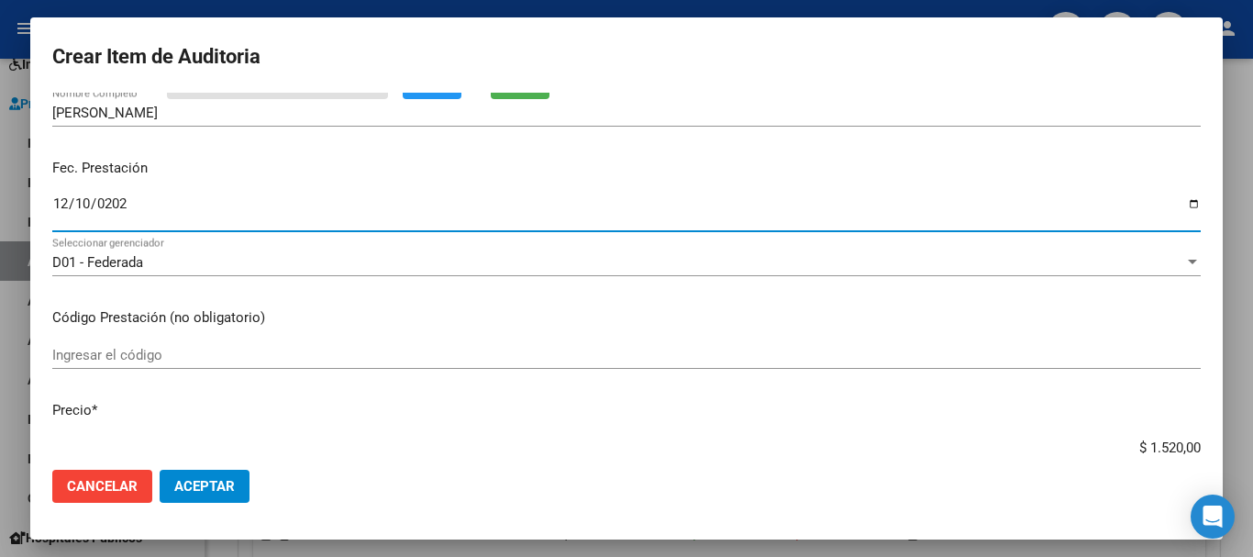
scroll to position [183, 0]
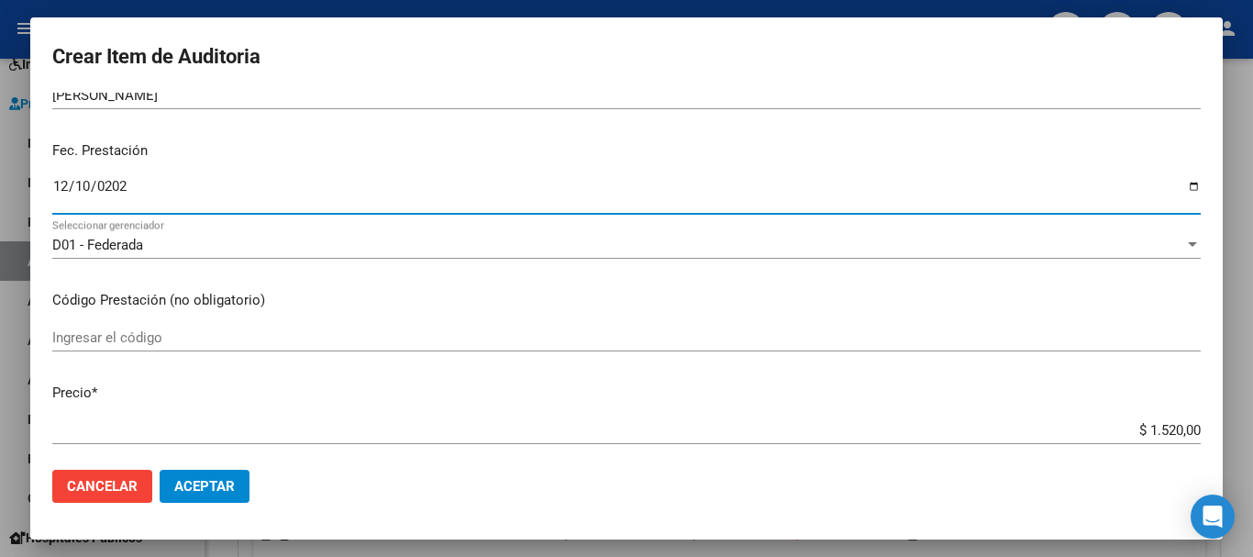
click at [54, 340] on input "Ingresar el código" at bounding box center [626, 337] width 1148 height 17
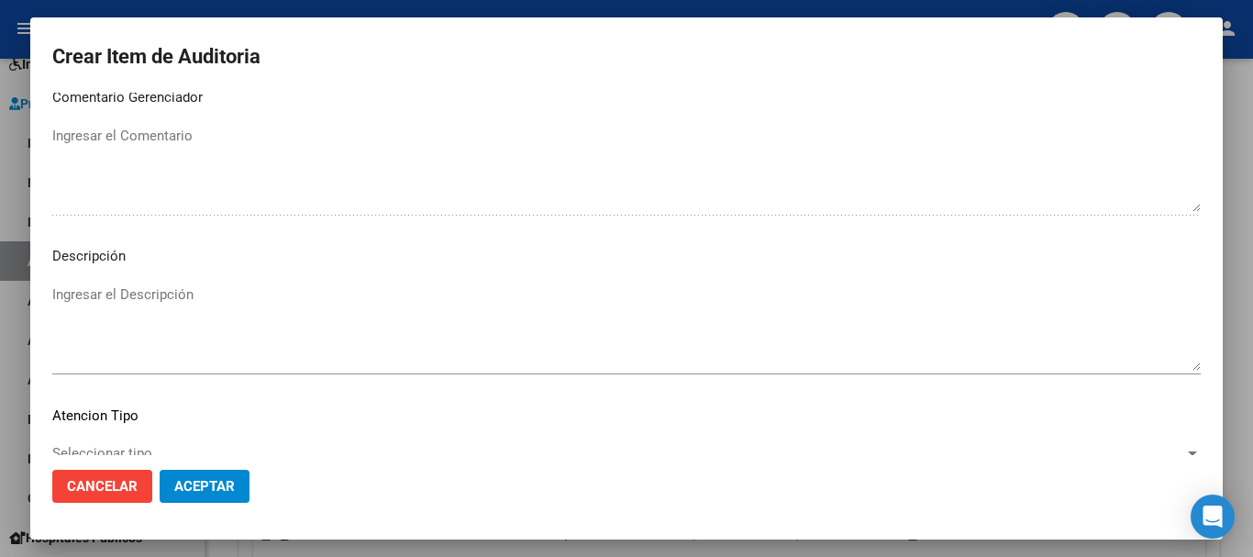
scroll to position [1131, 0]
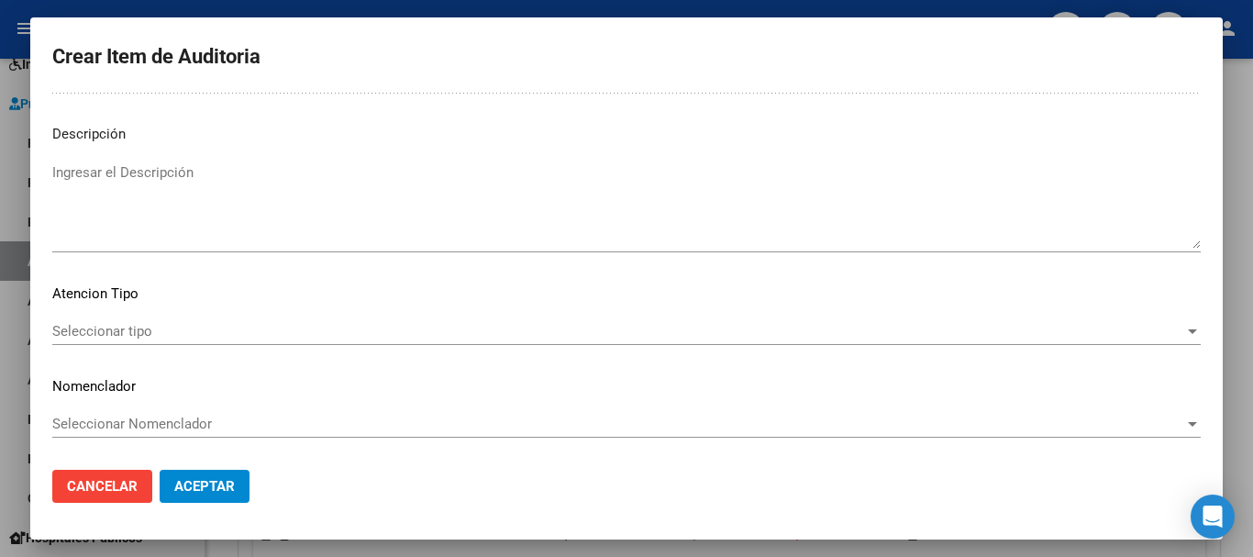
type input "1.01.1"
click at [1148, 333] on span "Seleccionar tipo" at bounding box center [618, 331] width 1132 height 17
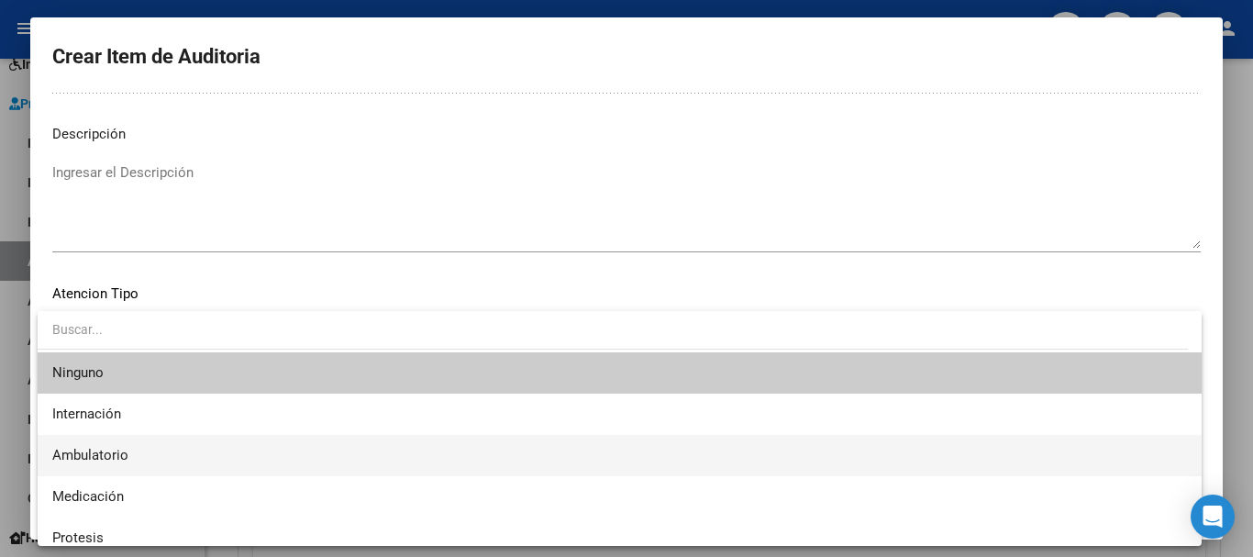
click at [192, 469] on span "Ambulatorio" at bounding box center [619, 455] width 1135 height 41
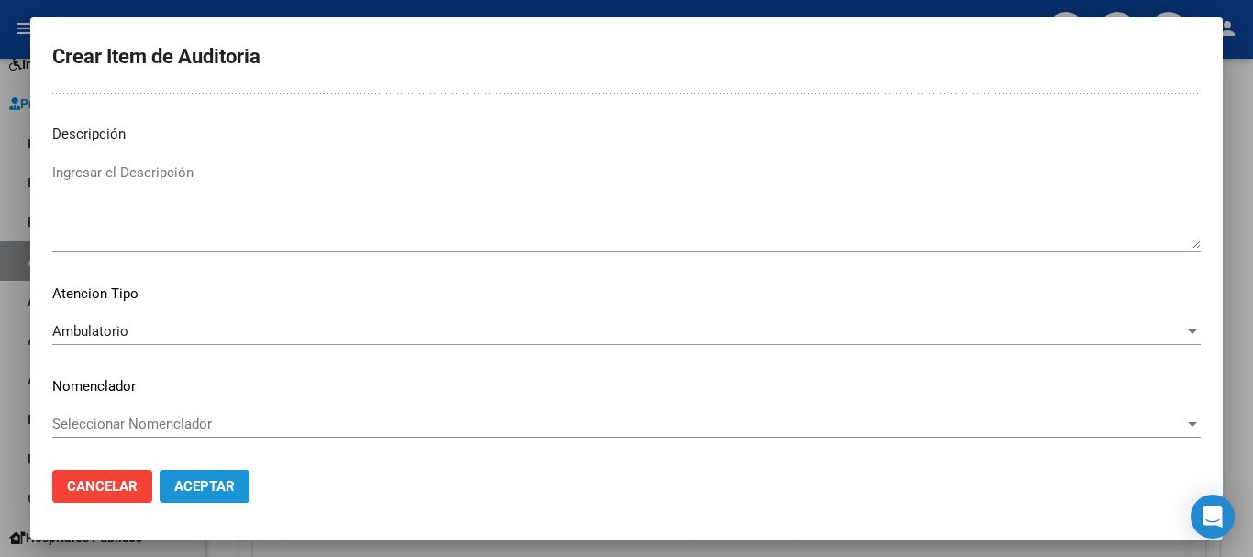
click at [234, 484] on span "Aceptar" at bounding box center [204, 486] width 61 height 17
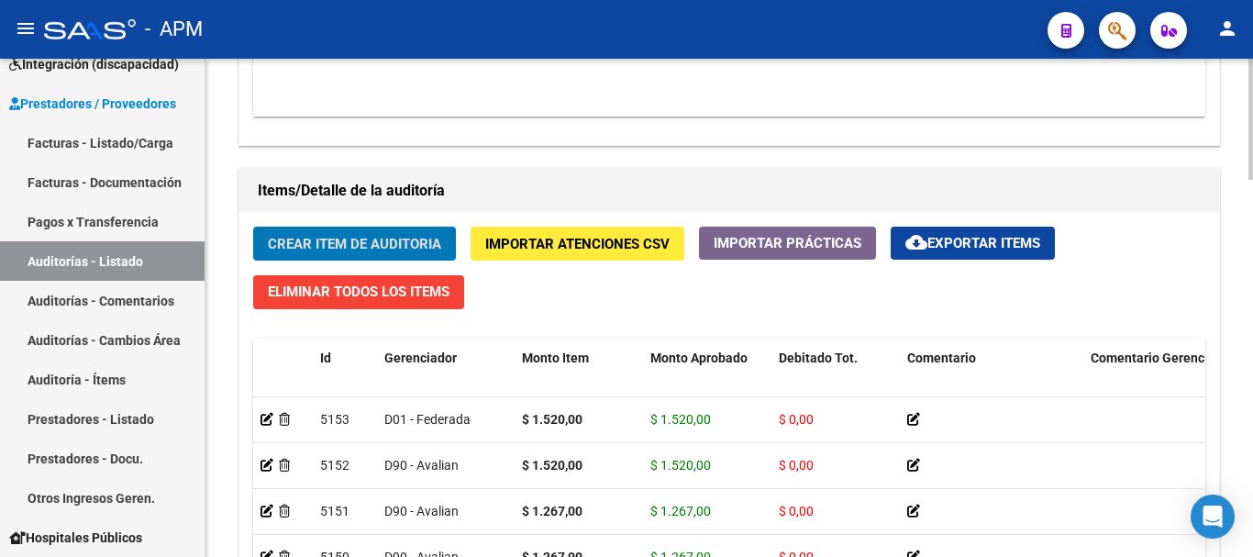
scroll to position [1548, 0]
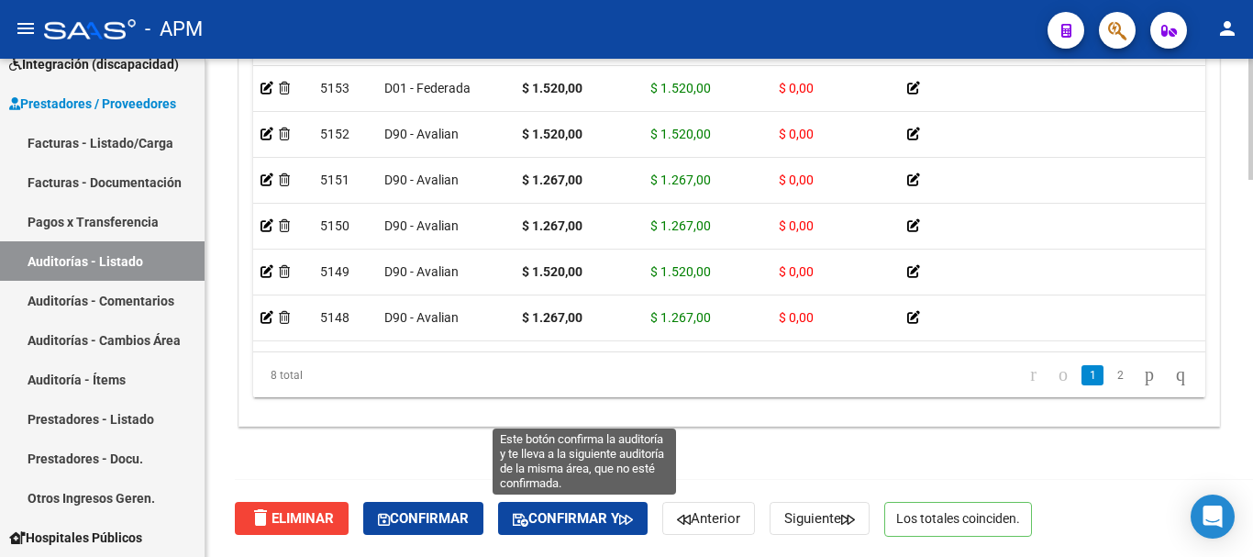
click at [571, 514] on span "Confirmar y" at bounding box center [573, 518] width 120 height 17
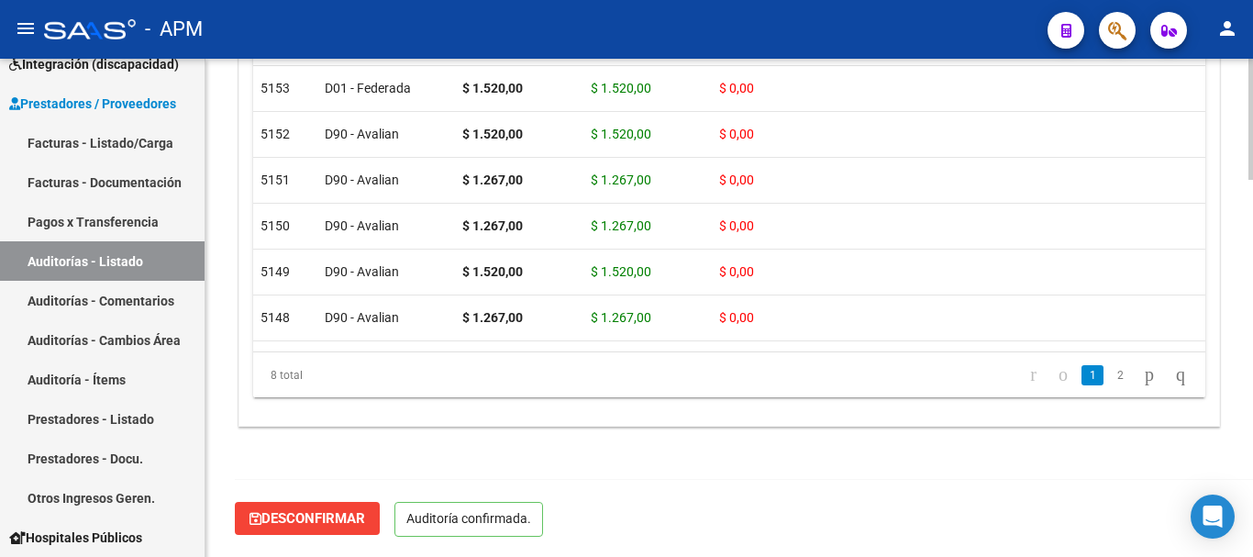
scroll to position [1340, 0]
type input "202508"
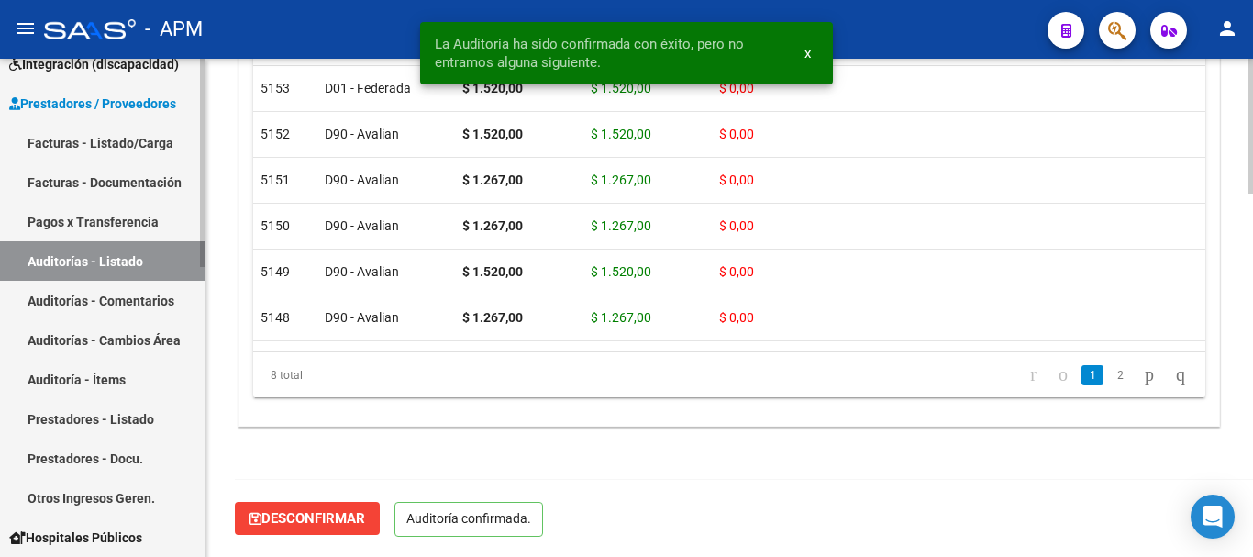
click at [90, 265] on link "Auditorías - Listado" at bounding box center [102, 260] width 205 height 39
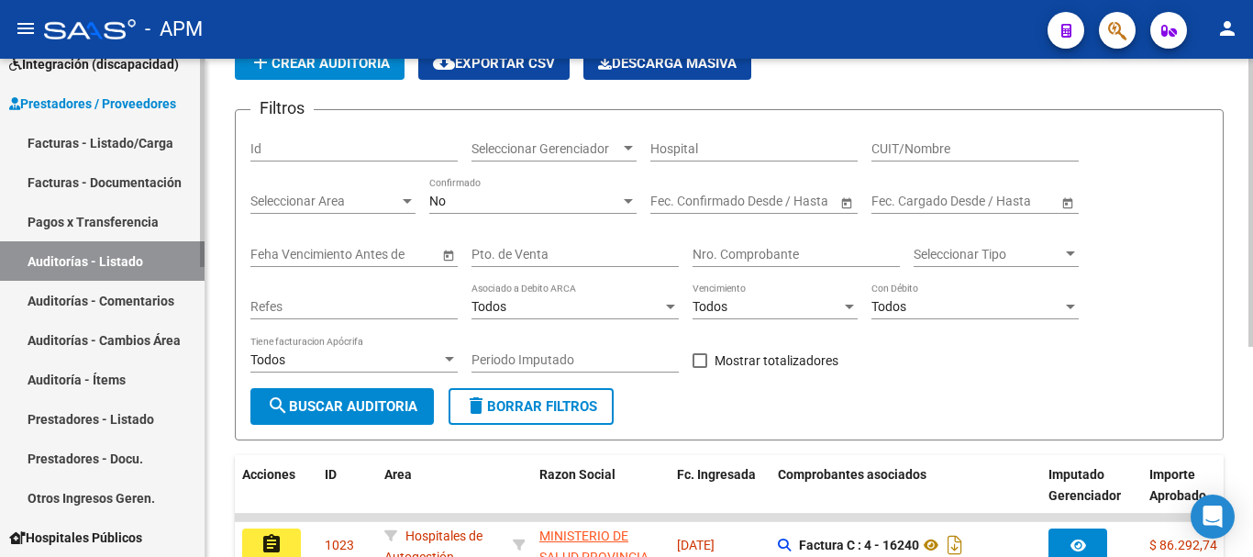
scroll to position [87, 0]
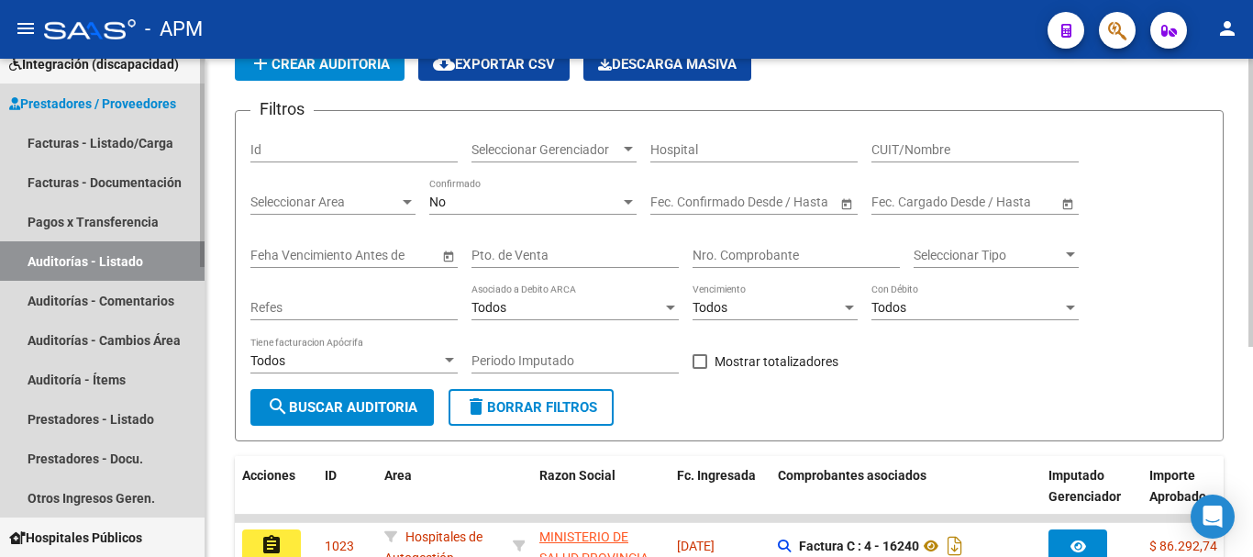
click at [107, 255] on link "Auditorías - Listado" at bounding box center [102, 260] width 205 height 39
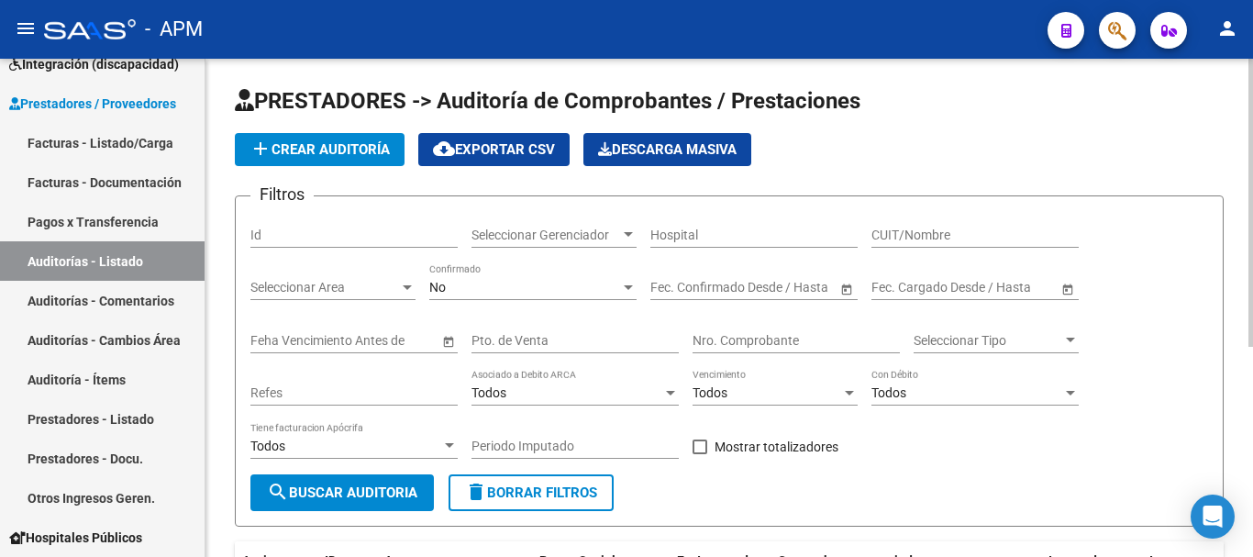
scroll to position [0, 0]
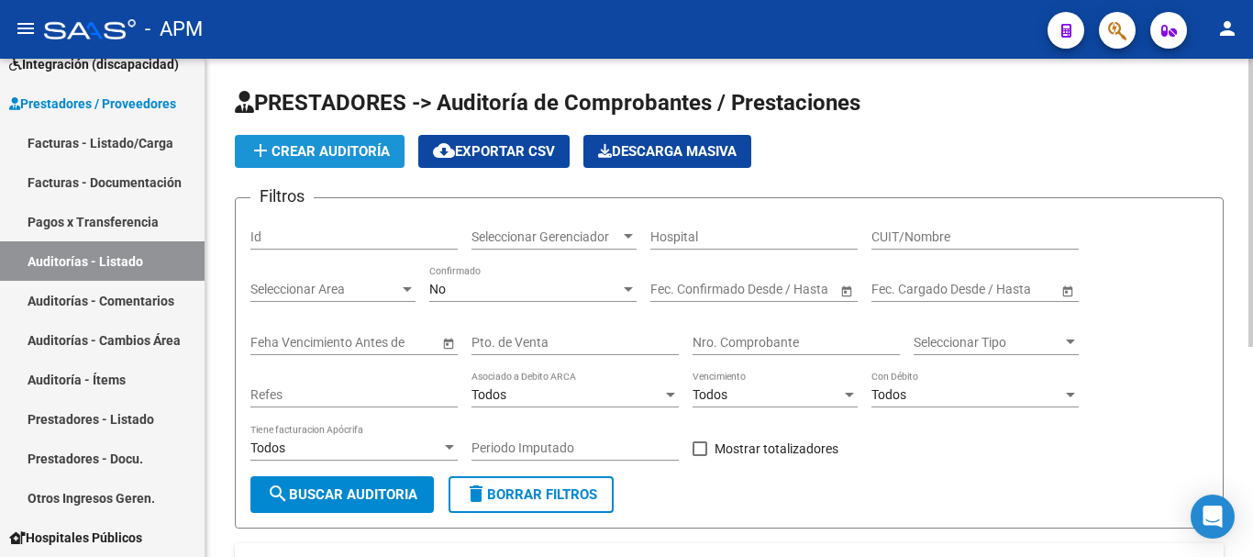
click at [327, 152] on span "add Crear Auditoría" at bounding box center [320, 151] width 140 height 17
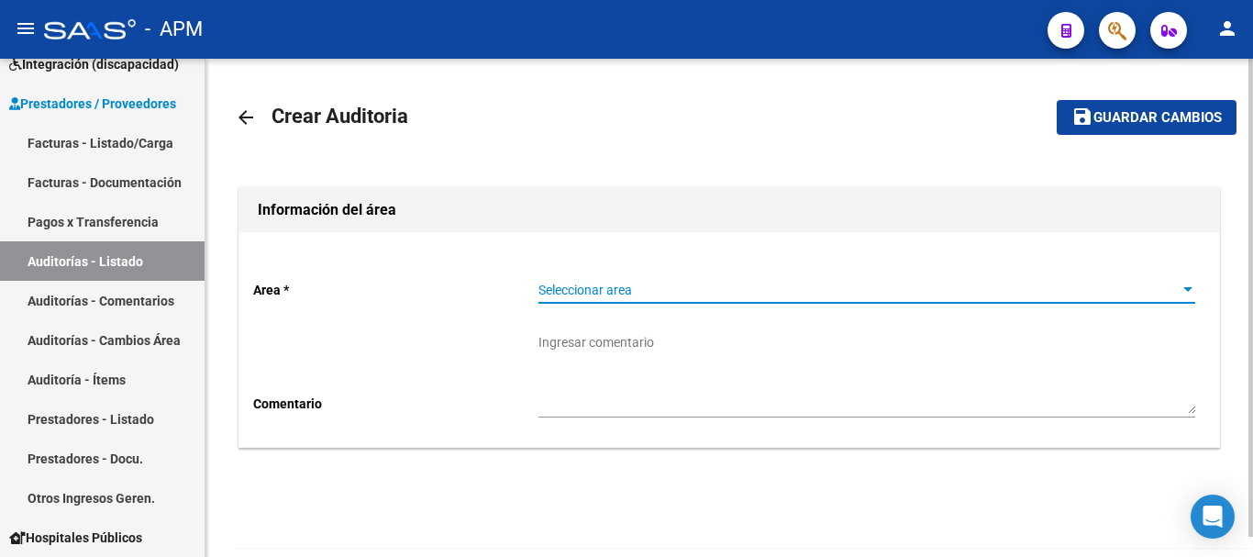
click at [1033, 283] on span "Seleccionar area" at bounding box center [858, 291] width 640 height 16
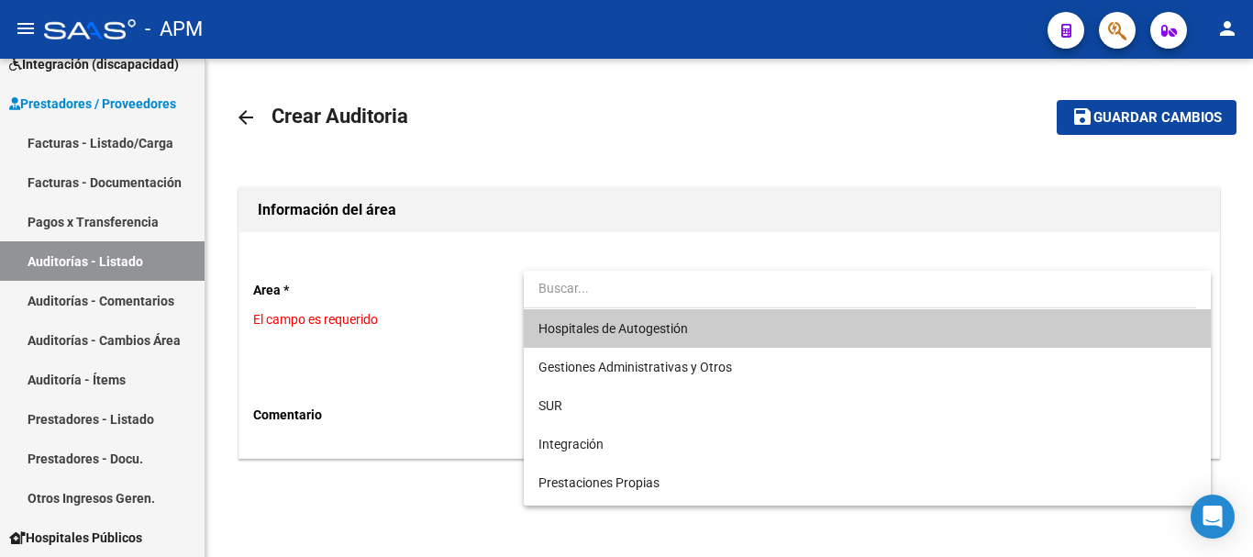
click at [800, 323] on span "Hospitales de Autogestión" at bounding box center [866, 328] width 657 height 39
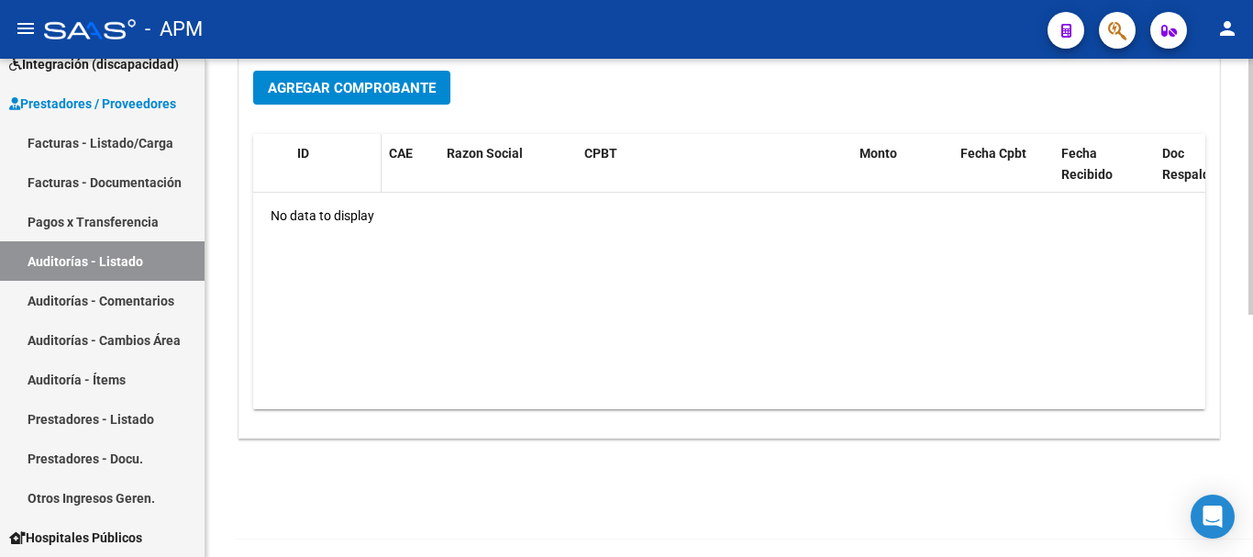
scroll to position [459, 0]
click at [372, 86] on span "Agregar Comprobante" at bounding box center [352, 87] width 168 height 17
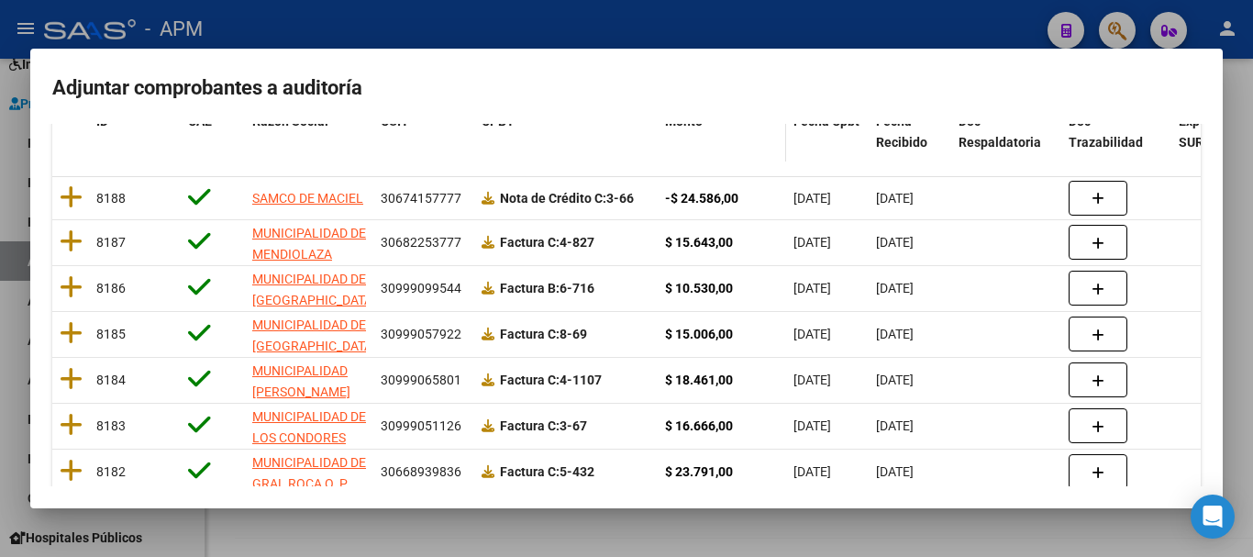
scroll to position [275, 0]
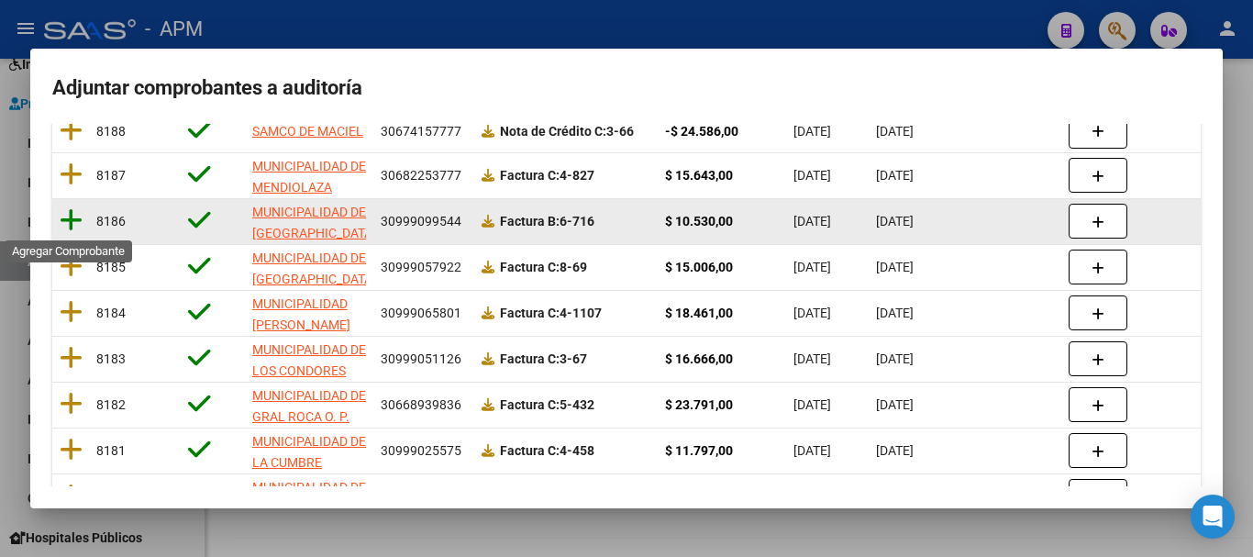
click at [71, 219] on icon at bounding box center [71, 220] width 23 height 26
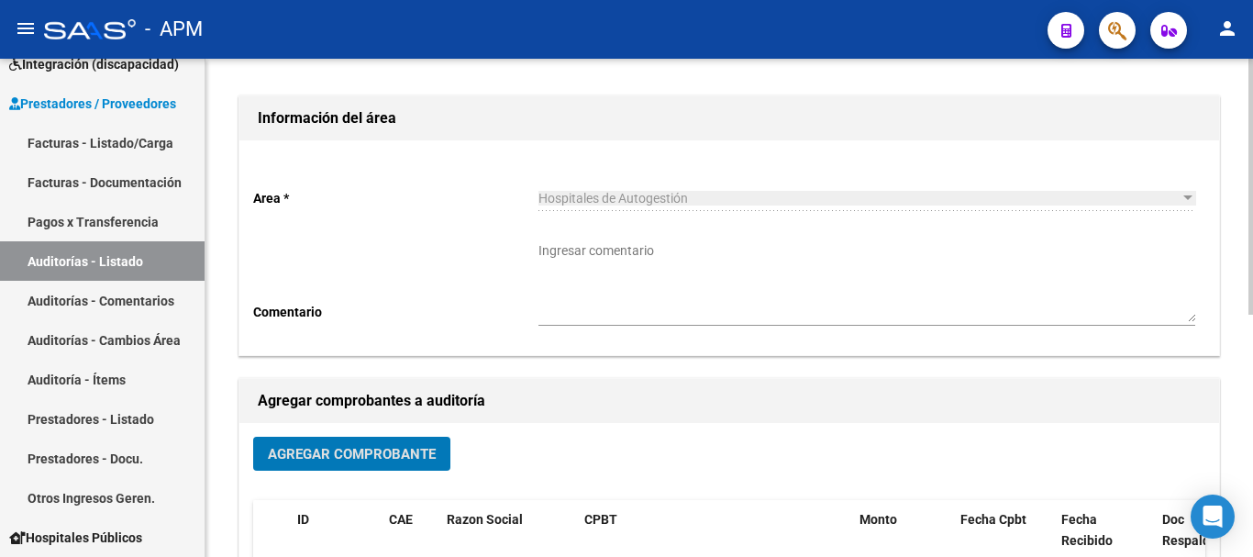
scroll to position [0, 0]
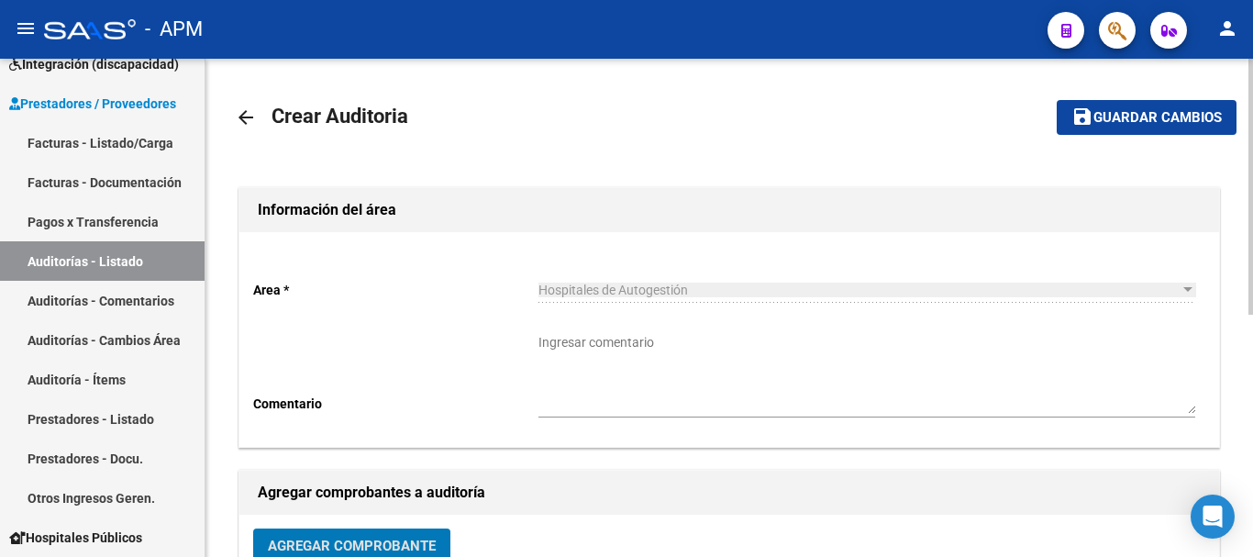
click at [1144, 115] on span "Guardar cambios" at bounding box center [1157, 118] width 128 height 17
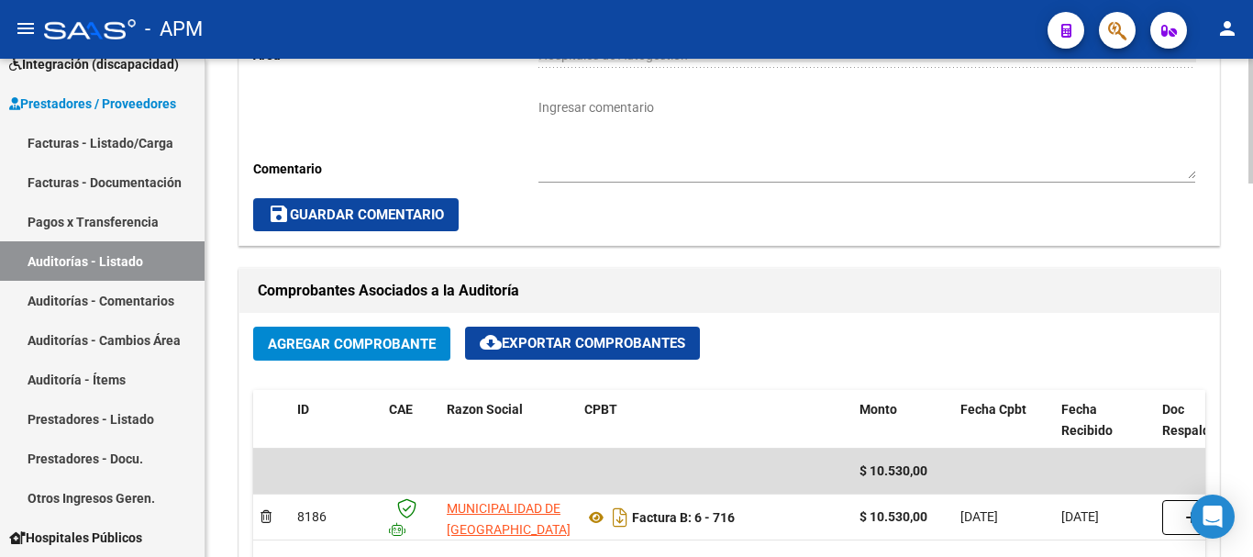
scroll to position [734, 0]
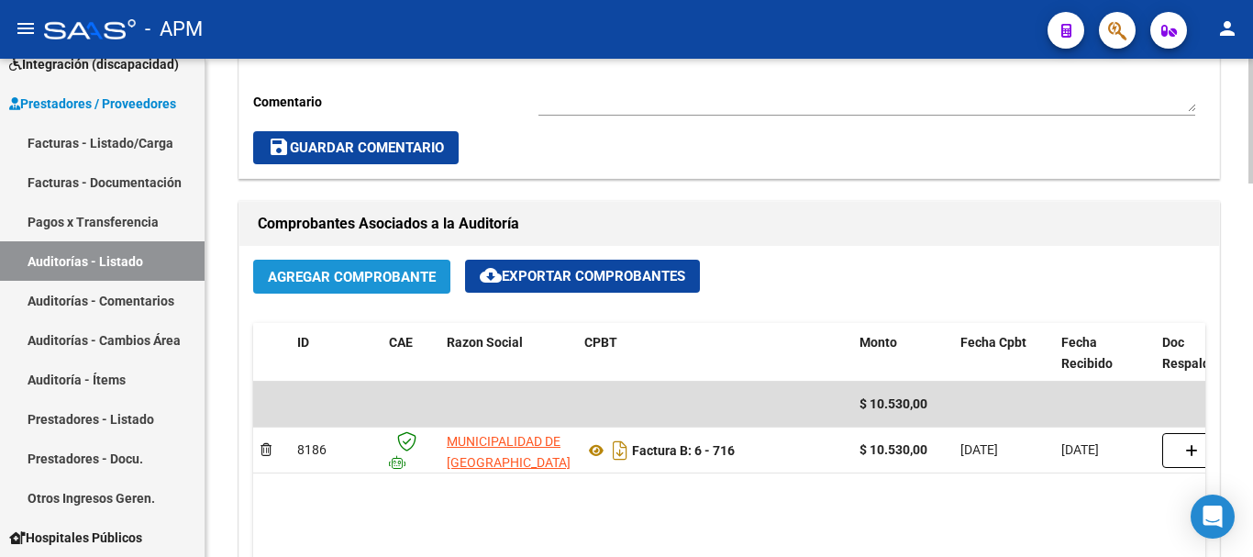
click at [331, 279] on span "Agregar Comprobante" at bounding box center [352, 277] width 168 height 17
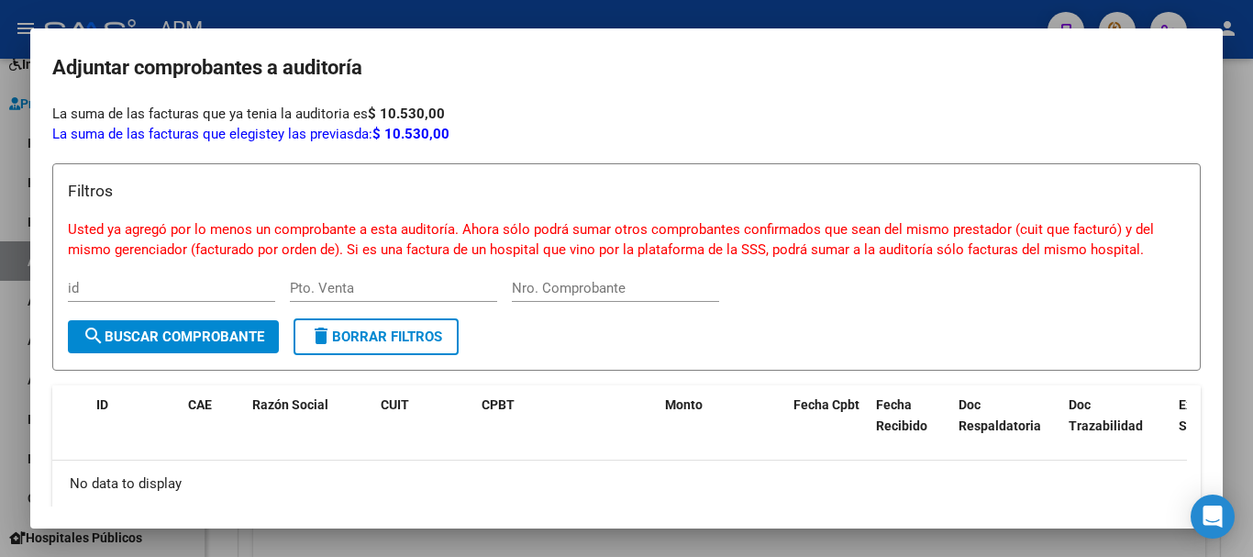
click at [978, 554] on div at bounding box center [626, 278] width 1253 height 557
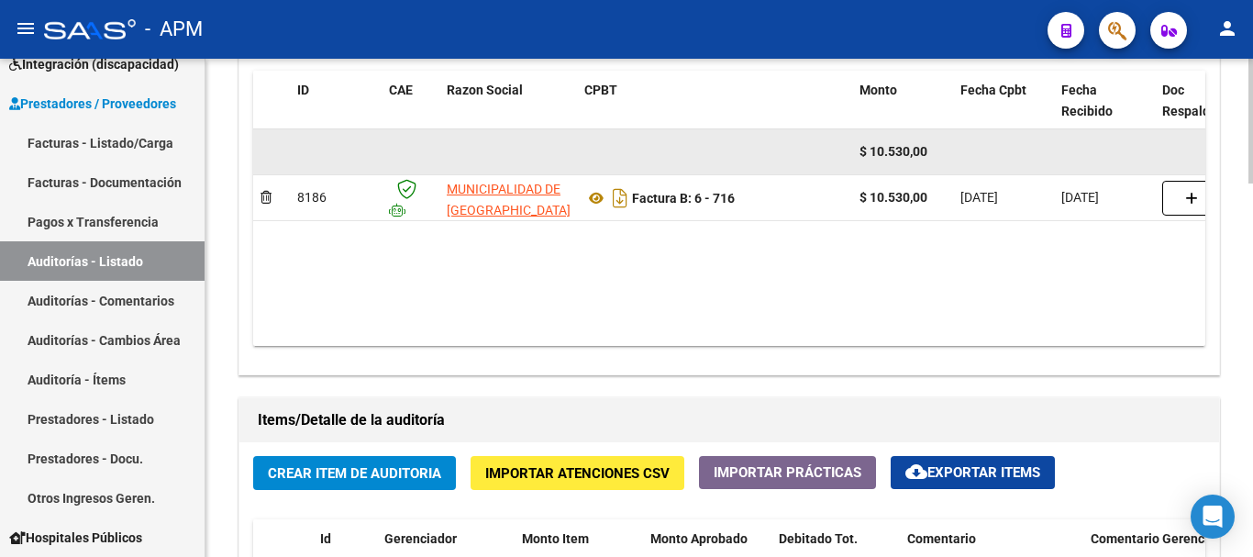
scroll to position [1009, 0]
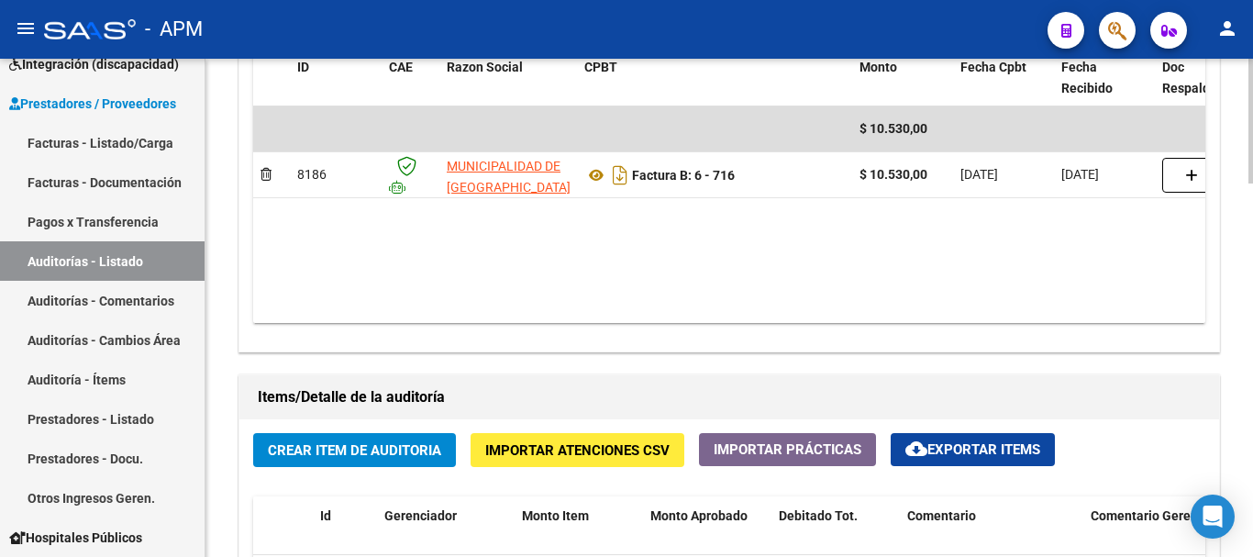
click at [372, 446] on span "Crear Item de Auditoria" at bounding box center [354, 450] width 173 height 17
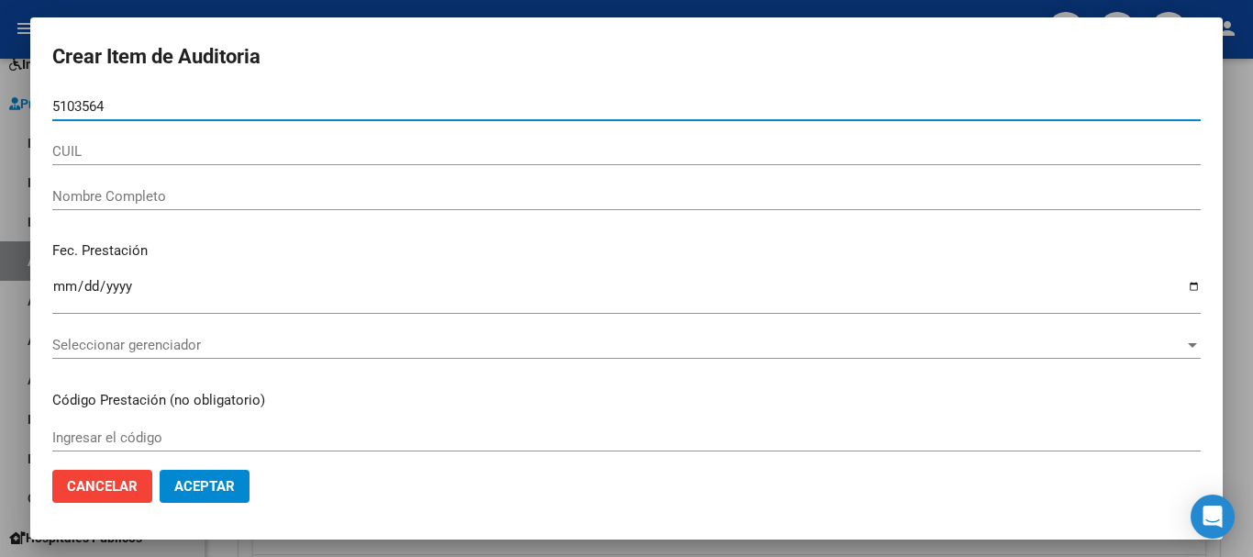
type input "51035641"
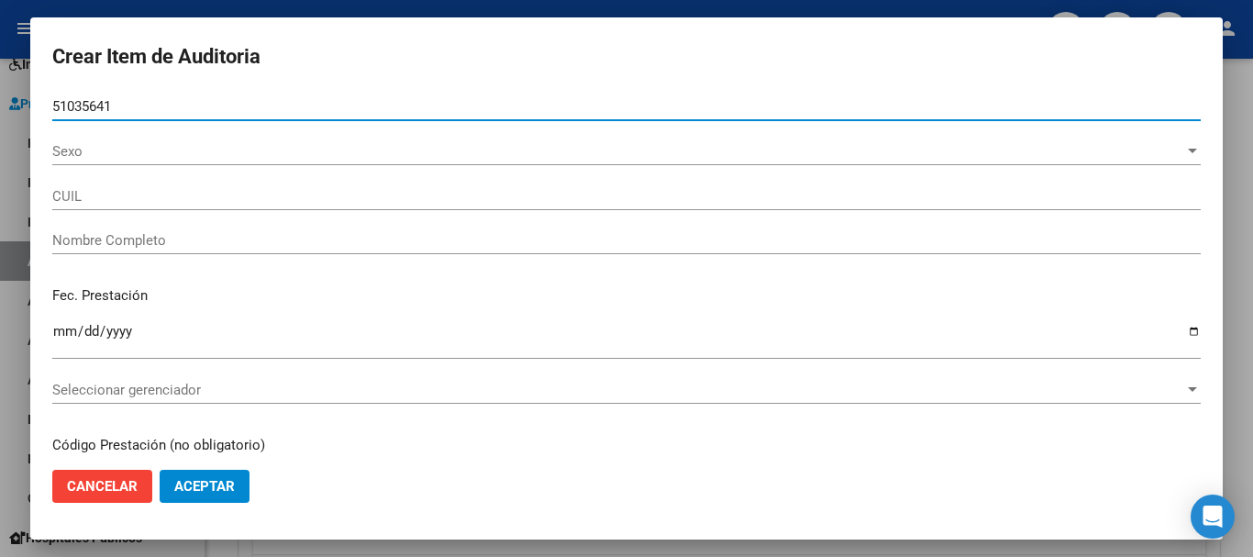
type input "20510356412"
type input "[PERSON_NAME] [PERSON_NAME]"
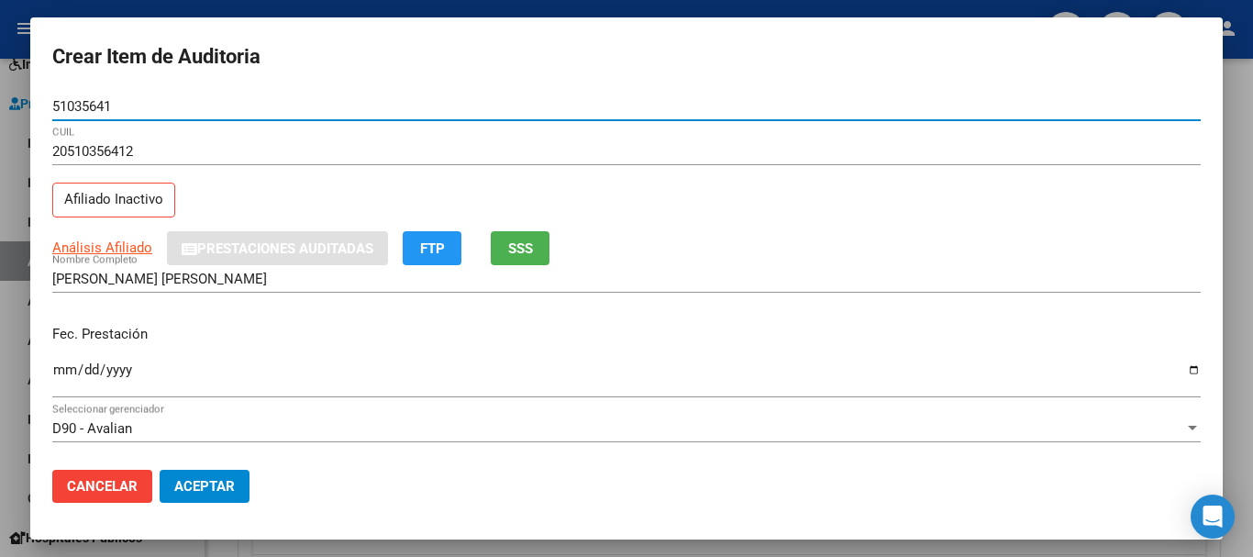
type input "51035641"
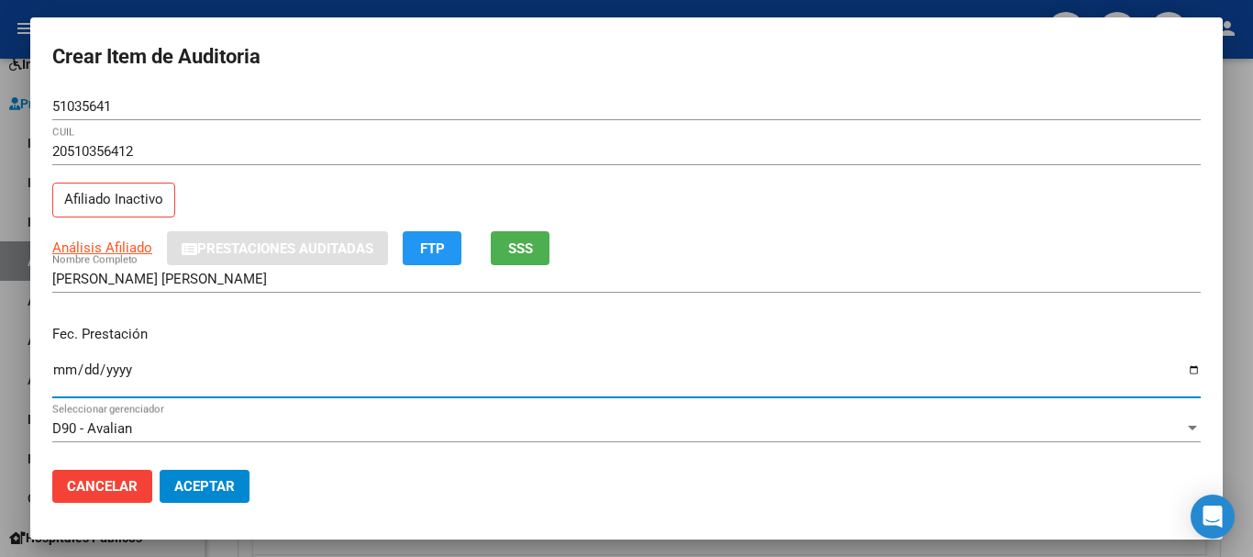
click at [58, 370] on input "Ingresar la fecha" at bounding box center [626, 376] width 1148 height 29
type input "[DATE]"
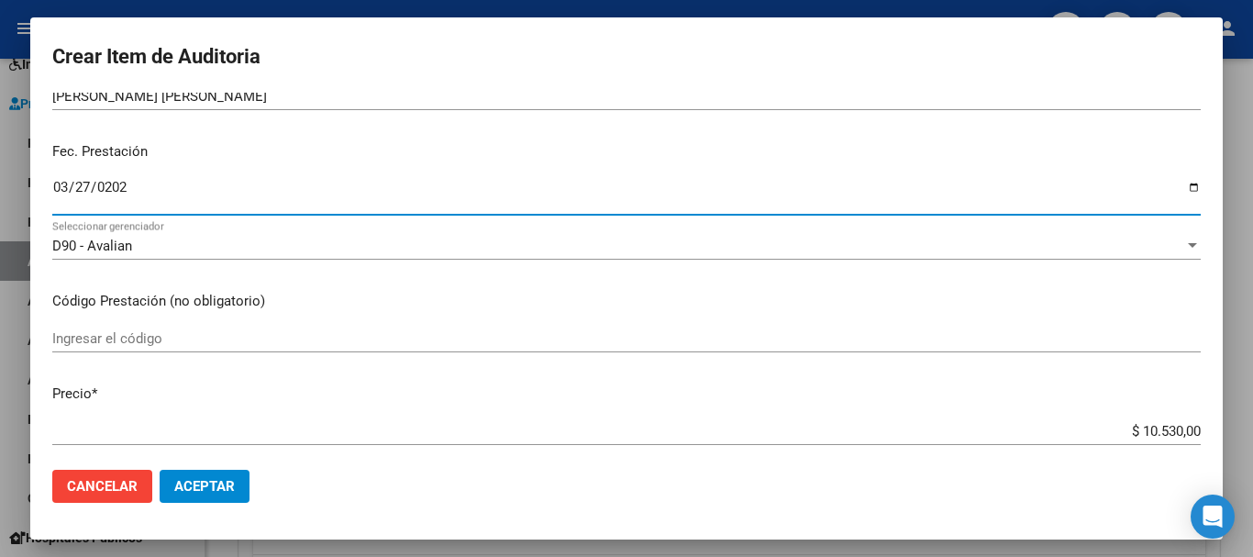
scroll to position [183, 0]
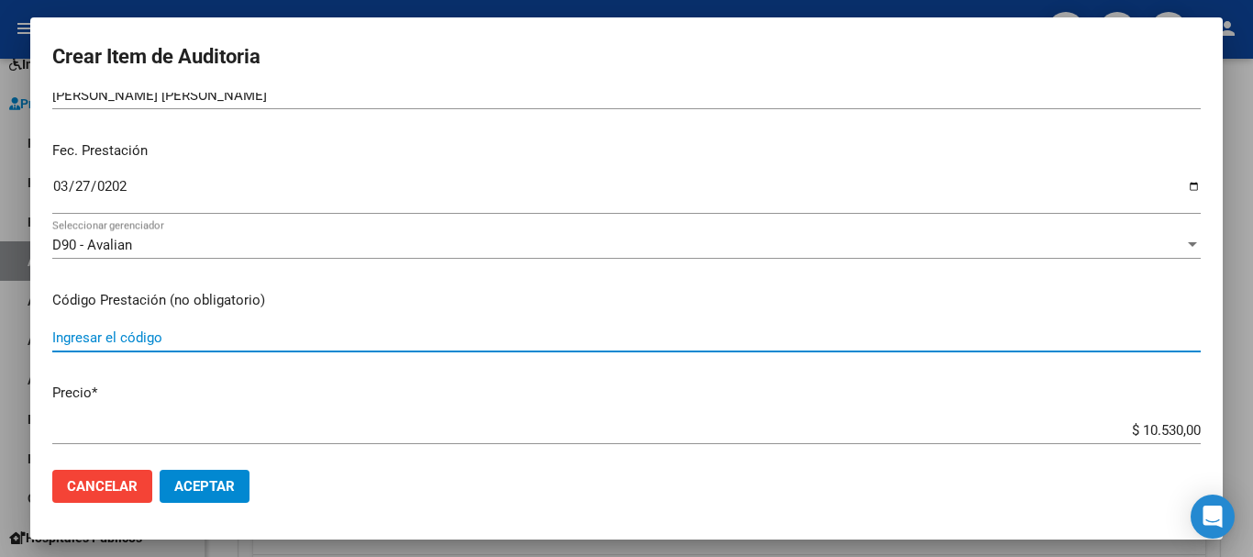
click at [213, 338] on input "Ingresar el código" at bounding box center [626, 337] width 1148 height 17
type input "1.01"
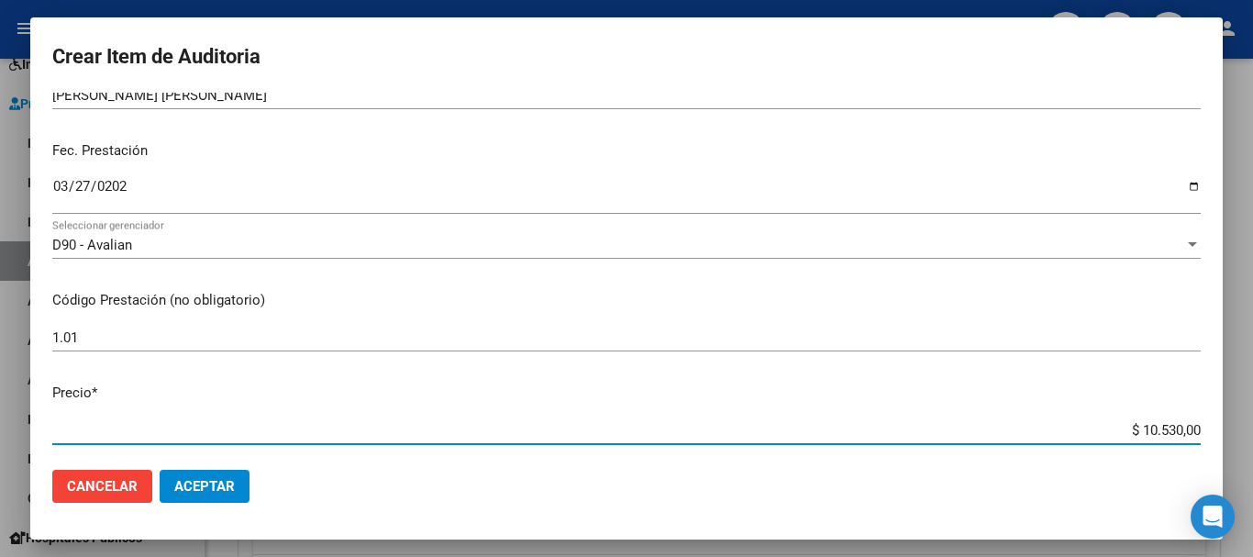
drag, startPoint x: 1123, startPoint y: 425, endPoint x: 1192, endPoint y: 429, distance: 69.0
click at [1192, 429] on app-form-text-field "Precio * $ 10.530,00 Ingresar el precio" at bounding box center [633, 411] width 1163 height 57
type input "$ 0,01"
type input "$ 0,12"
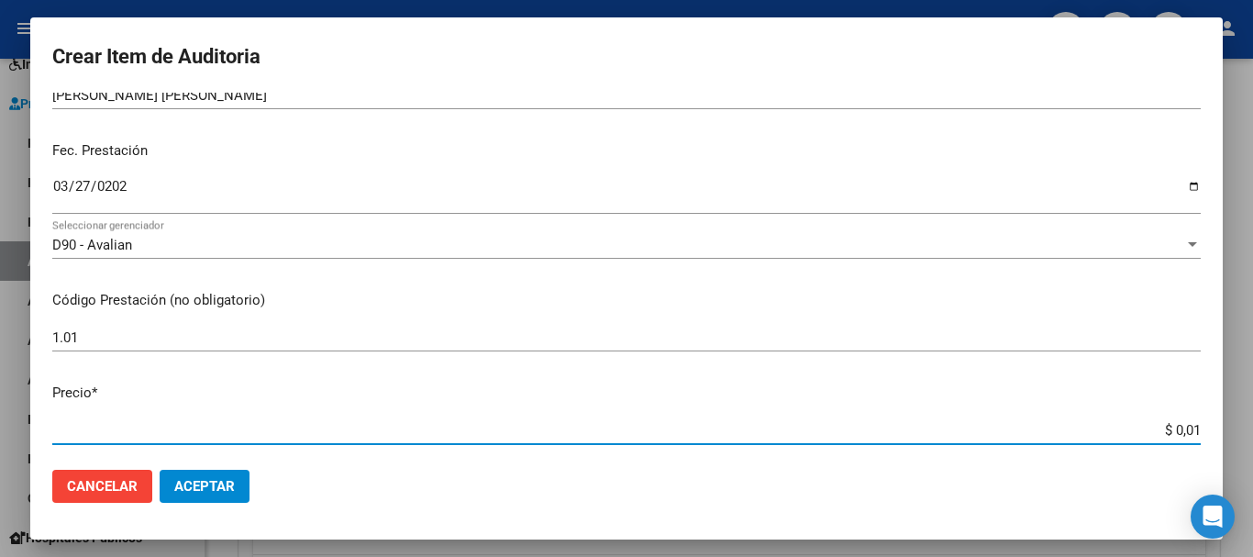
type input "$ 0,12"
type input "$ 1,26"
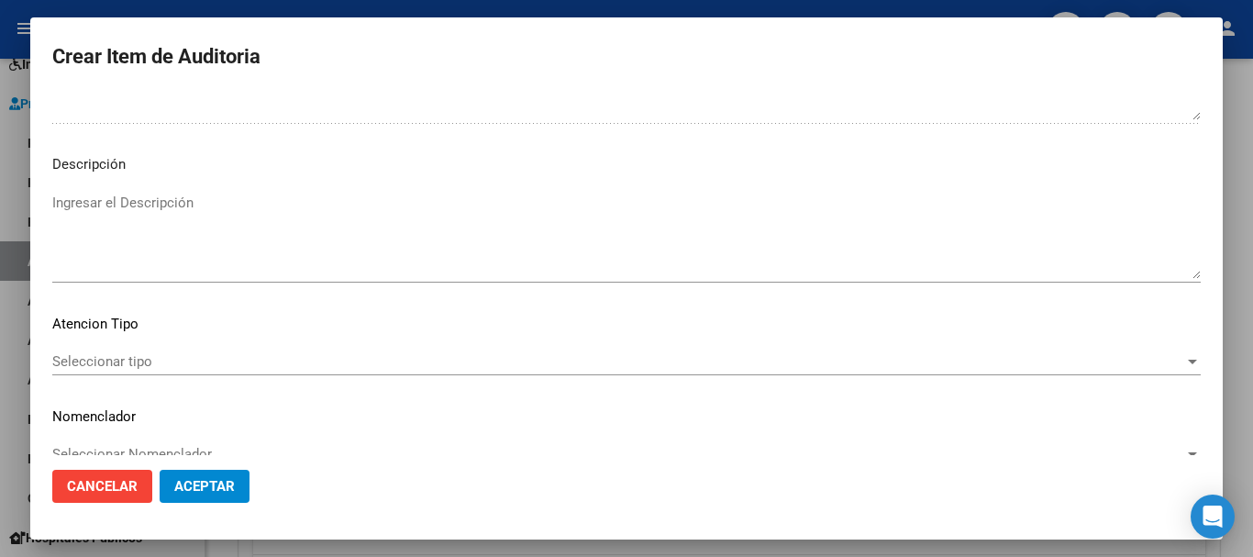
scroll to position [1131, 0]
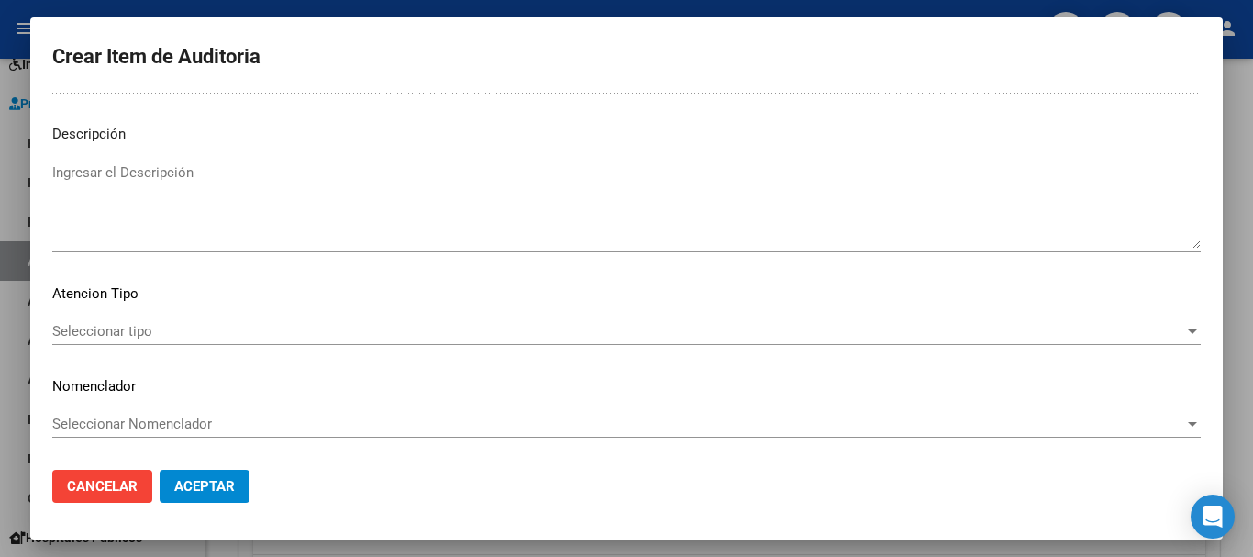
click at [1145, 334] on span "Seleccionar tipo" at bounding box center [618, 331] width 1132 height 17
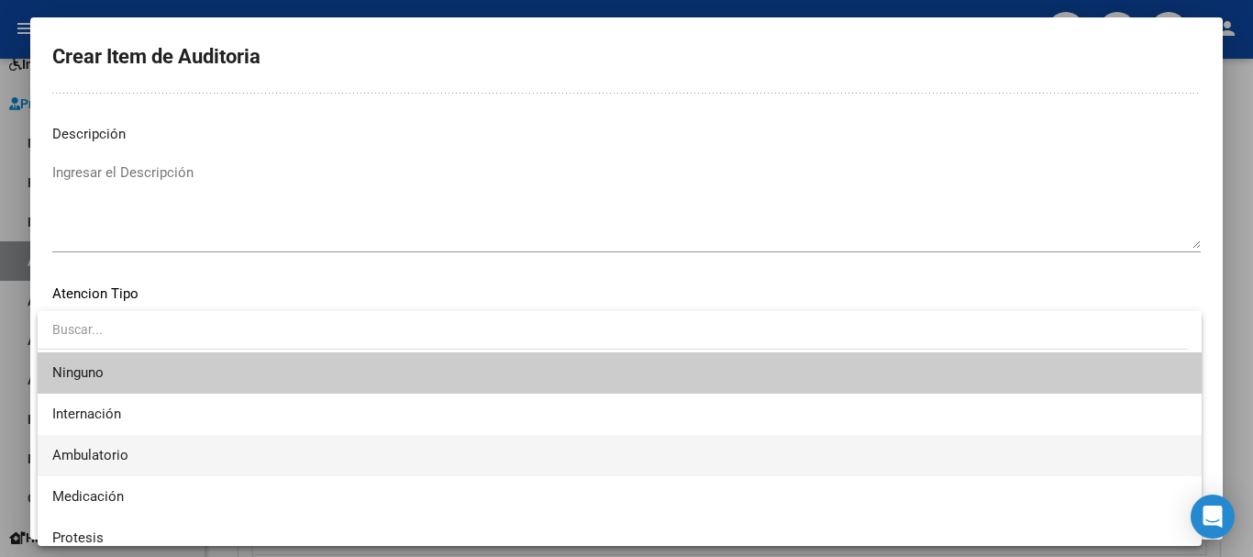
click at [227, 454] on span "Ambulatorio" at bounding box center [619, 455] width 1135 height 41
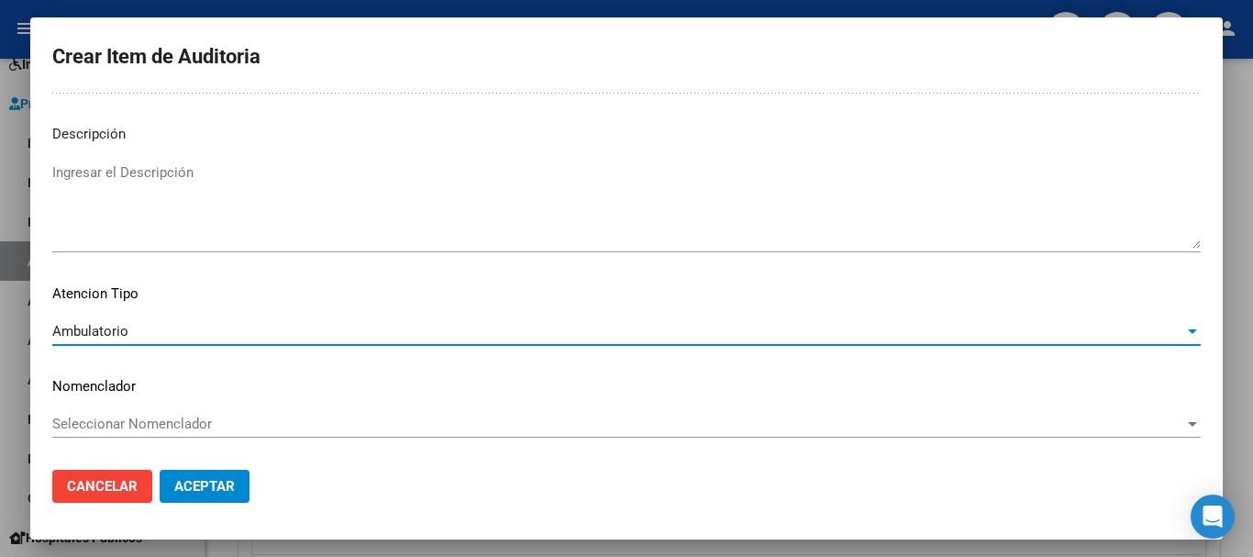
click at [227, 488] on span "Aceptar" at bounding box center [204, 486] width 61 height 17
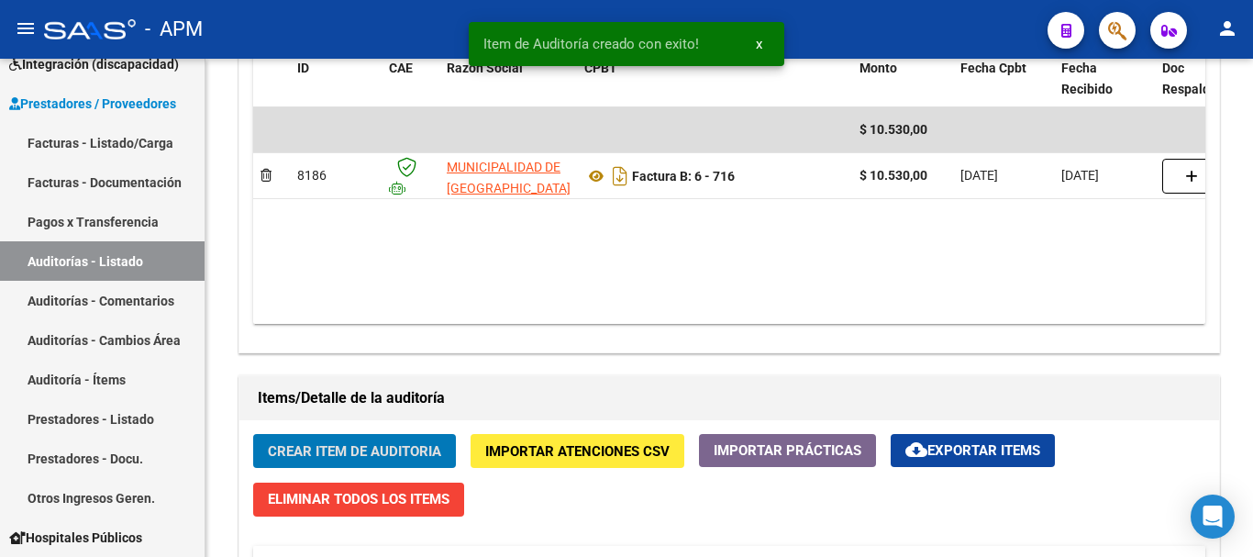
scroll to position [1010, 0]
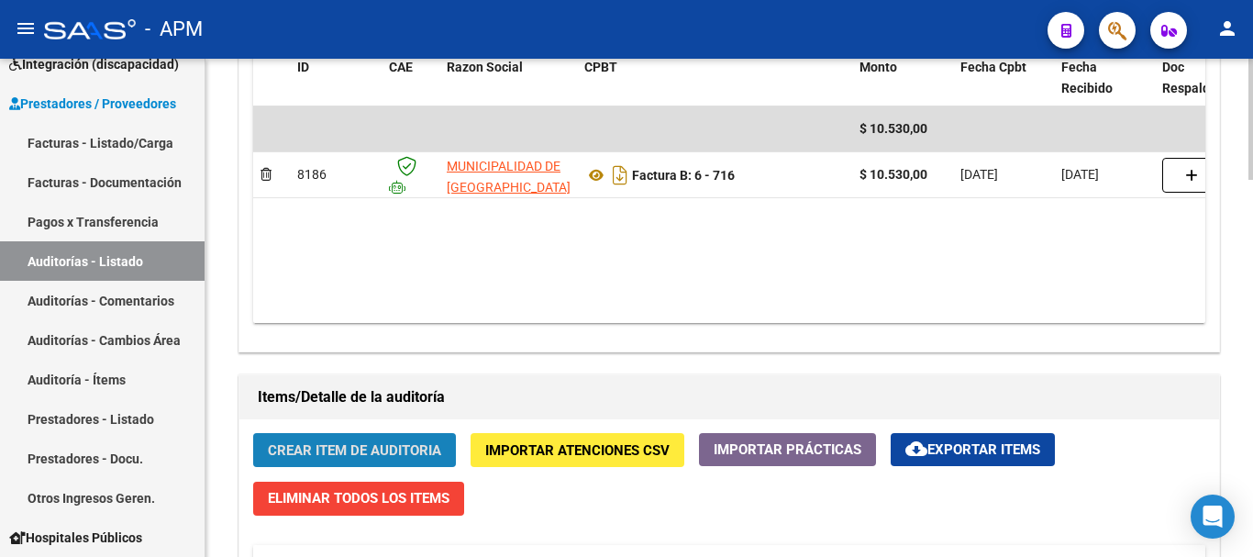
click at [394, 458] on span "Crear Item de Auditoria" at bounding box center [354, 450] width 173 height 17
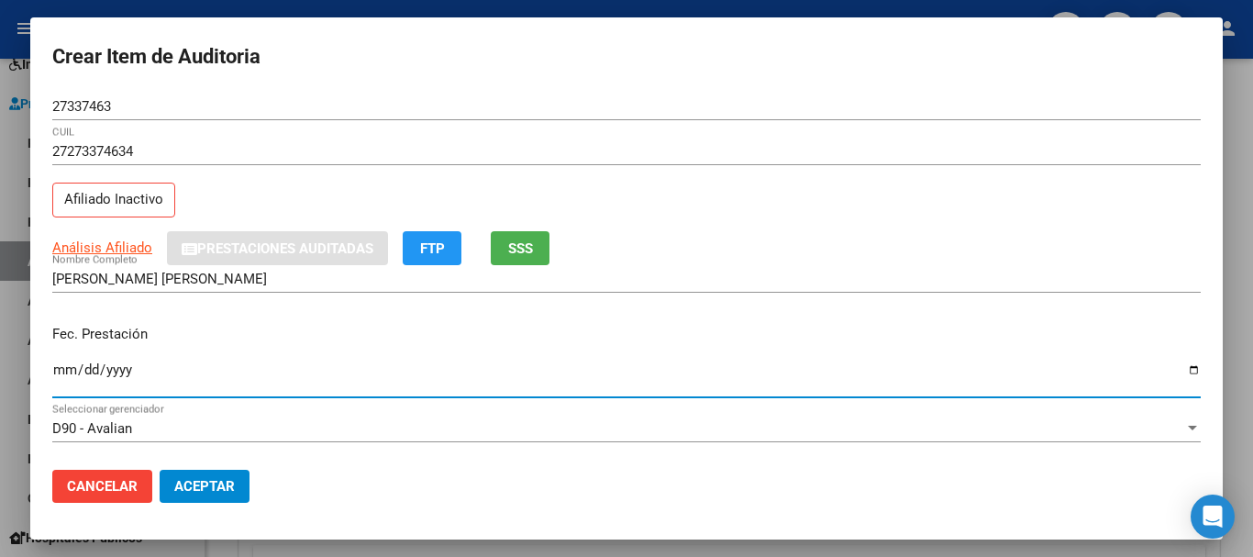
click at [56, 369] on input "Ingresar la fecha" at bounding box center [626, 376] width 1148 height 29
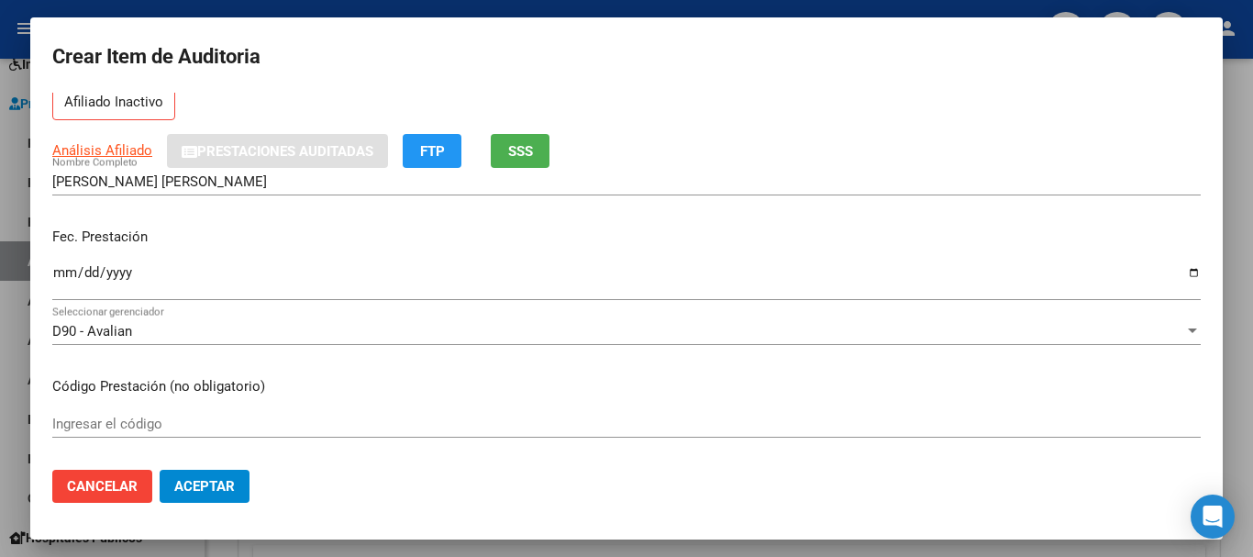
scroll to position [183, 0]
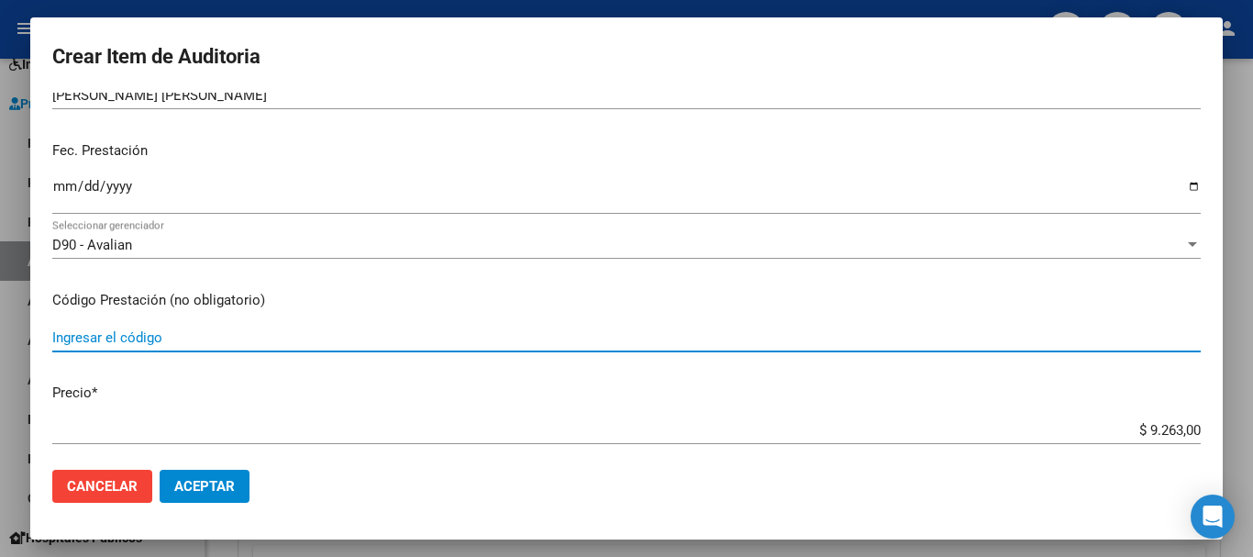
click at [105, 337] on input "Ingresar el código" at bounding box center [626, 337] width 1148 height 17
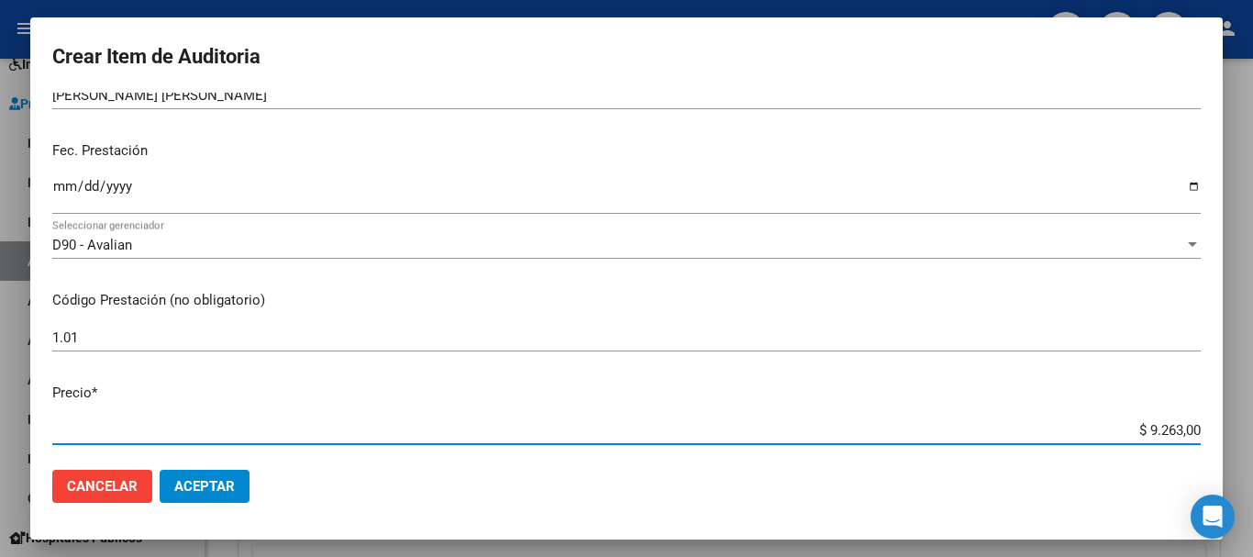
drag, startPoint x: 1136, startPoint y: 433, endPoint x: 1222, endPoint y: 433, distance: 86.2
click at [1222, 433] on mat-dialog-content "27337463 Nro Documento 27273374634 CUIL Afiliado Inactivo Análisis Afiliado Pre…" at bounding box center [626, 274] width 1193 height 362
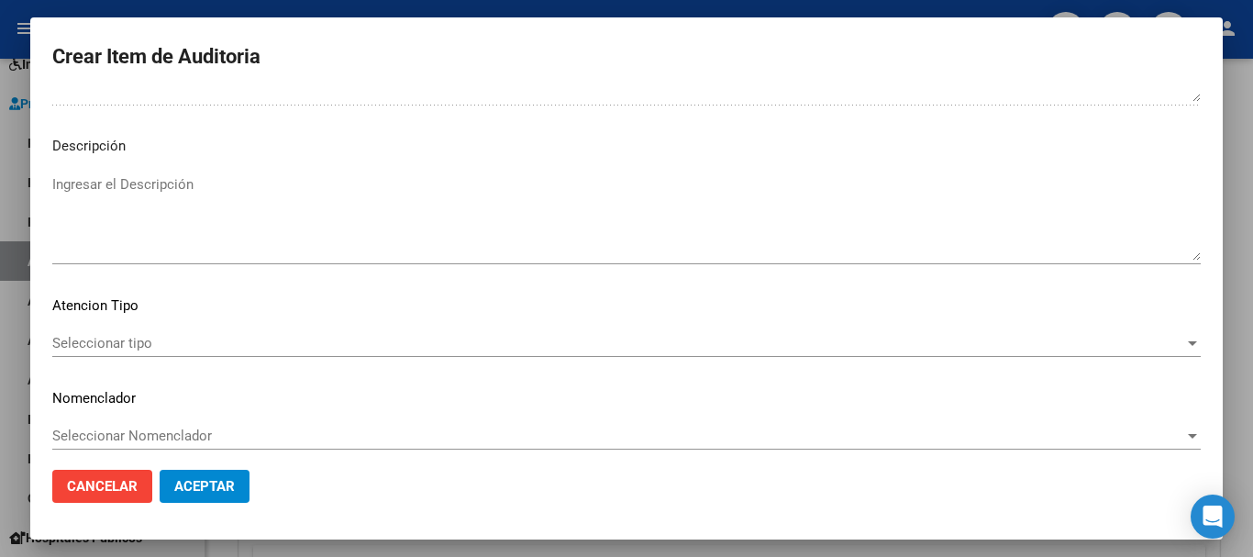
scroll to position [1131, 0]
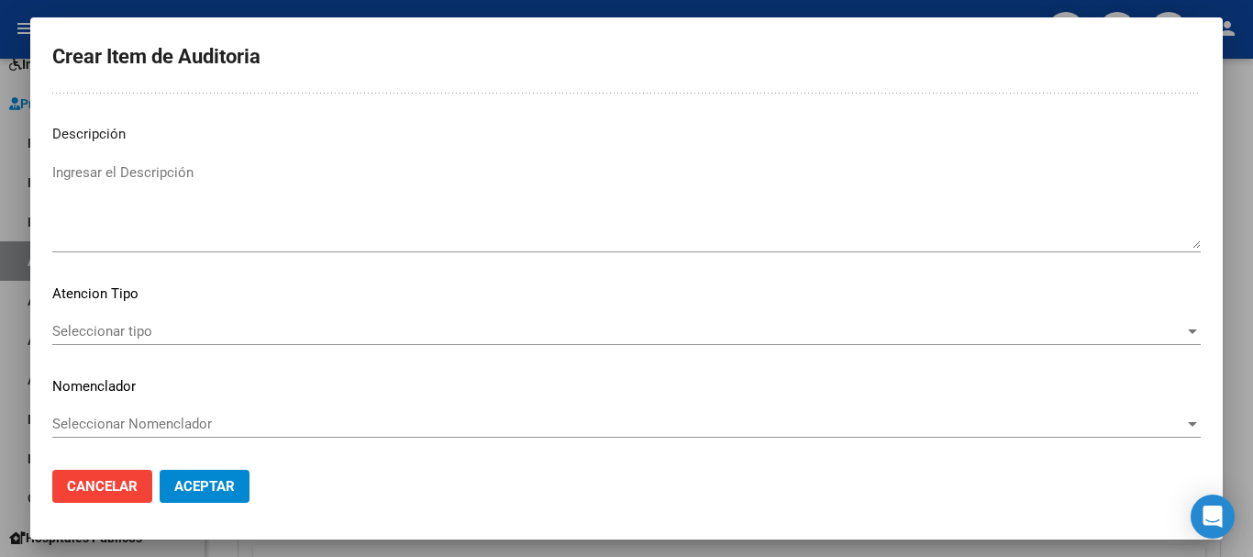
click at [952, 338] on span "Seleccionar tipo" at bounding box center [618, 331] width 1132 height 17
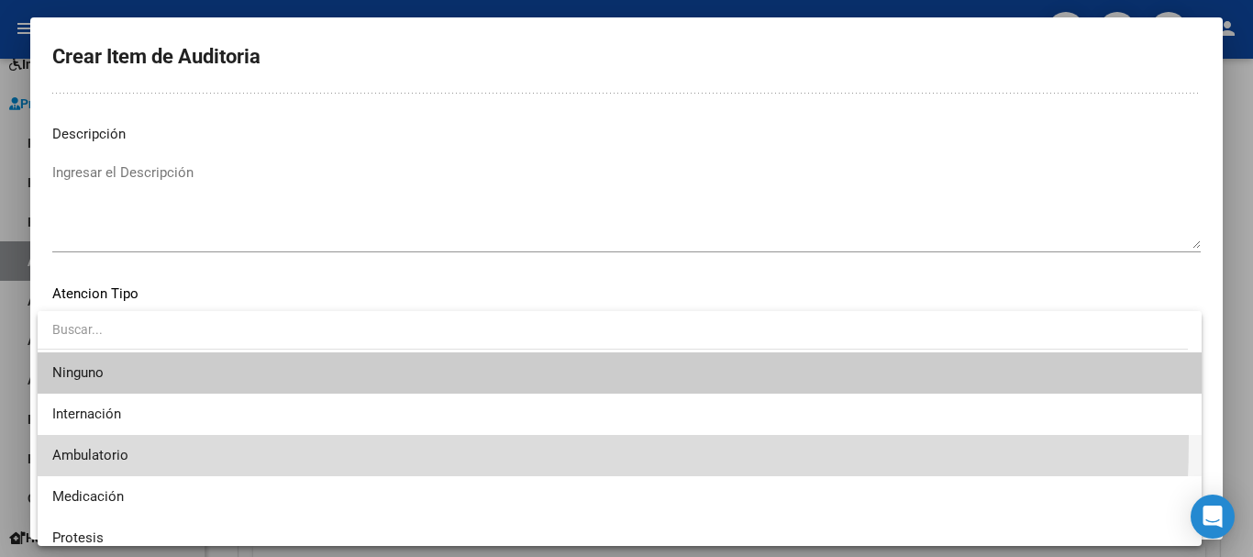
click at [204, 437] on span "Ambulatorio" at bounding box center [619, 455] width 1135 height 41
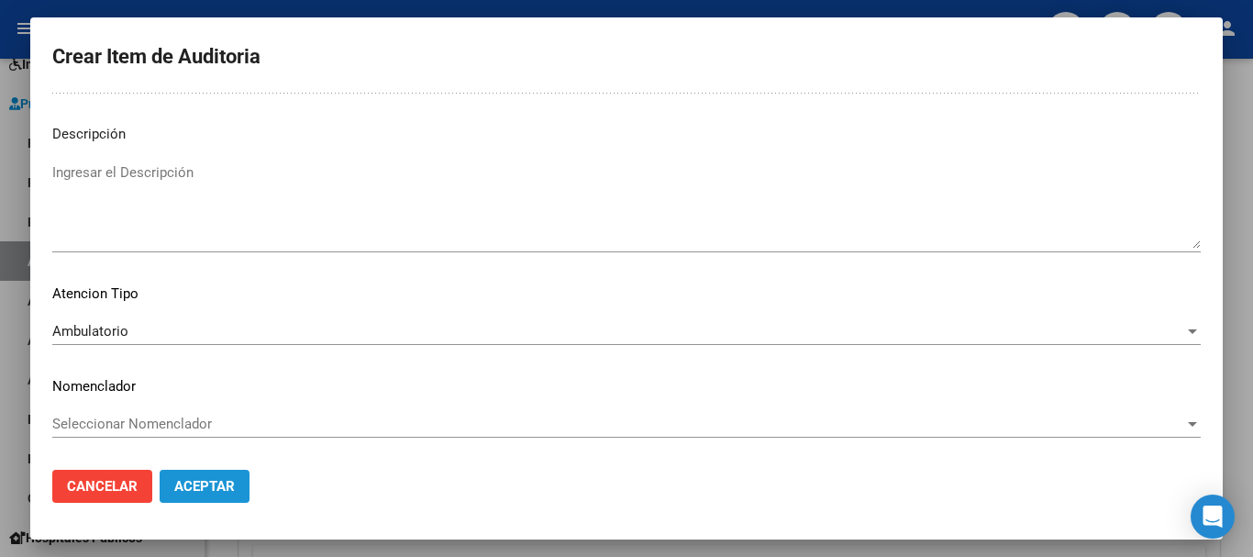
click at [221, 494] on span "Aceptar" at bounding box center [204, 486] width 61 height 17
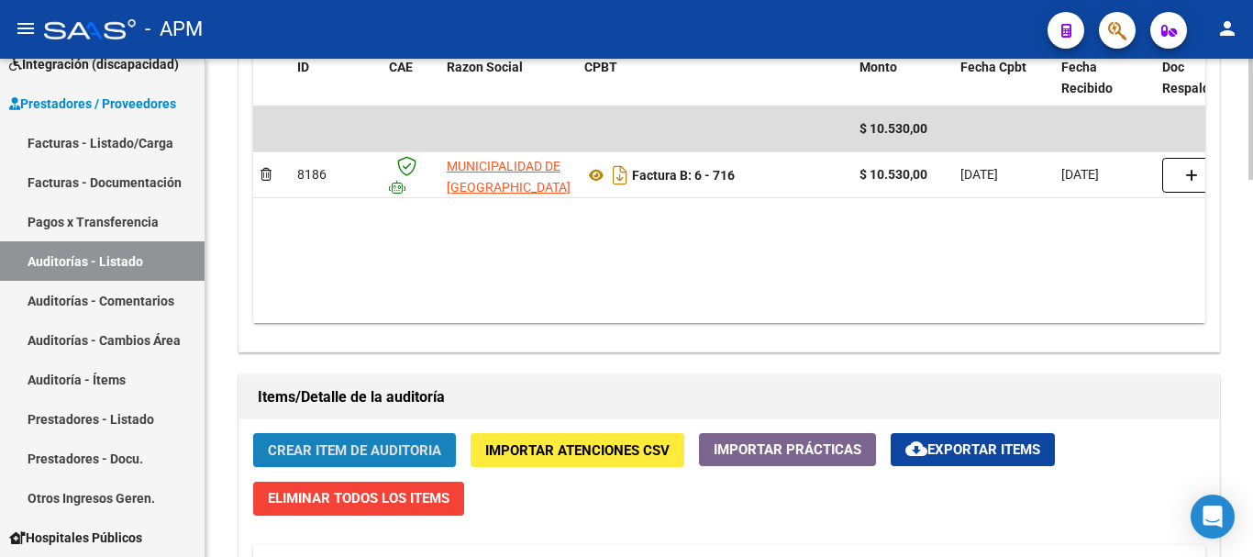
click at [316, 450] on span "Crear Item de Auditoria" at bounding box center [354, 450] width 173 height 17
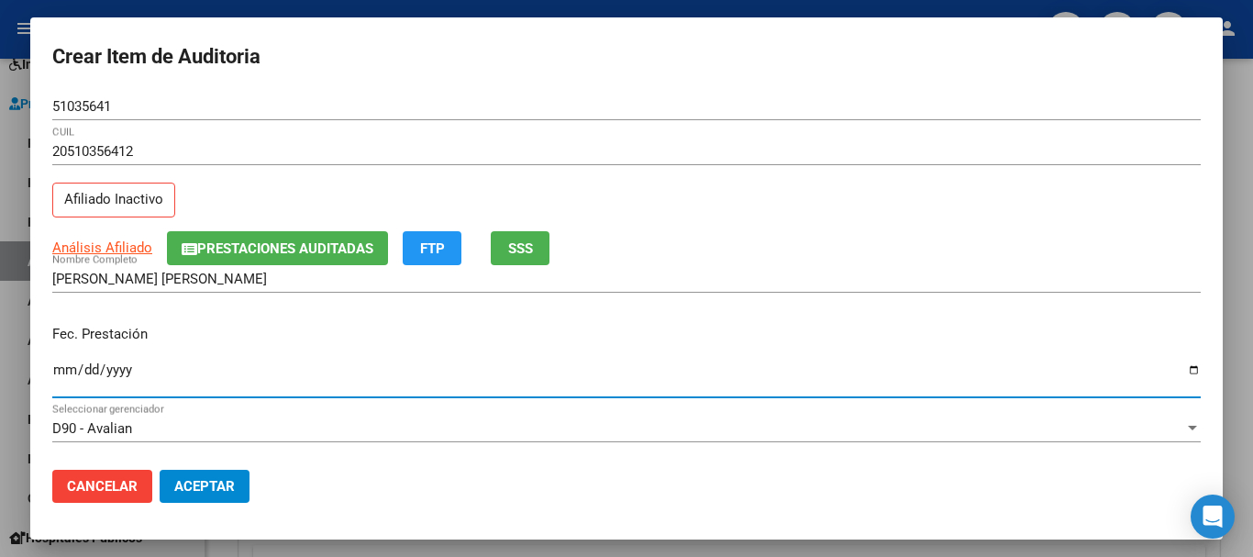
click at [60, 376] on input "Ingresar la fecha" at bounding box center [626, 376] width 1148 height 29
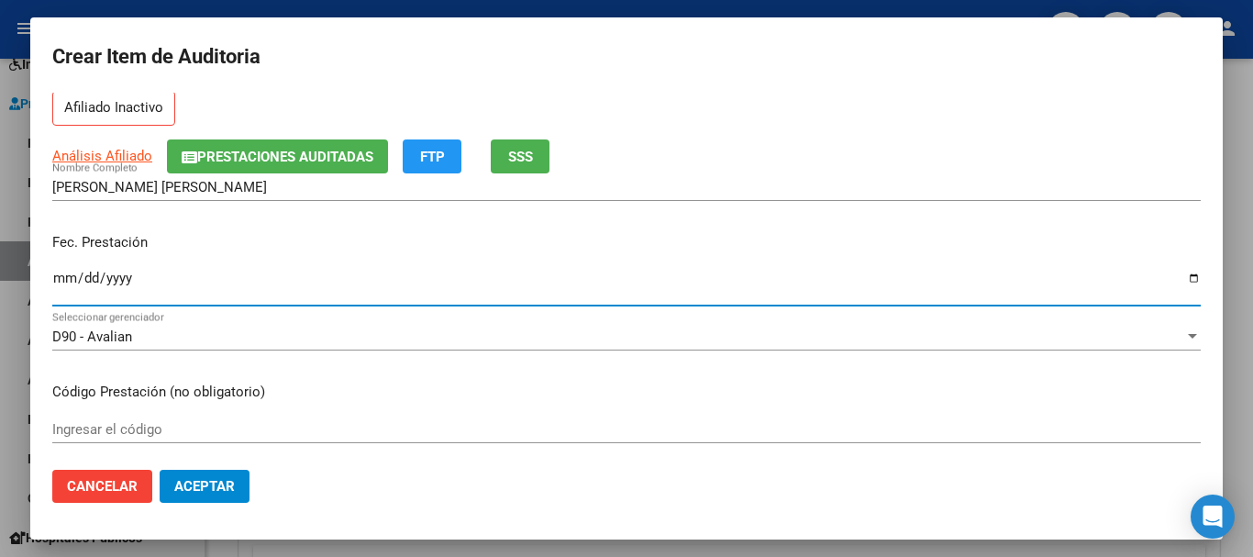
scroll to position [183, 0]
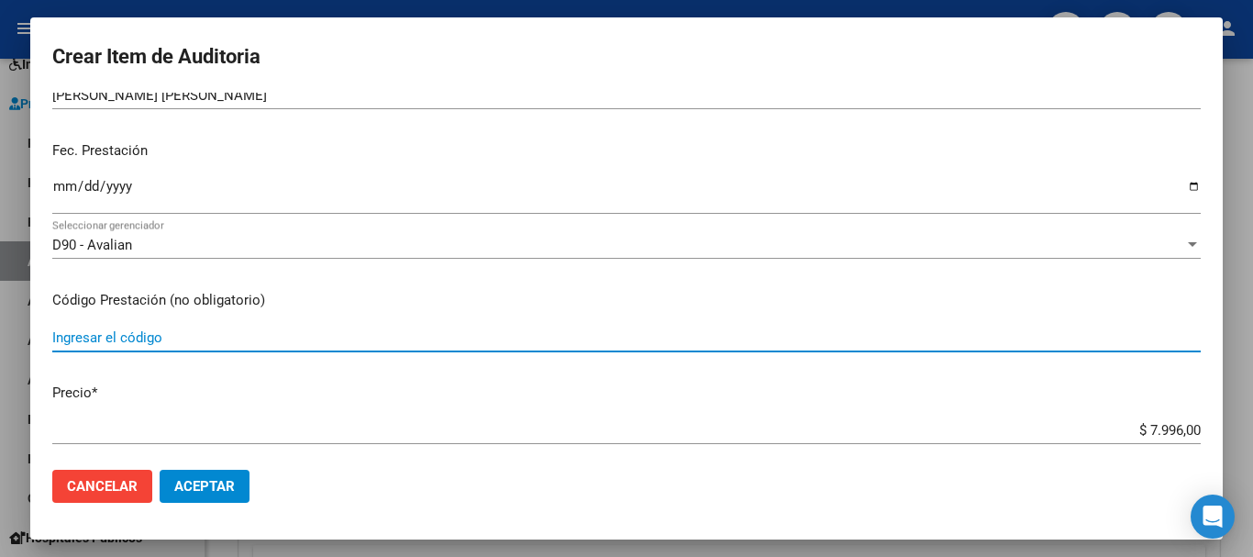
click at [64, 343] on input "Ingresar el código" at bounding box center [626, 337] width 1148 height 17
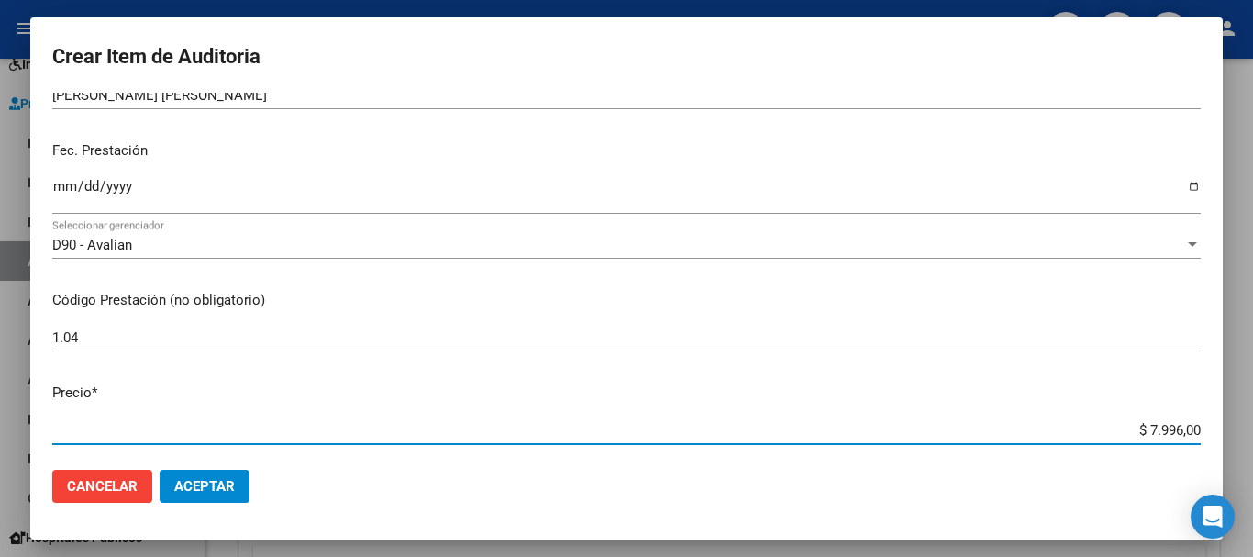
drag, startPoint x: 1134, startPoint y: 432, endPoint x: 1205, endPoint y: 432, distance: 71.6
click at [1205, 432] on mat-dialog-content "51035641 Nro Documento 20510356412 CUIL Afiliado Inactivo Análisis Afiliado Pre…" at bounding box center [626, 274] width 1193 height 362
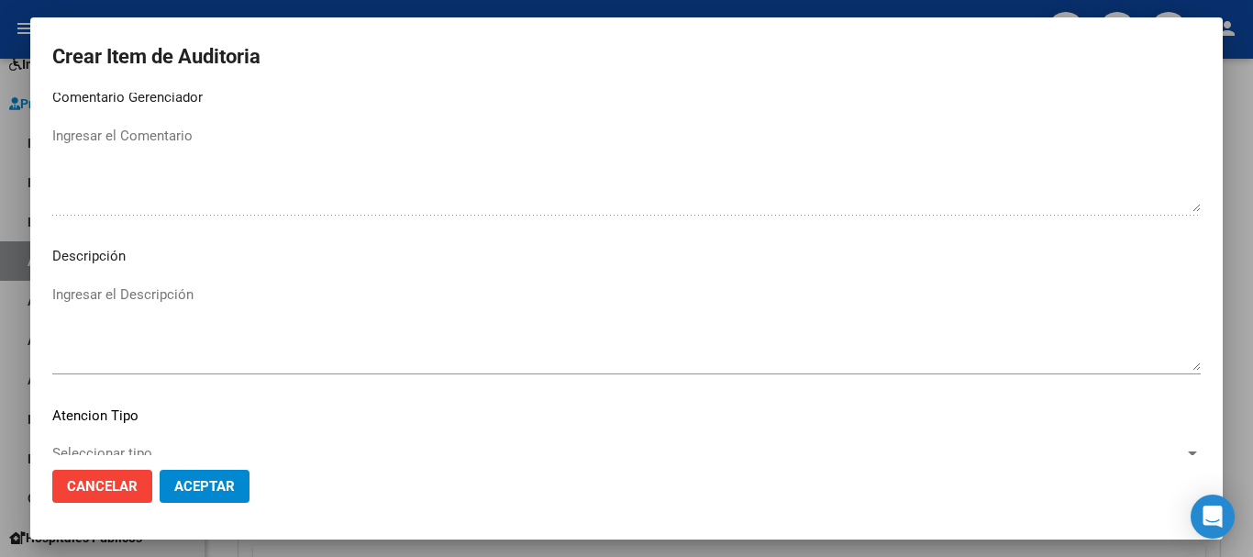
scroll to position [1131, 0]
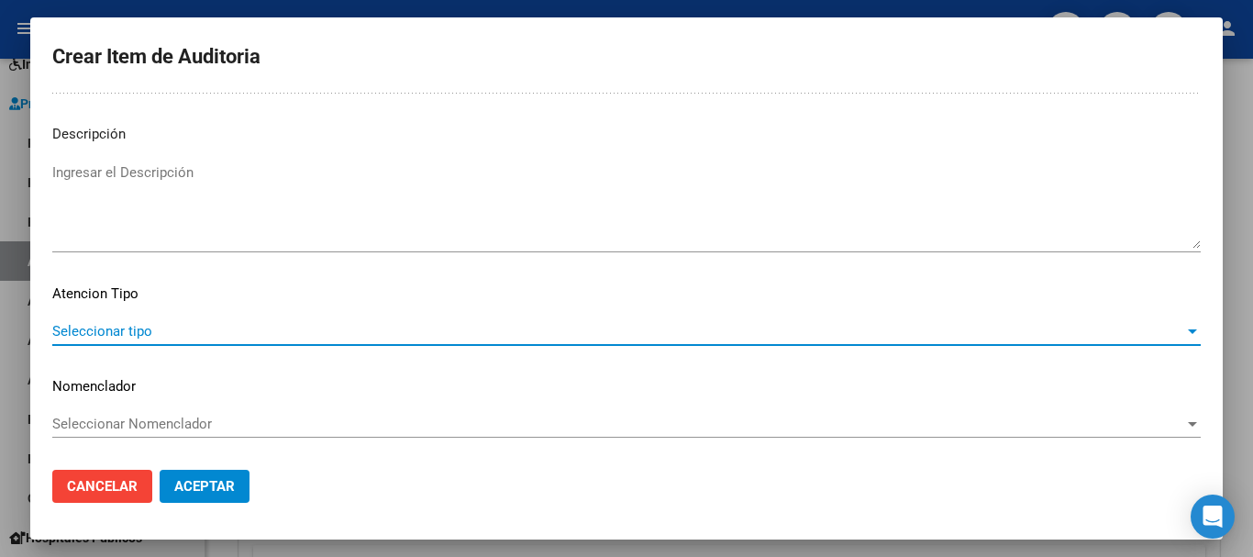
click at [1057, 330] on span "Seleccionar tipo" at bounding box center [618, 331] width 1132 height 17
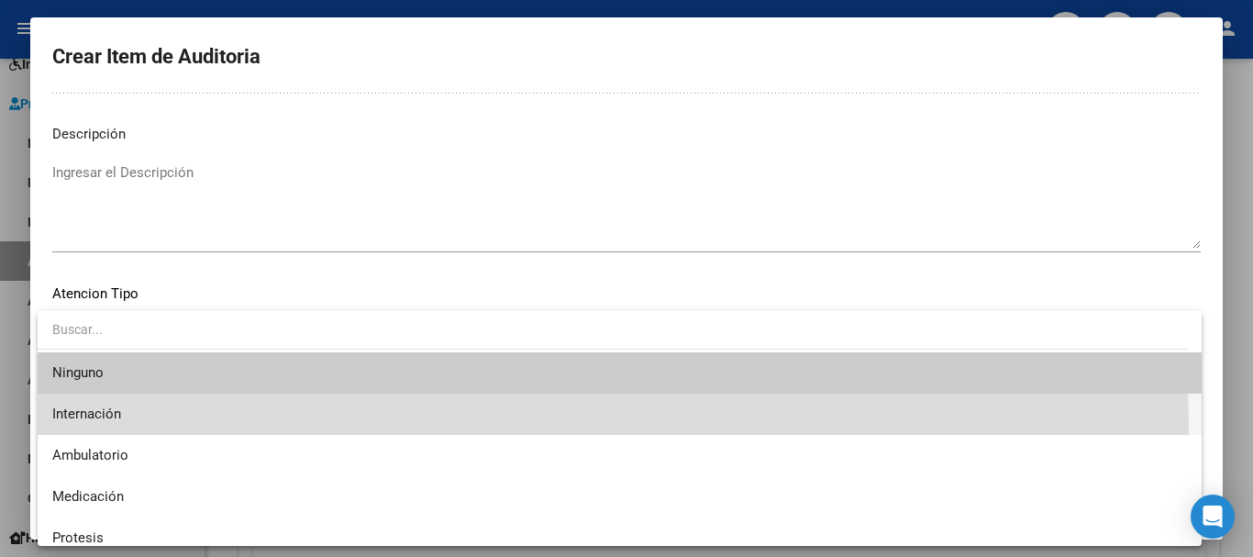
click at [242, 434] on span "Internación" at bounding box center [619, 414] width 1135 height 41
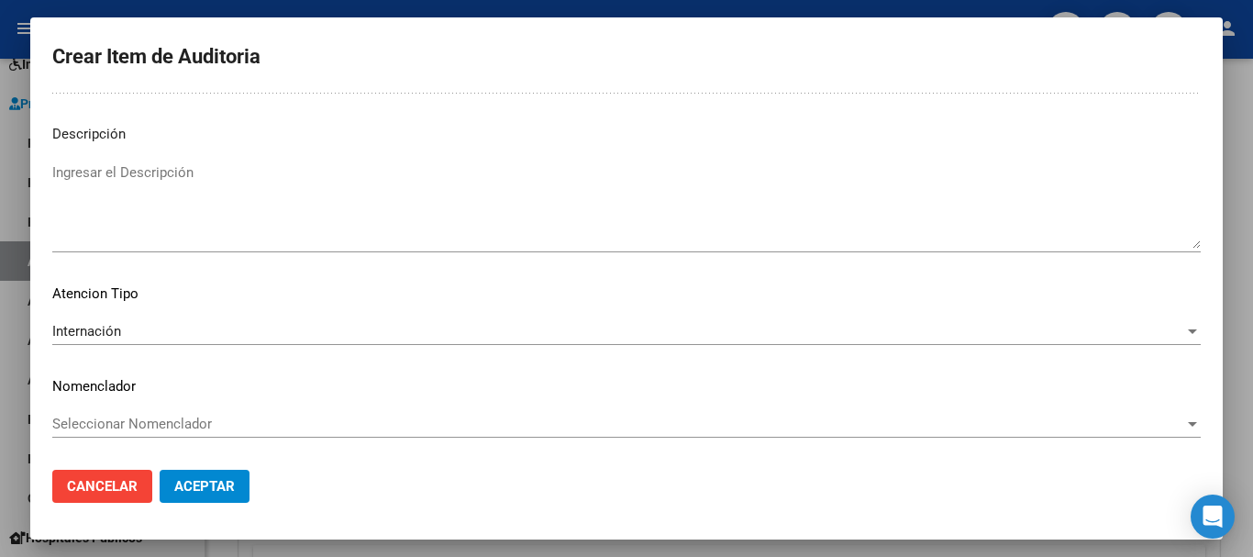
click at [1180, 316] on mat-dialog-content "51035641 Nro Documento 20510356412 CUIL Afiliado Inactivo Análisis Afiliado Pre…" at bounding box center [626, 274] width 1193 height 362
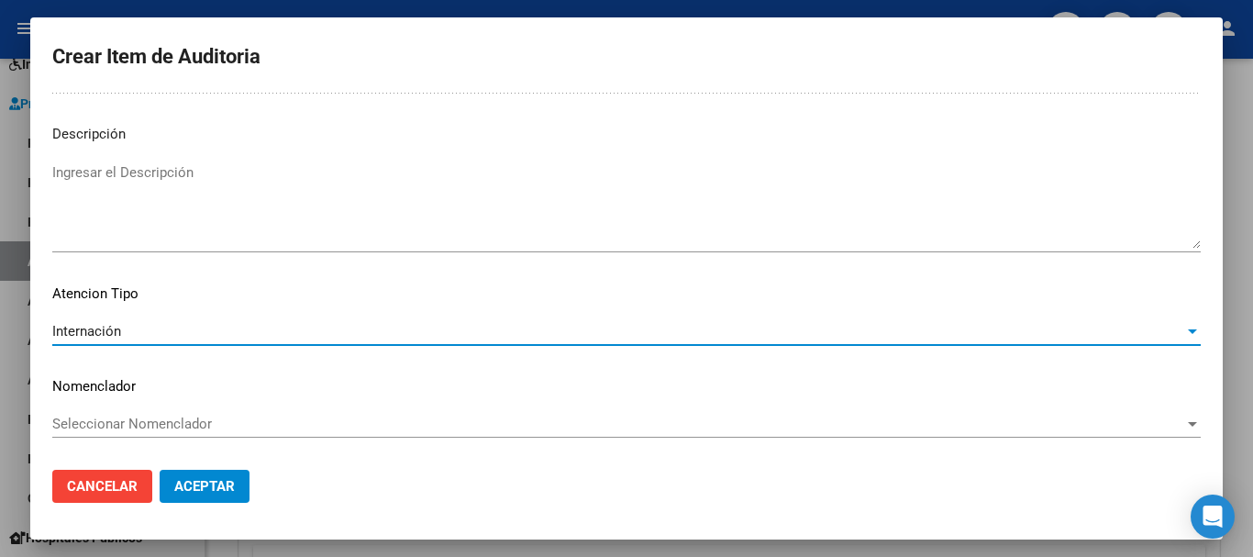
click at [1188, 329] on div at bounding box center [1192, 331] width 9 height 5
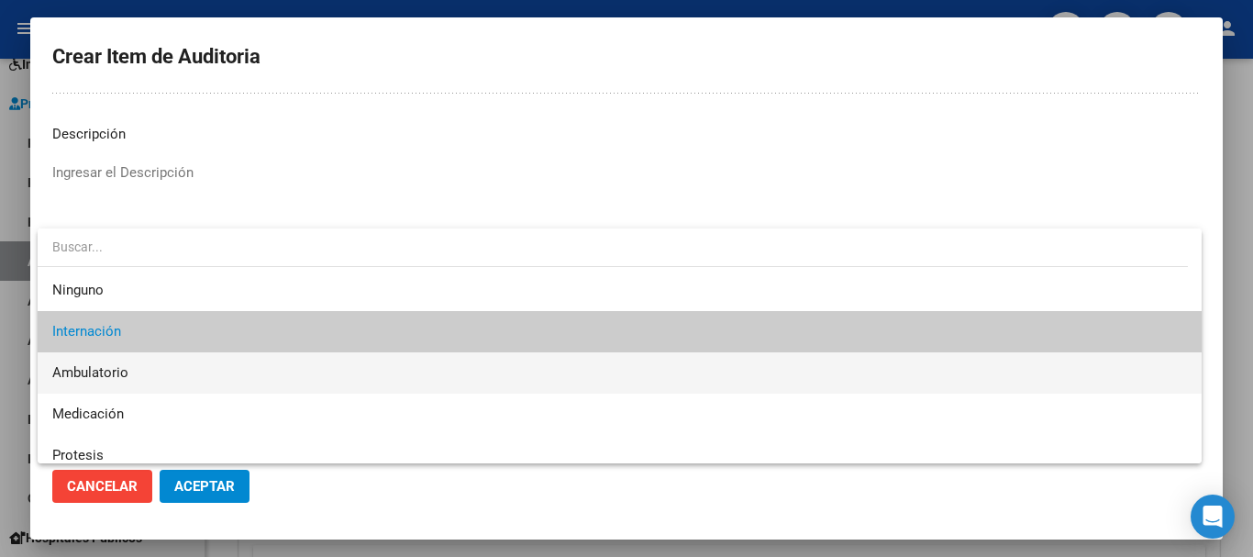
click at [349, 382] on span "Ambulatorio" at bounding box center [619, 372] width 1135 height 41
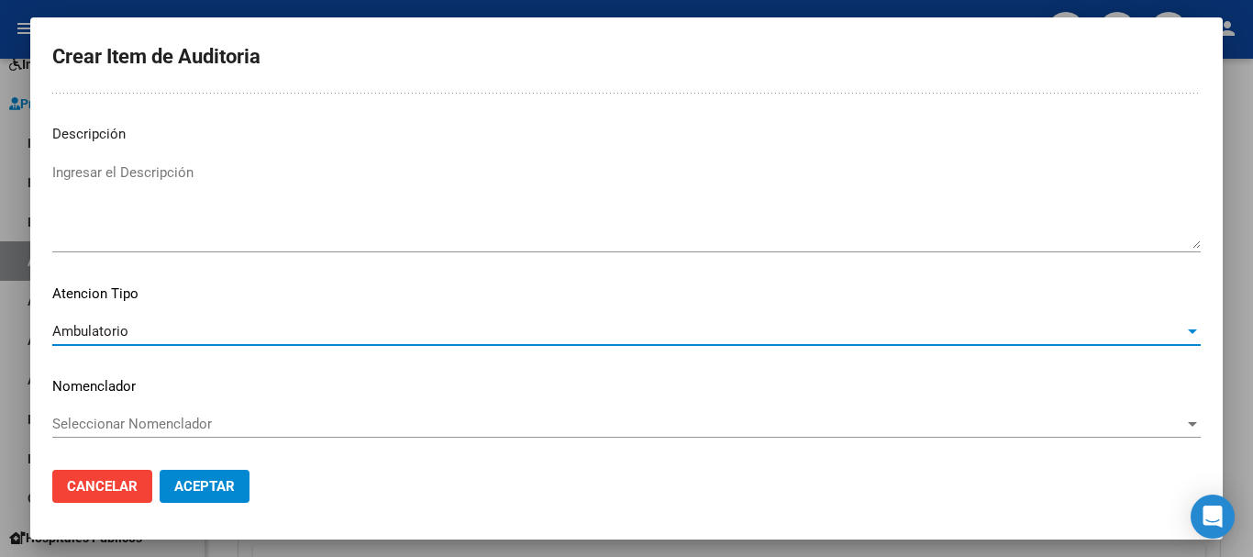
click at [223, 492] on span "Aceptar" at bounding box center [204, 486] width 61 height 17
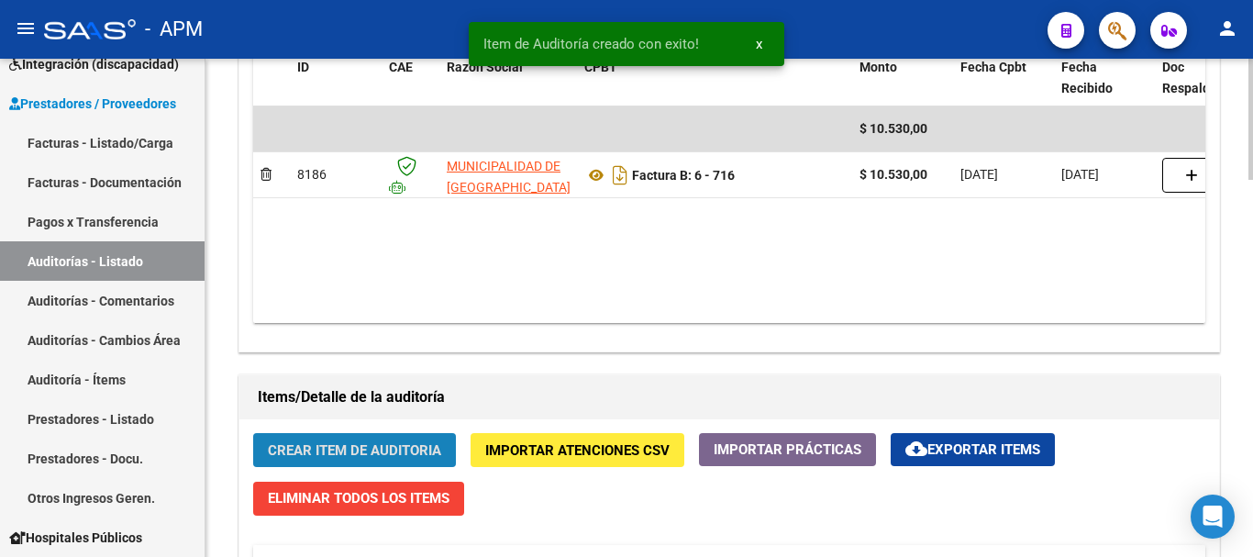
click at [328, 442] on span "Crear Item de Auditoria" at bounding box center [354, 450] width 173 height 17
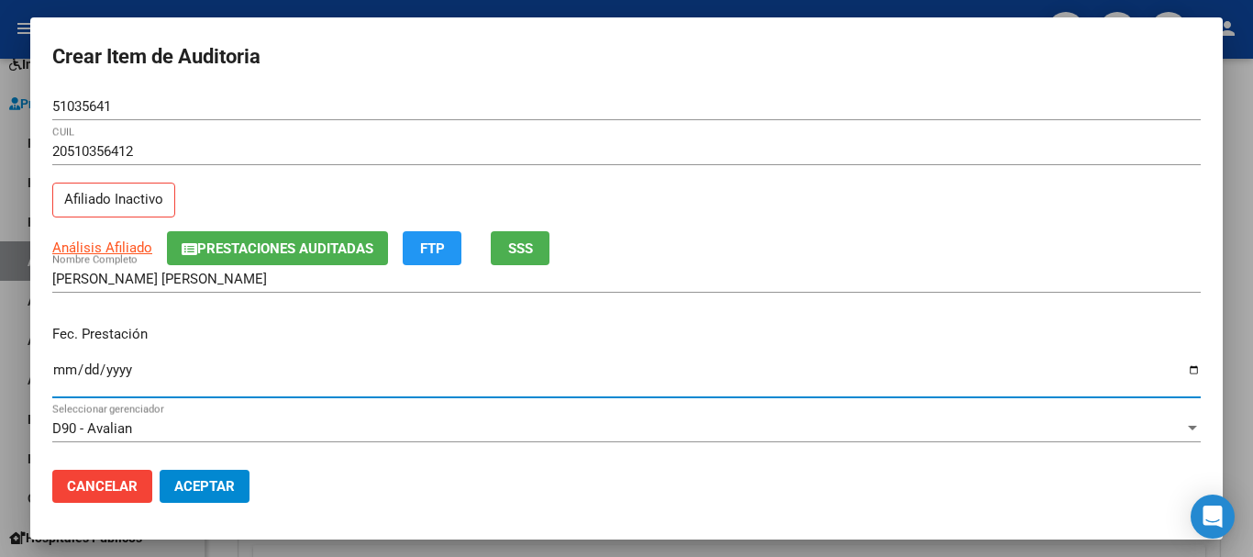
click at [54, 377] on input "Ingresar la fecha" at bounding box center [626, 376] width 1148 height 29
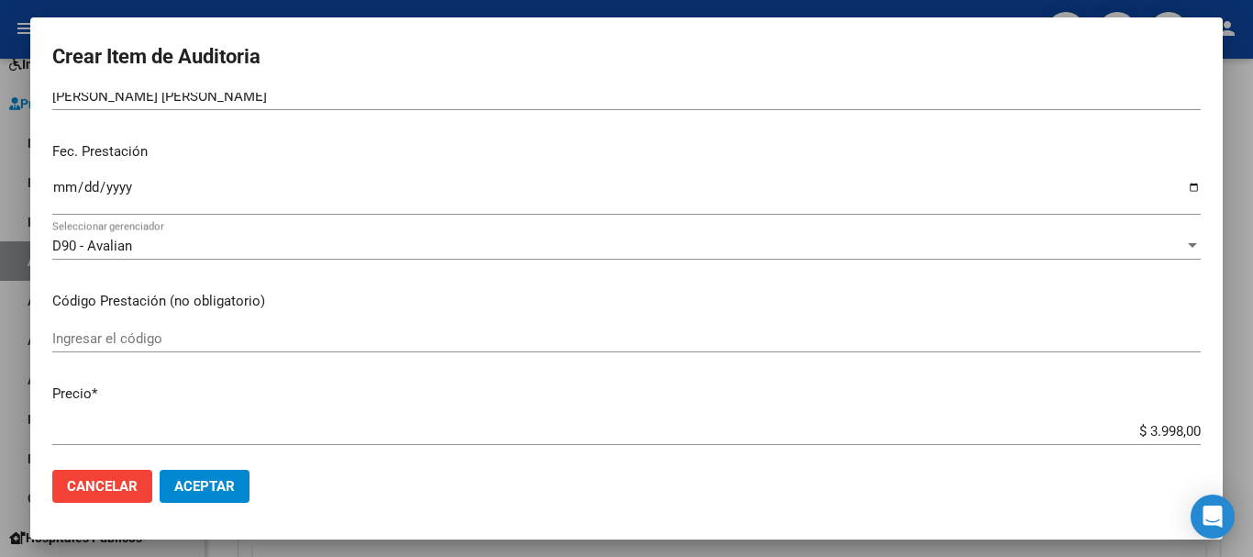
scroll to position [183, 0]
click at [159, 338] on input "Ingresar el código" at bounding box center [626, 337] width 1148 height 17
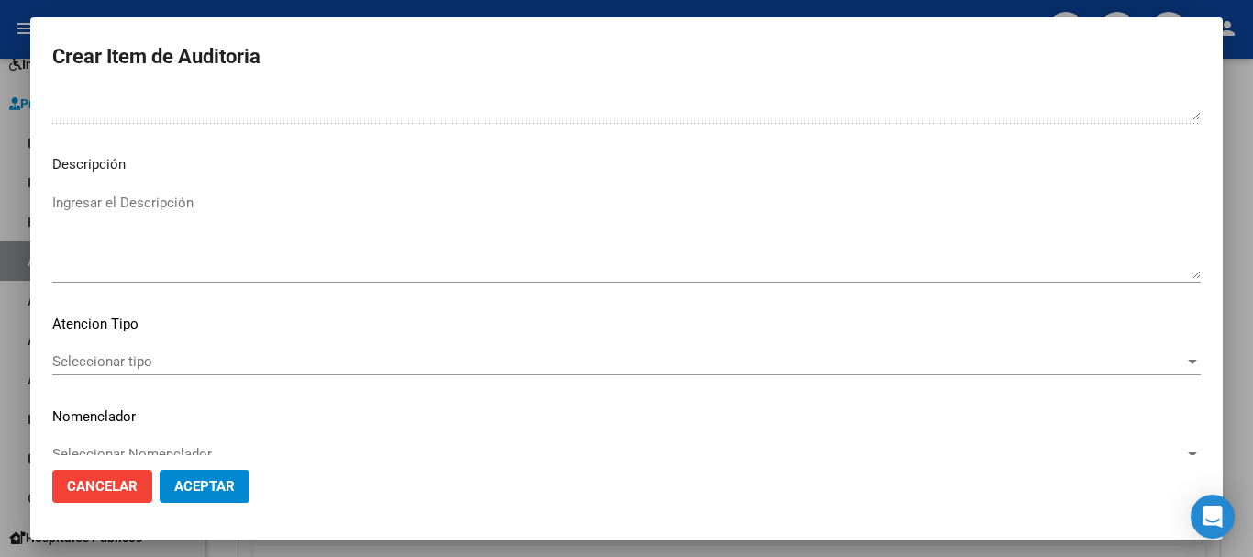
scroll to position [1131, 0]
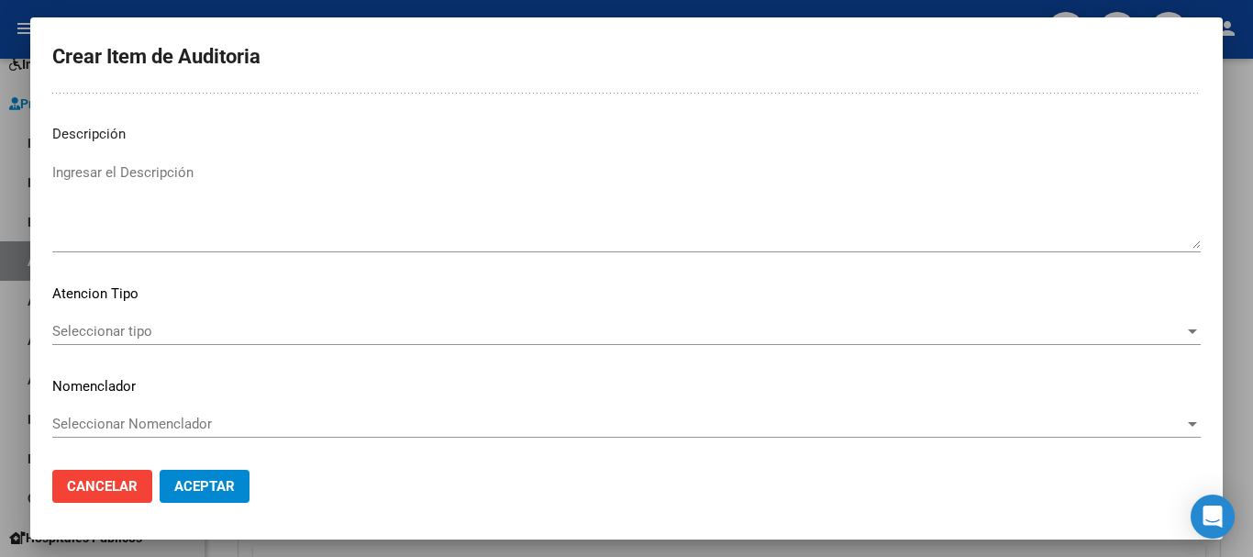
click at [1160, 336] on span "Seleccionar tipo" at bounding box center [618, 331] width 1132 height 17
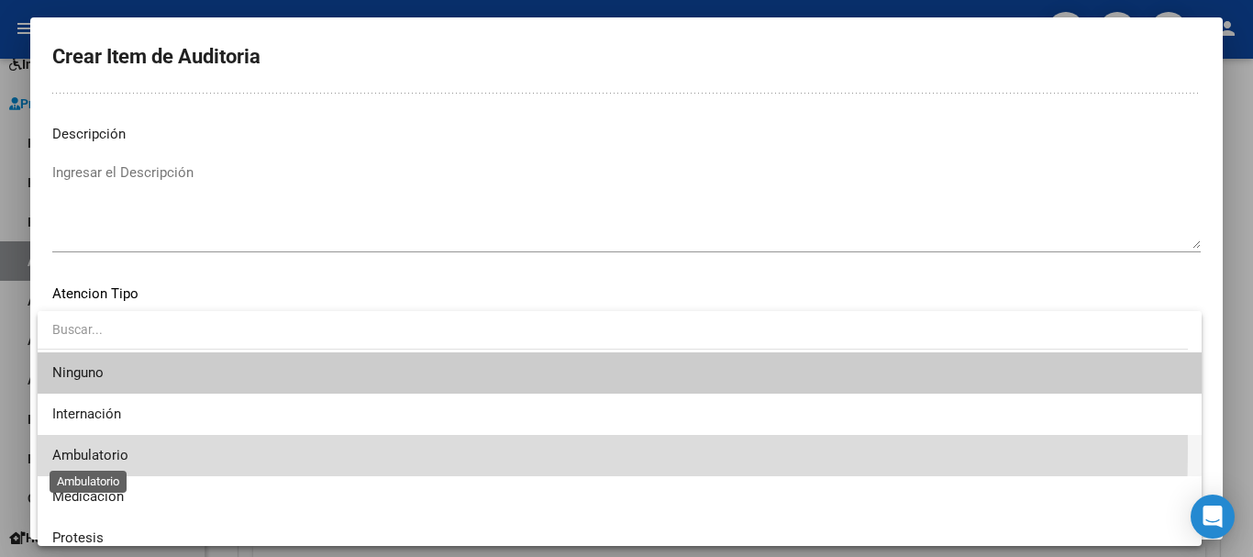
click at [113, 447] on span "Ambulatorio" at bounding box center [90, 455] width 76 height 17
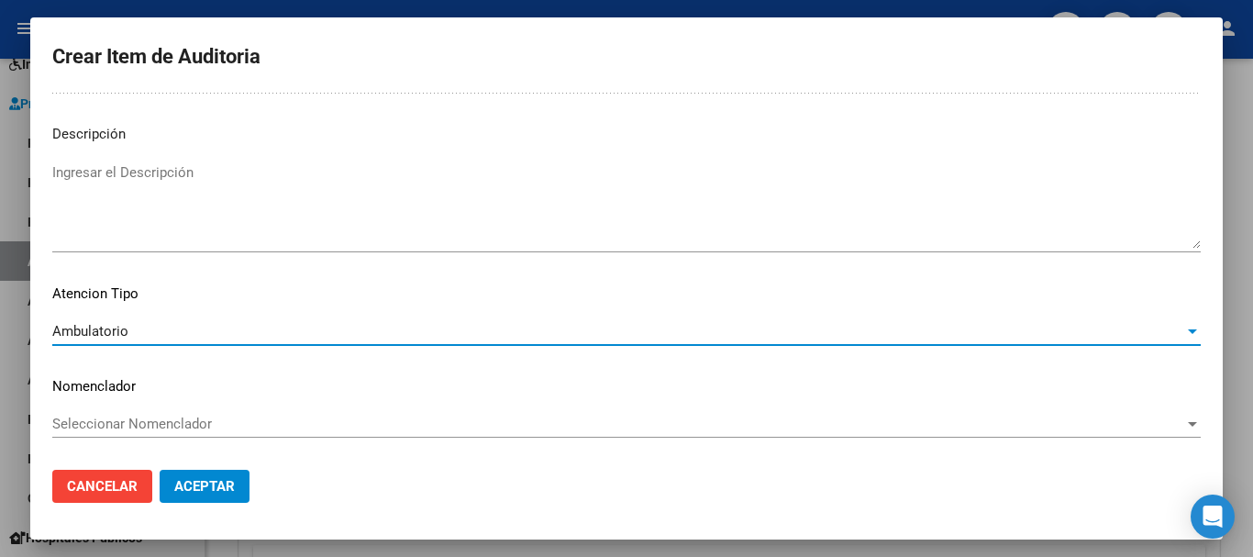
click at [224, 487] on span "Aceptar" at bounding box center [204, 486] width 61 height 17
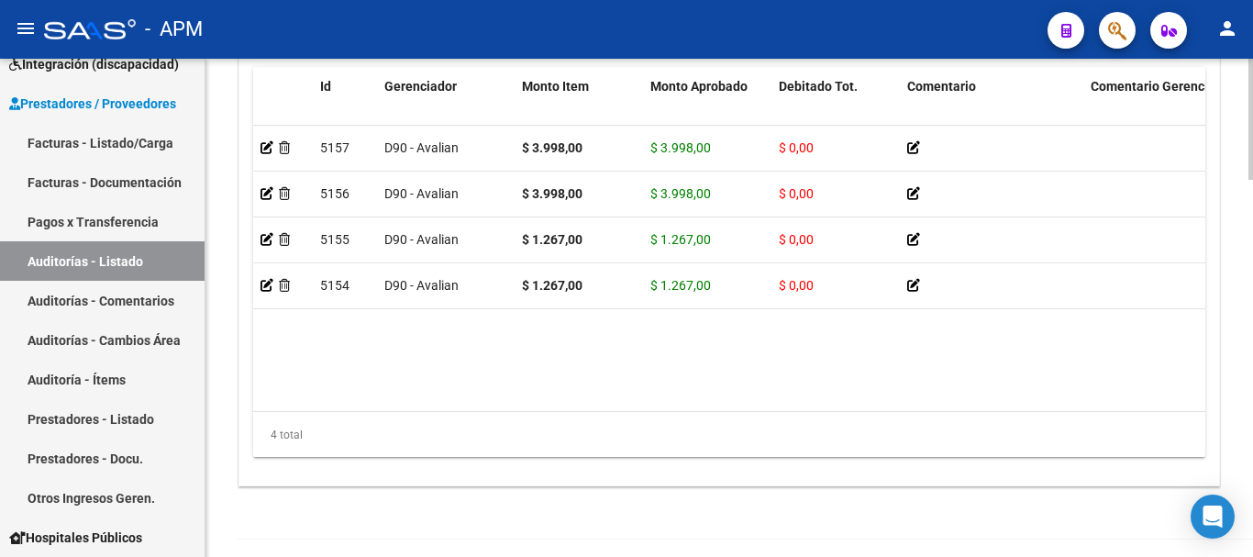
scroll to position [1548, 0]
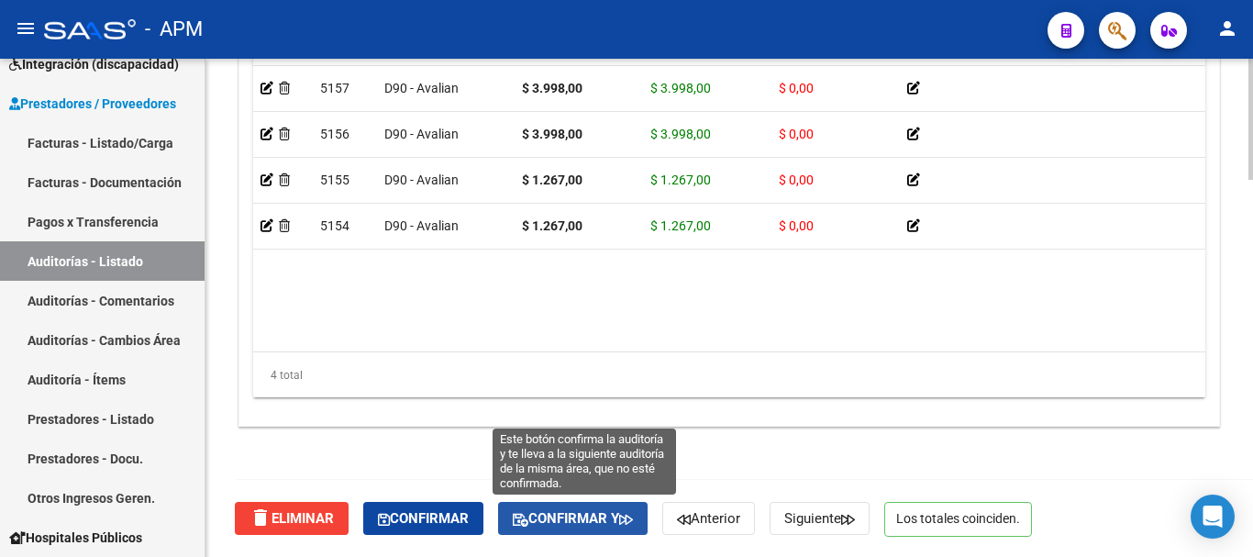
click at [607, 517] on span "Confirmar y" at bounding box center [573, 518] width 120 height 17
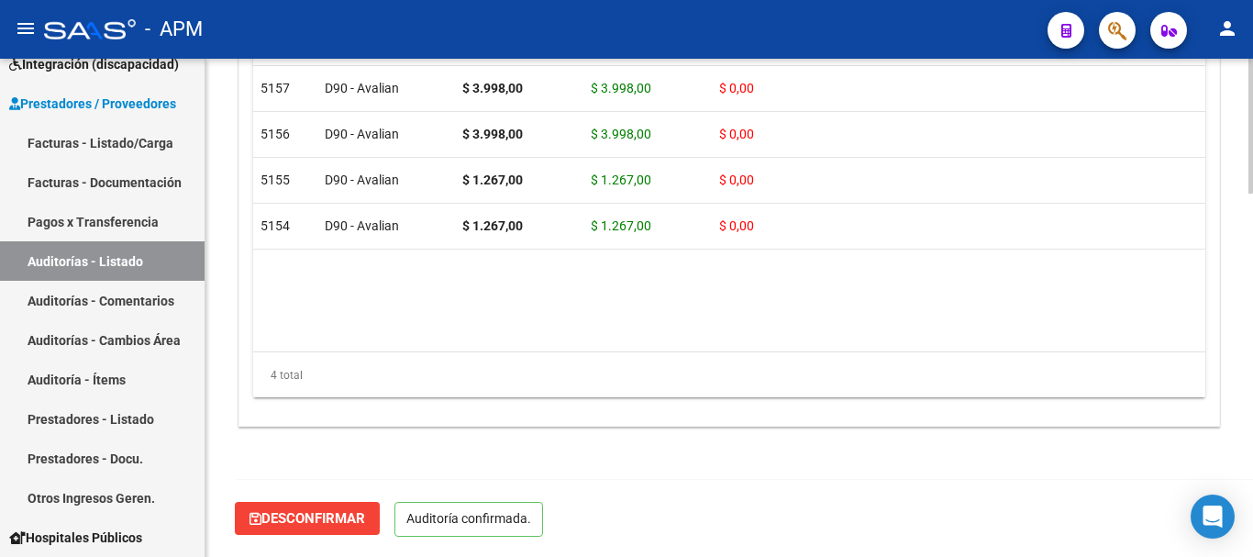
scroll to position [1340, 0]
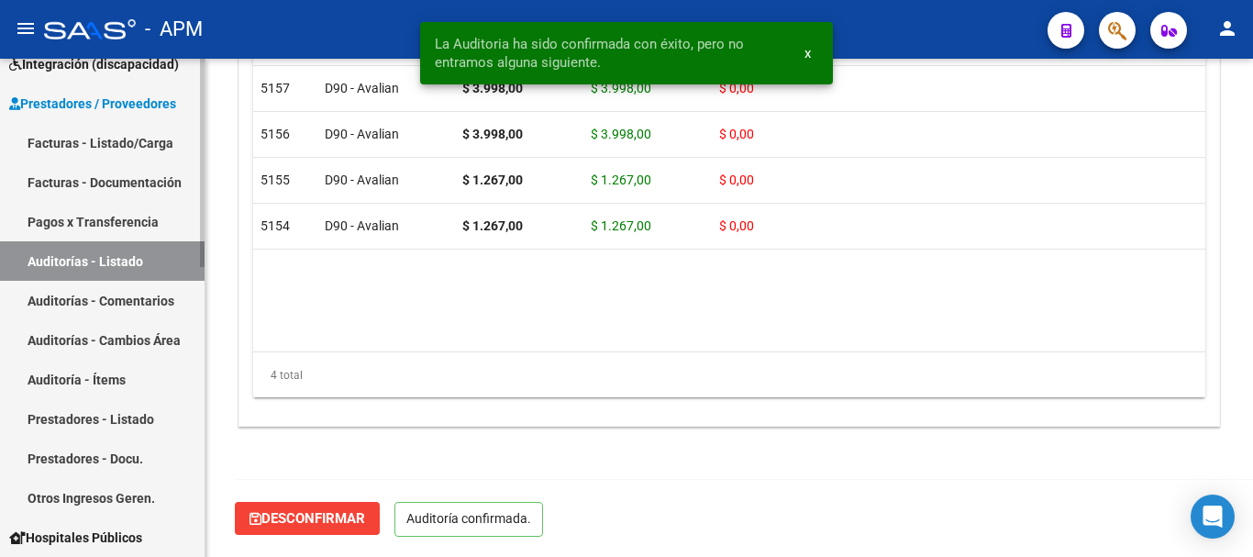
click at [87, 263] on link "Auditorías - Listado" at bounding box center [102, 260] width 205 height 39
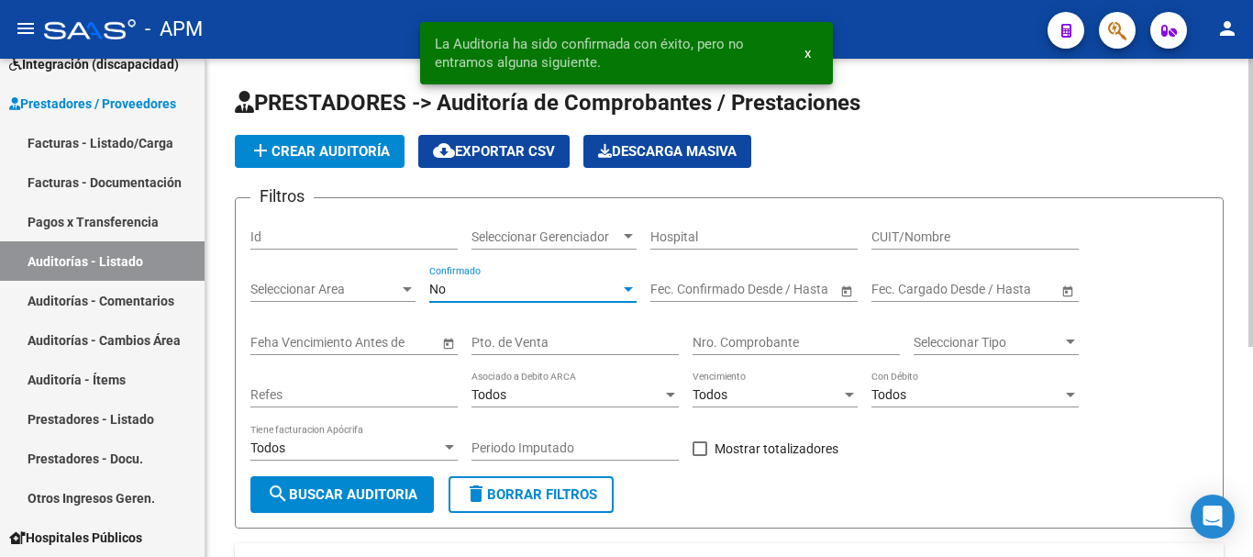
click at [593, 283] on div "No" at bounding box center [524, 290] width 191 height 16
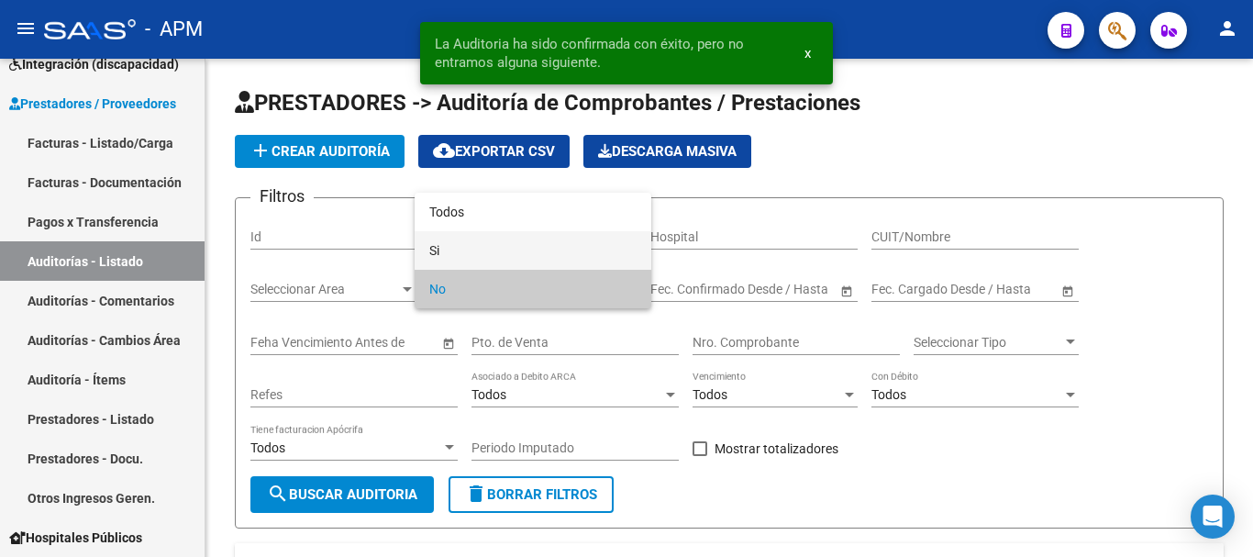
click at [588, 255] on span "Si" at bounding box center [532, 250] width 207 height 39
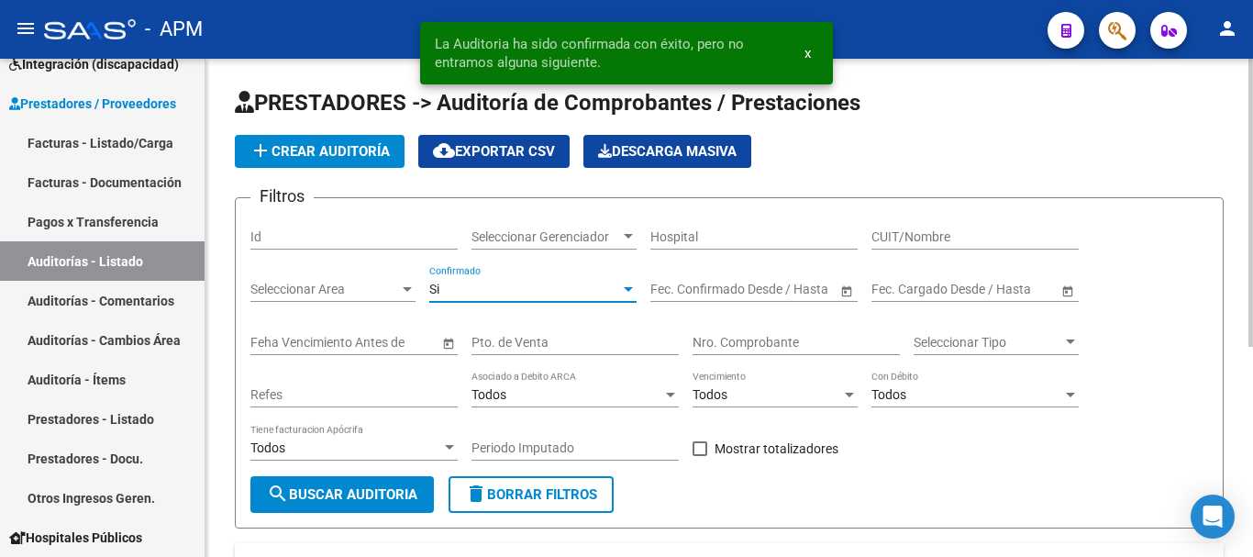
click at [849, 285] on span "Open calendar" at bounding box center [847, 290] width 44 height 44
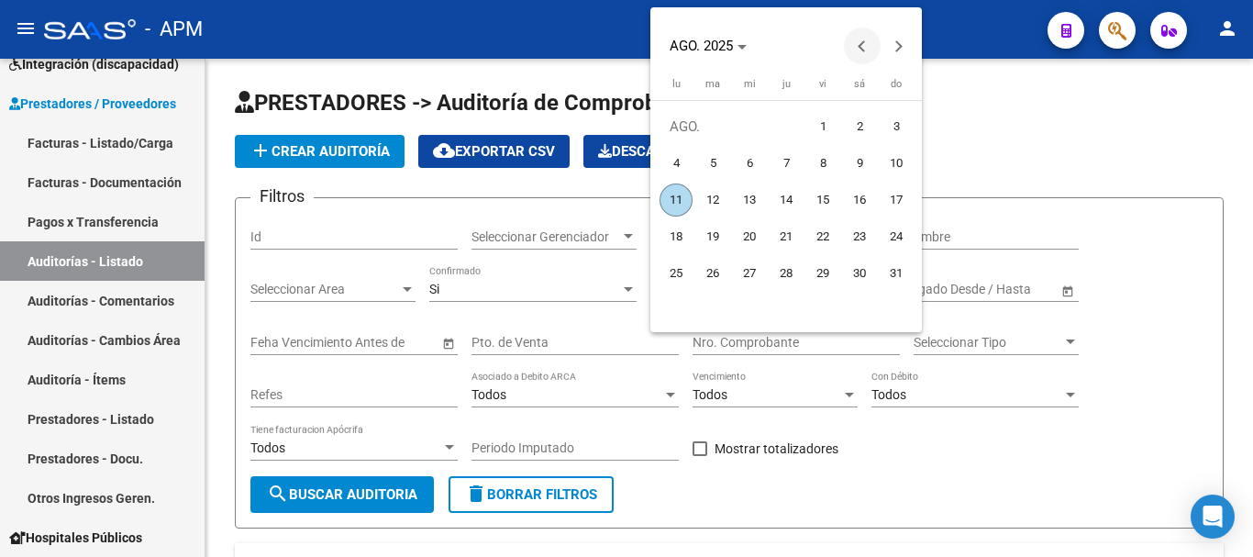
click at [860, 44] on button "Previous month" at bounding box center [862, 46] width 37 height 37
click at [717, 158] on span "1" at bounding box center [712, 163] width 33 height 33
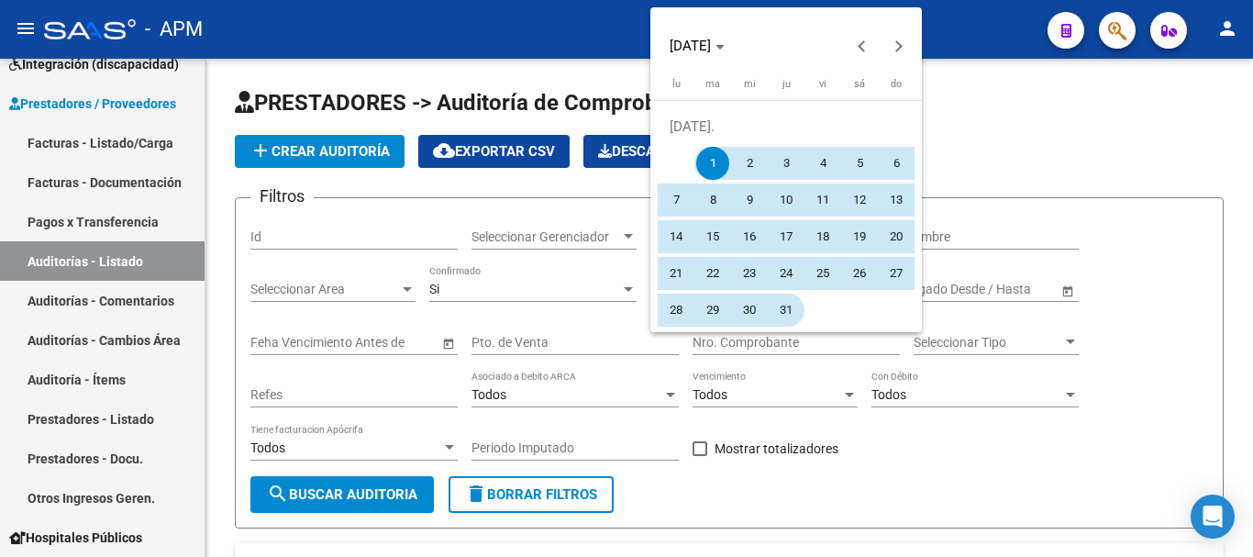
click at [784, 312] on span "31" at bounding box center [786, 310] width 33 height 33
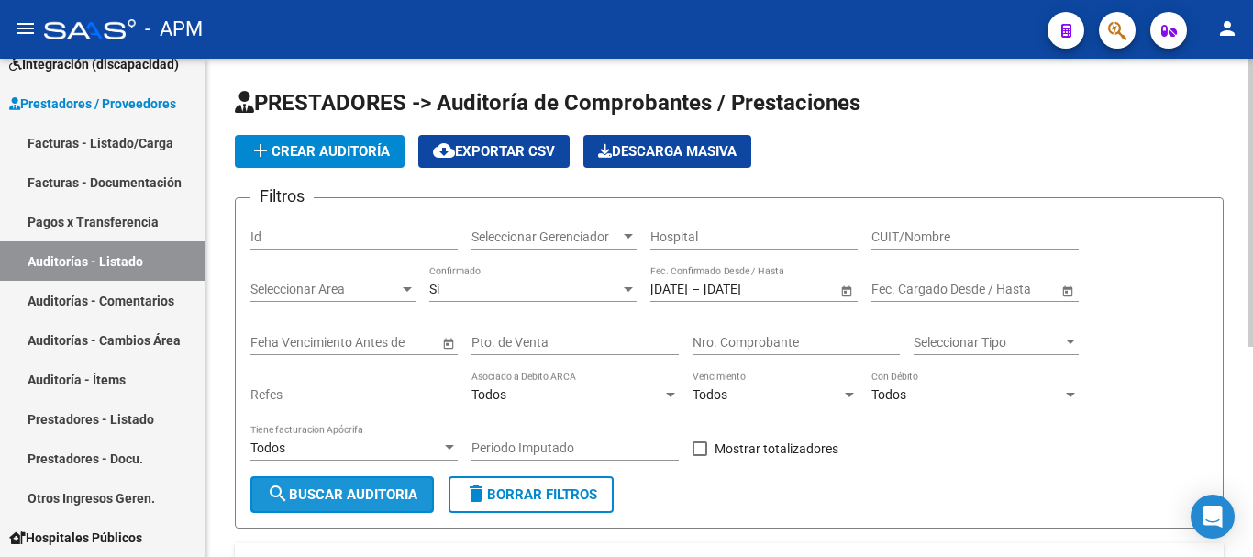
click at [386, 484] on button "search Buscar Auditoria" at bounding box center [341, 494] width 183 height 37
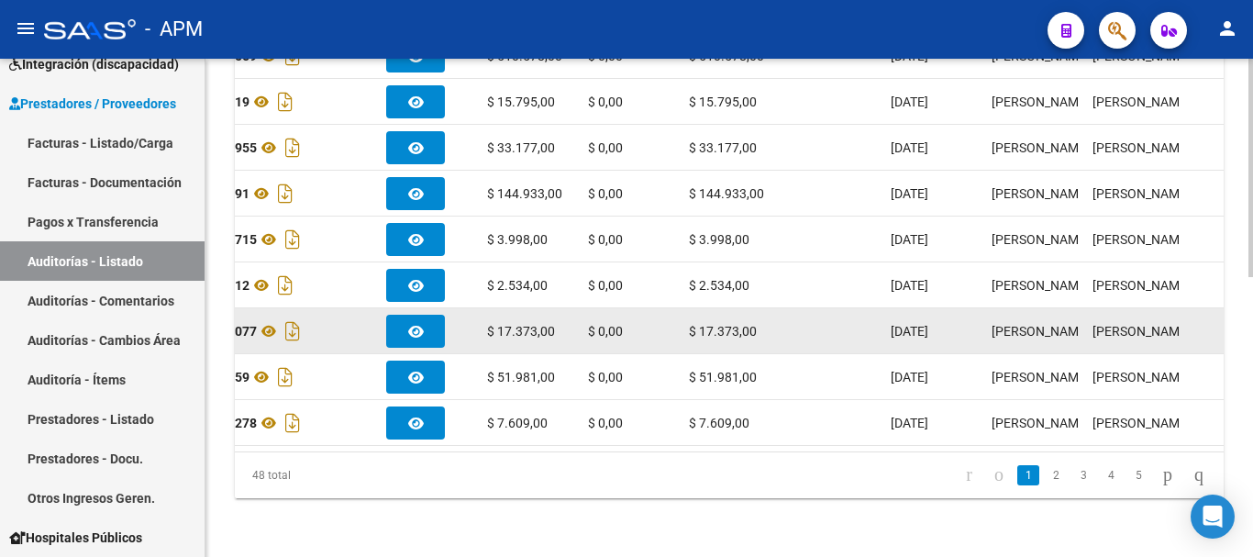
scroll to position [638, 0]
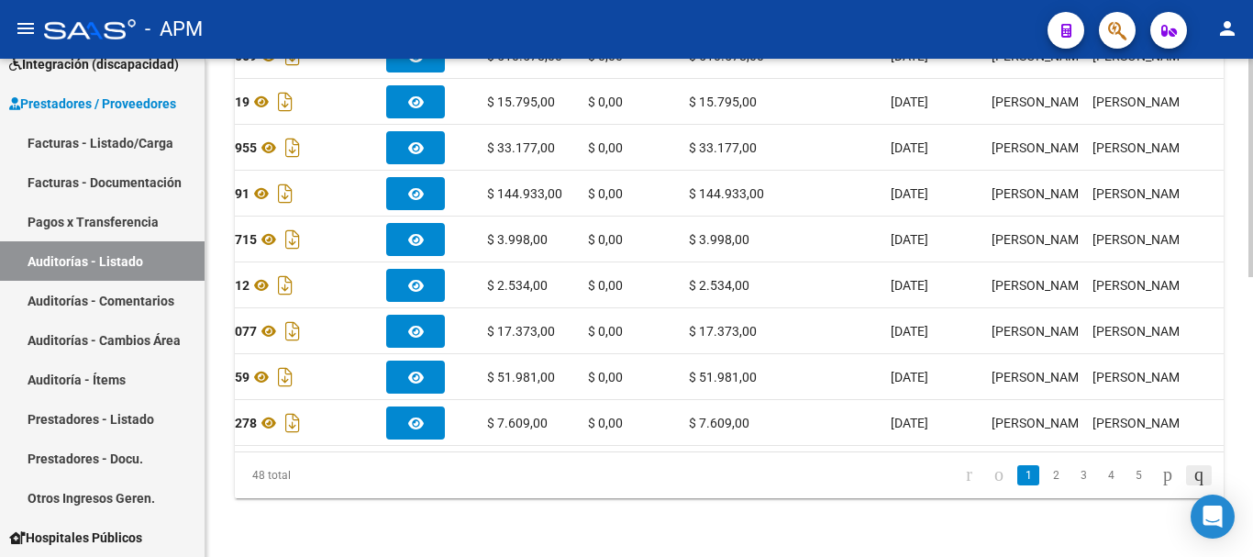
click at [1192, 474] on icon "go to last page" at bounding box center [1199, 474] width 15 height 22
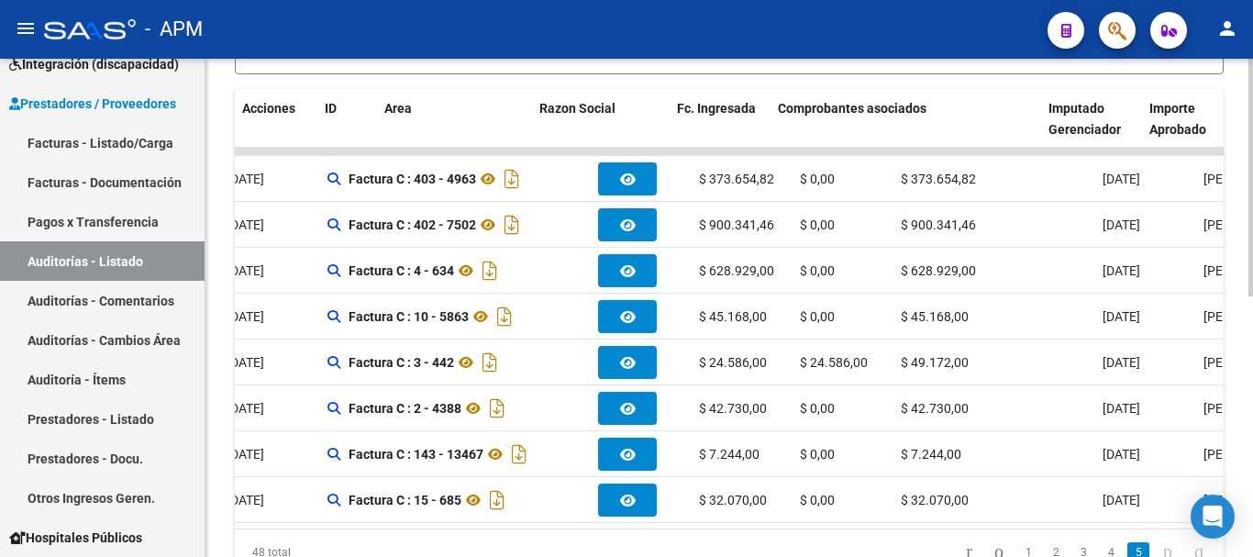
scroll to position [0, 0]
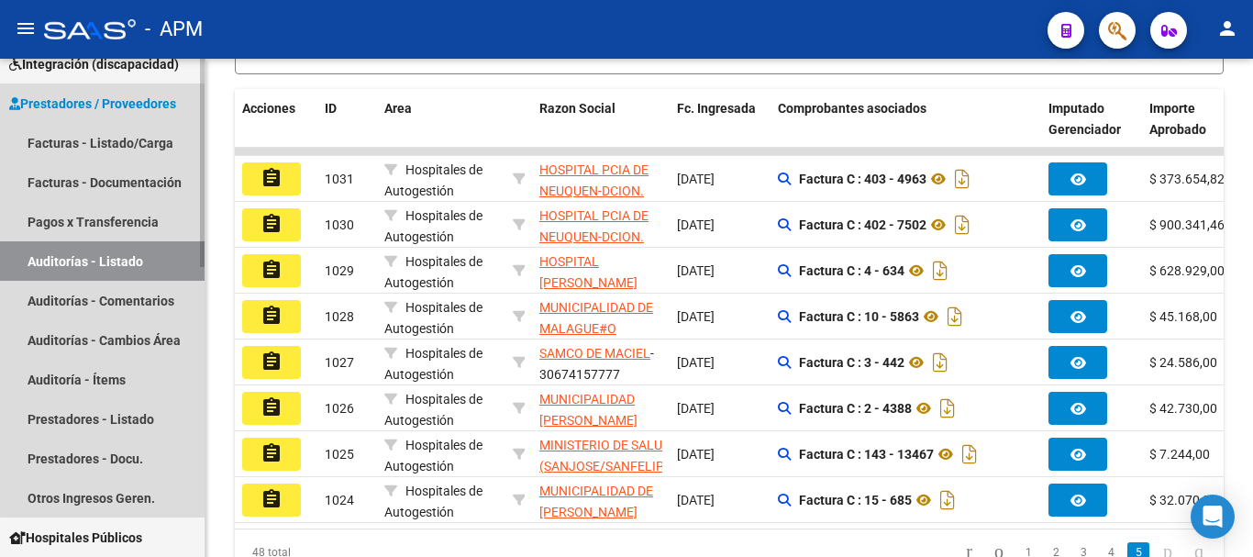
click at [116, 263] on link "Auditorías - Listado" at bounding box center [102, 260] width 205 height 39
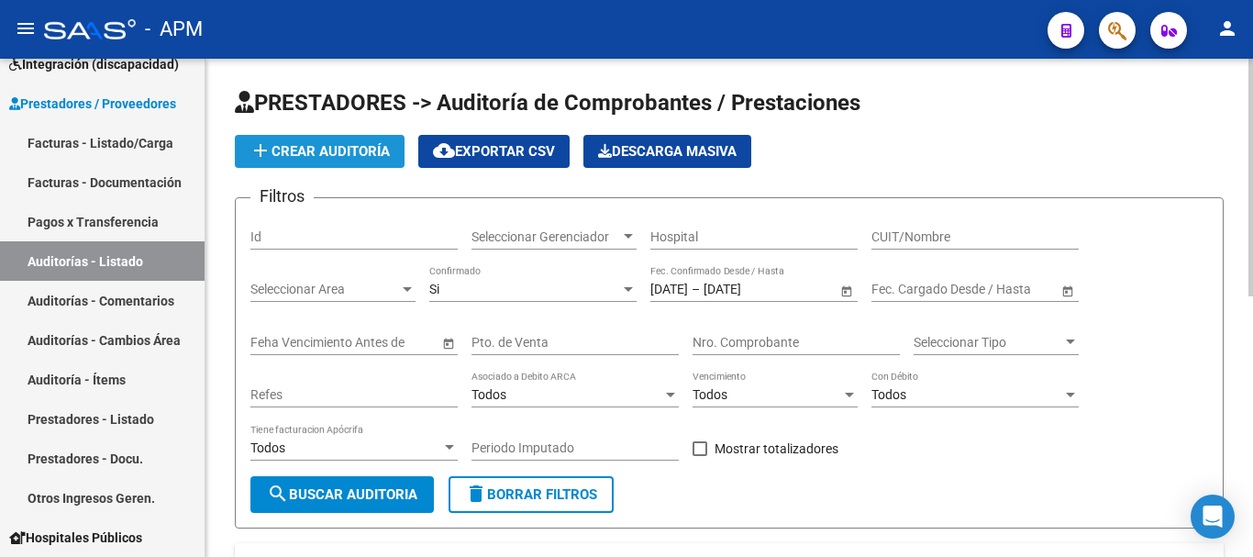
click at [305, 159] on span "add Crear Auditoría" at bounding box center [320, 151] width 140 height 17
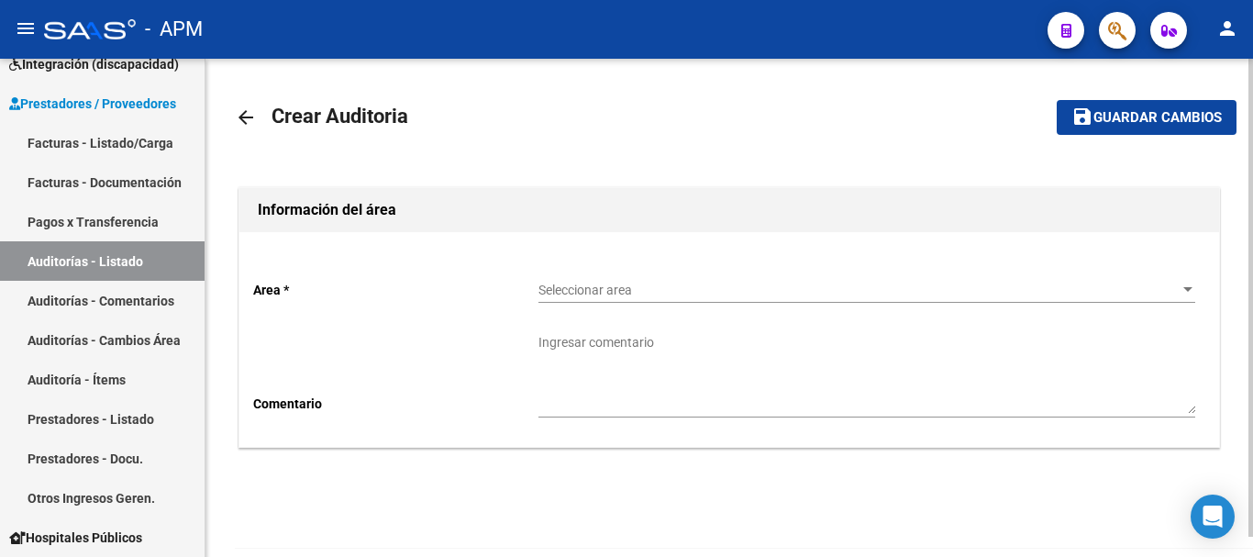
click at [1159, 287] on span "Seleccionar area" at bounding box center [858, 291] width 640 height 16
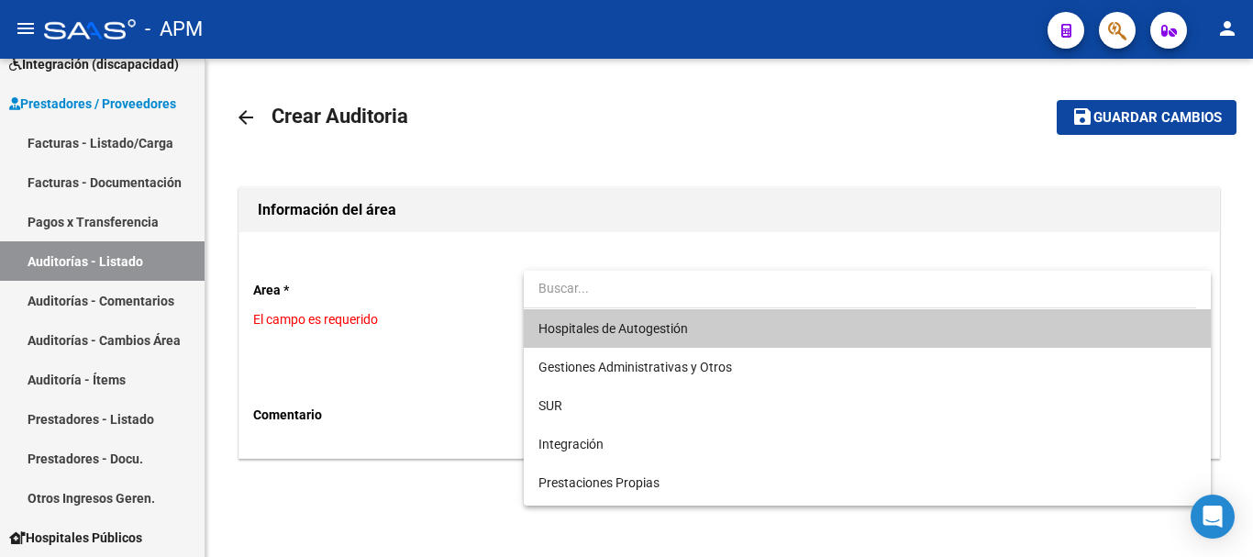
click at [720, 317] on span "Hospitales de Autogestión" at bounding box center [866, 328] width 657 height 39
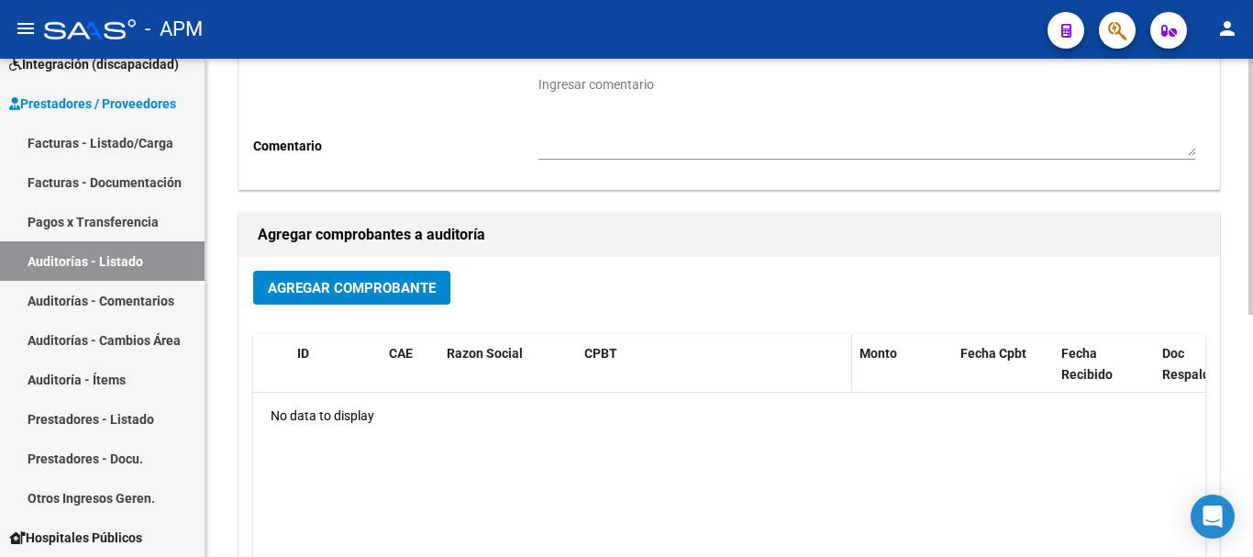
scroll to position [275, 0]
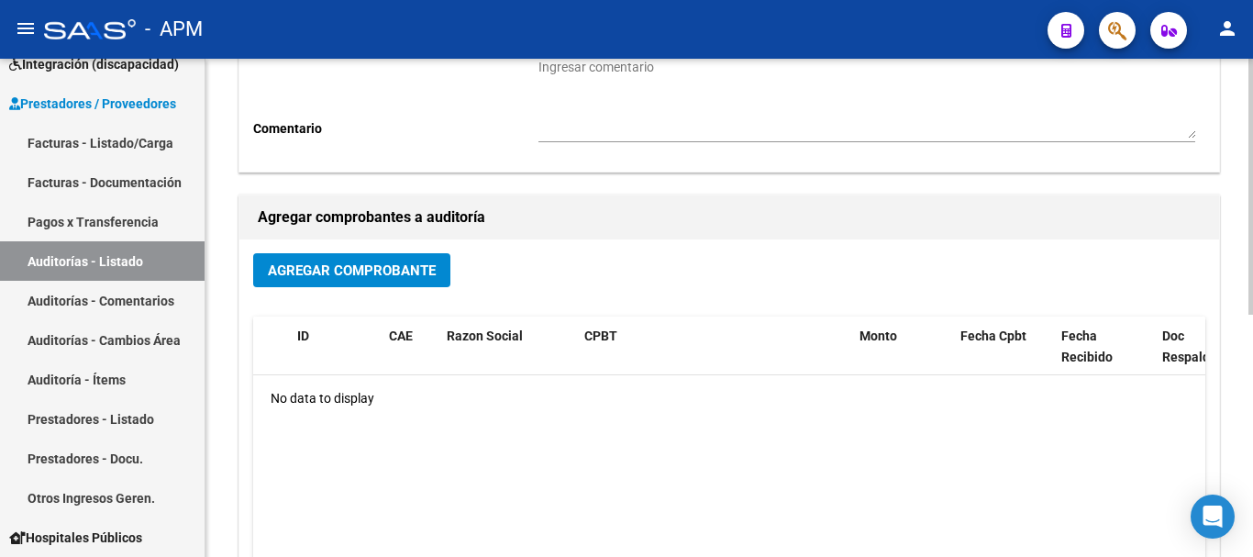
click at [410, 272] on span "Agregar Comprobante" at bounding box center [352, 270] width 168 height 17
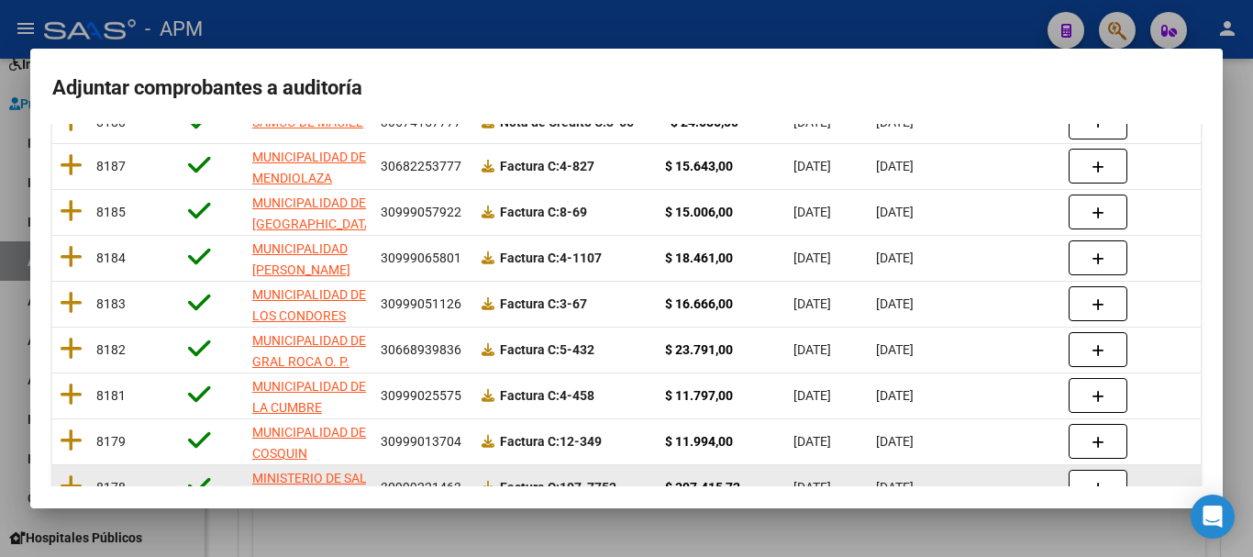
scroll to position [252, 0]
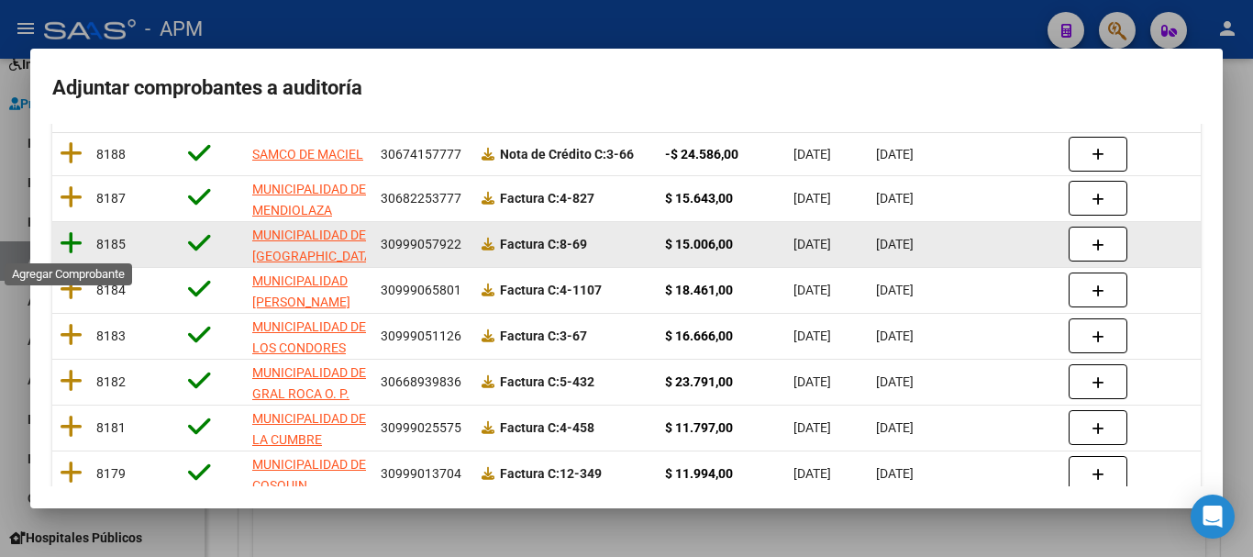
click at [68, 241] on icon at bounding box center [71, 243] width 23 height 26
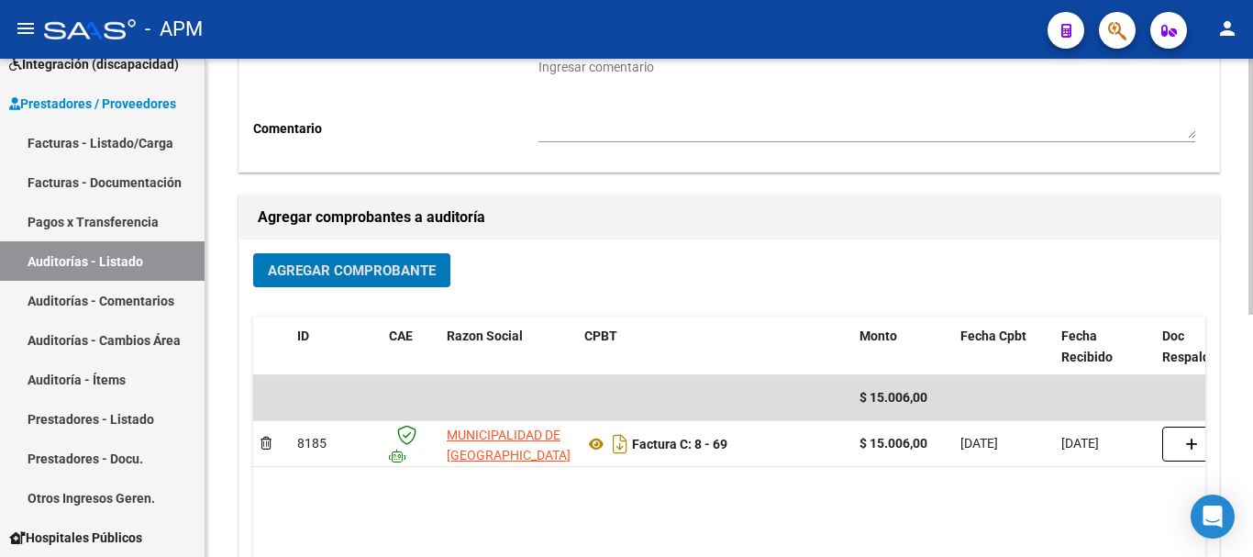
scroll to position [0, 0]
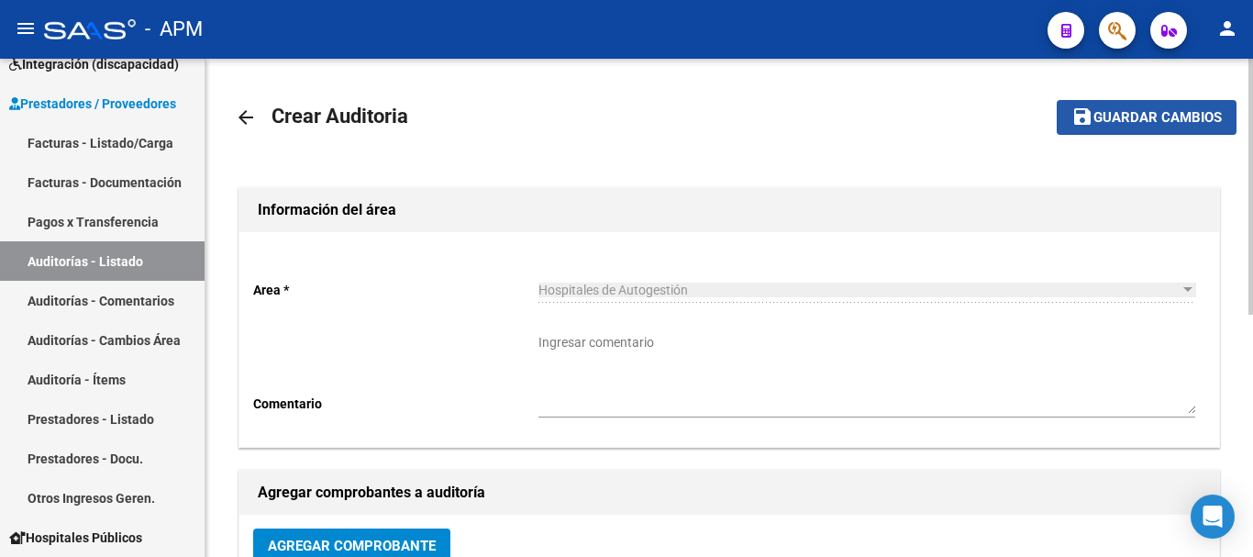
click at [1160, 116] on span "Guardar cambios" at bounding box center [1157, 118] width 128 height 17
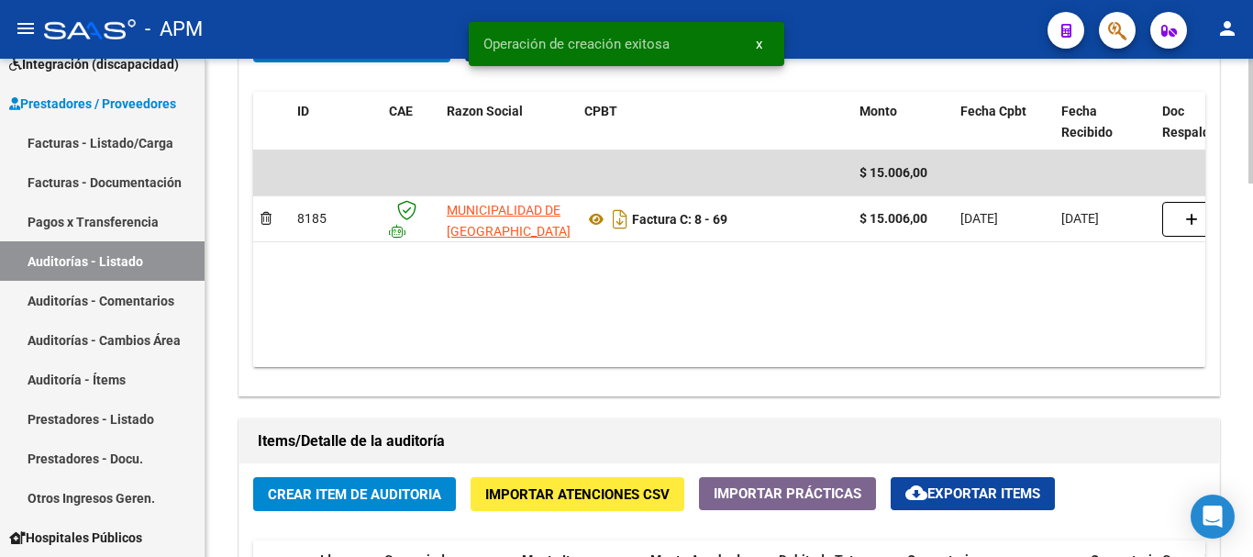
scroll to position [1009, 0]
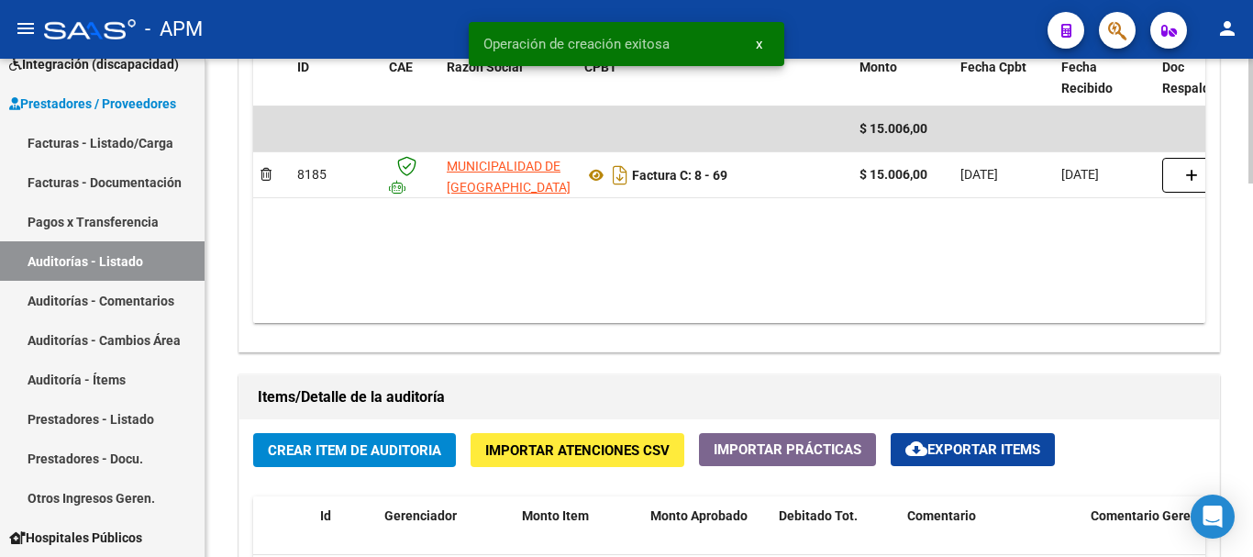
click at [426, 445] on span "Crear Item de Auditoria" at bounding box center [354, 450] width 173 height 17
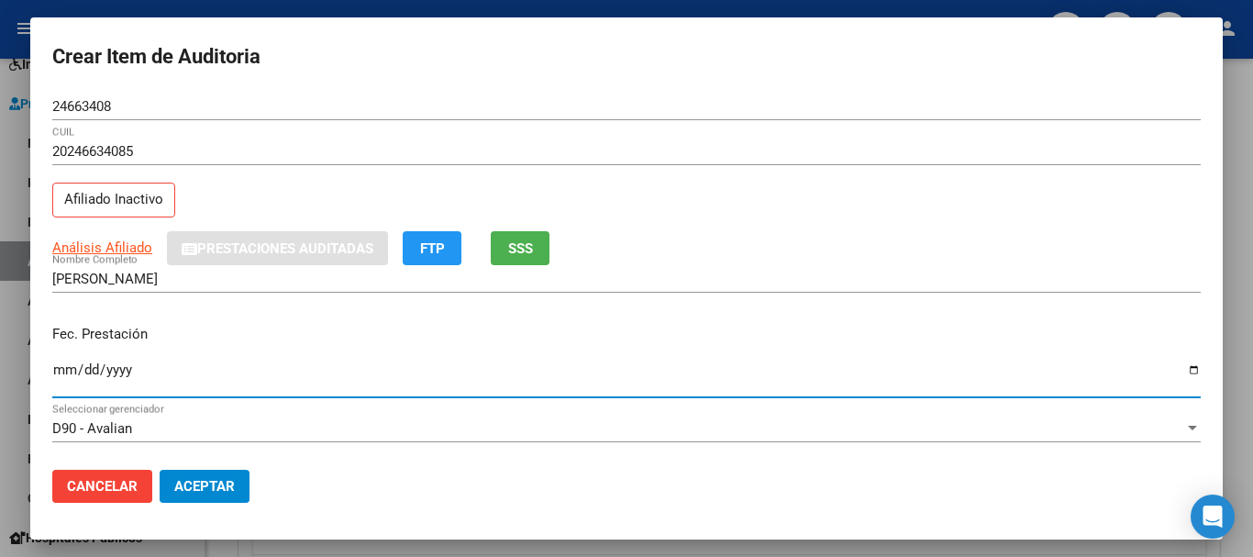
click at [67, 371] on input "Ingresar la fecha" at bounding box center [626, 376] width 1148 height 29
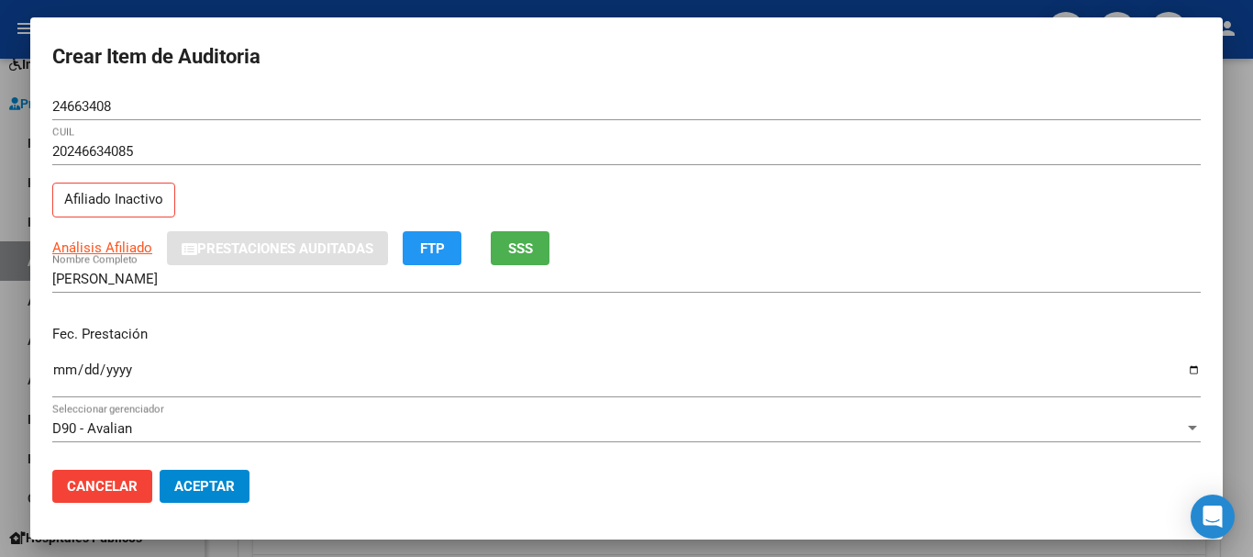
scroll to position [183, 0]
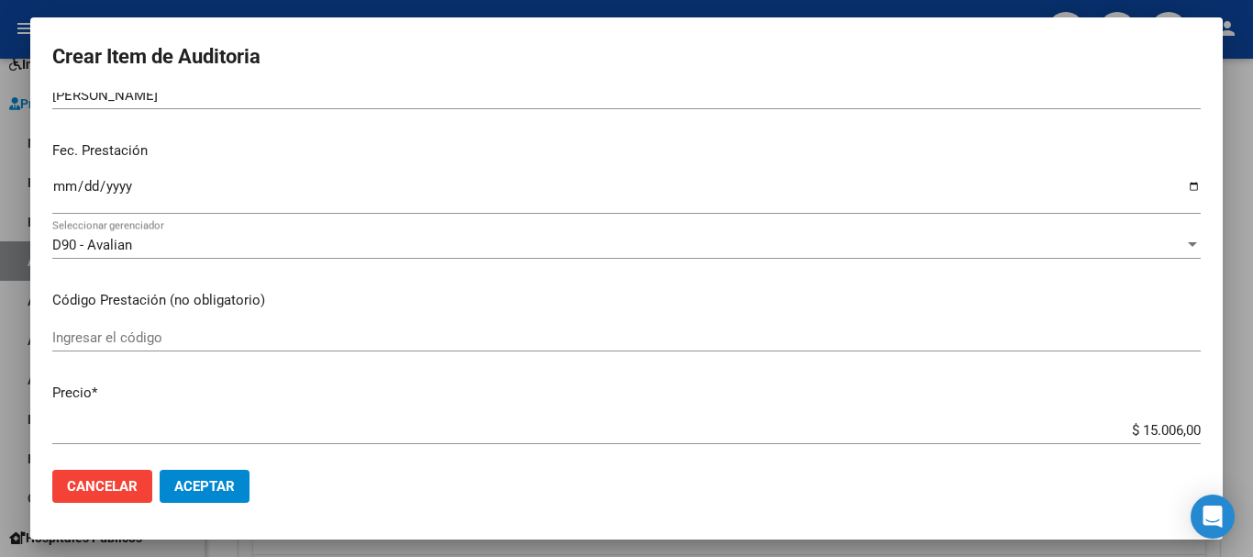
click at [165, 338] on input "Ingresar el código" at bounding box center [626, 337] width 1148 height 17
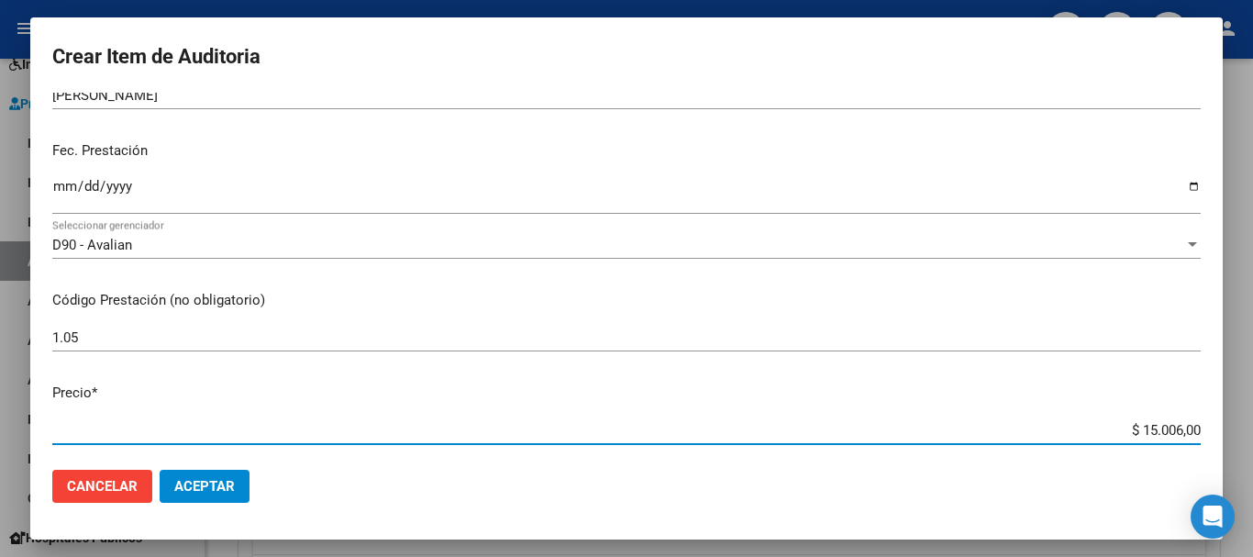
drag, startPoint x: 1129, startPoint y: 427, endPoint x: 1228, endPoint y: 427, distance: 99.1
click at [1228, 427] on div "Crear Item de Auditoria 24663408 Nro Documento 20246634085 CUIL Afiliado Inacti…" at bounding box center [626, 278] width 1253 height 557
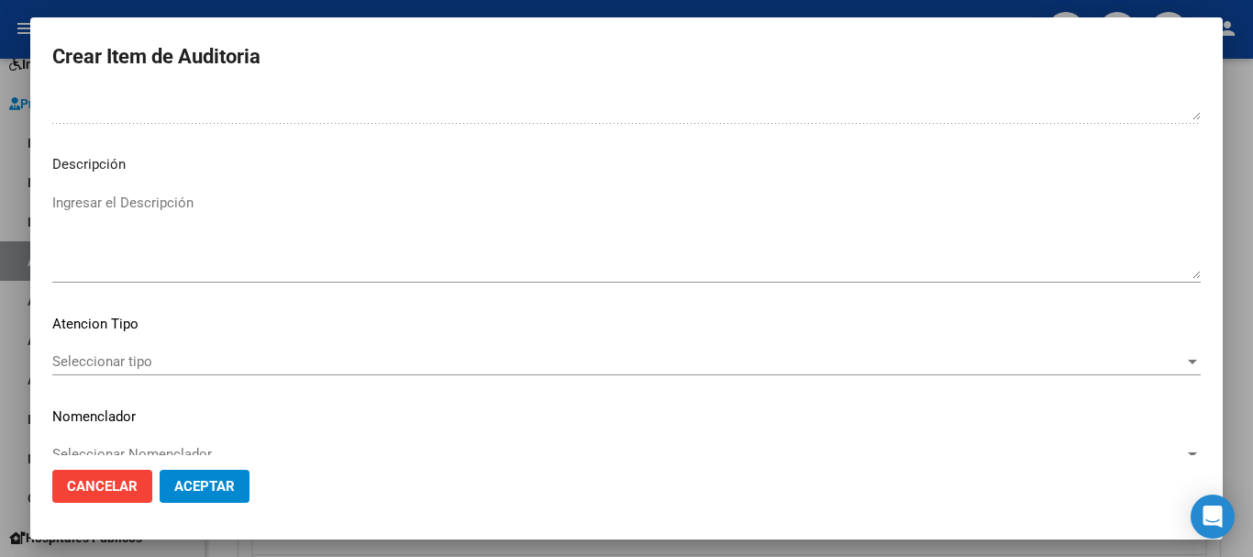
scroll to position [1131, 0]
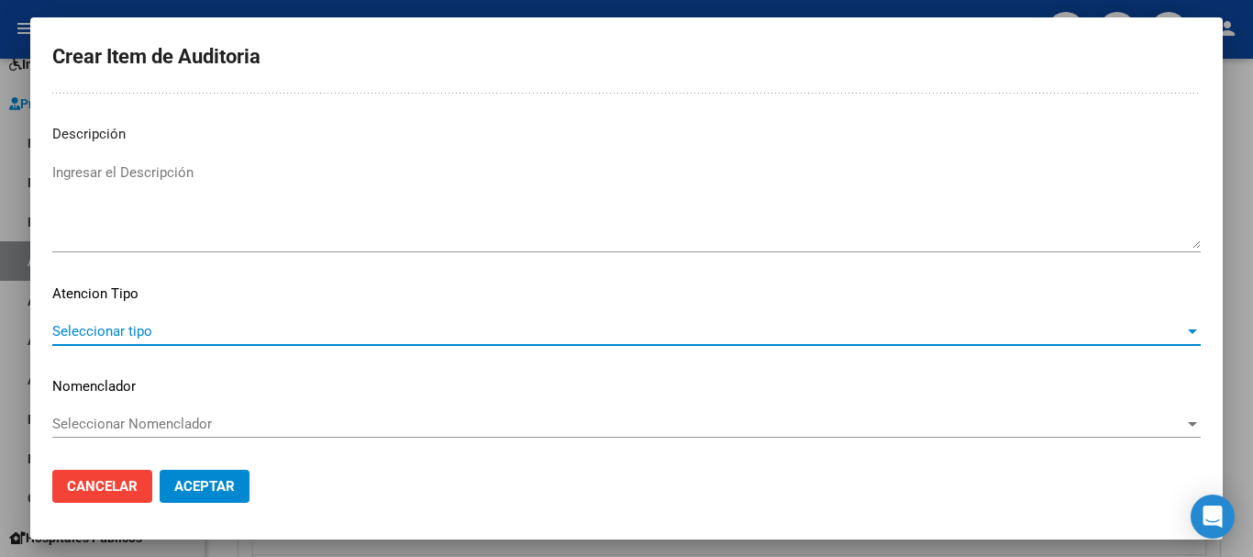
click at [1108, 326] on span "Seleccionar tipo" at bounding box center [618, 331] width 1132 height 17
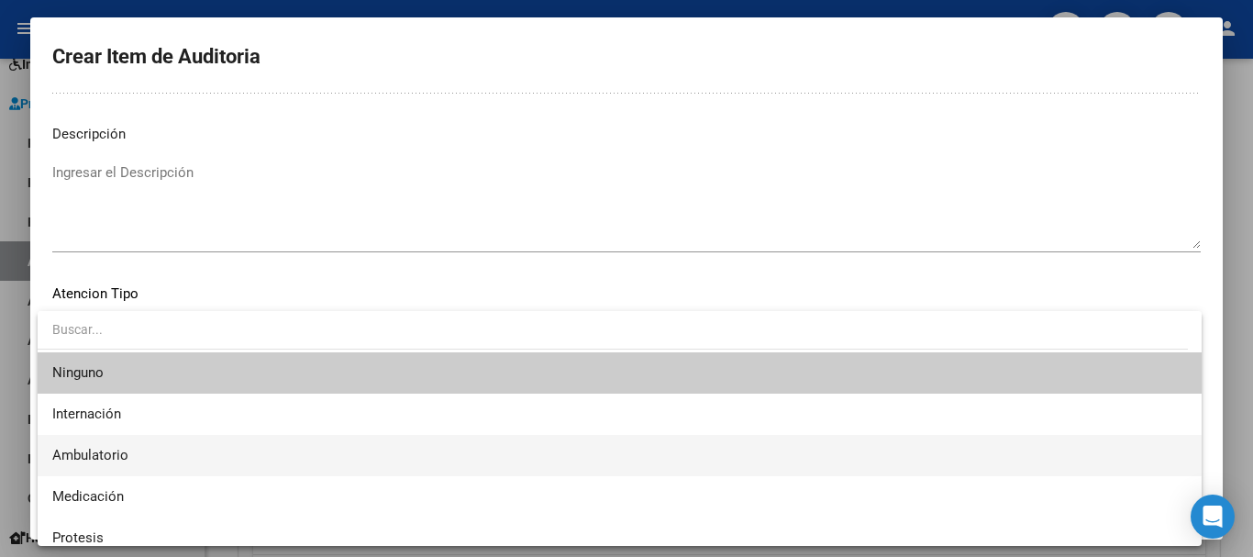
click at [273, 445] on span "Ambulatorio" at bounding box center [619, 455] width 1135 height 41
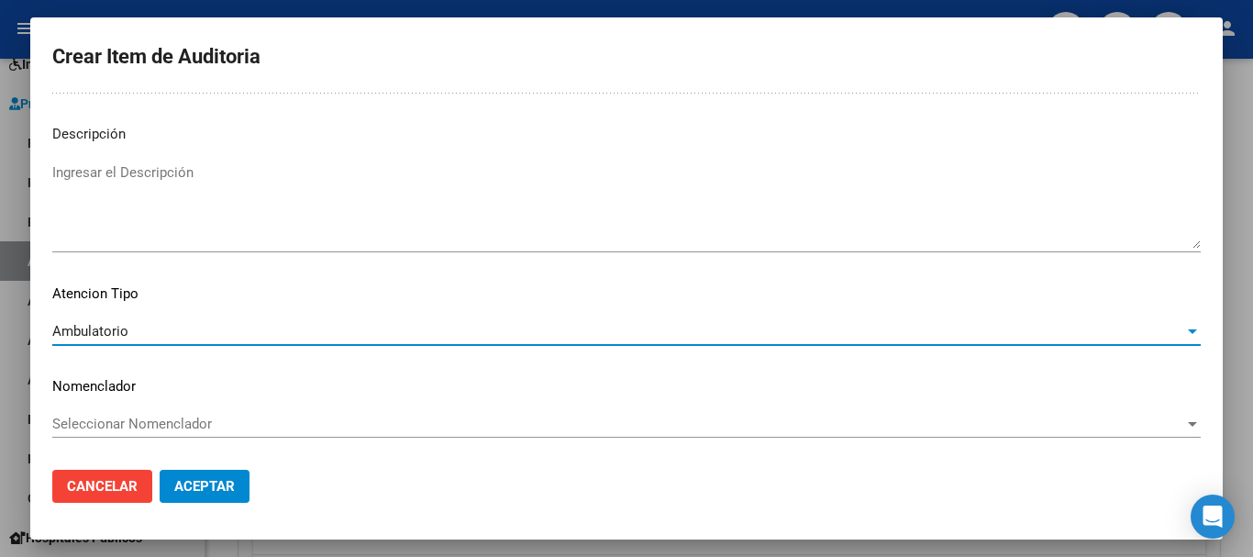
click at [218, 478] on span "Aceptar" at bounding box center [204, 486] width 61 height 17
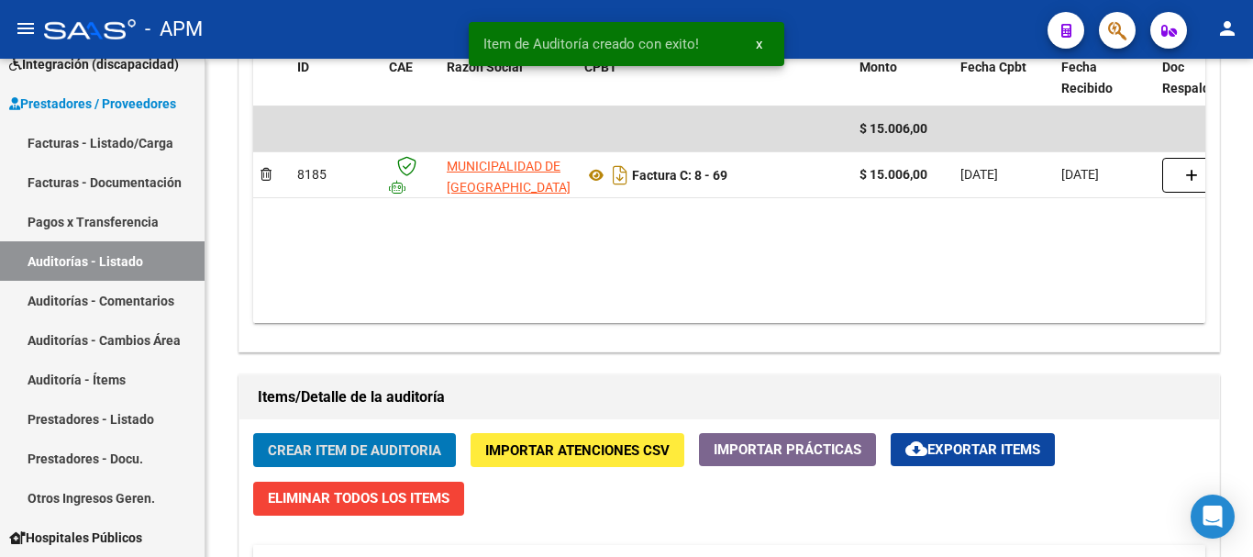
scroll to position [1010, 0]
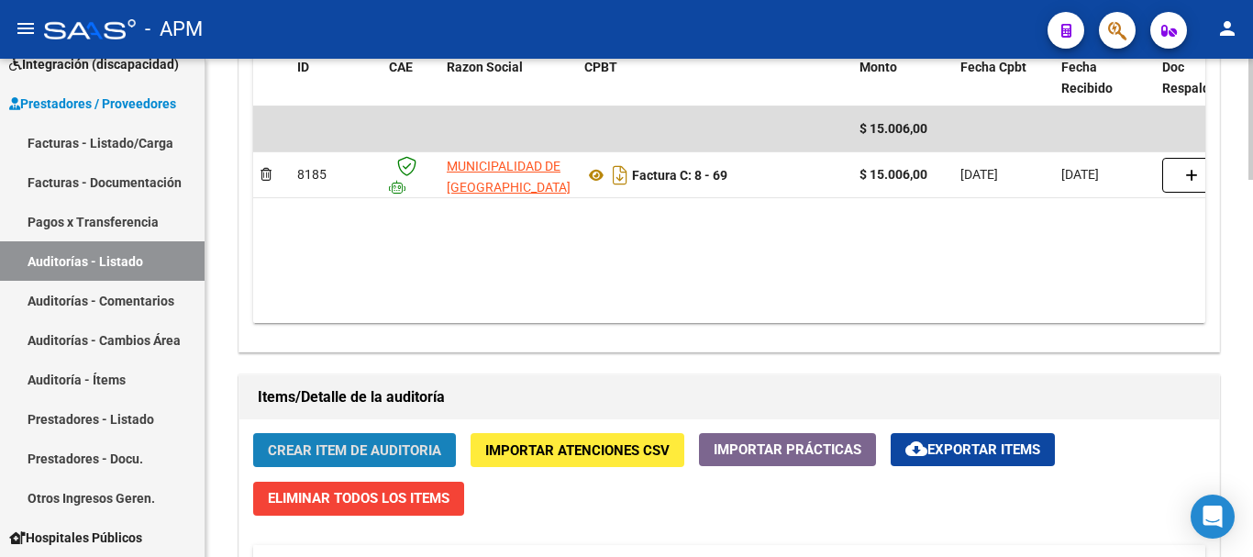
click at [389, 459] on span "Crear Item de Auditoria" at bounding box center [354, 450] width 173 height 17
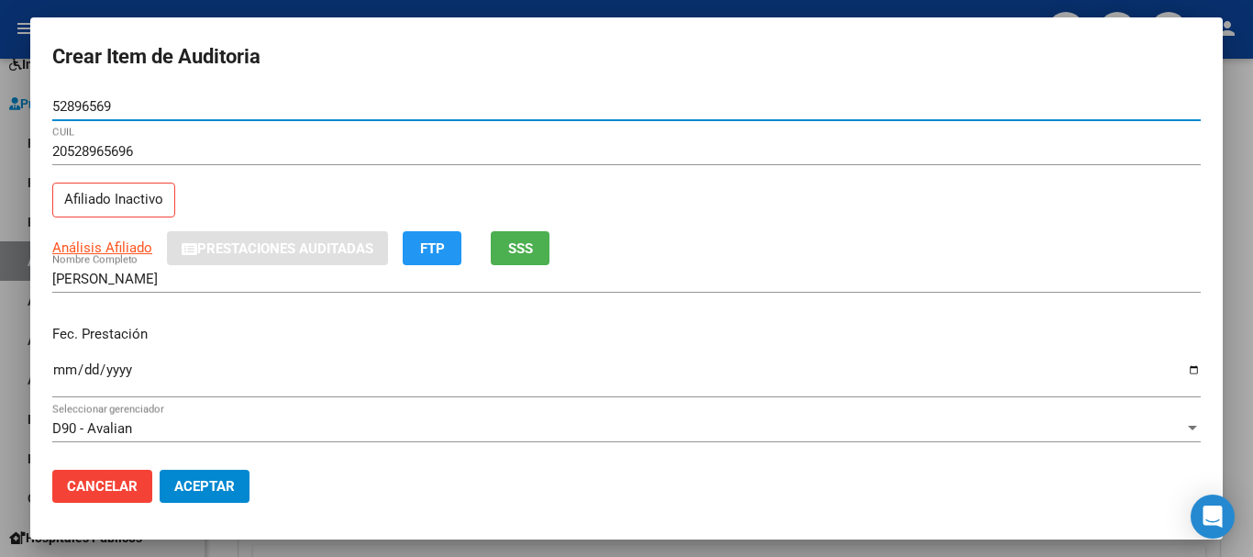
click at [64, 365] on input "Ingresar la fecha" at bounding box center [626, 376] width 1148 height 29
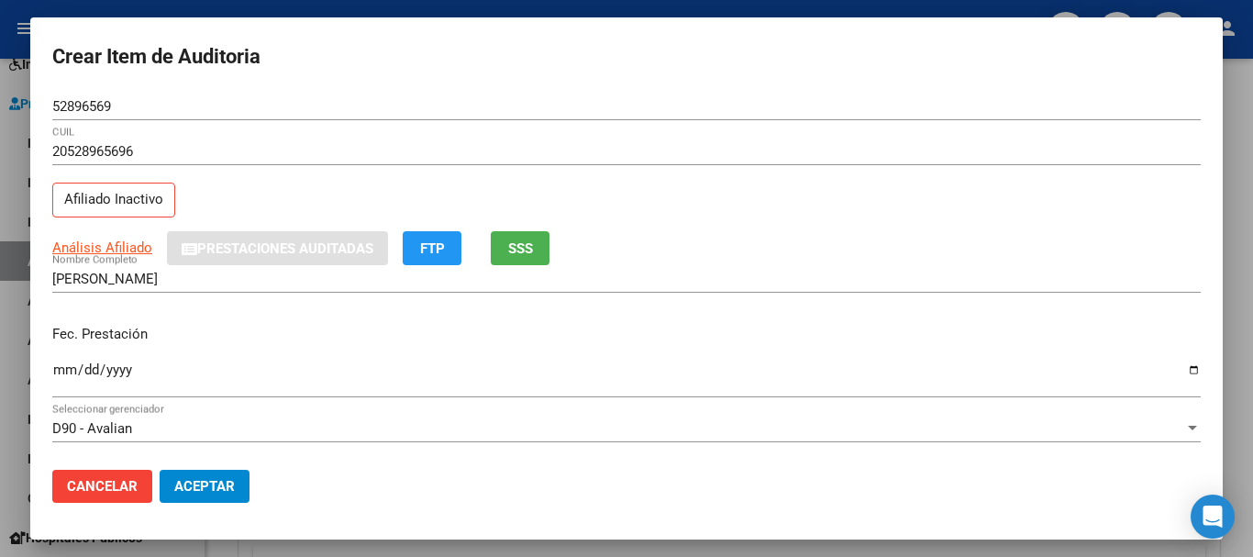
scroll to position [92, 0]
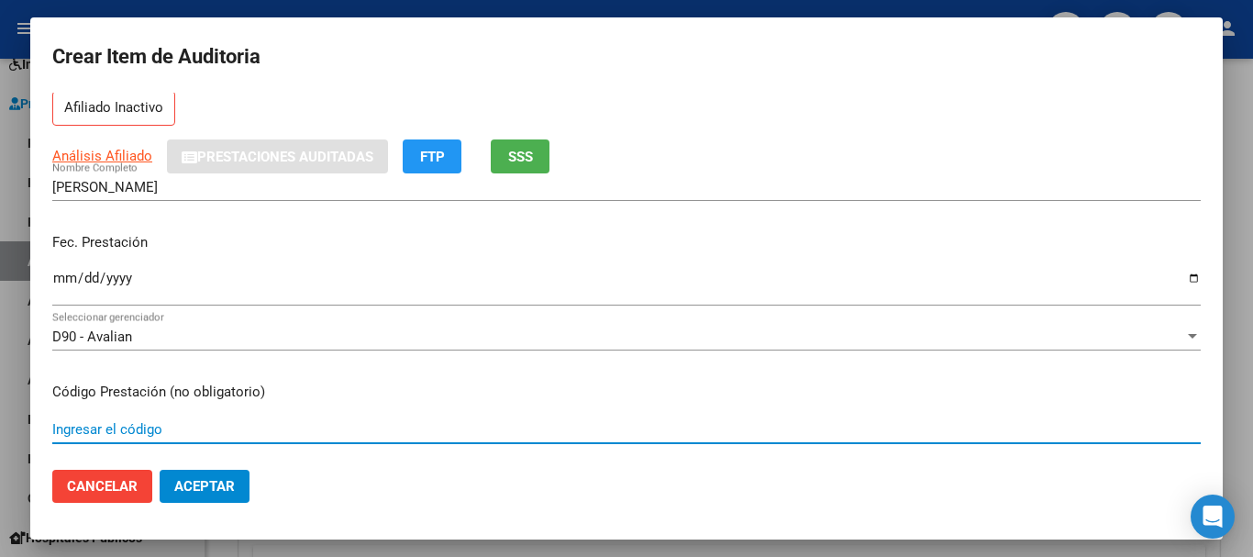
click at [96, 427] on input "Ingresar el código" at bounding box center [626, 429] width 1148 height 17
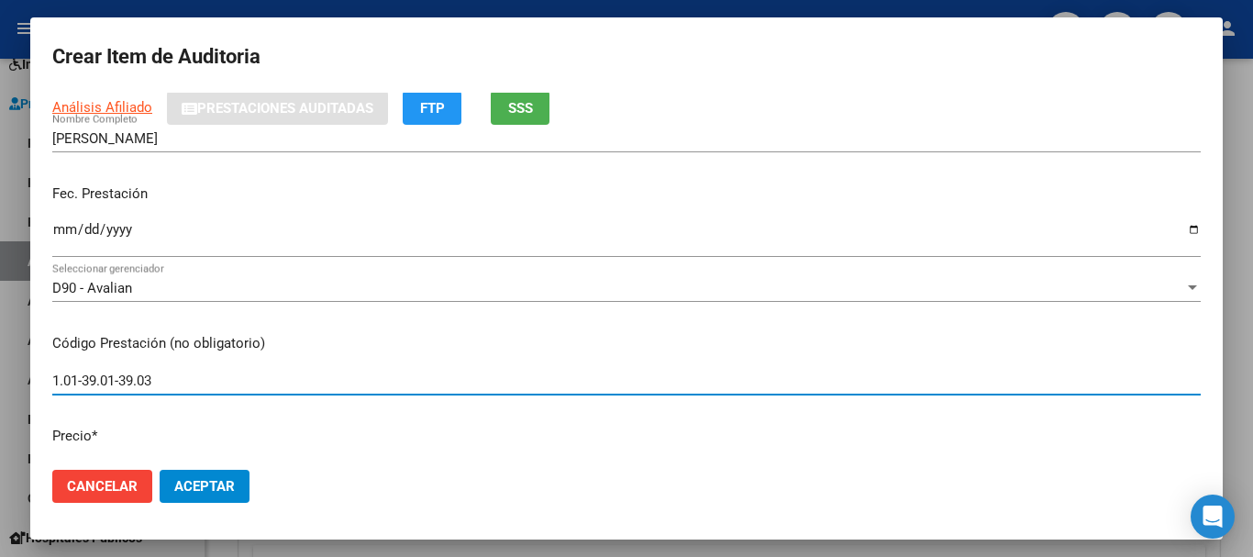
scroll to position [275, 0]
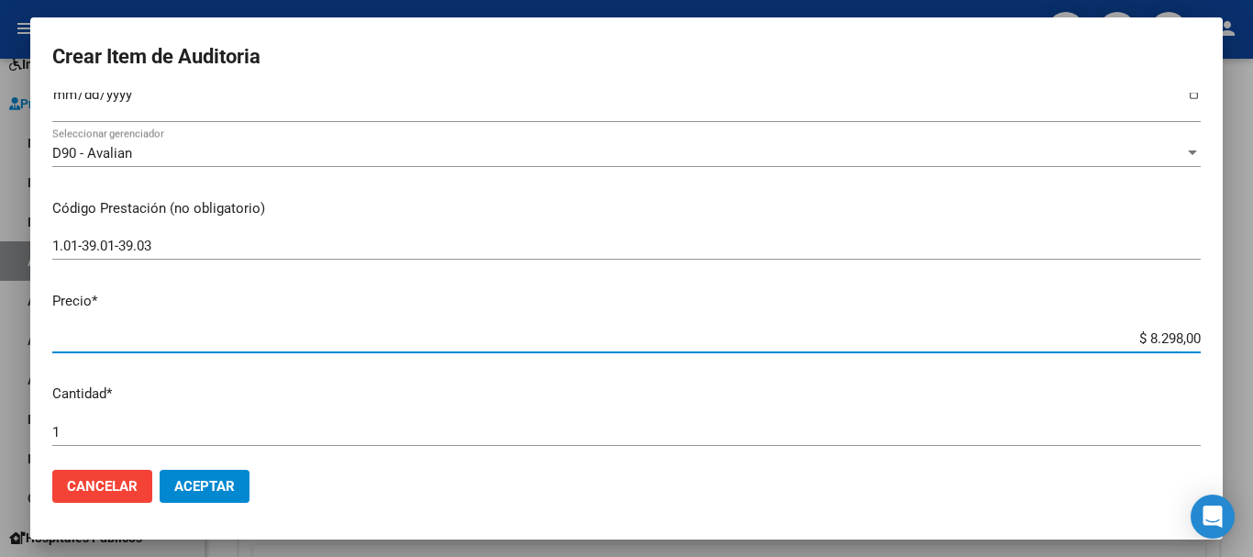
drag, startPoint x: 1131, startPoint y: 338, endPoint x: 1201, endPoint y: 336, distance: 69.7
click at [1201, 336] on app-form-text-field "Precio * $ 8.298,00 Ingresar el precio" at bounding box center [633, 319] width 1163 height 57
click at [1202, 335] on mat-dialog-content "52896569 Nro Documento 20528965696 CUIL Afiliado Inactivo Análisis Afiliado Pre…" at bounding box center [626, 274] width 1193 height 362
drag, startPoint x: 1134, startPoint y: 336, endPoint x: 1196, endPoint y: 335, distance: 62.4
click at [1196, 335] on app-form-text-field "Precio * $ 8.298,00 Ingresar el precio" at bounding box center [633, 319] width 1163 height 57
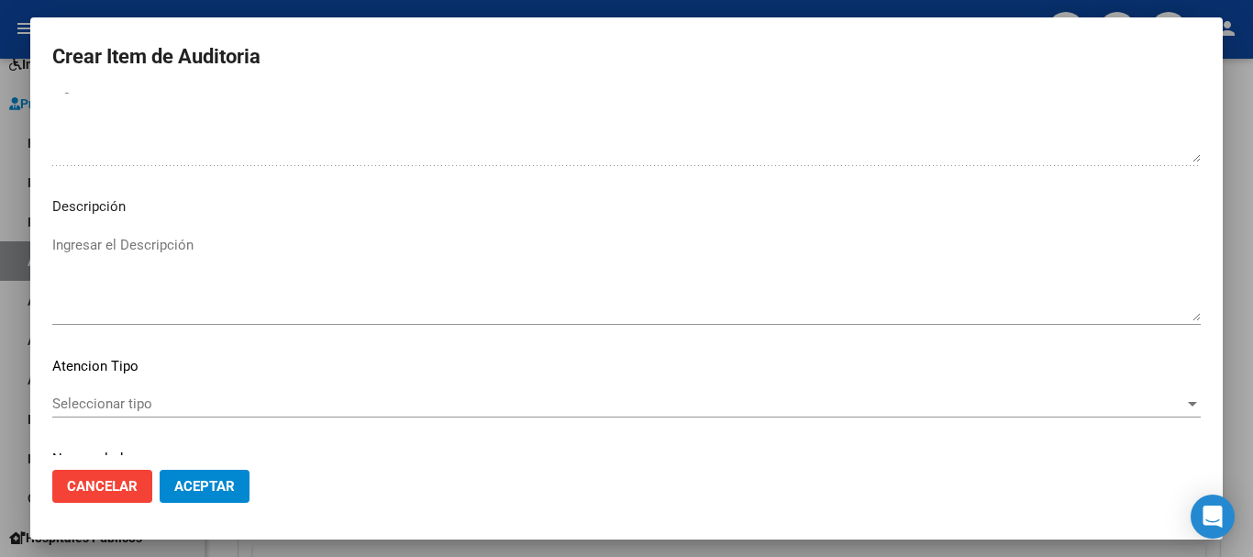
scroll to position [1101, 0]
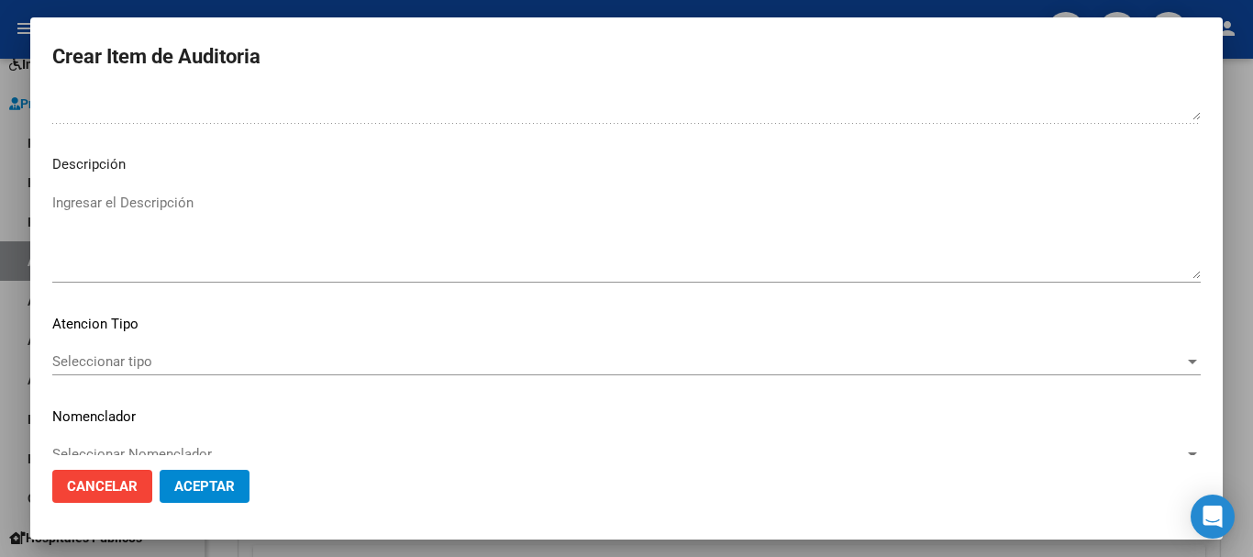
click at [1094, 370] on div "Seleccionar tipo Seleccionar tipo" at bounding box center [626, 362] width 1148 height 28
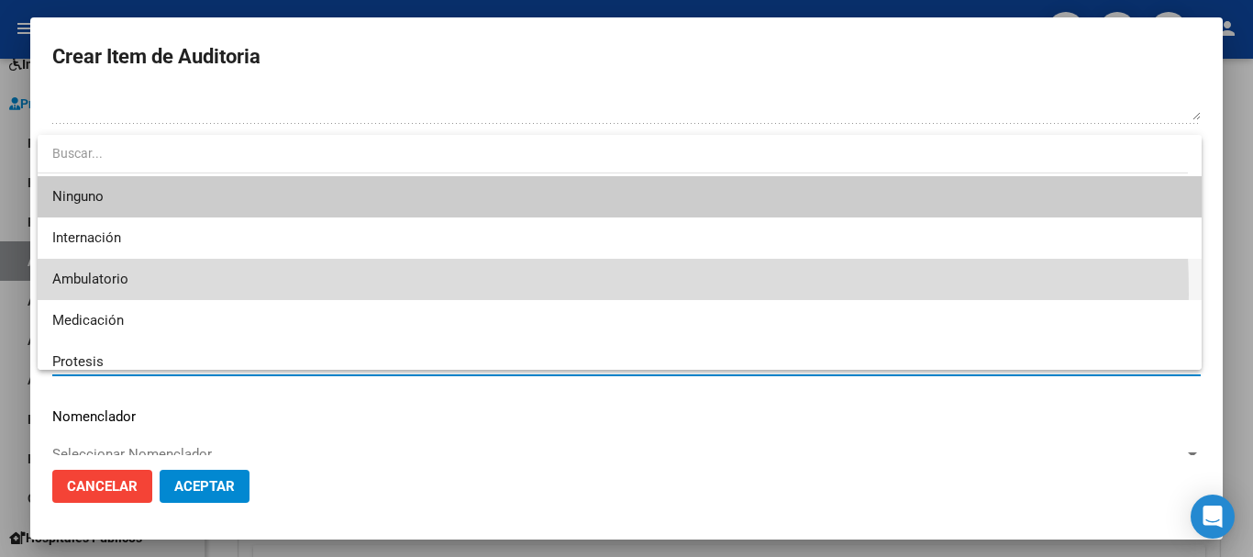
click at [327, 294] on span "Ambulatorio" at bounding box center [619, 279] width 1135 height 41
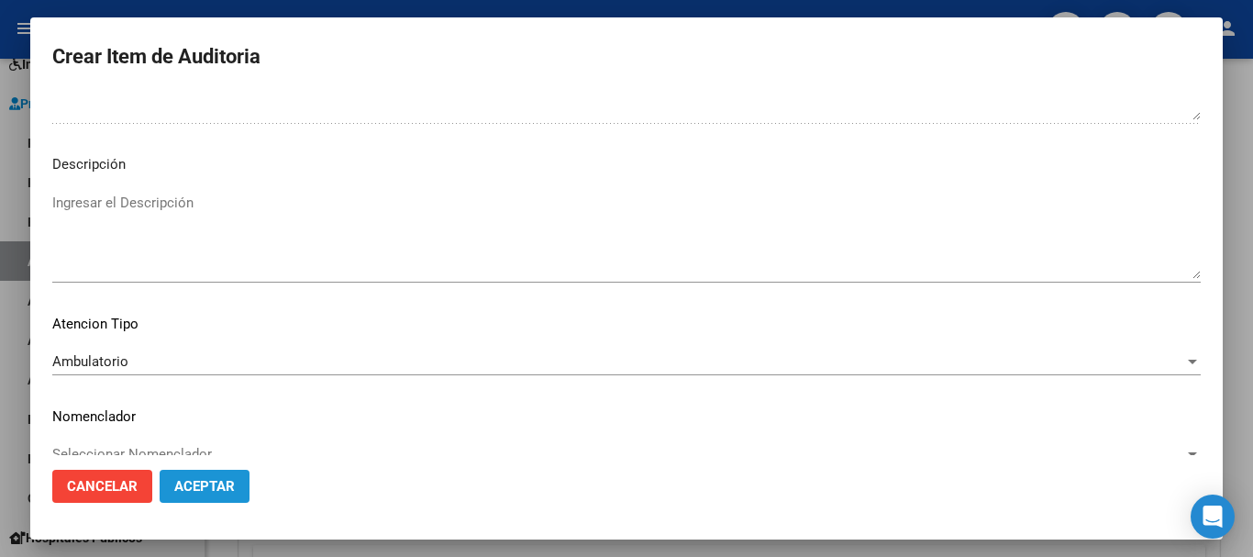
click at [210, 483] on span "Aceptar" at bounding box center [204, 486] width 61 height 17
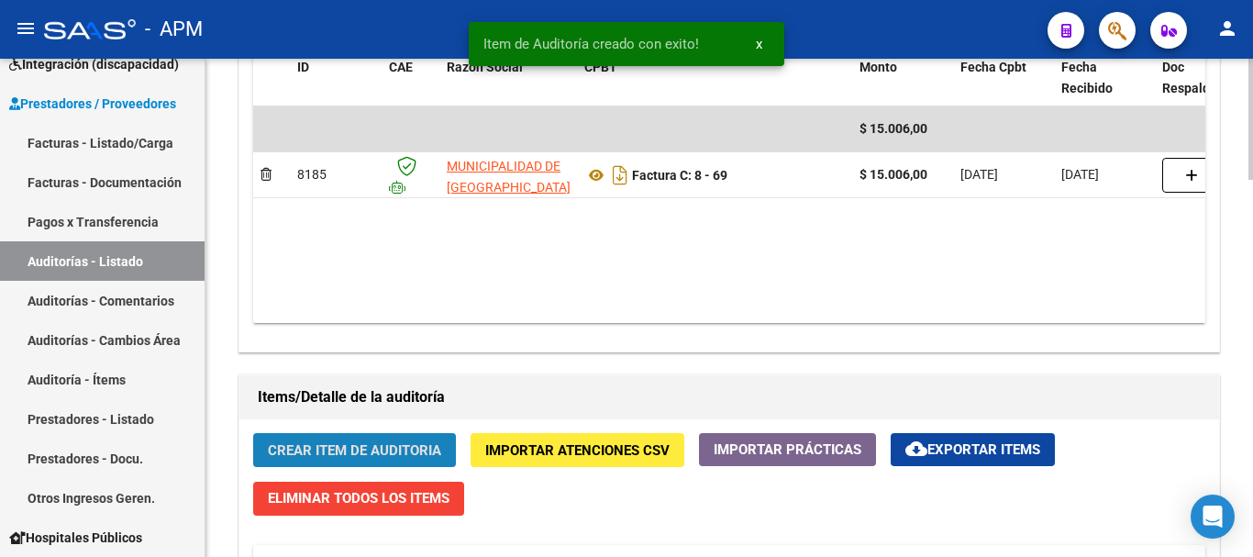
click at [312, 448] on span "Crear Item de Auditoria" at bounding box center [354, 450] width 173 height 17
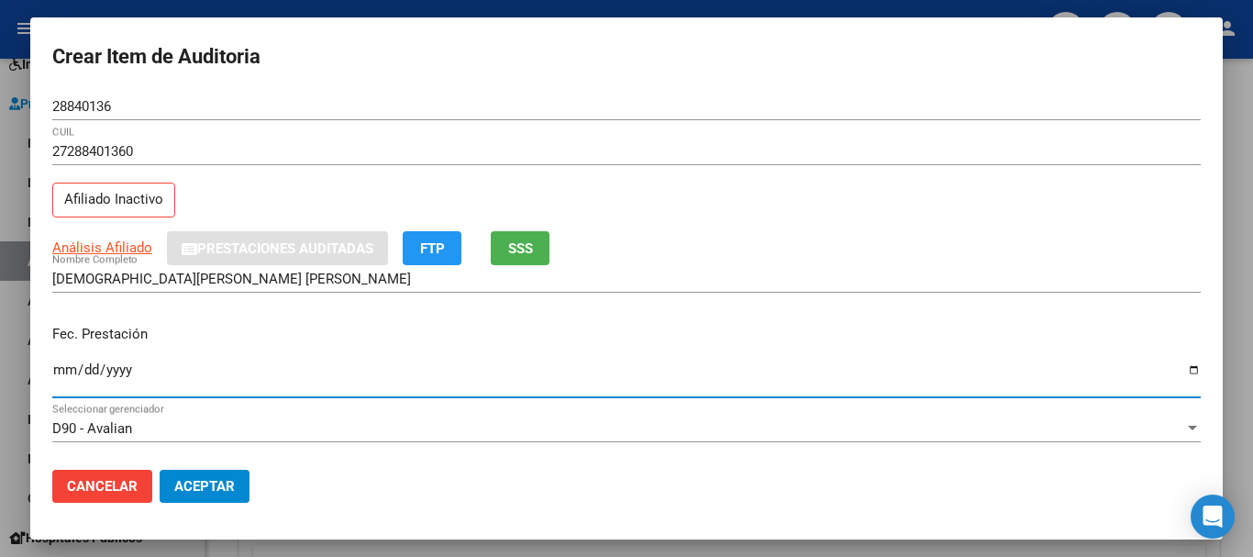
click at [64, 371] on input "Ingresar la fecha" at bounding box center [626, 376] width 1148 height 29
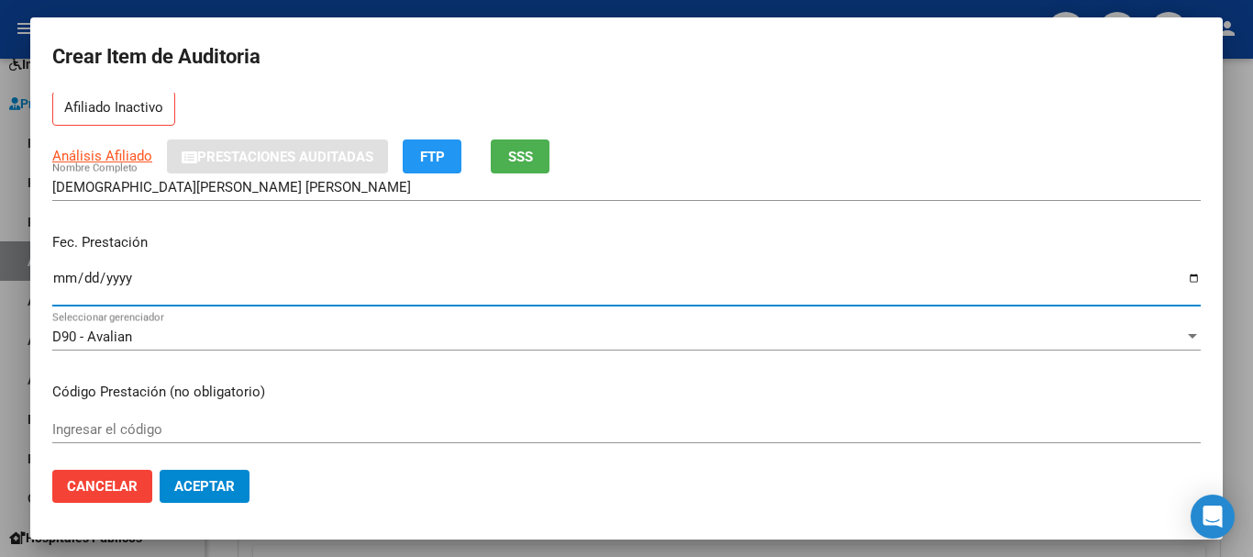
click at [101, 427] on input "Ingresar el código" at bounding box center [626, 429] width 1148 height 17
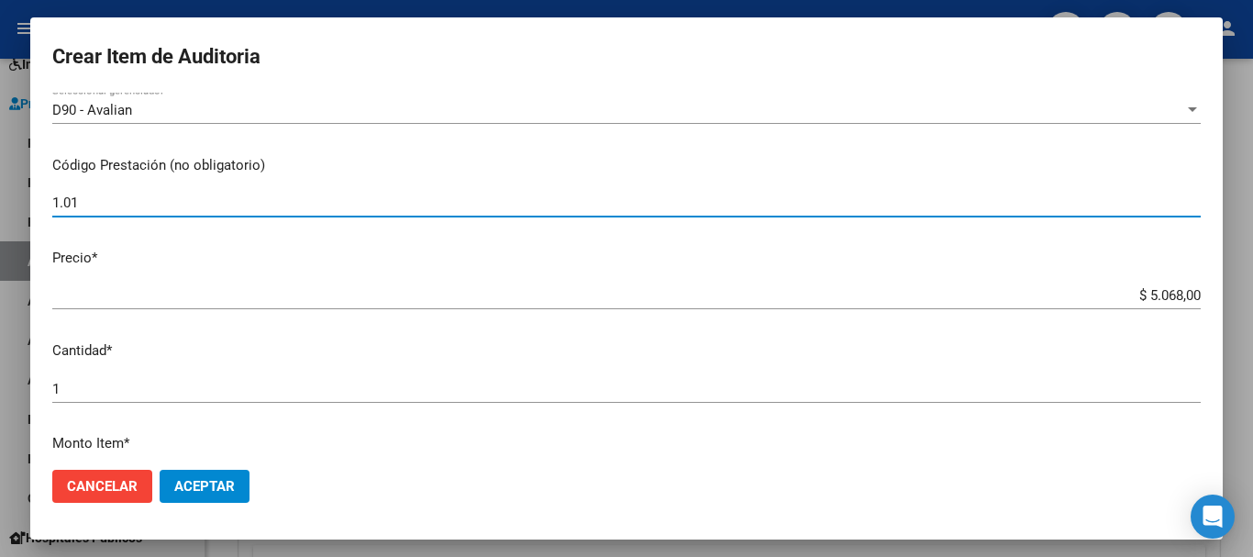
scroll to position [367, 0]
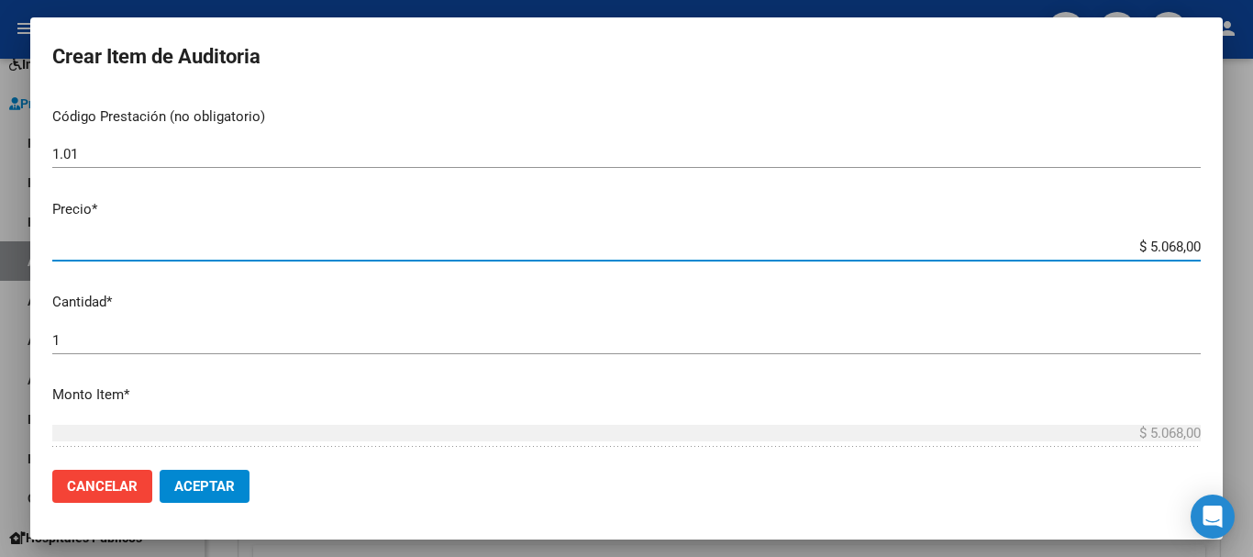
drag, startPoint x: 1133, startPoint y: 246, endPoint x: 1198, endPoint y: 245, distance: 65.1
click at [1198, 245] on app-form-text-field "Precio * $ 5.068,00 Ingresar el precio" at bounding box center [633, 227] width 1163 height 57
drag, startPoint x: 1133, startPoint y: 246, endPoint x: 1205, endPoint y: 245, distance: 72.5
click at [1205, 245] on mat-dialog-content "28840136 Nro Documento 27288401360 CUIL Afiliado Inactivo Análisis Afiliado Pre…" at bounding box center [626, 274] width 1193 height 362
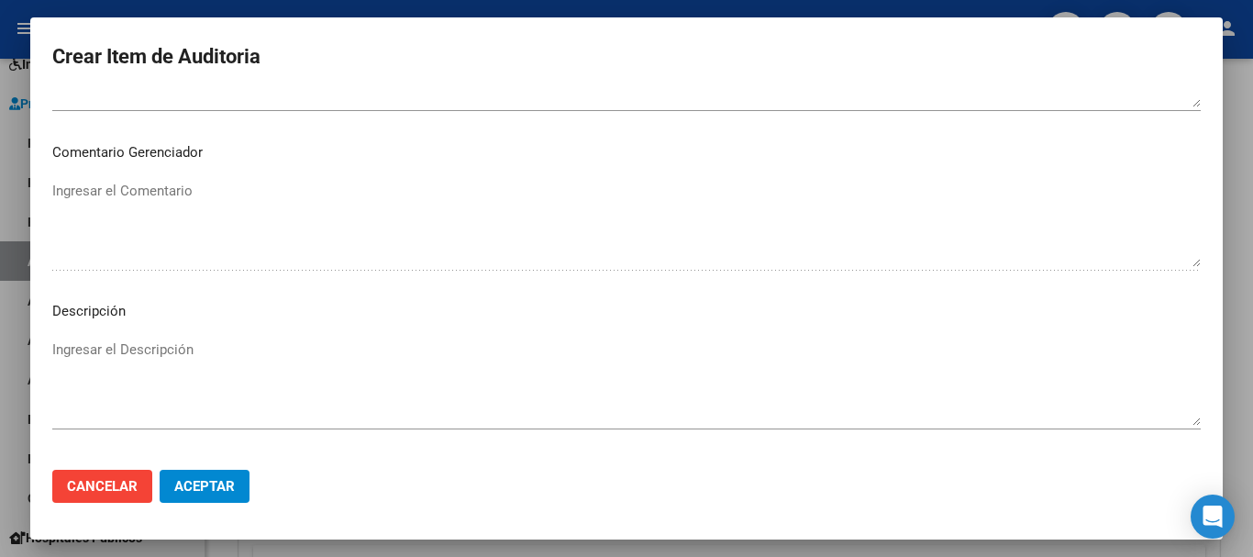
scroll to position [1131, 0]
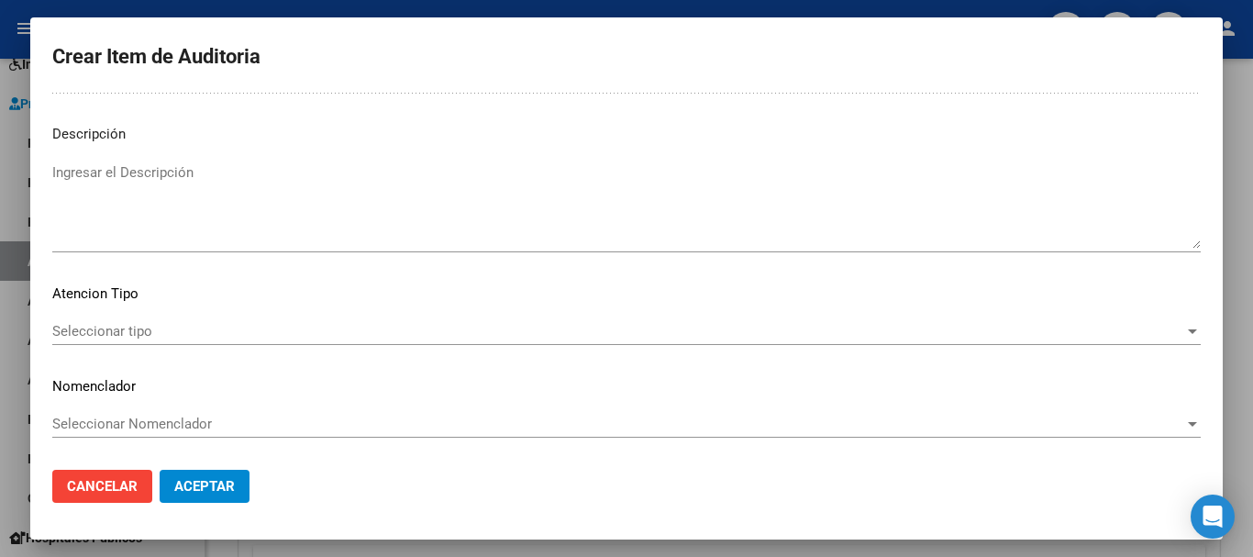
click at [1150, 341] on div "Seleccionar tipo Seleccionar tipo" at bounding box center [626, 331] width 1148 height 28
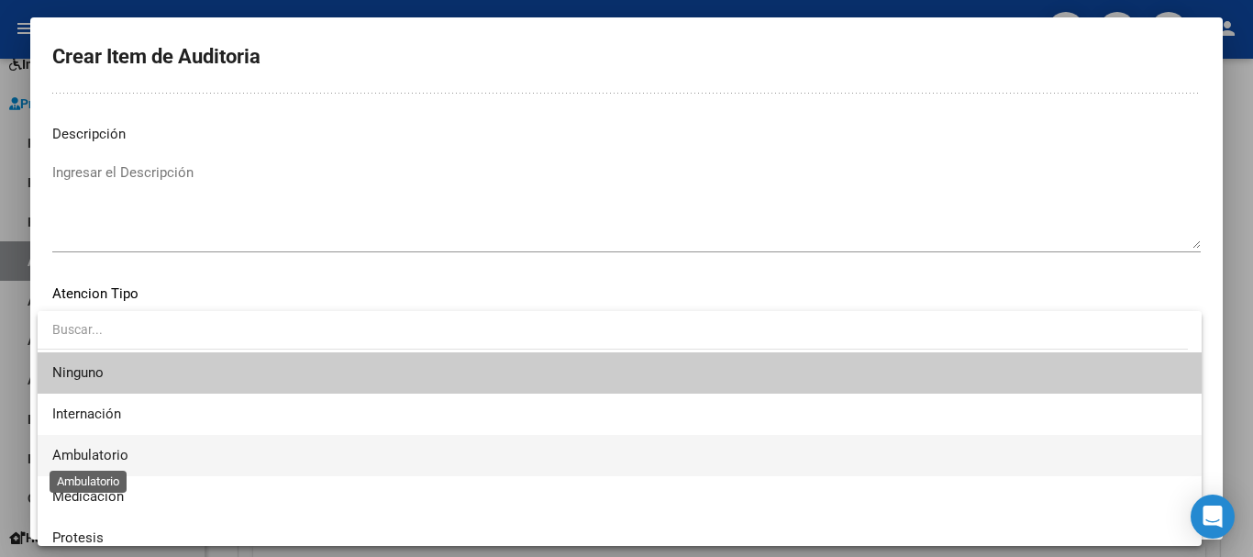
click at [125, 449] on span "Ambulatorio" at bounding box center [90, 455] width 76 height 17
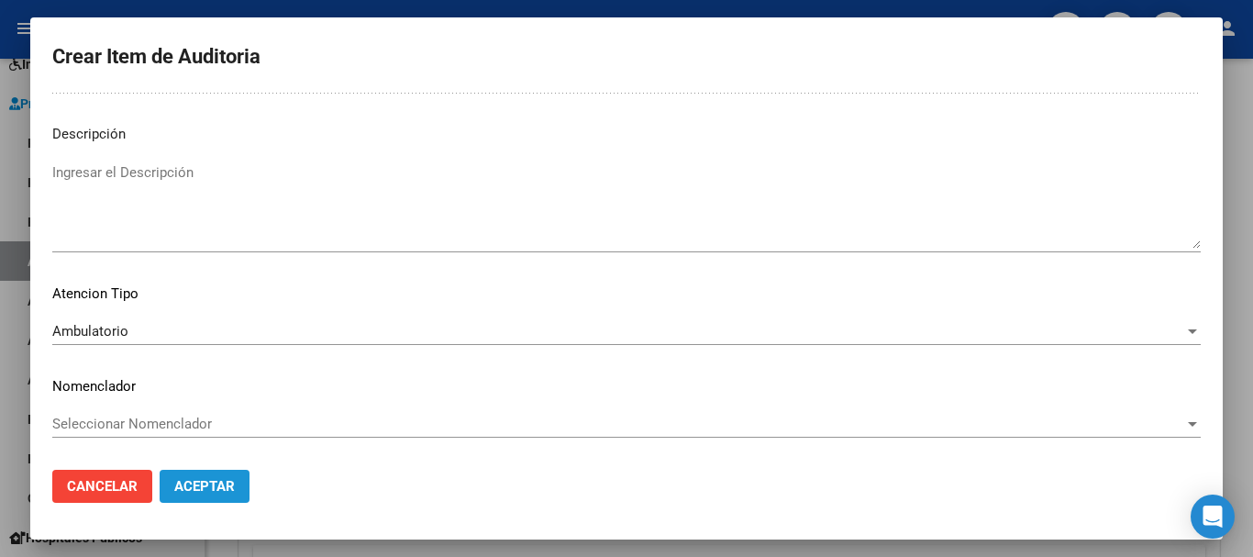
click at [236, 486] on button "Aceptar" at bounding box center [205, 486] width 90 height 33
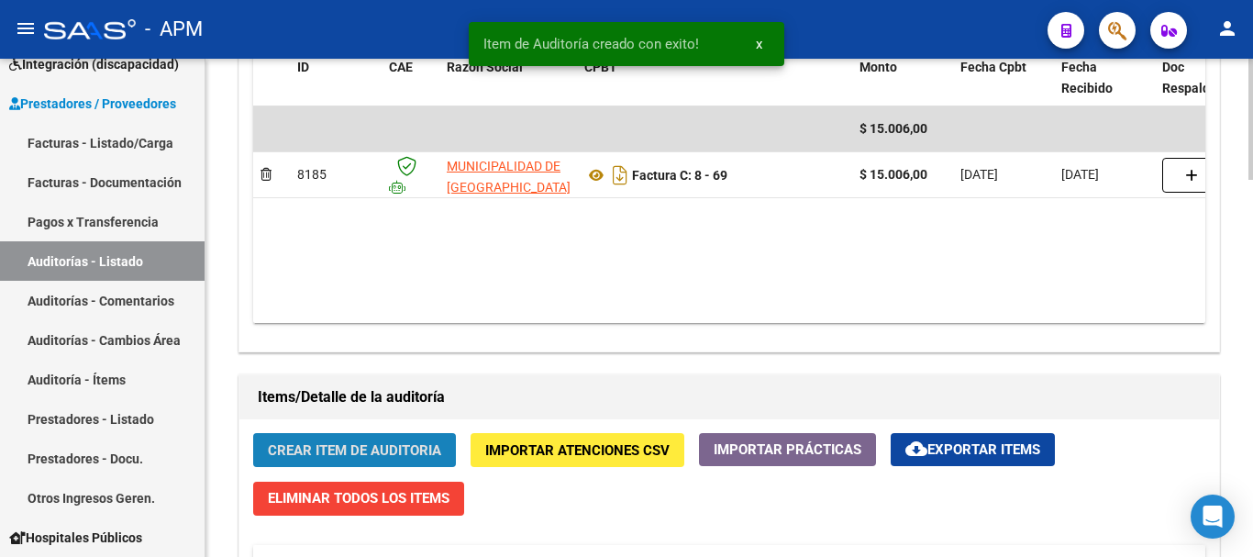
click at [340, 441] on span "Crear Item de Auditoria" at bounding box center [354, 449] width 173 height 17
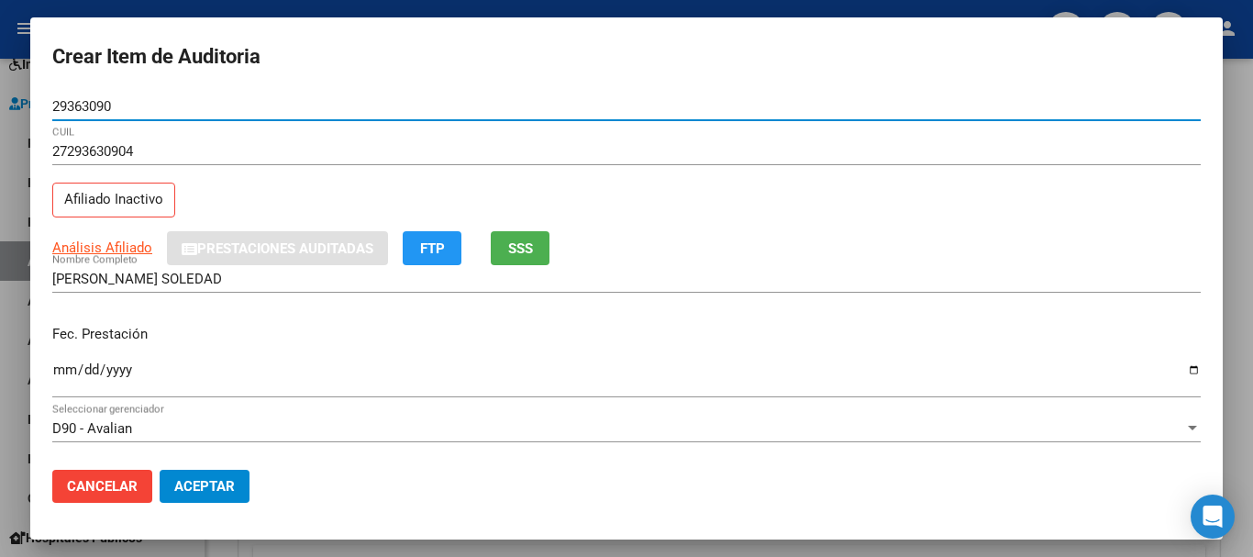
click at [70, 365] on input "Ingresar la fecha" at bounding box center [626, 376] width 1148 height 29
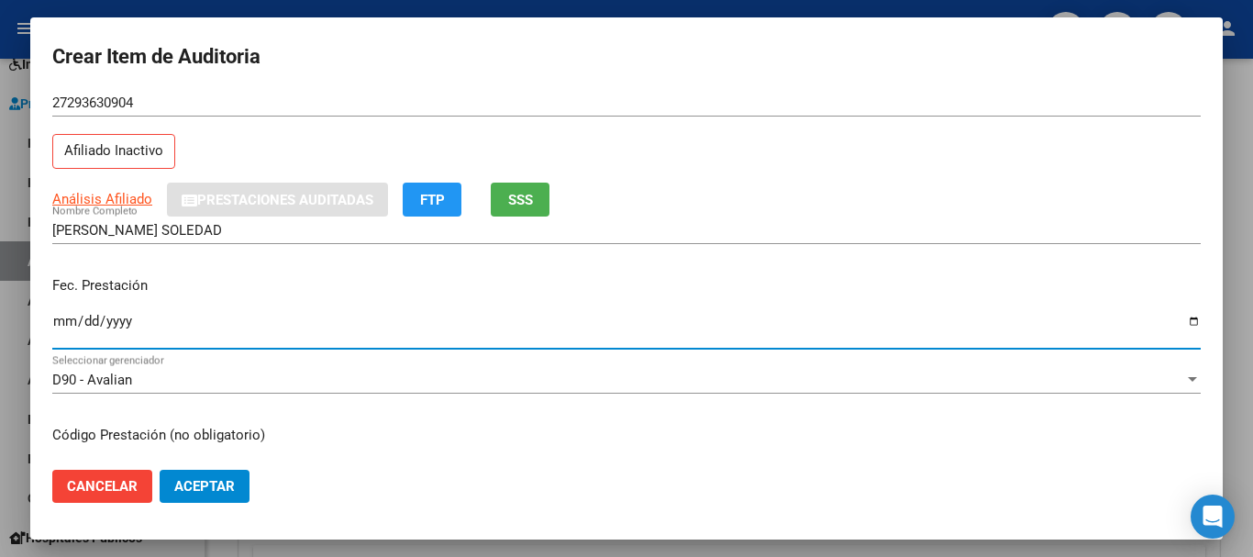
scroll to position [92, 0]
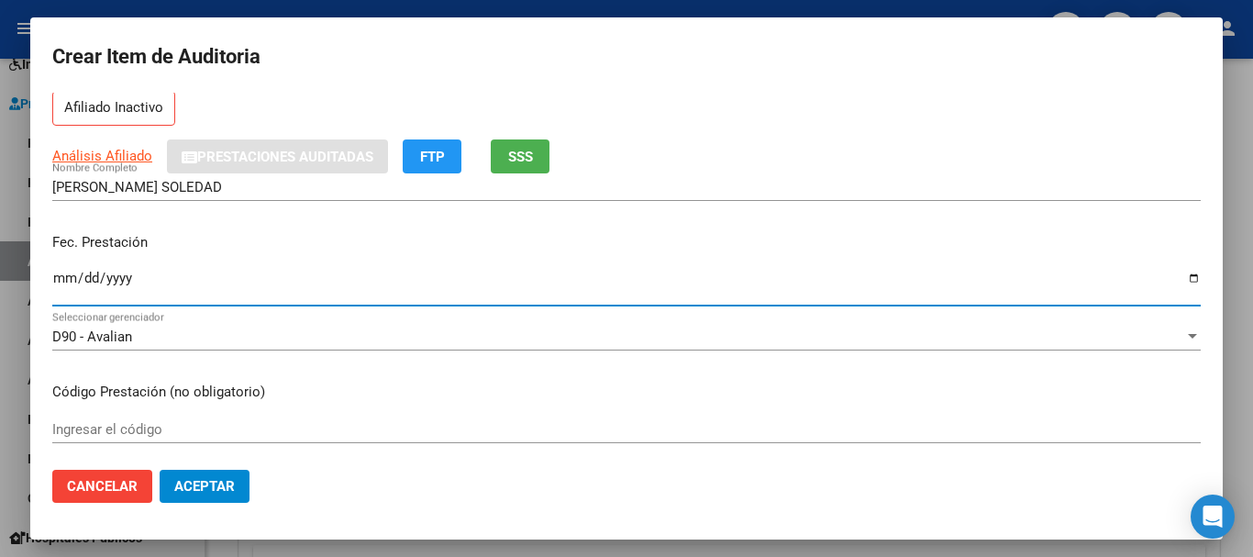
click at [104, 425] on input "Ingresar el código" at bounding box center [626, 429] width 1148 height 17
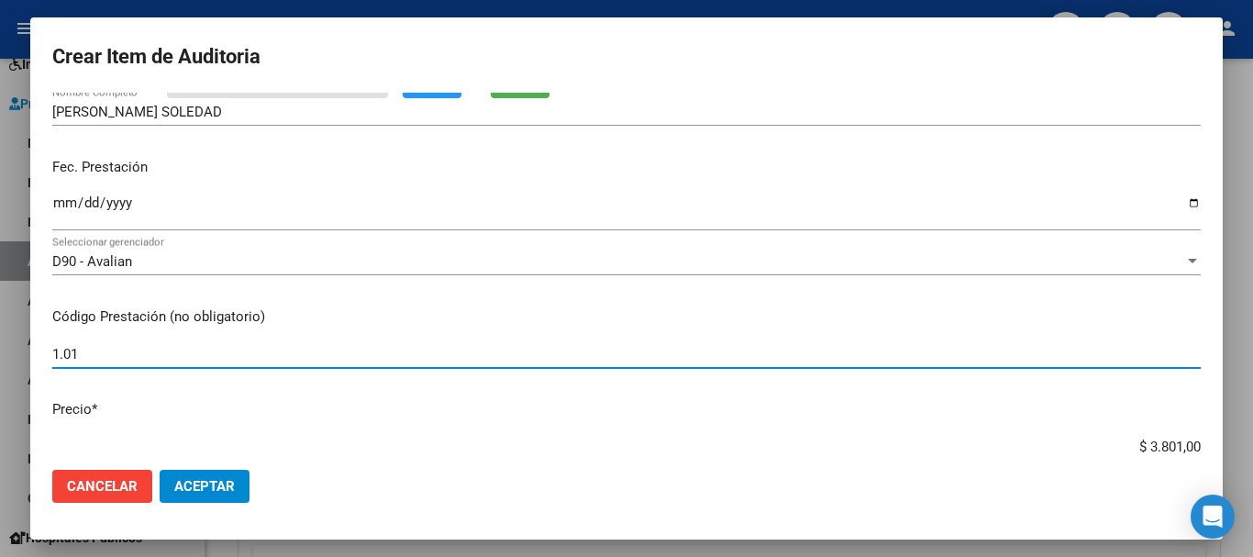
scroll to position [275, 0]
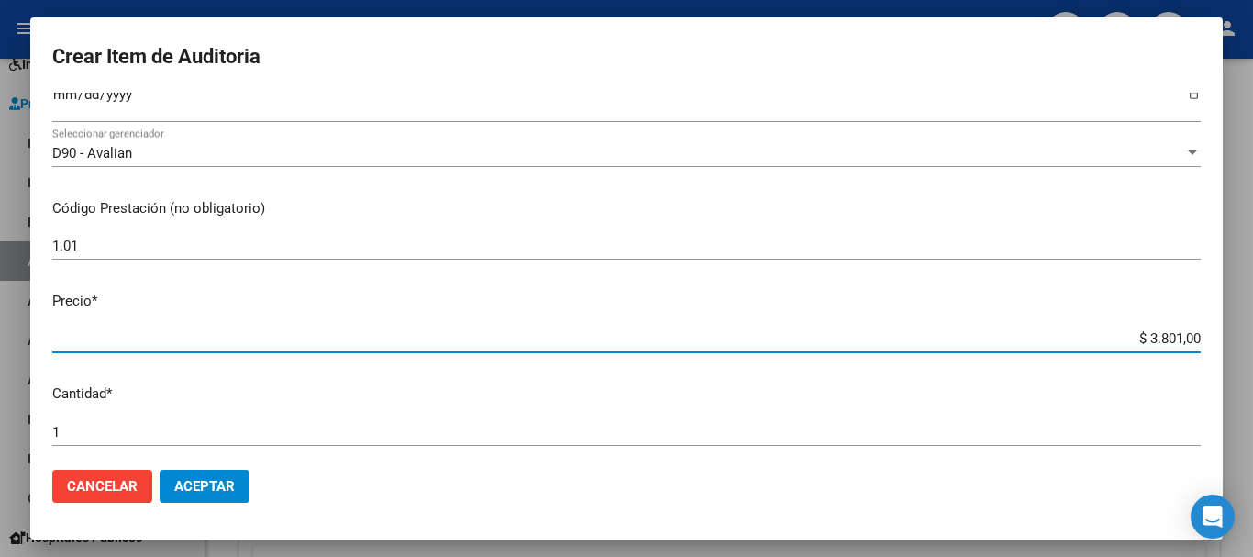
drag, startPoint x: 1133, startPoint y: 338, endPoint x: 1183, endPoint y: 334, distance: 50.7
click at [1183, 334] on input "$ 3.801,00" at bounding box center [626, 338] width 1148 height 17
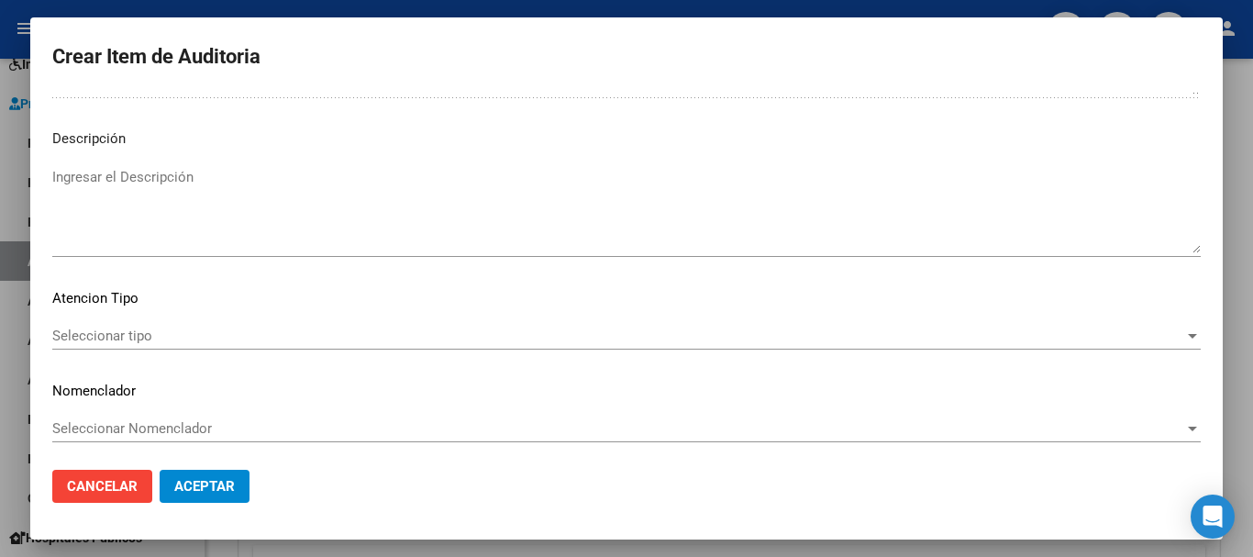
scroll to position [1131, 0]
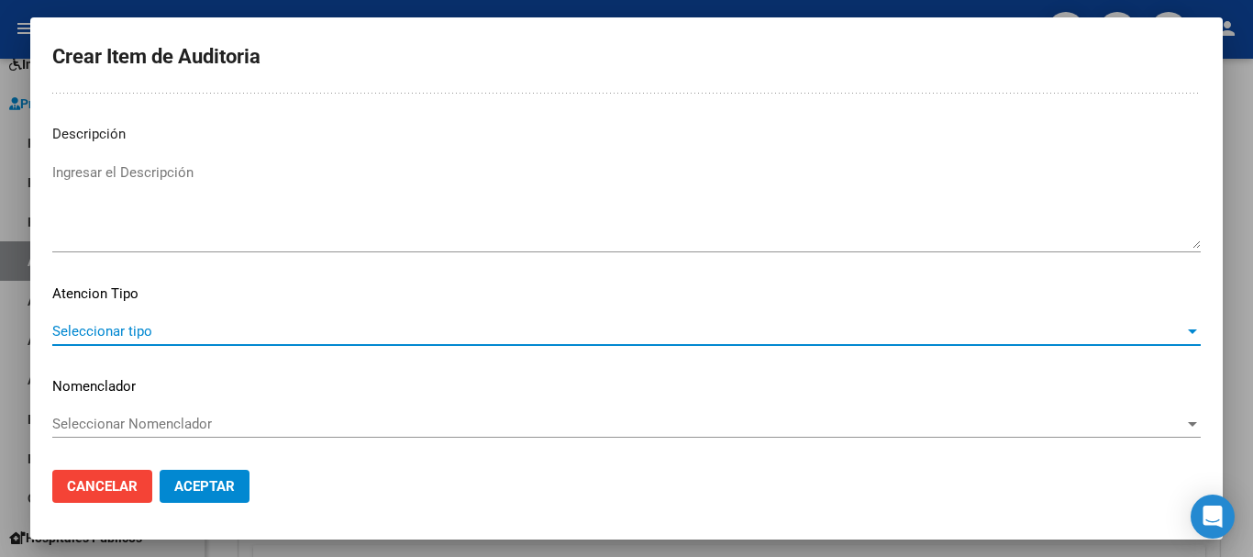
click at [1095, 333] on span "Seleccionar tipo" at bounding box center [618, 331] width 1132 height 17
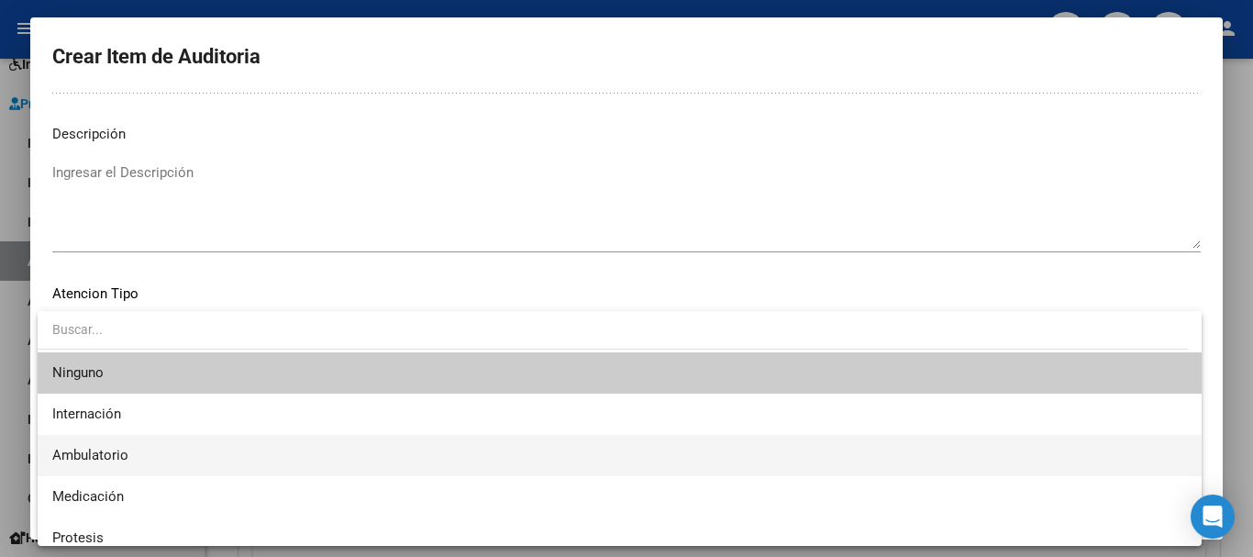
click at [163, 446] on span "Ambulatorio" at bounding box center [619, 455] width 1135 height 41
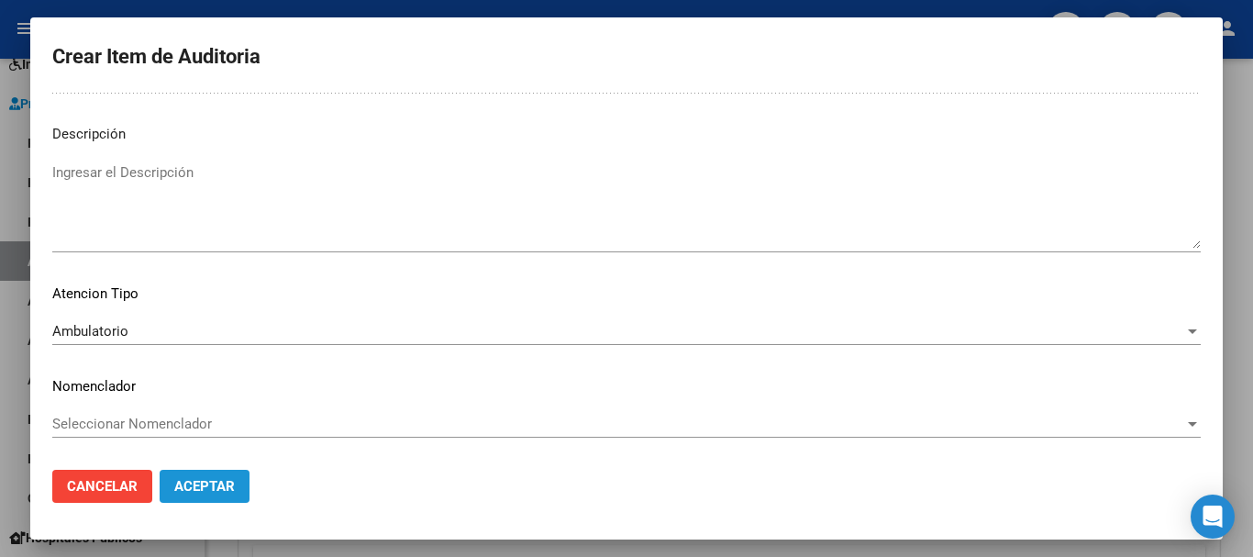
click at [205, 482] on span "Aceptar" at bounding box center [204, 486] width 61 height 17
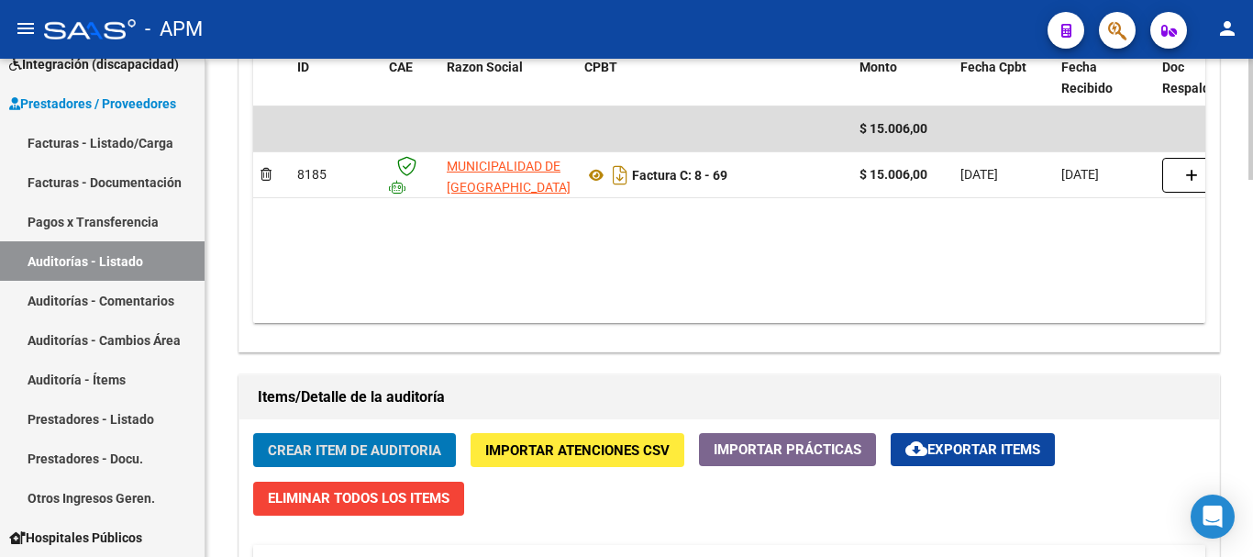
click at [348, 447] on span "Crear Item de Auditoria" at bounding box center [354, 450] width 173 height 17
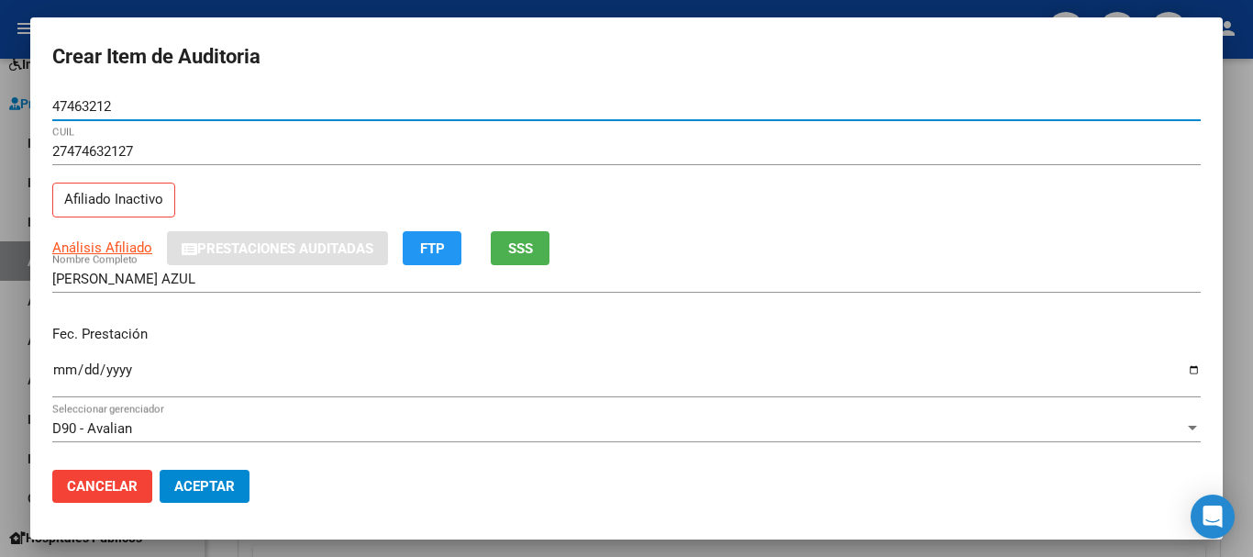
click at [63, 372] on input "Ingresar la fecha" at bounding box center [626, 376] width 1148 height 29
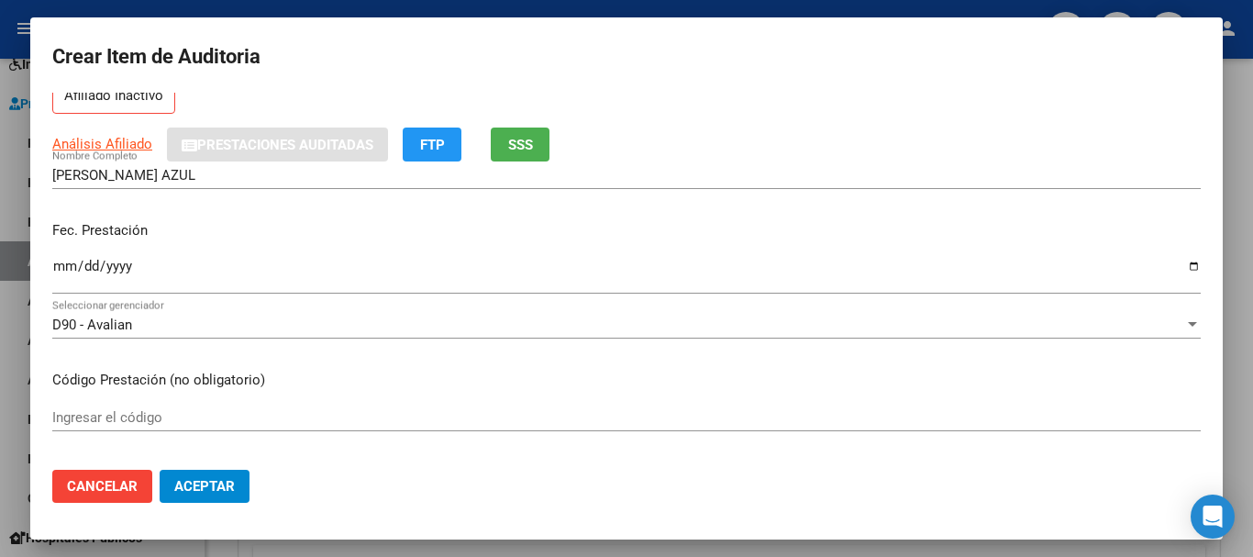
scroll to position [183, 0]
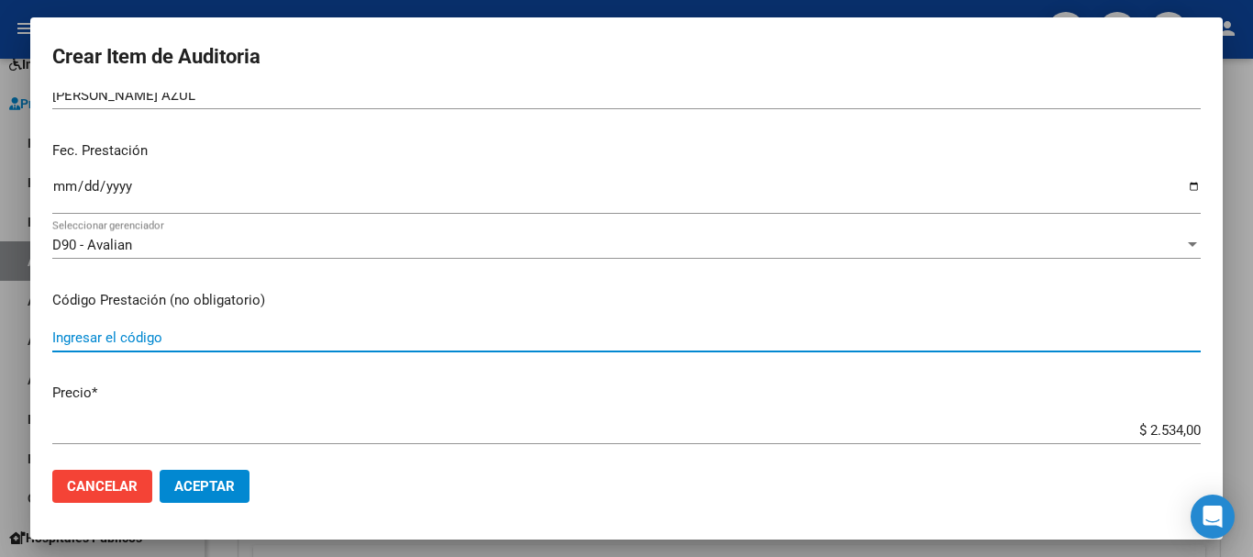
click at [161, 338] on input "Ingresar el código" at bounding box center [626, 337] width 1148 height 17
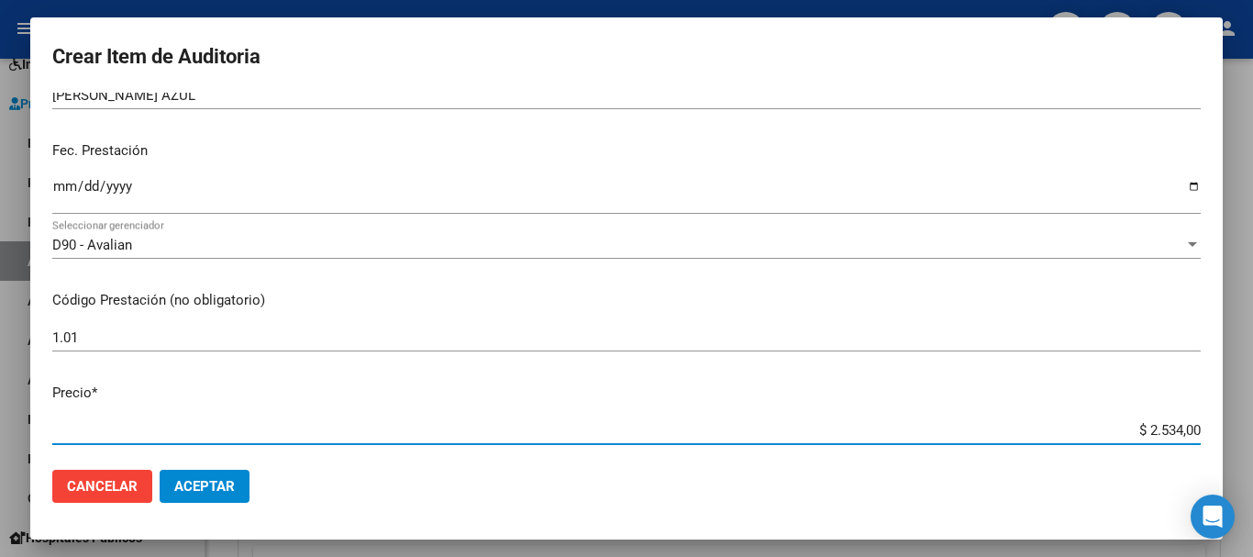
drag, startPoint x: 1131, startPoint y: 431, endPoint x: 1179, endPoint y: 431, distance: 47.7
click at [1179, 431] on input "$ 2.534,00" at bounding box center [626, 430] width 1148 height 17
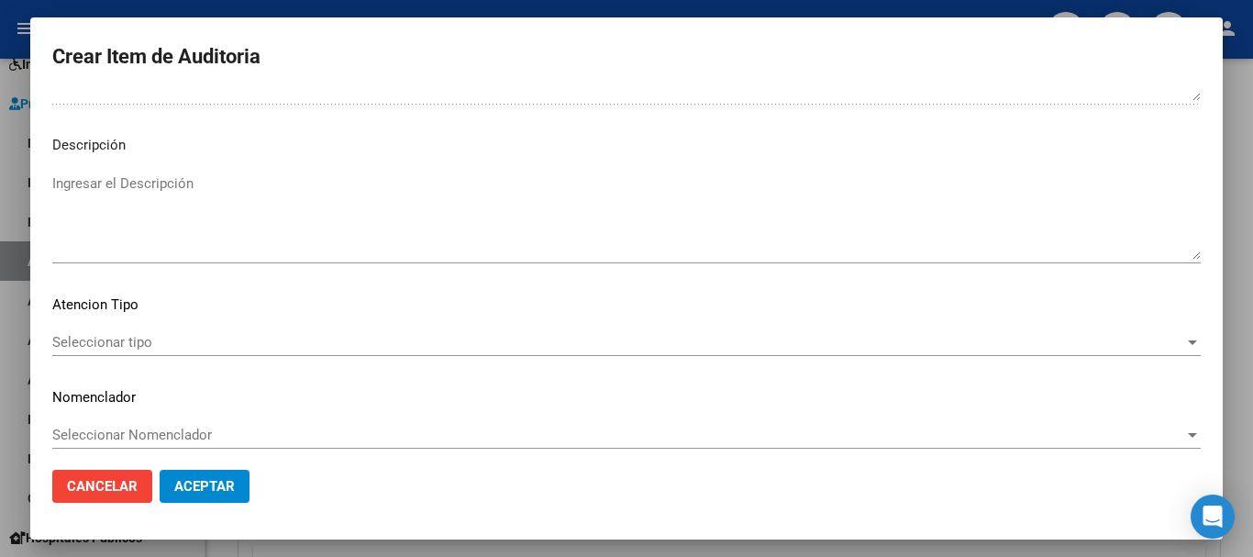
scroll to position [1131, 0]
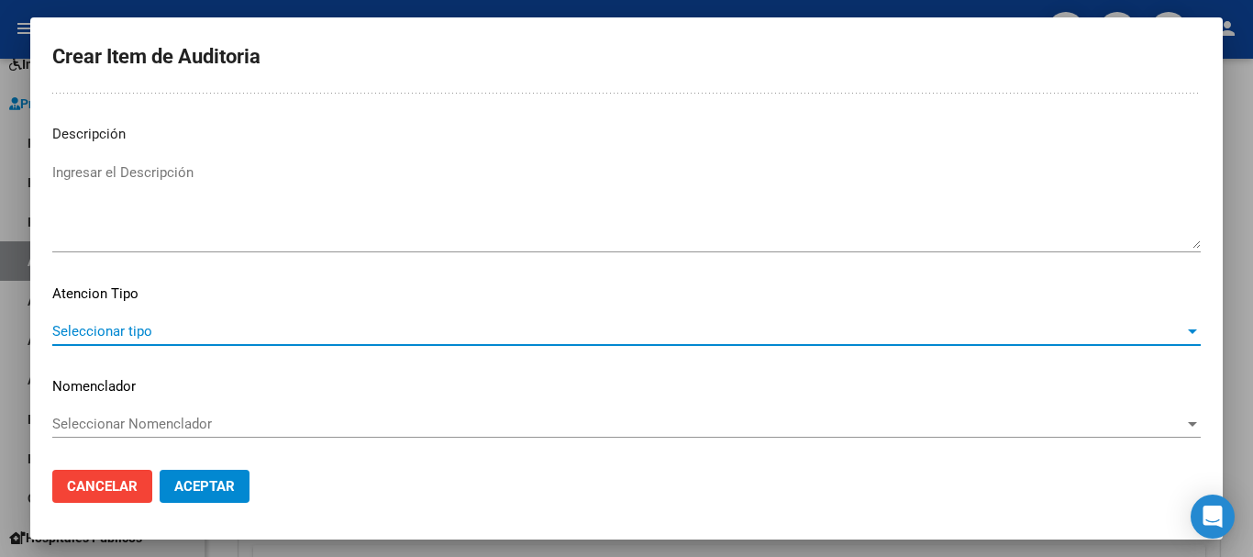
click at [1100, 338] on span "Seleccionar tipo" at bounding box center [618, 331] width 1132 height 17
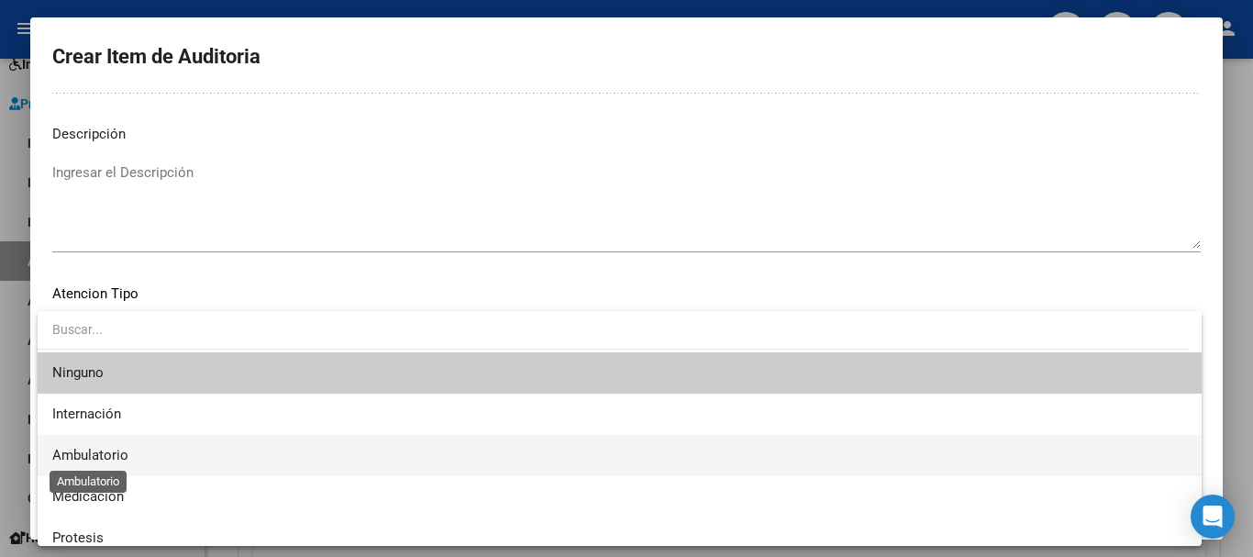
click at [107, 452] on span "Ambulatorio" at bounding box center [90, 455] width 76 height 17
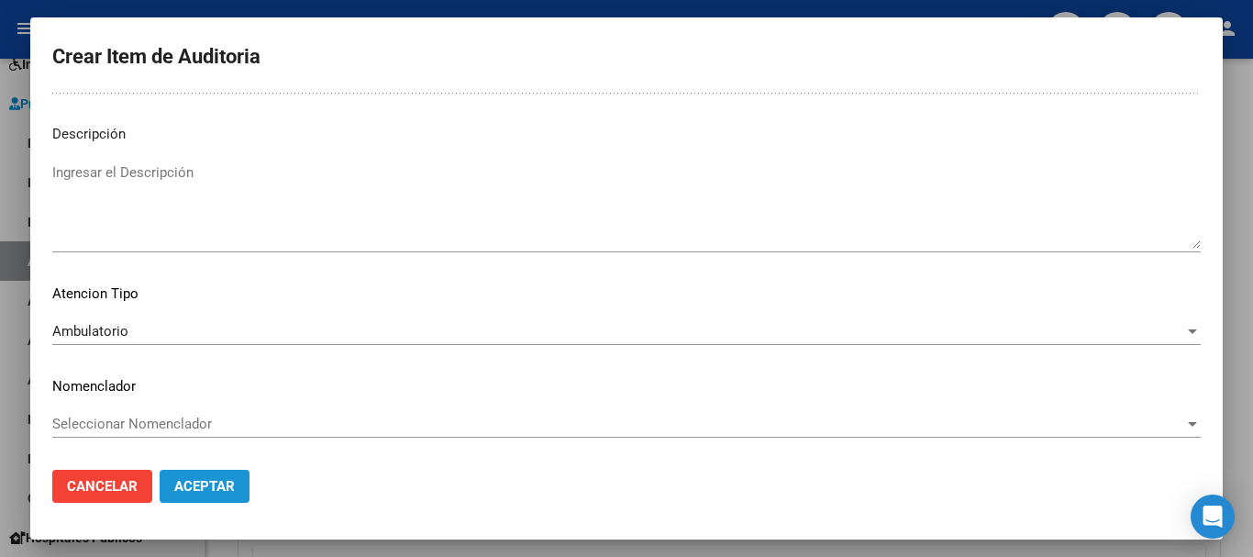
click at [219, 491] on span "Aceptar" at bounding box center [204, 486] width 61 height 17
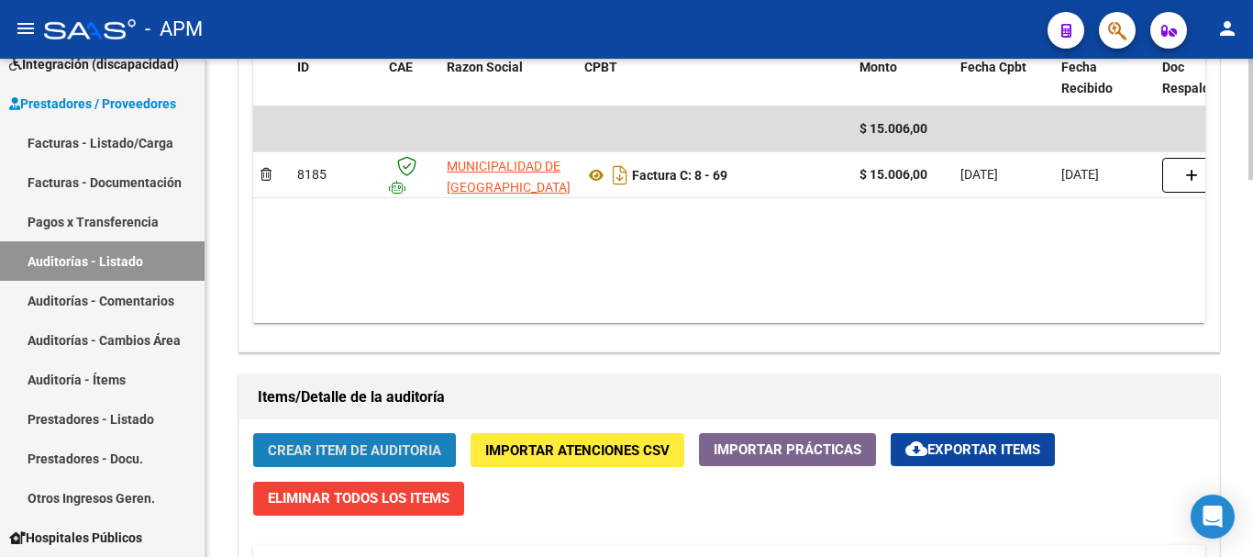
click at [339, 455] on span "Crear Item de Auditoria" at bounding box center [354, 450] width 173 height 17
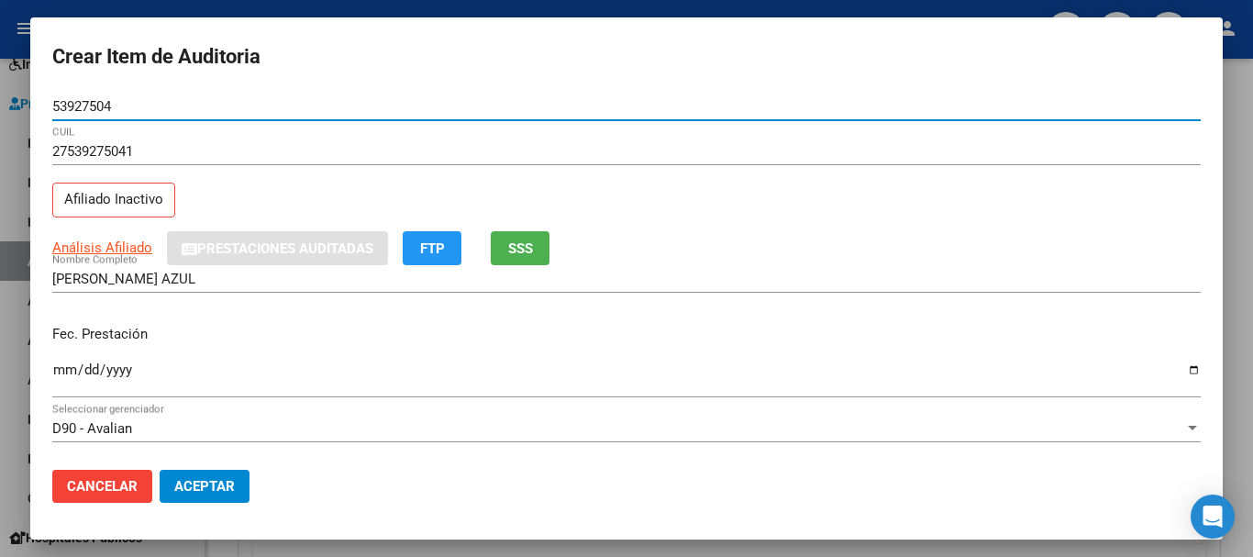
click at [68, 372] on input "Ingresar la fecha" at bounding box center [626, 376] width 1148 height 29
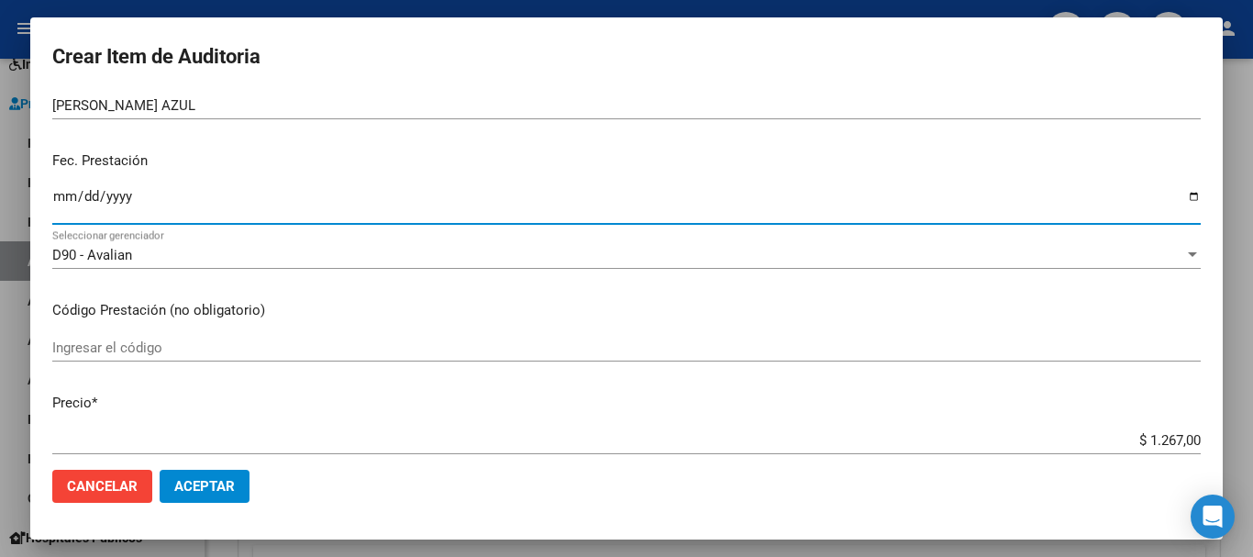
scroll to position [183, 0]
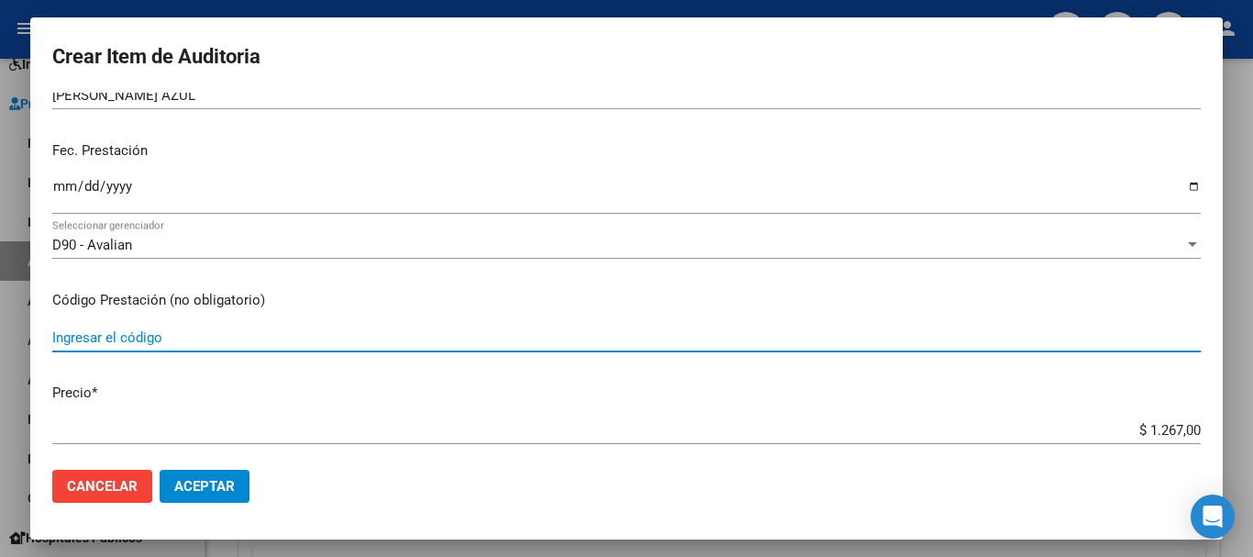
click at [82, 332] on input "Ingresar el código" at bounding box center [626, 337] width 1148 height 17
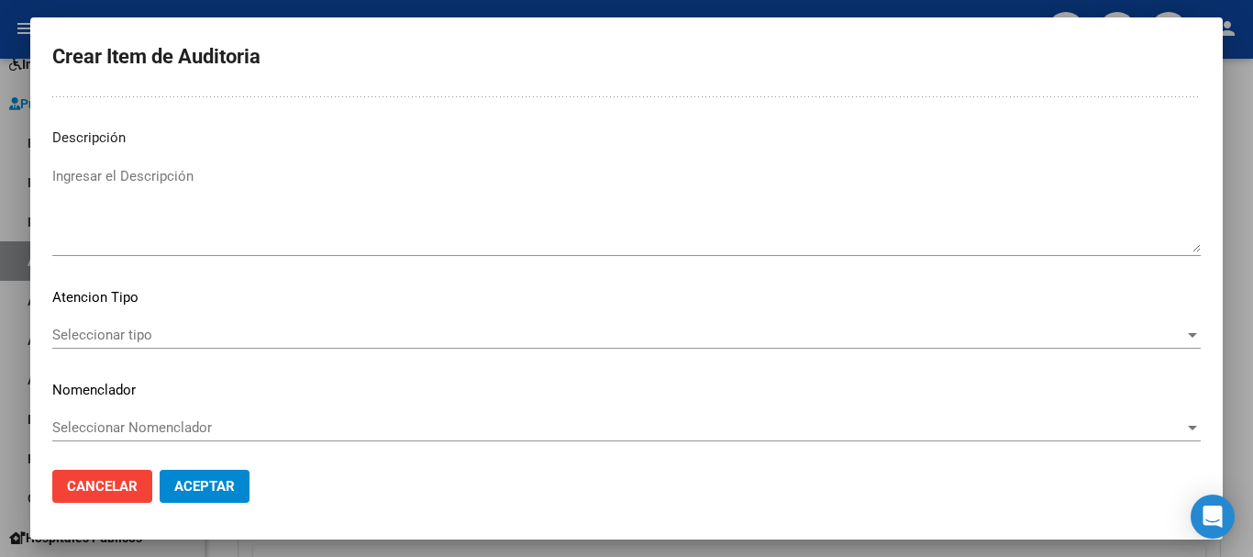
scroll to position [1131, 0]
click at [1188, 332] on div at bounding box center [1192, 331] width 9 height 5
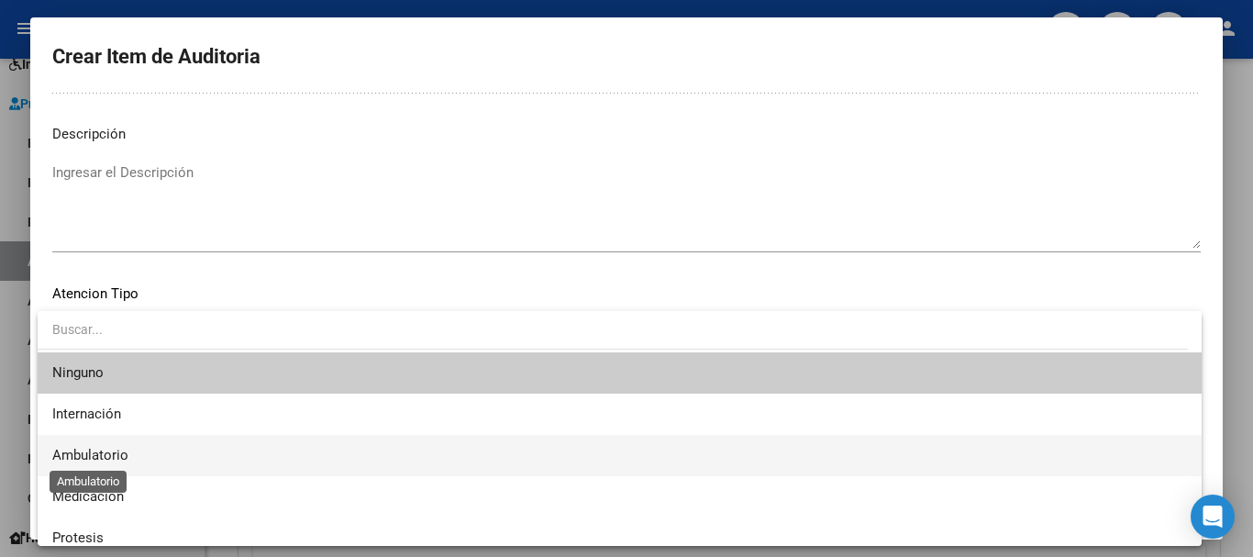
click at [117, 447] on span "Ambulatorio" at bounding box center [90, 455] width 76 height 17
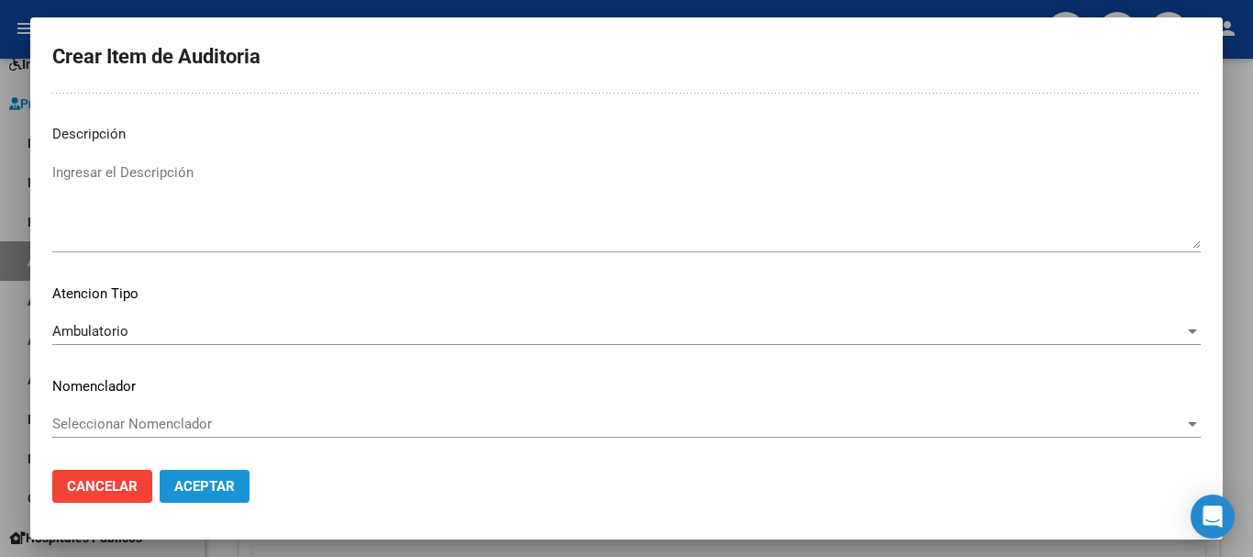
click at [233, 481] on span "Aceptar" at bounding box center [204, 486] width 61 height 17
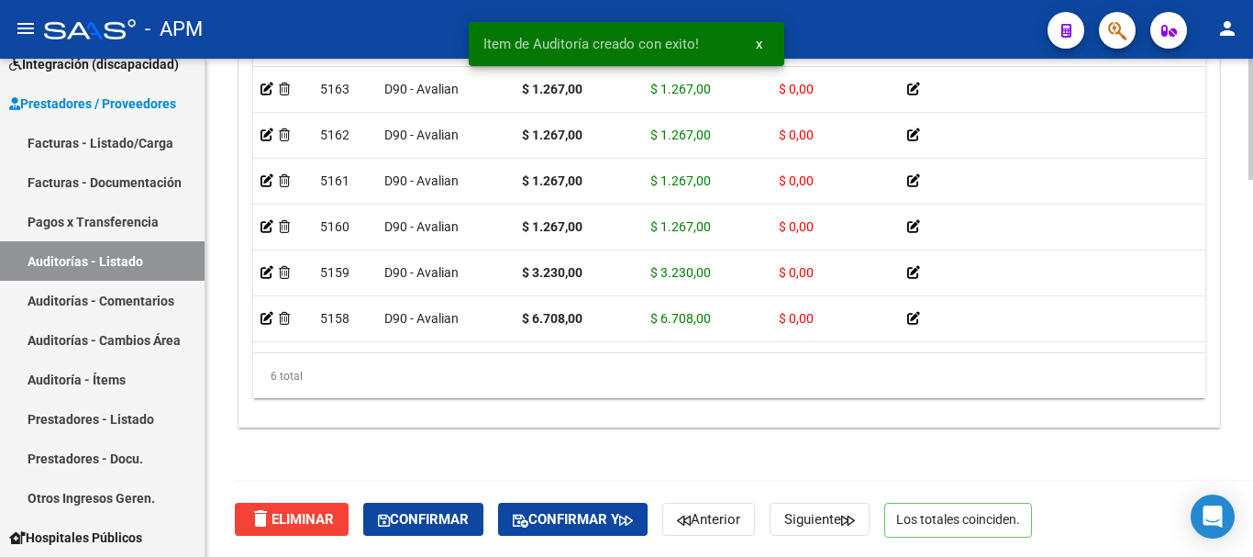
scroll to position [1548, 0]
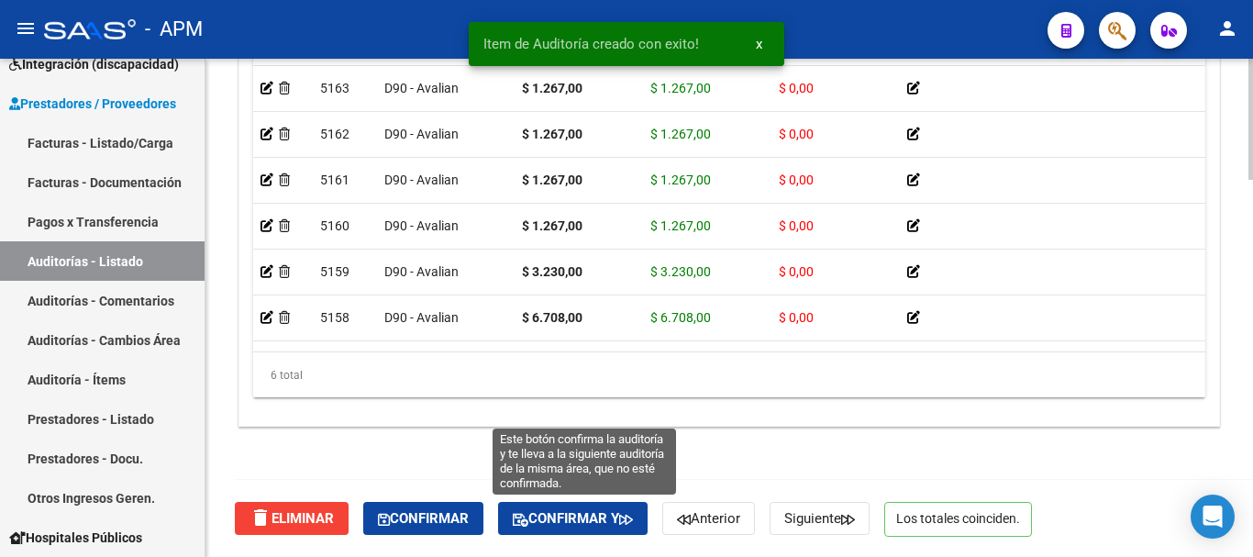
click at [528, 517] on icon "button" at bounding box center [521, 520] width 16 height 14
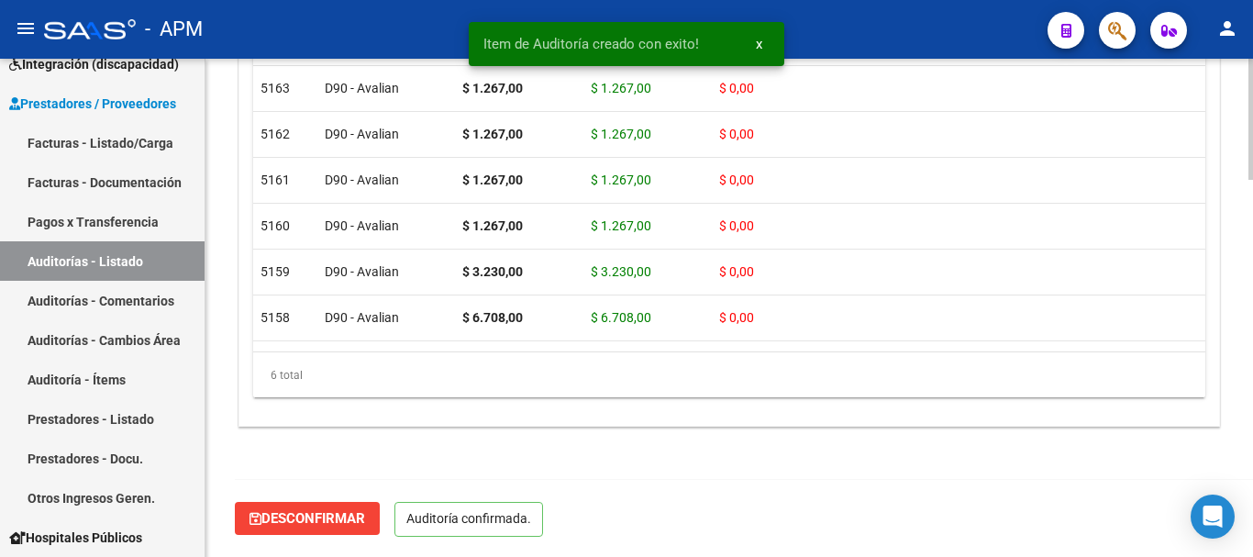
scroll to position [1340, 0]
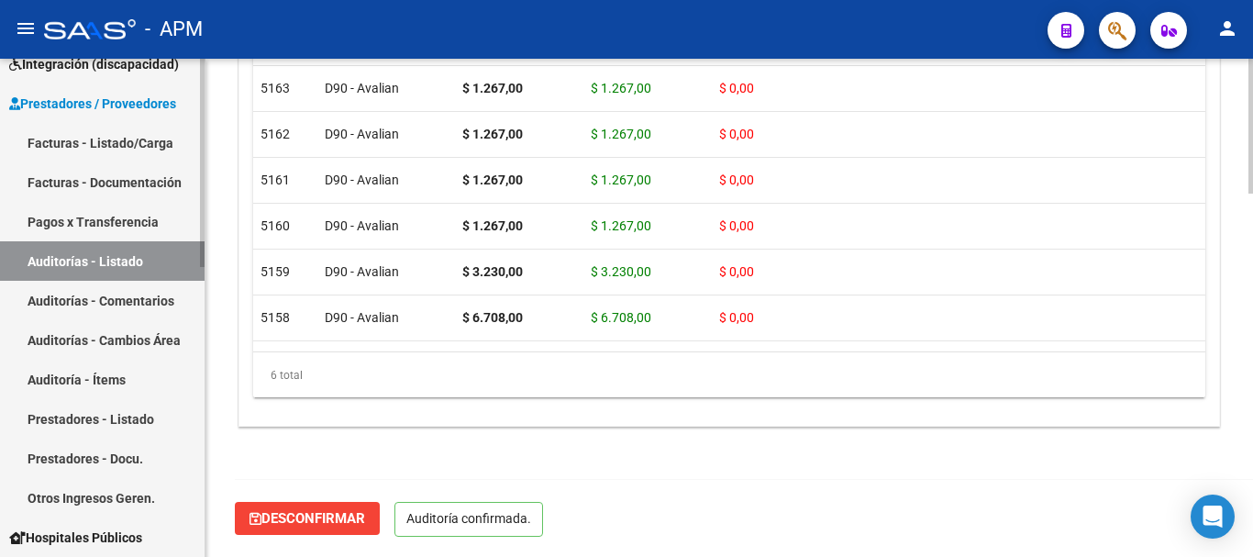
click at [108, 261] on link "Auditorías - Listado" at bounding box center [102, 260] width 205 height 39
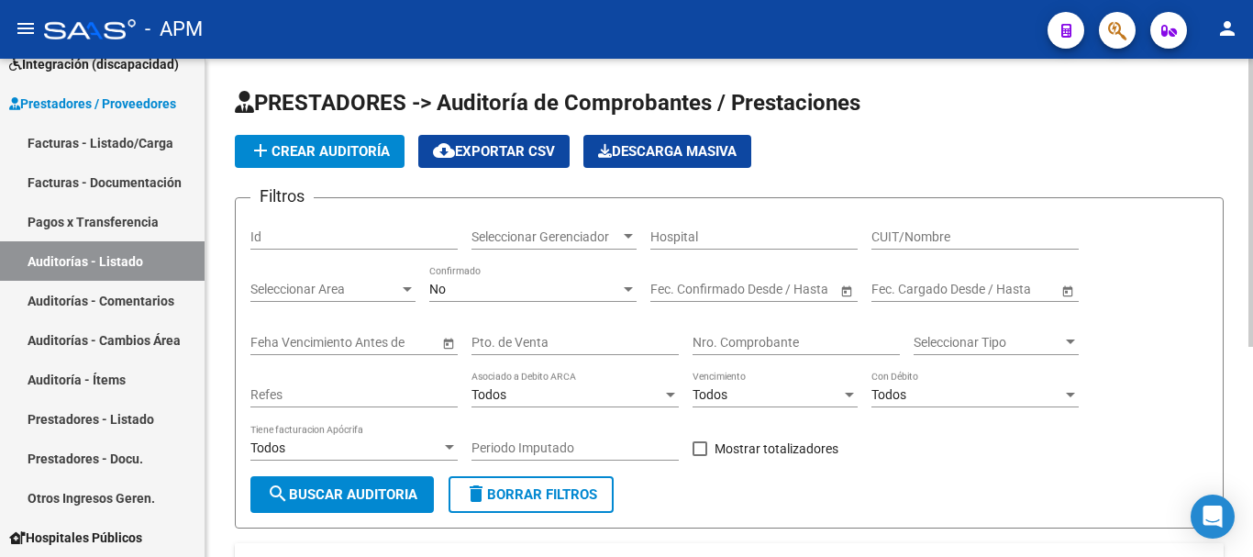
click at [328, 142] on button "add Crear Auditoría" at bounding box center [320, 151] width 170 height 33
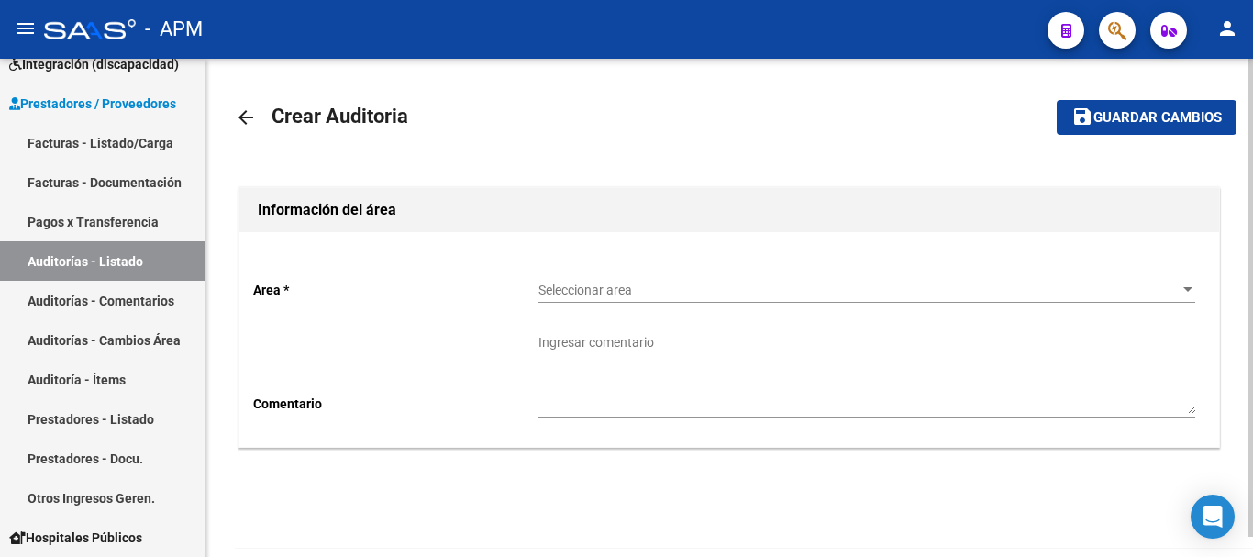
click at [1178, 287] on span "Seleccionar area" at bounding box center [858, 291] width 640 height 16
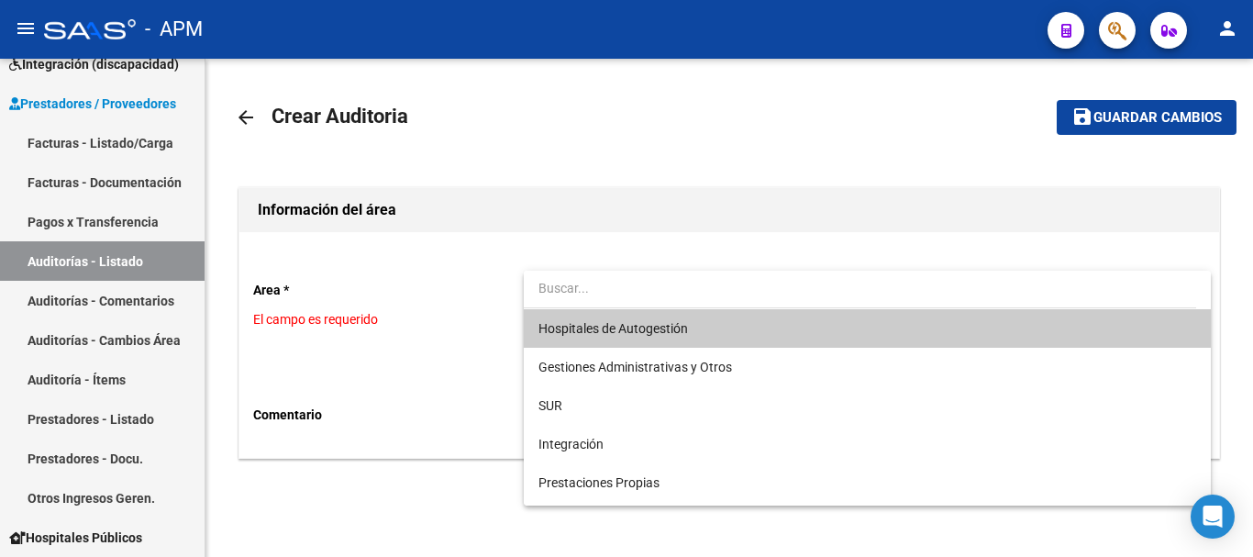
click at [825, 338] on span "Hospitales de Autogestión" at bounding box center [866, 328] width 657 height 39
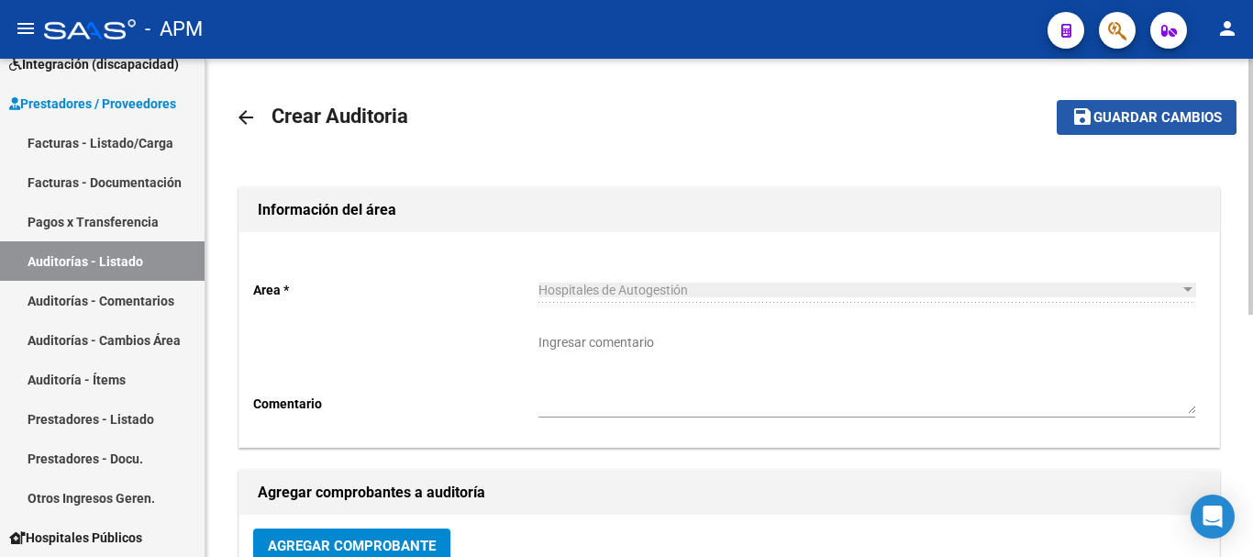
click at [1130, 114] on span "Guardar cambios" at bounding box center [1157, 118] width 128 height 17
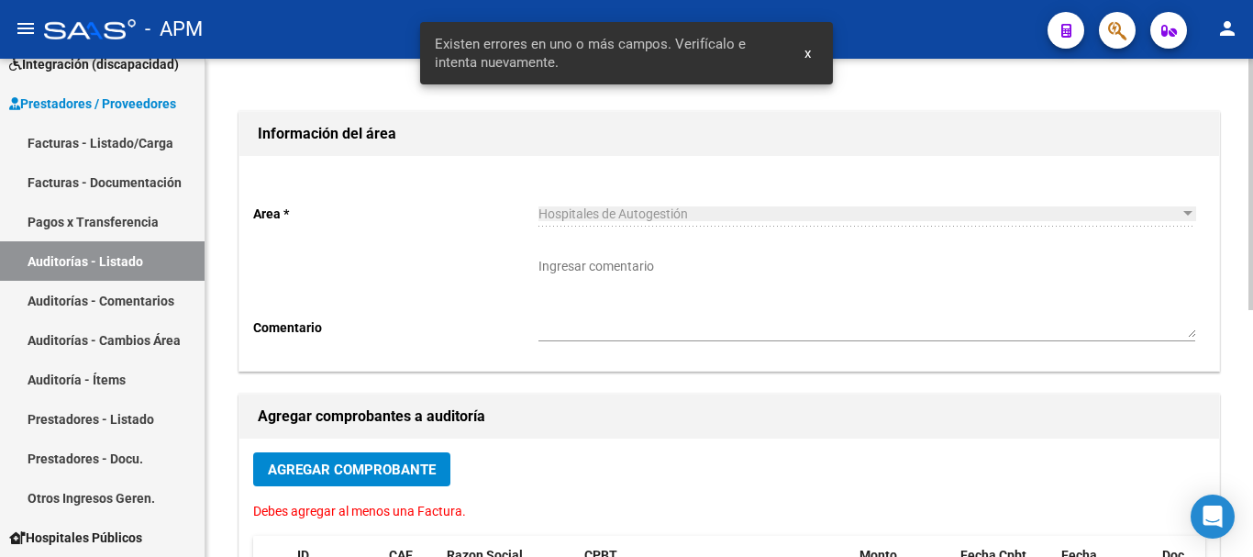
scroll to position [183, 0]
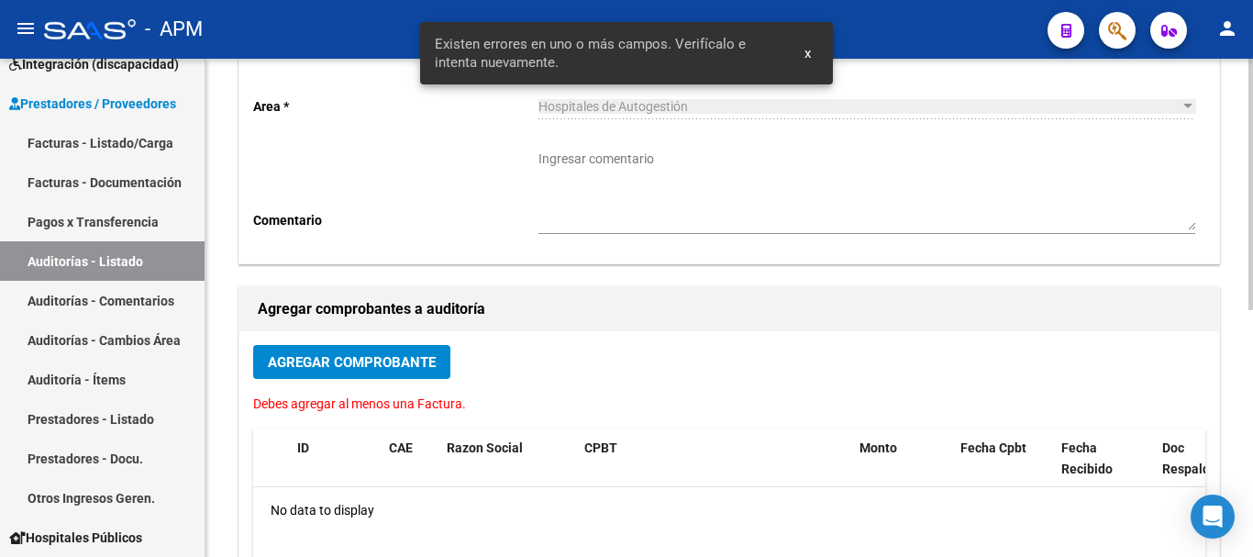
click at [419, 364] on span "Agregar Comprobante" at bounding box center [352, 362] width 168 height 17
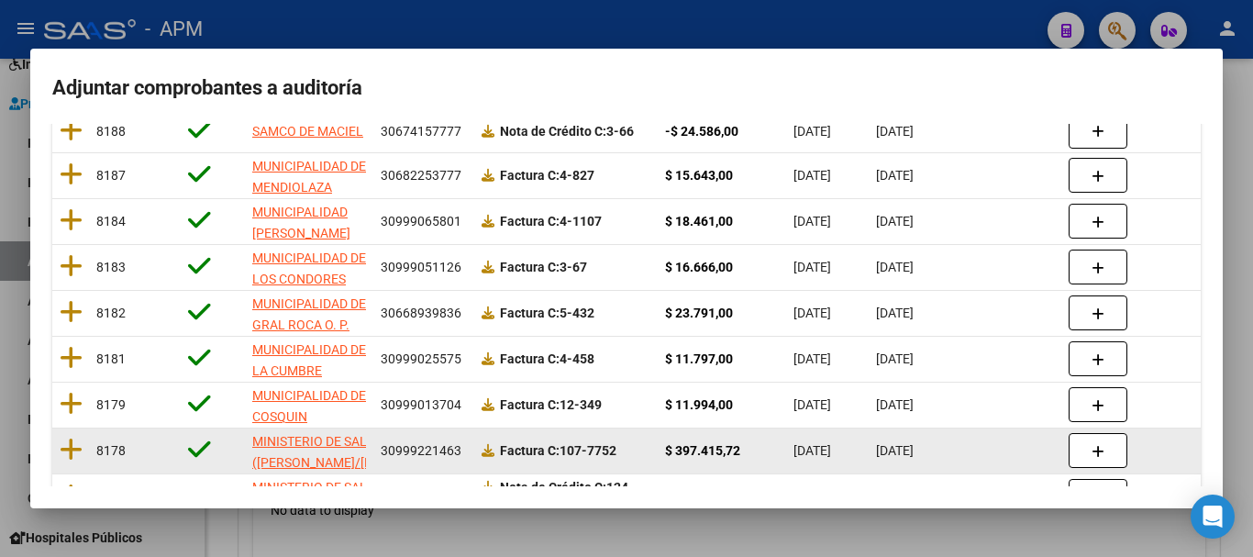
scroll to position [367, 0]
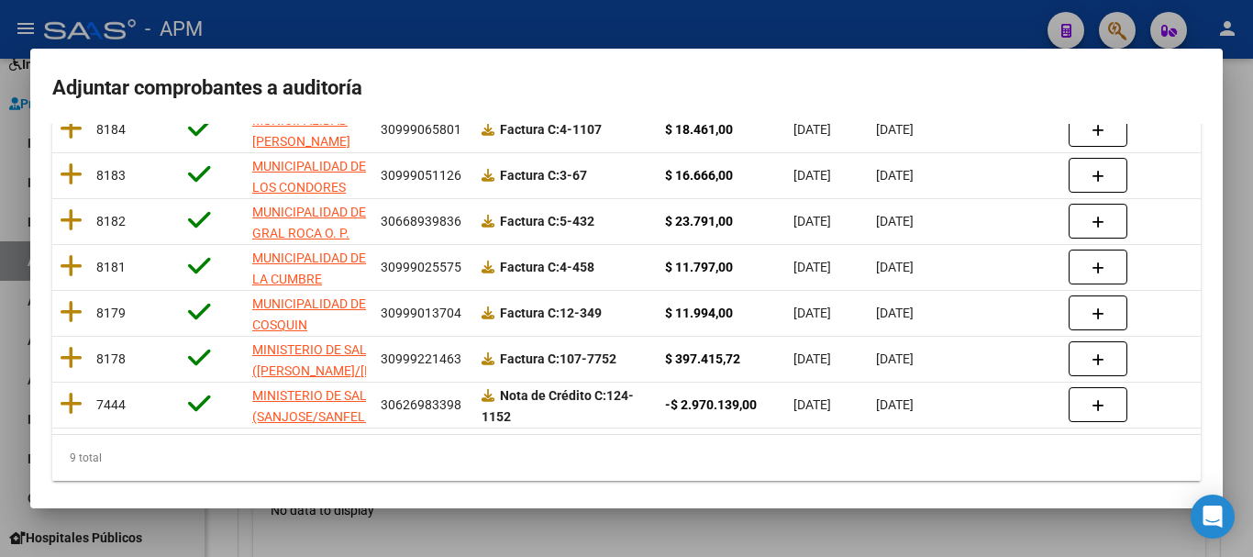
click at [691, 540] on div at bounding box center [626, 278] width 1253 height 557
